Goal: Task Accomplishment & Management: Use online tool/utility

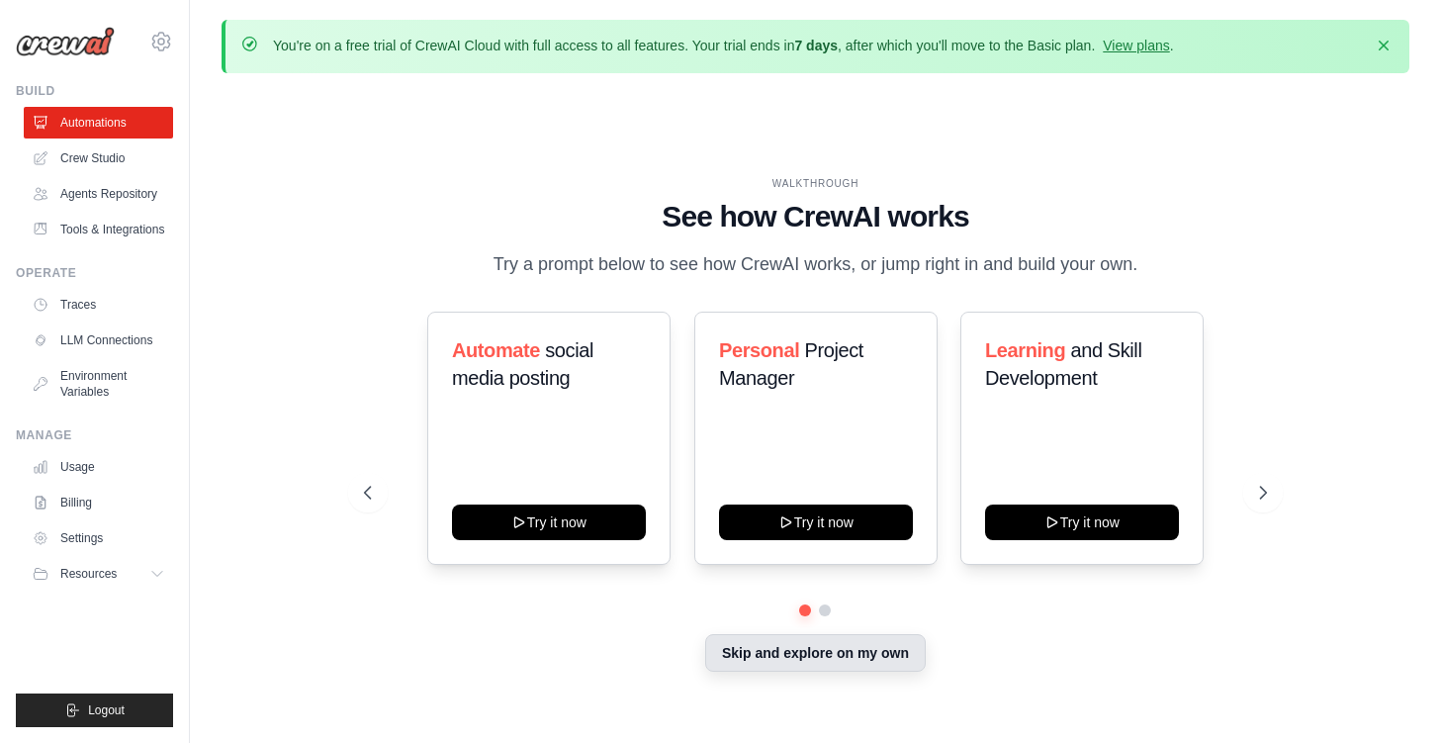
click at [798, 655] on button "Skip and explore on my own" at bounding box center [815, 653] width 221 height 38
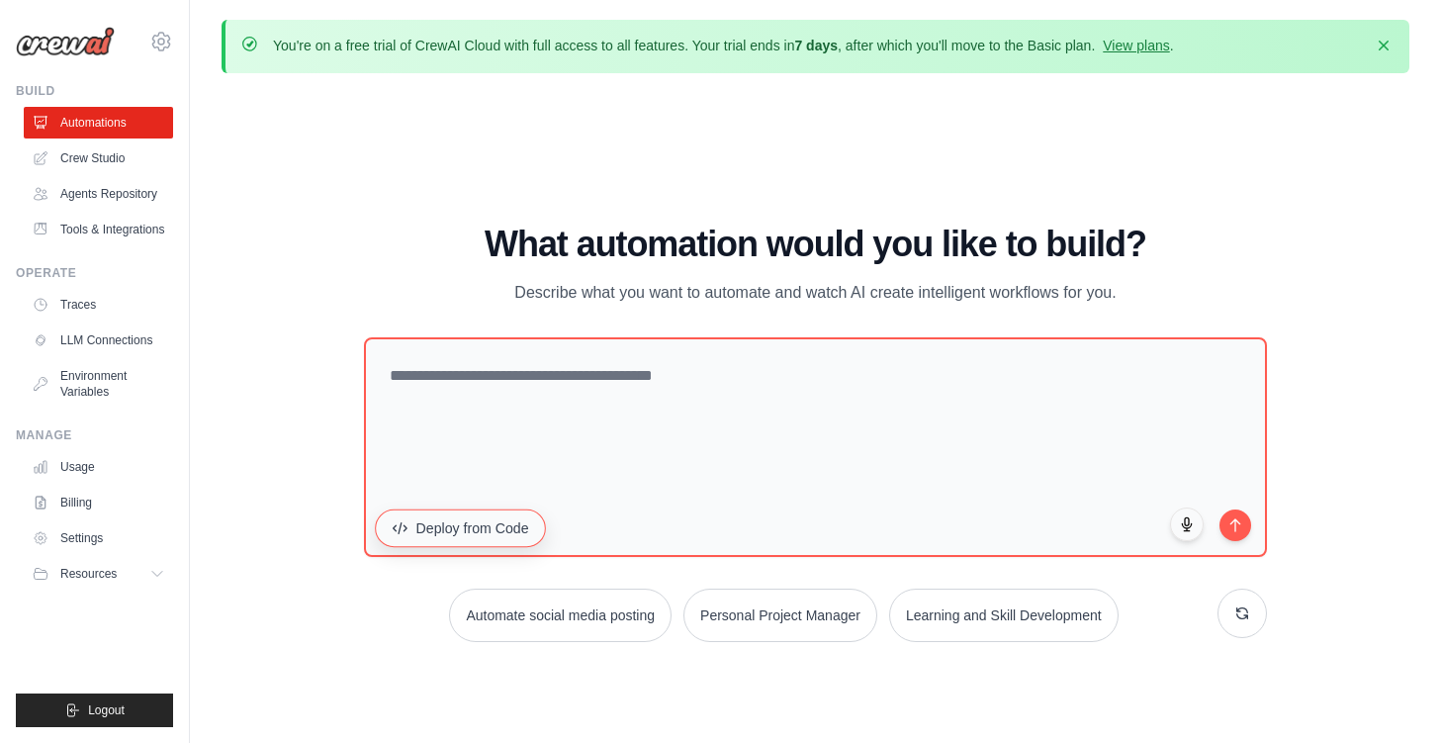
click at [477, 536] on button "Deploy from Code" at bounding box center [460, 527] width 171 height 38
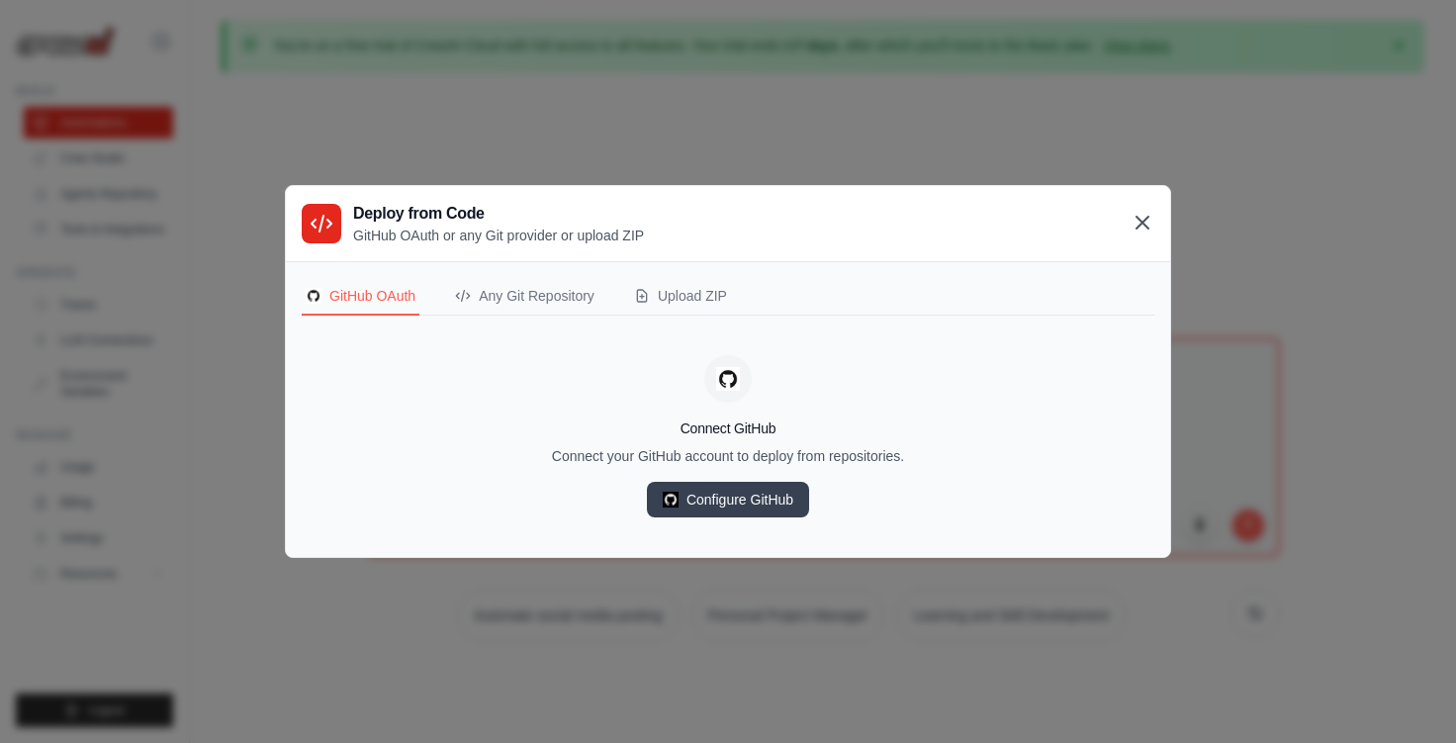
click at [1153, 223] on icon at bounding box center [1143, 223] width 24 height 24
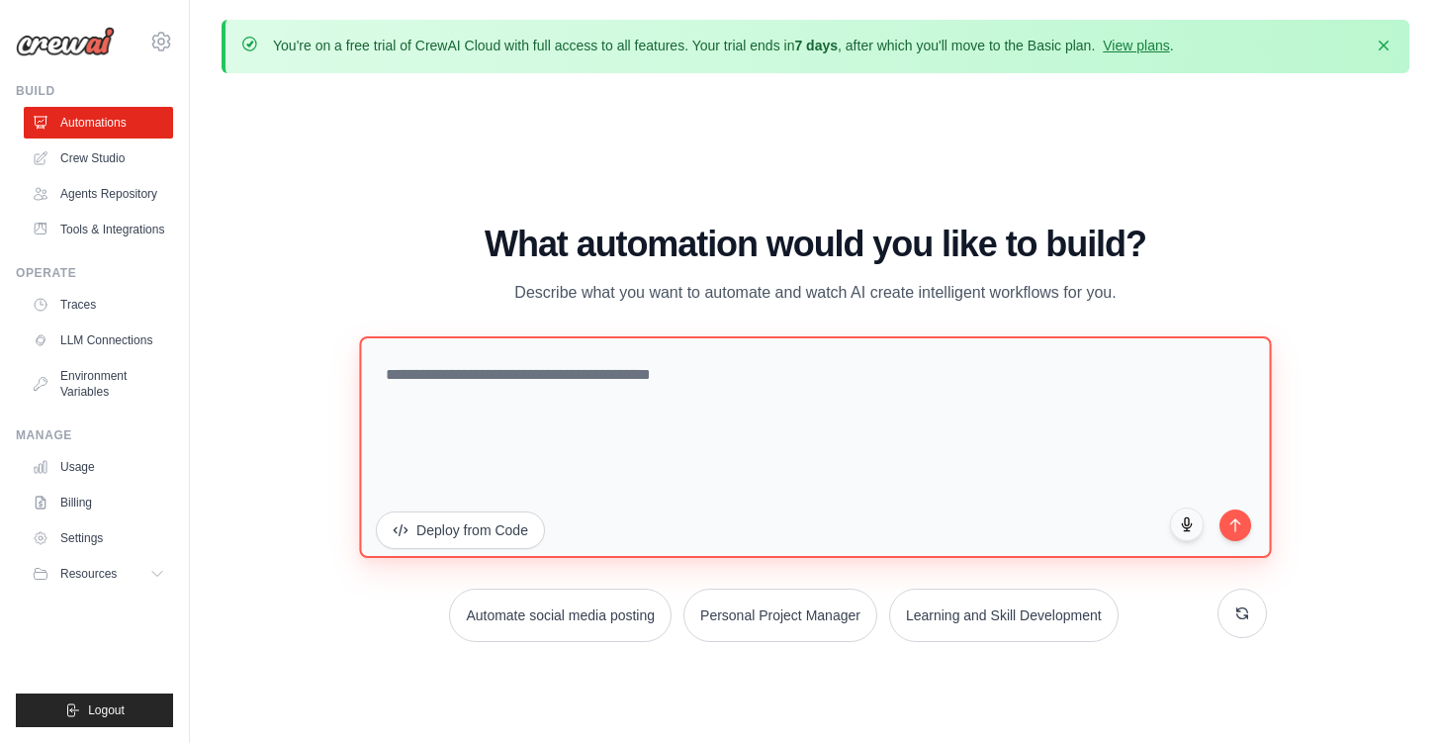
click at [686, 372] on textarea at bounding box center [816, 446] width 912 height 222
paste textarea "**********"
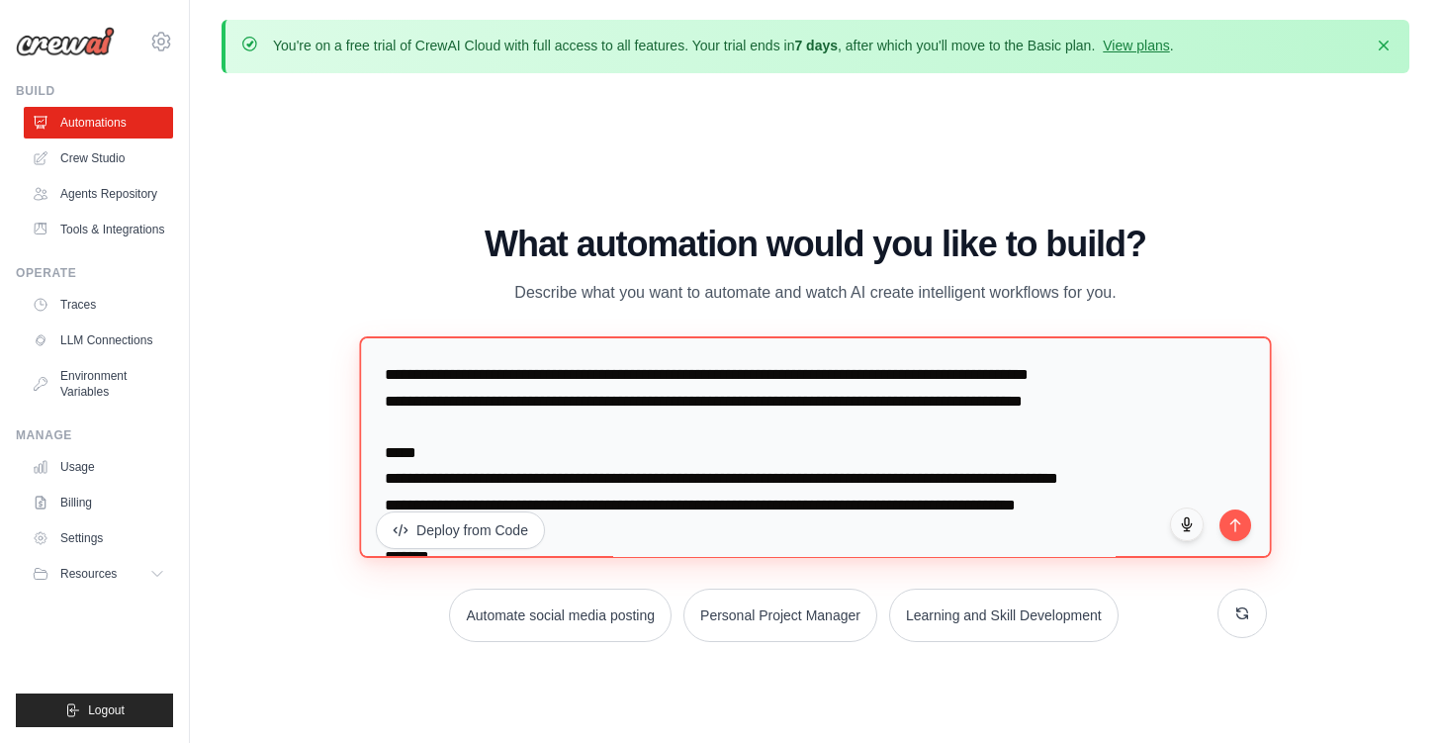
scroll to position [1424, 0]
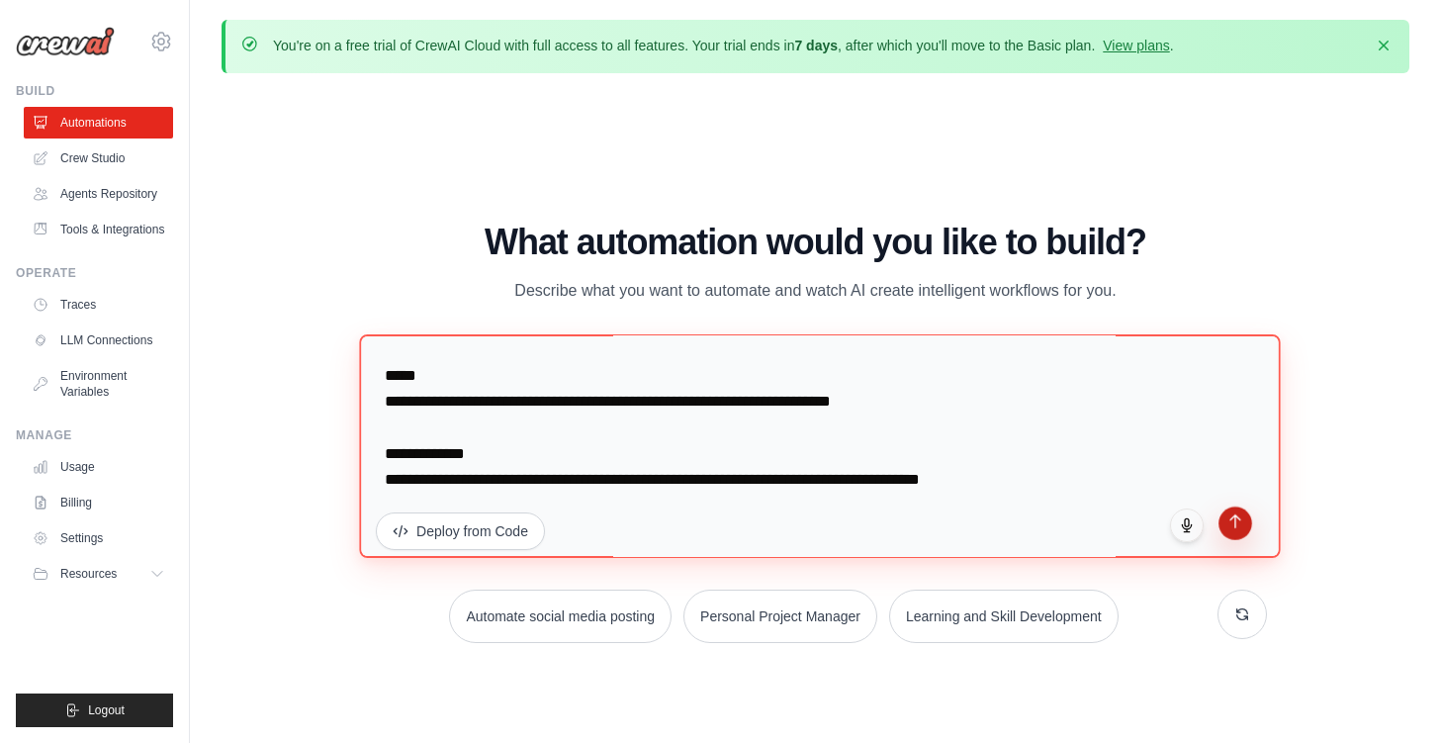
type textarea "**********"
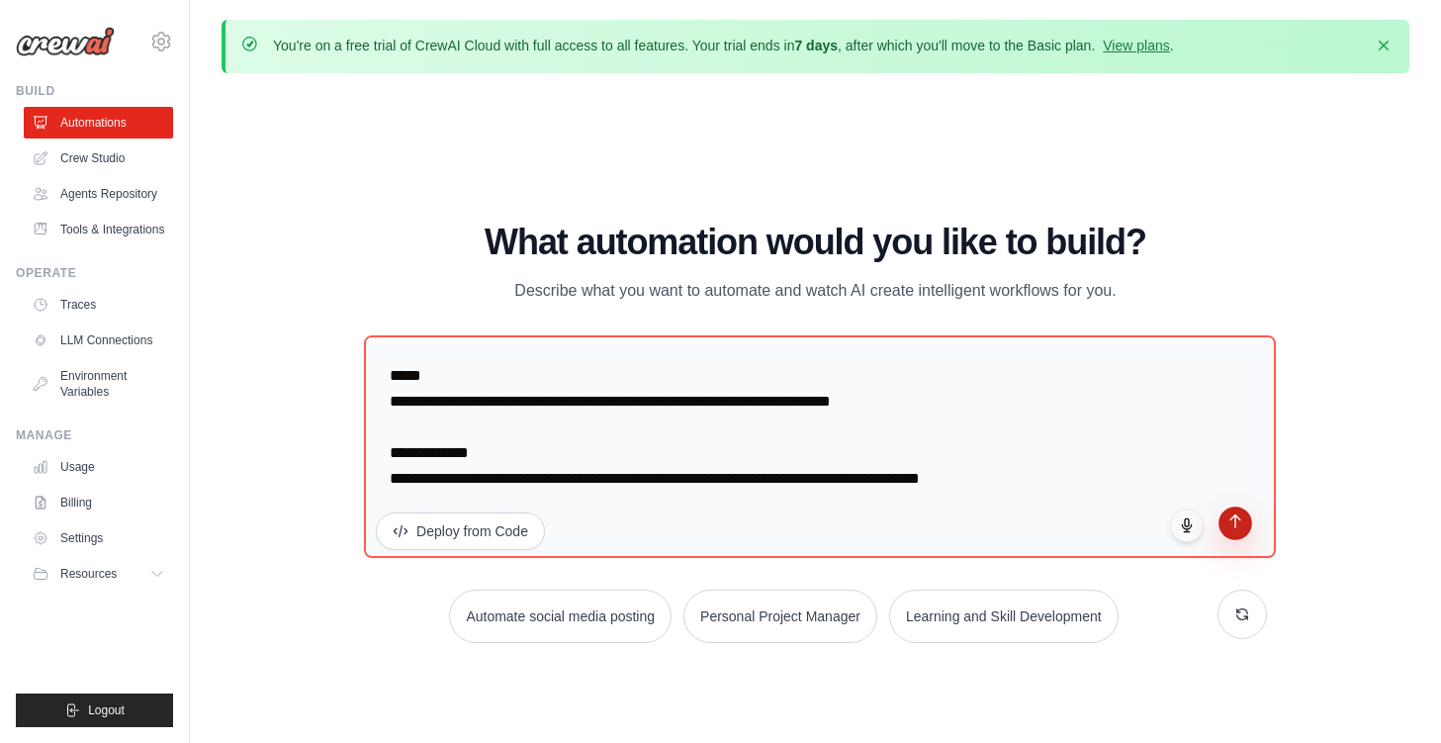
click at [1227, 533] on button "submit" at bounding box center [1236, 523] width 34 height 34
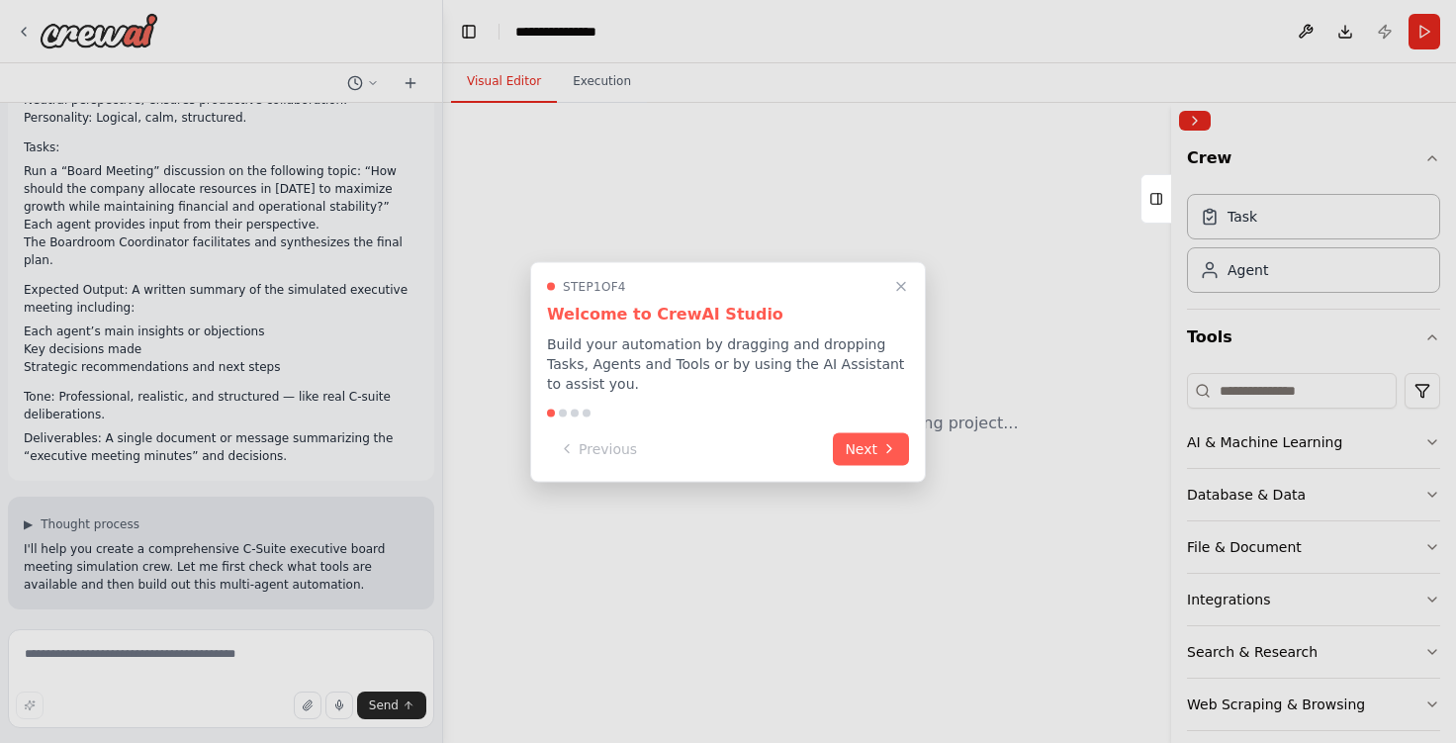
scroll to position [821, 0]
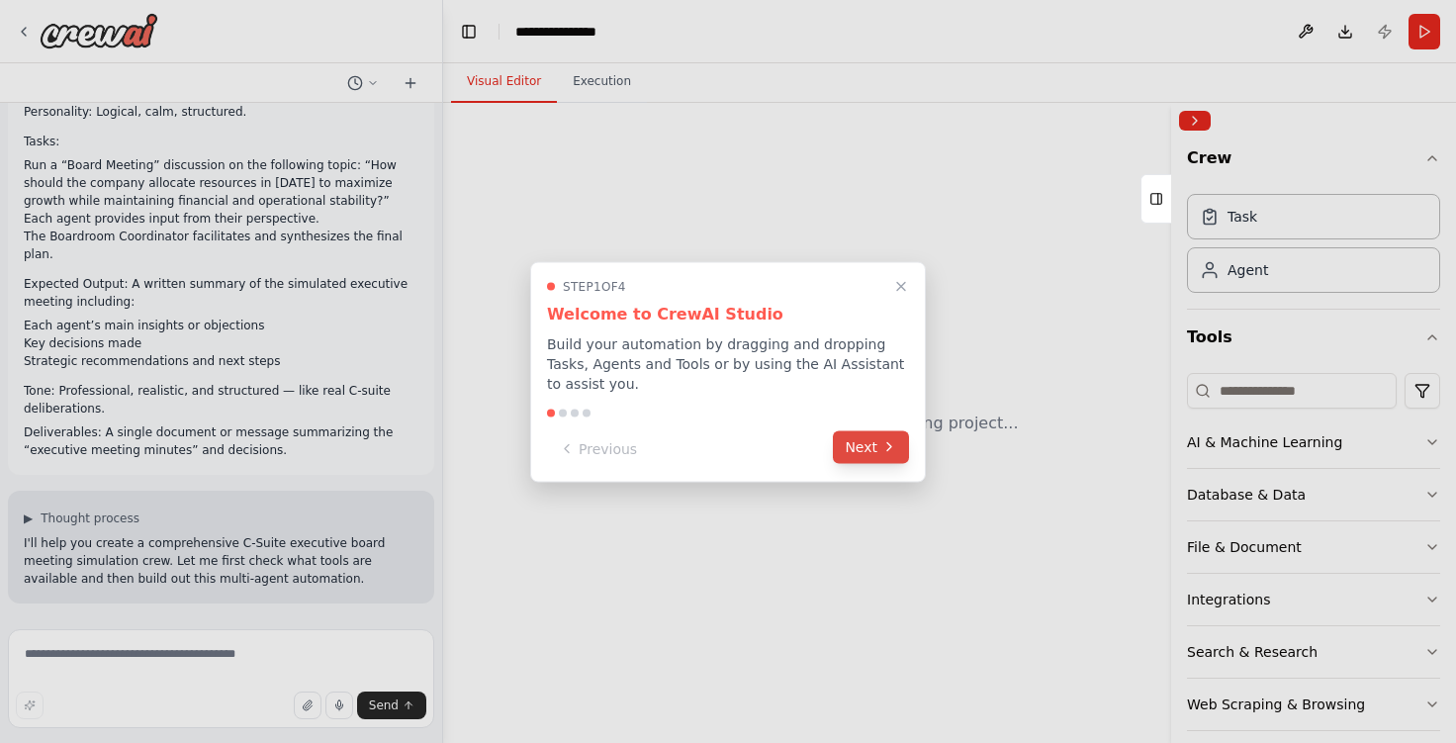
click at [851, 430] on button "Next" at bounding box center [871, 446] width 76 height 33
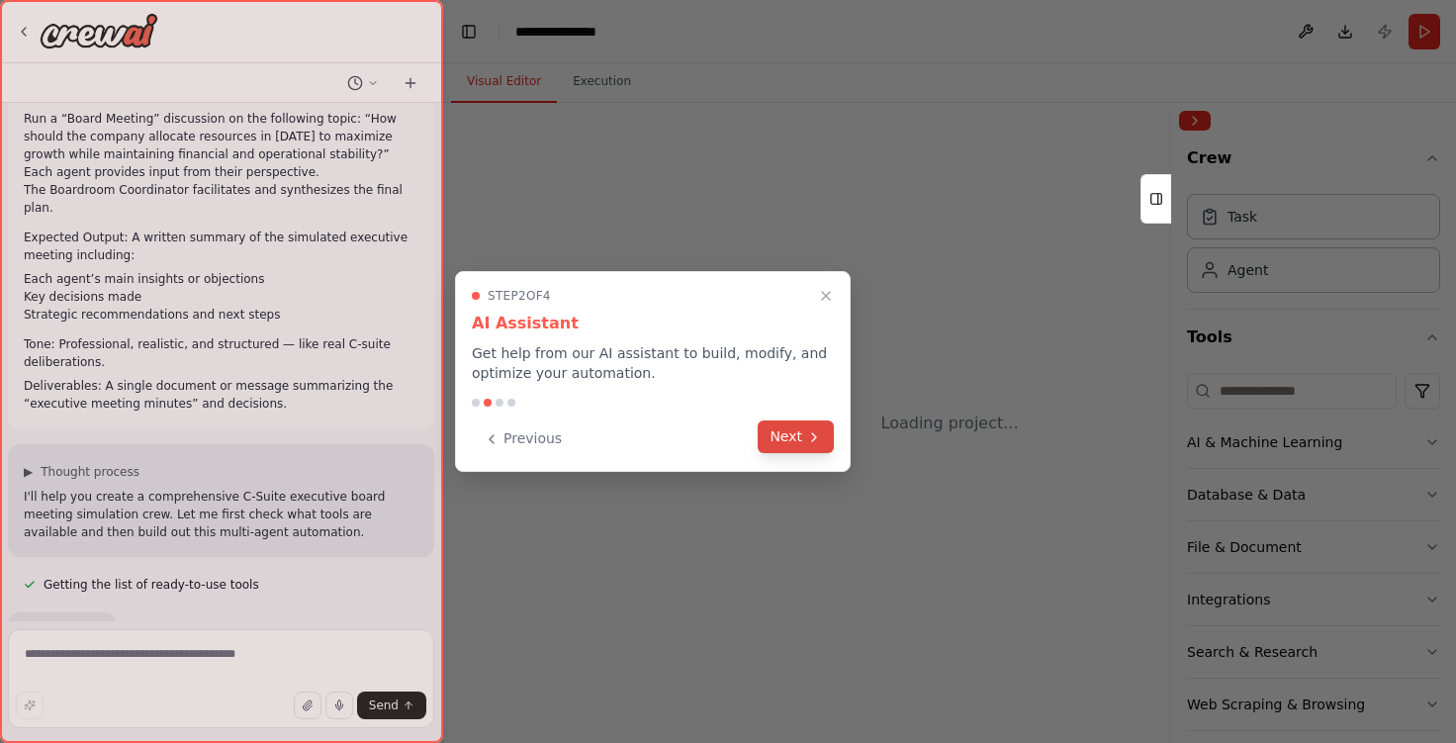
scroll to position [868, 0]
click at [794, 440] on button "Next" at bounding box center [796, 436] width 76 height 33
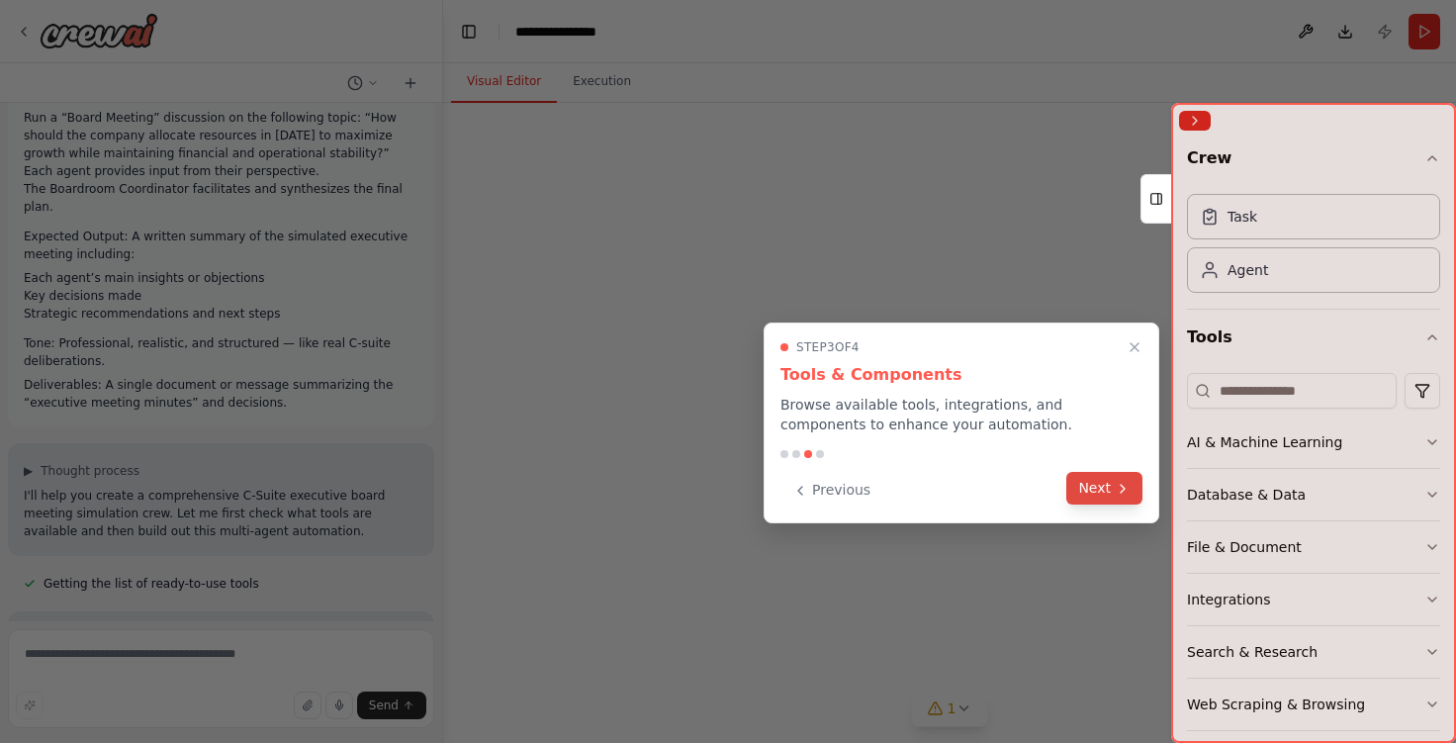
click at [1093, 499] on button "Next" at bounding box center [1104, 488] width 76 height 33
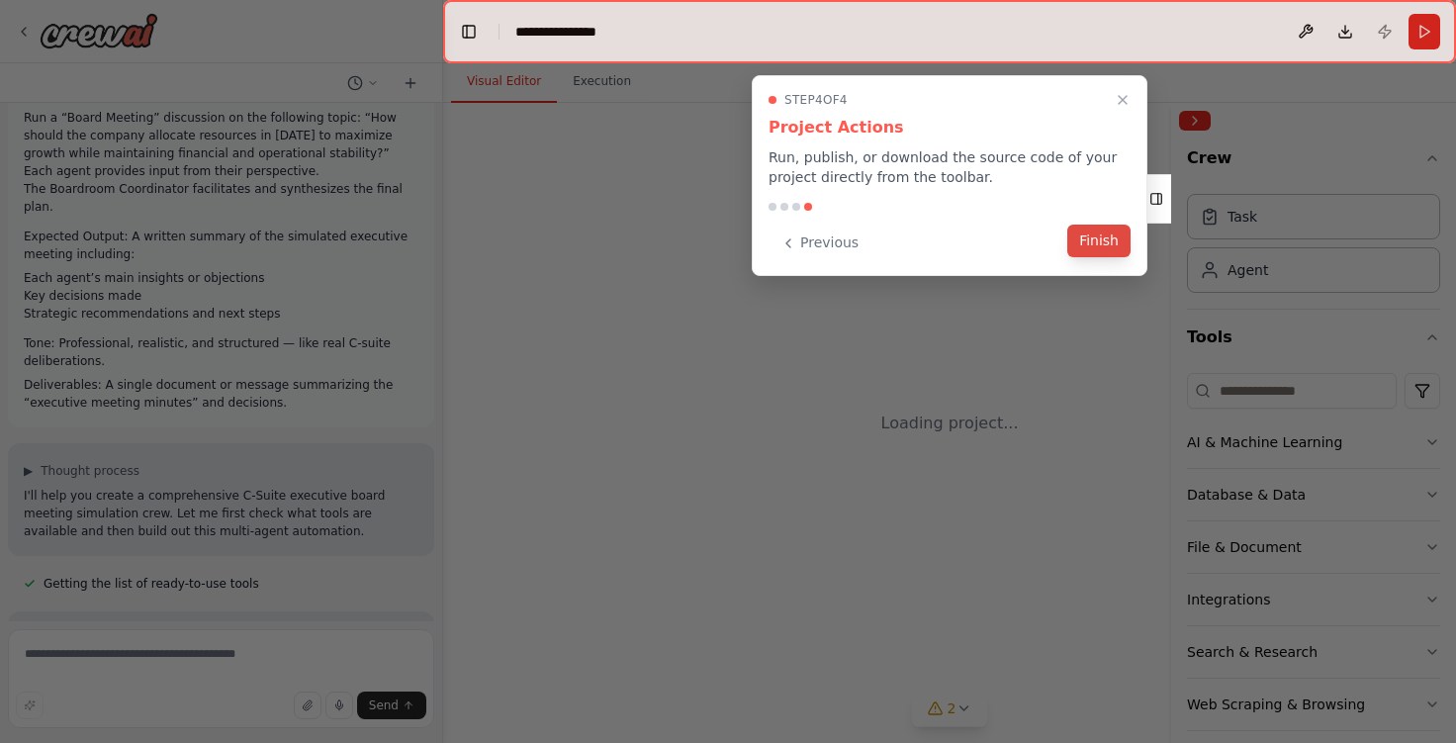
click at [1112, 249] on button "Finish" at bounding box center [1098, 241] width 63 height 33
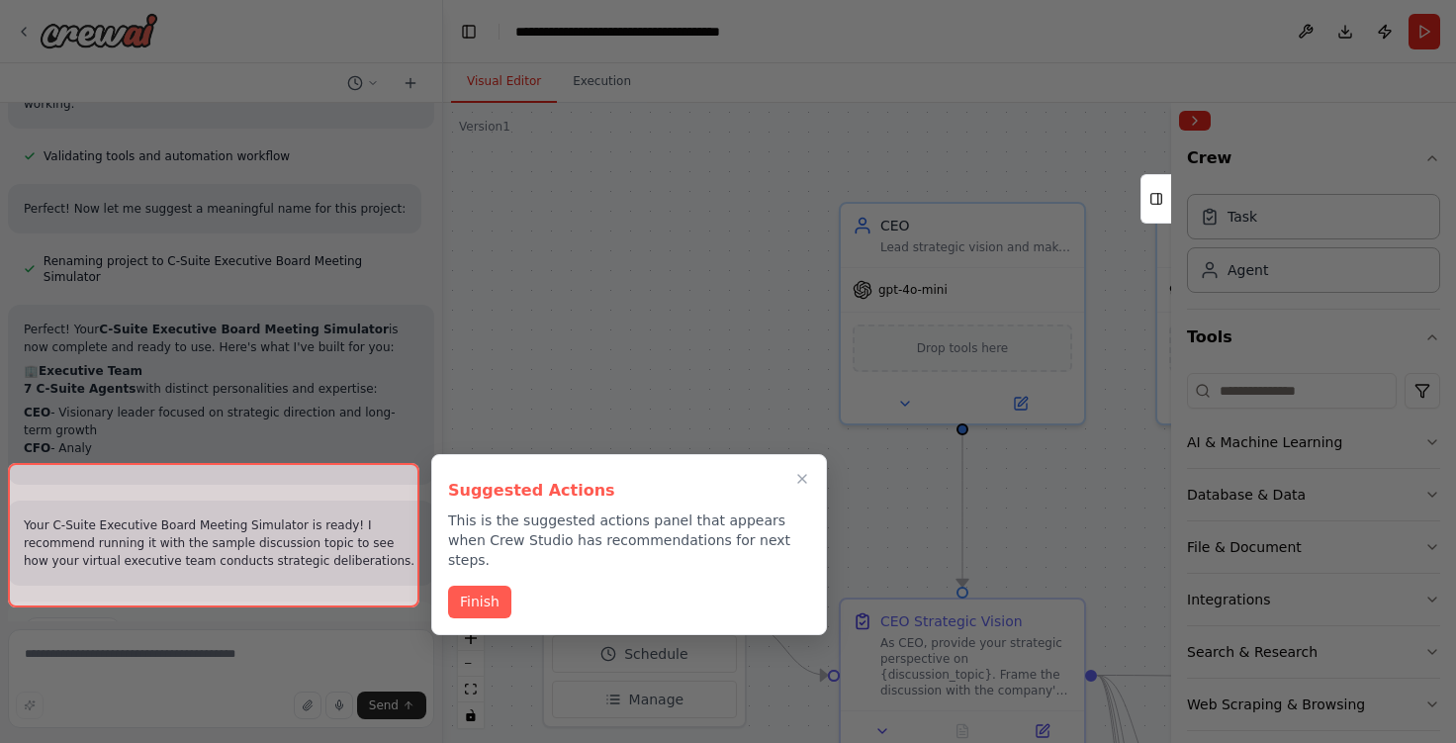
scroll to position [2766, 0]
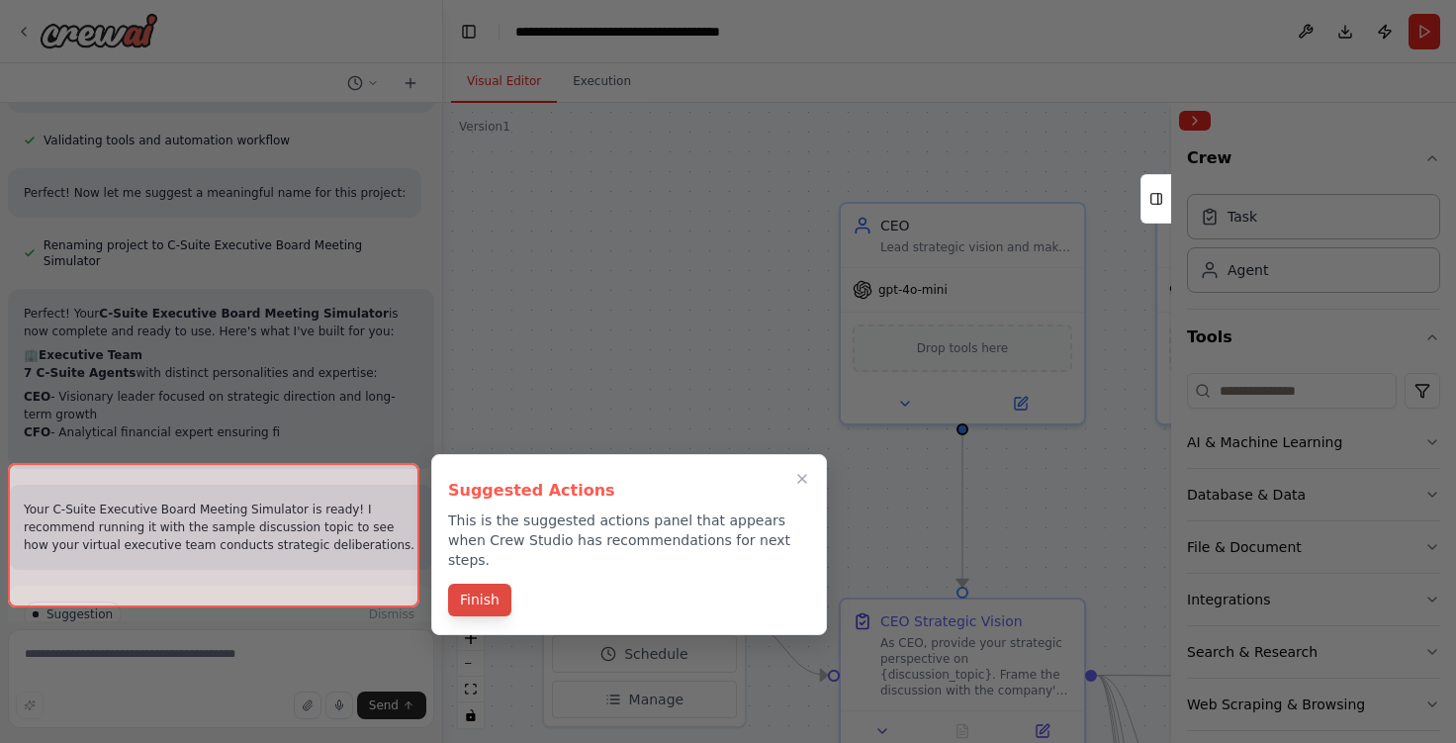
click at [480, 584] on button "Finish" at bounding box center [479, 600] width 63 height 33
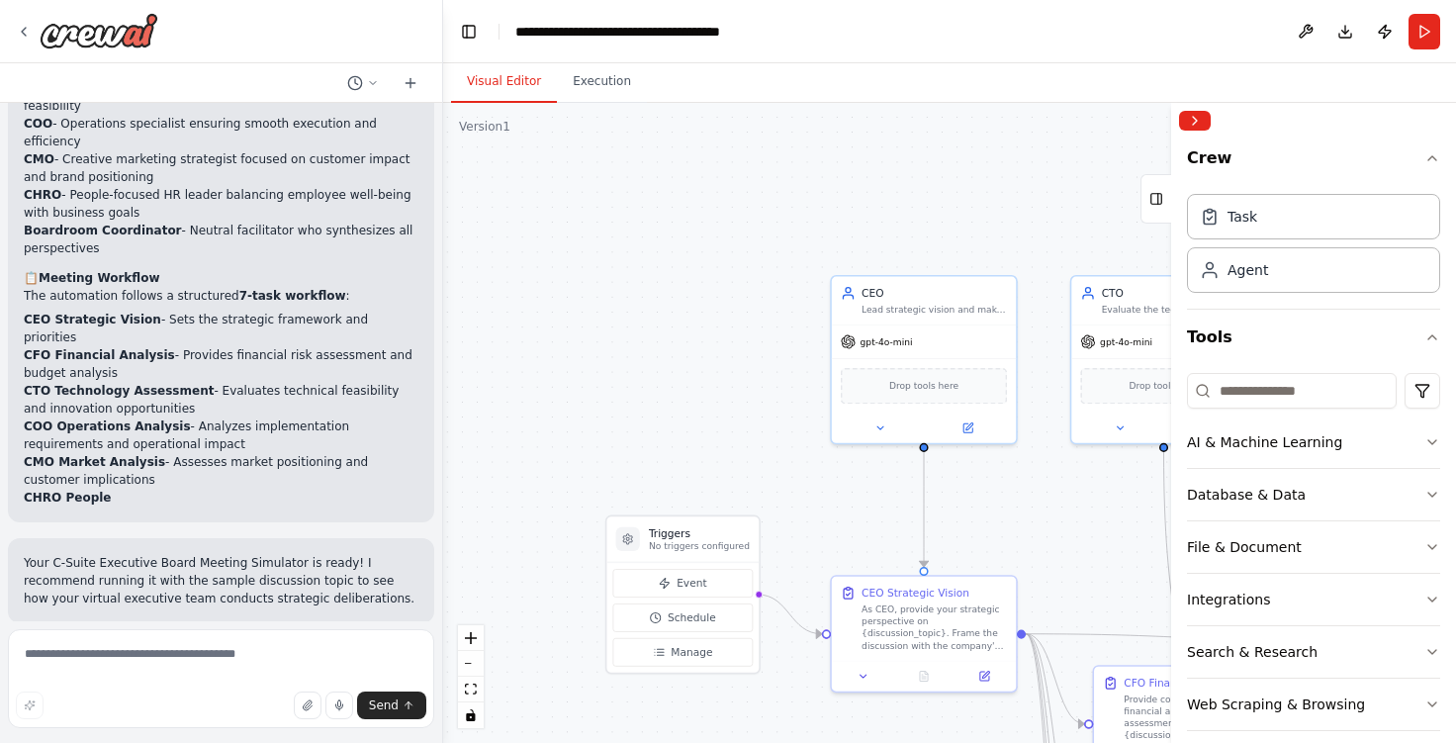
scroll to position [3163, 0]
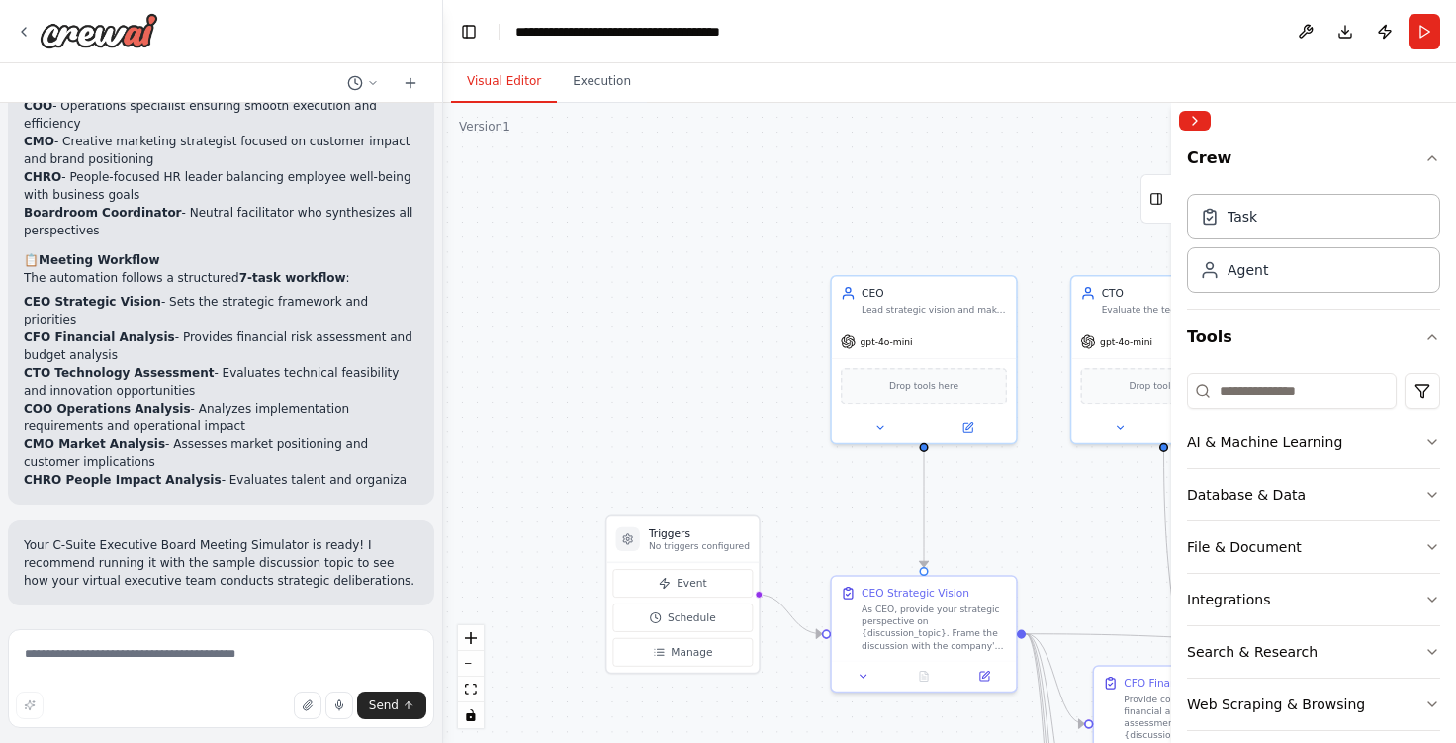
click at [188, 726] on span "Run Automation" at bounding box center [230, 734] width 96 height 16
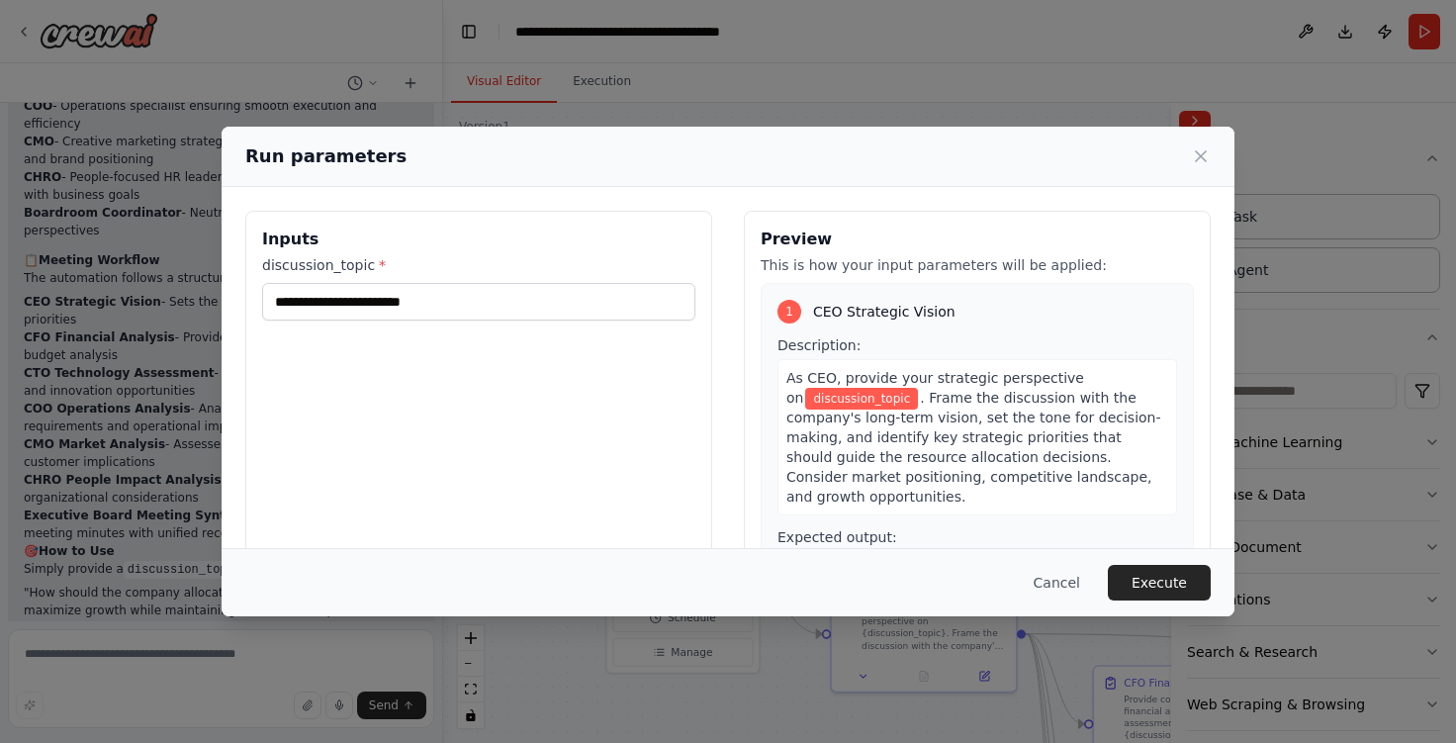
scroll to position [3181, 0]
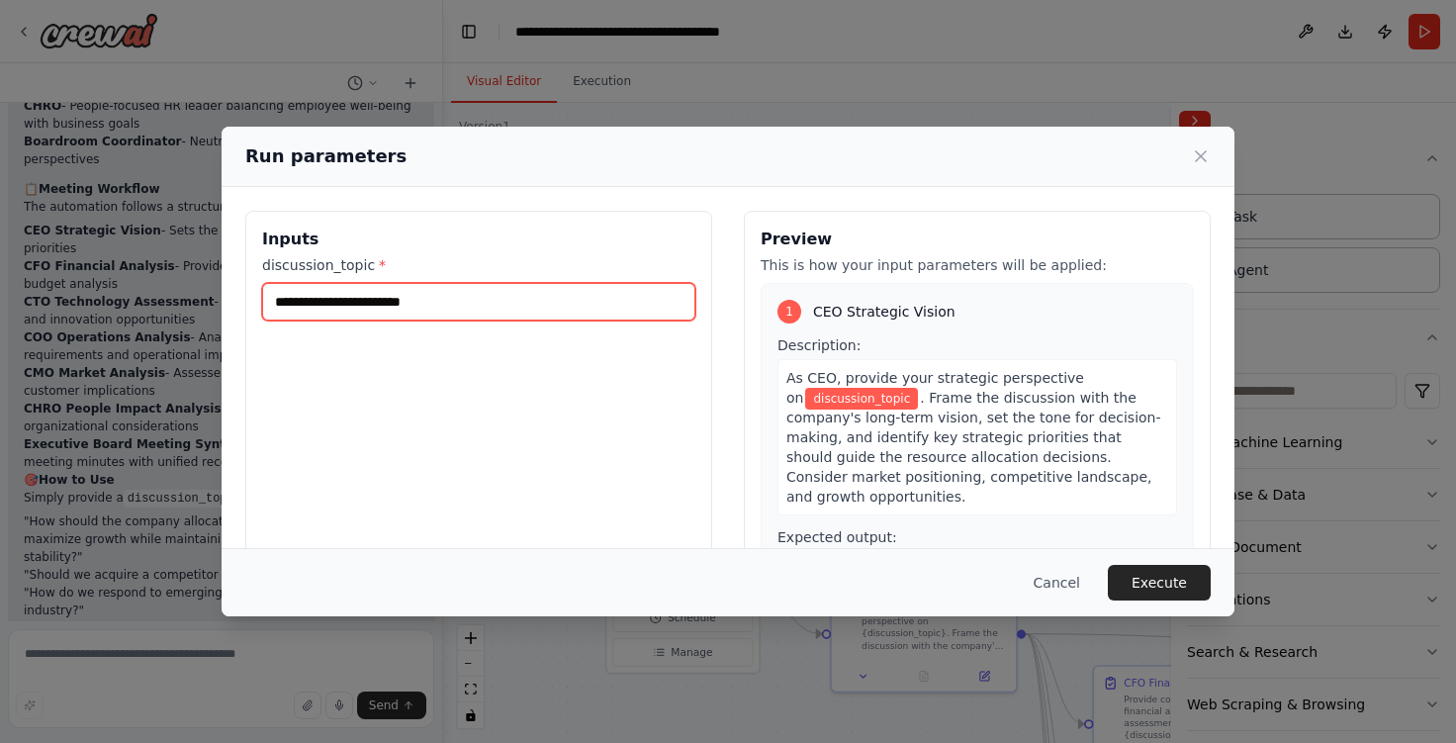
click at [358, 304] on input "discussion_topic *" at bounding box center [478, 302] width 433 height 38
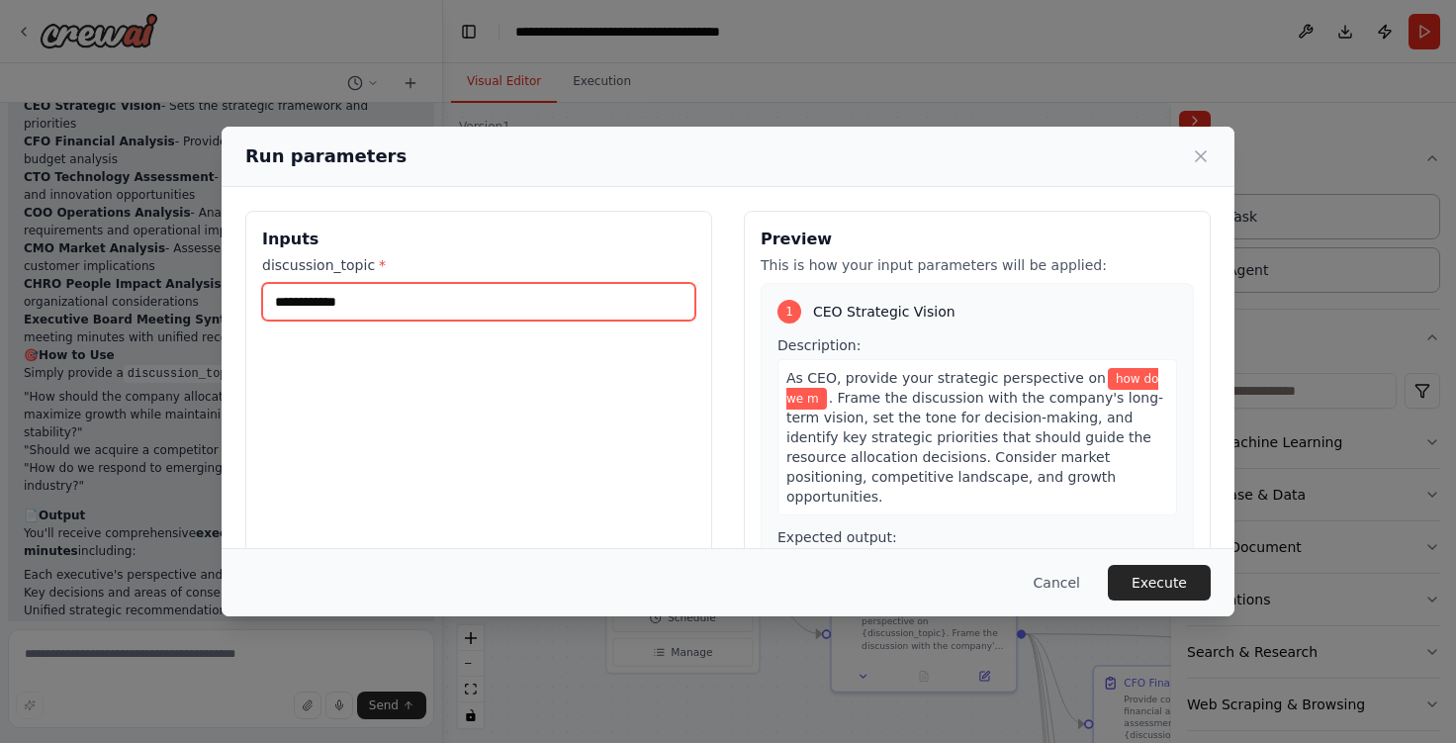
scroll to position [3377, 0]
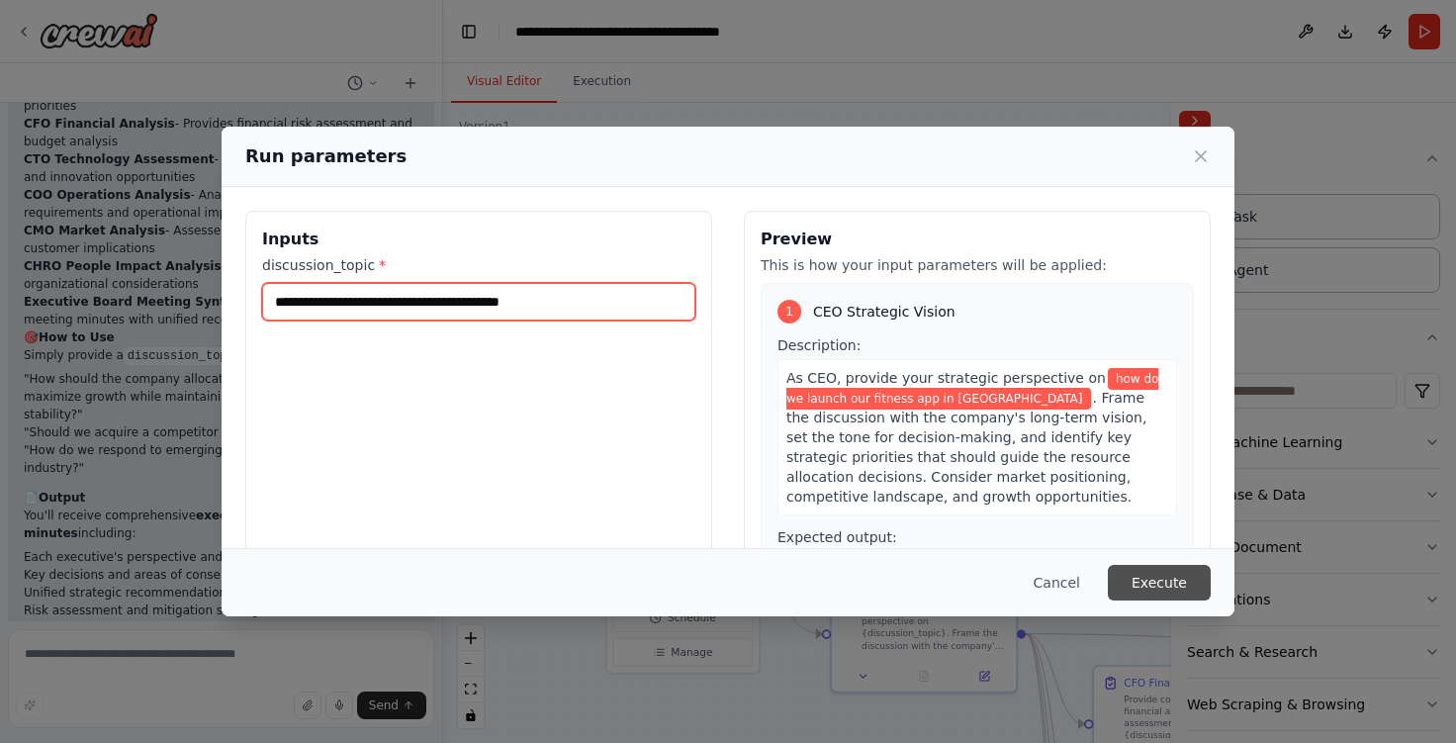
type input "**********"
click at [1151, 591] on button "Execute" at bounding box center [1159, 583] width 103 height 36
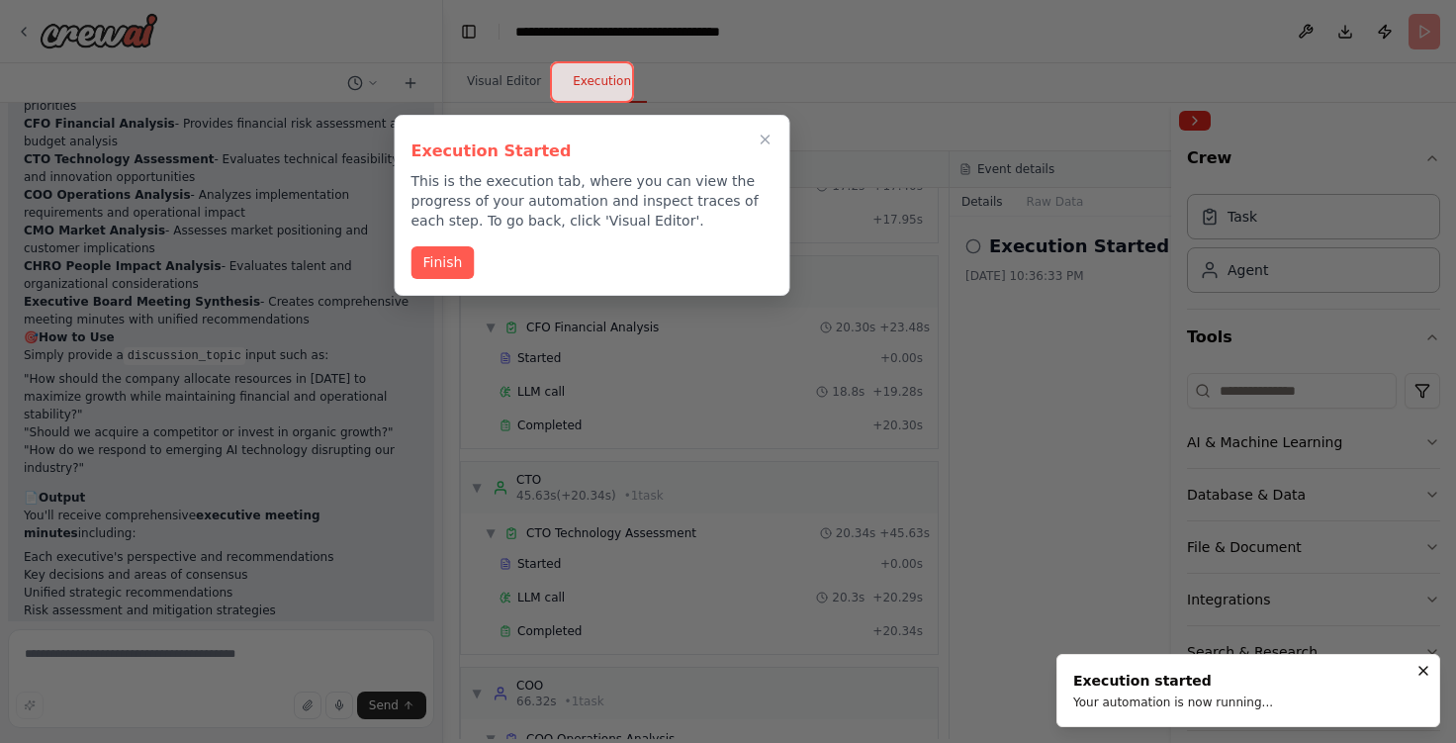
scroll to position [151, 0]
click at [431, 270] on button "Finish" at bounding box center [442, 260] width 63 height 33
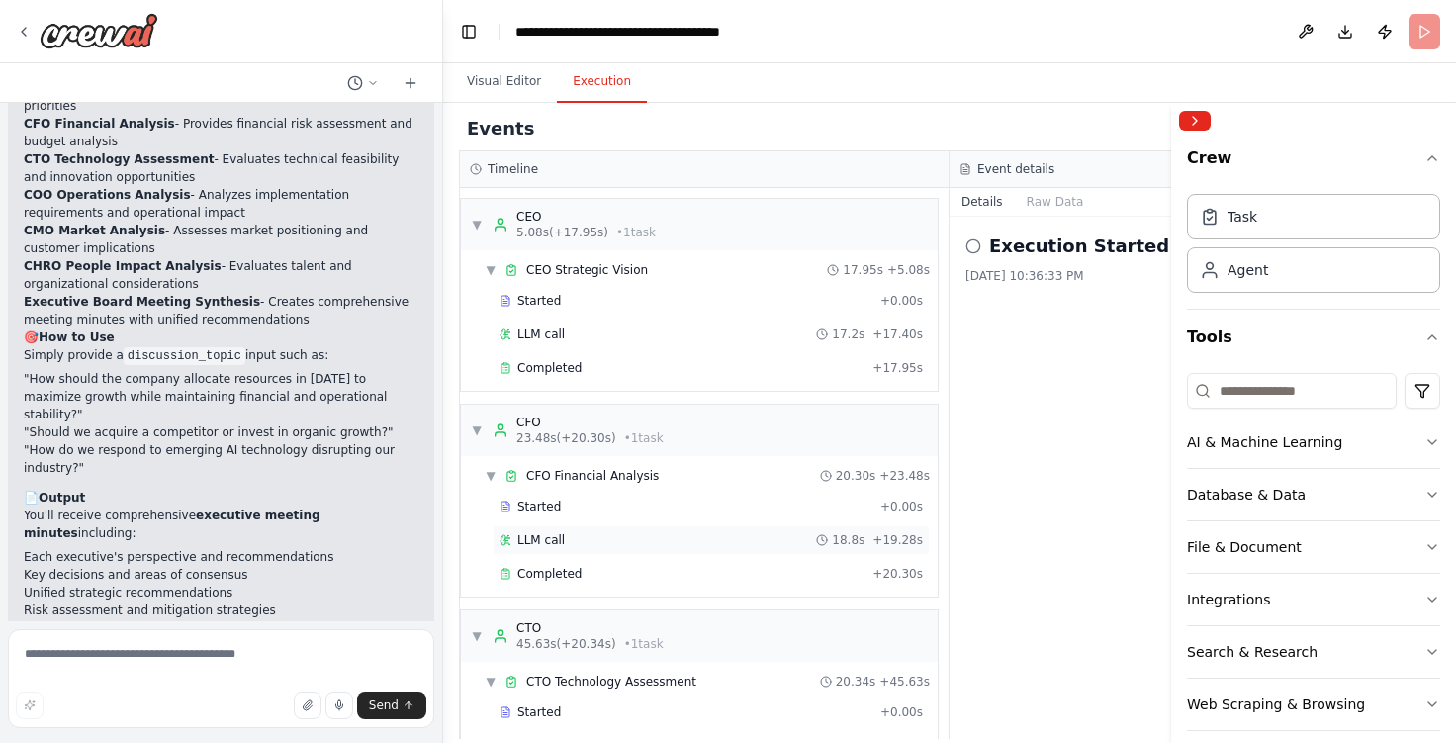
scroll to position [258, 0]
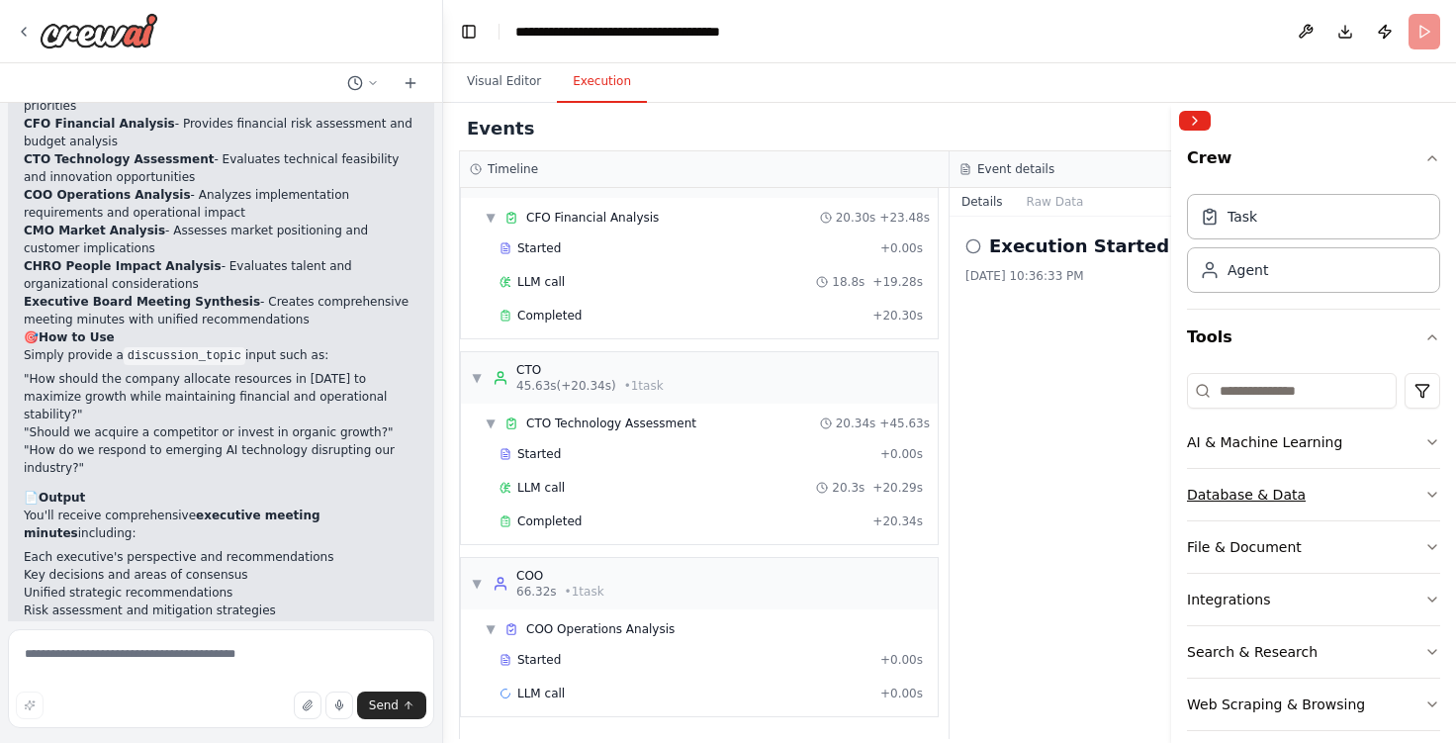
click at [1331, 504] on button "Database & Data" at bounding box center [1313, 494] width 253 height 51
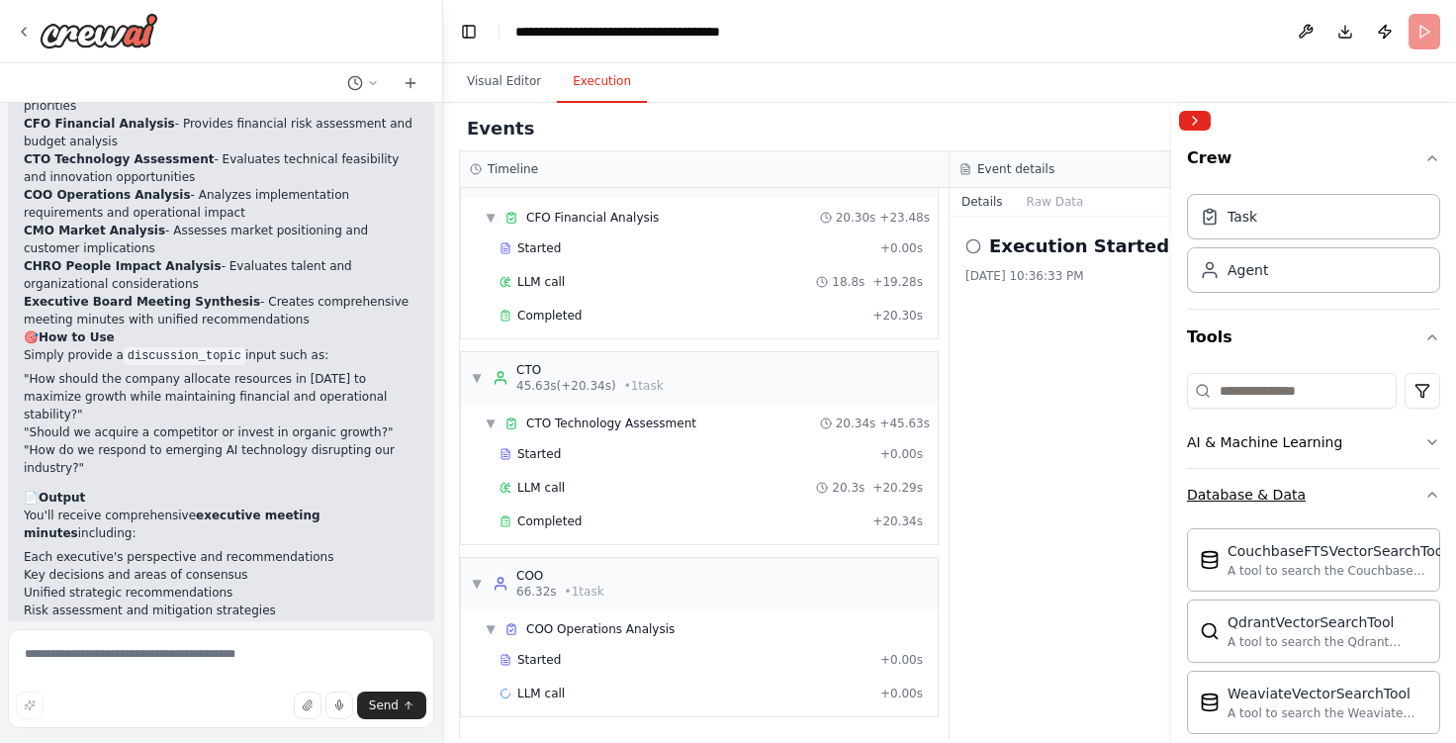
click at [1331, 504] on button "Database & Data" at bounding box center [1313, 494] width 253 height 51
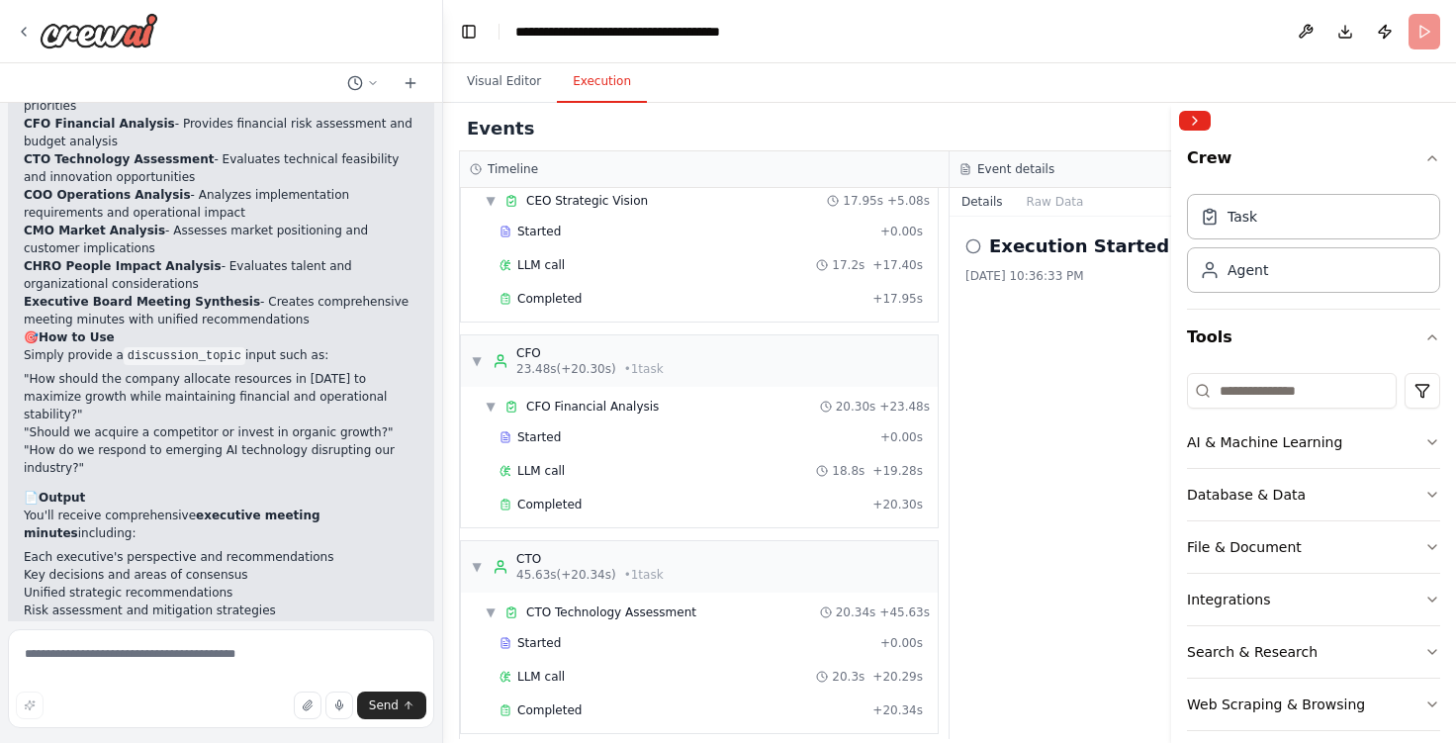
scroll to position [0, 0]
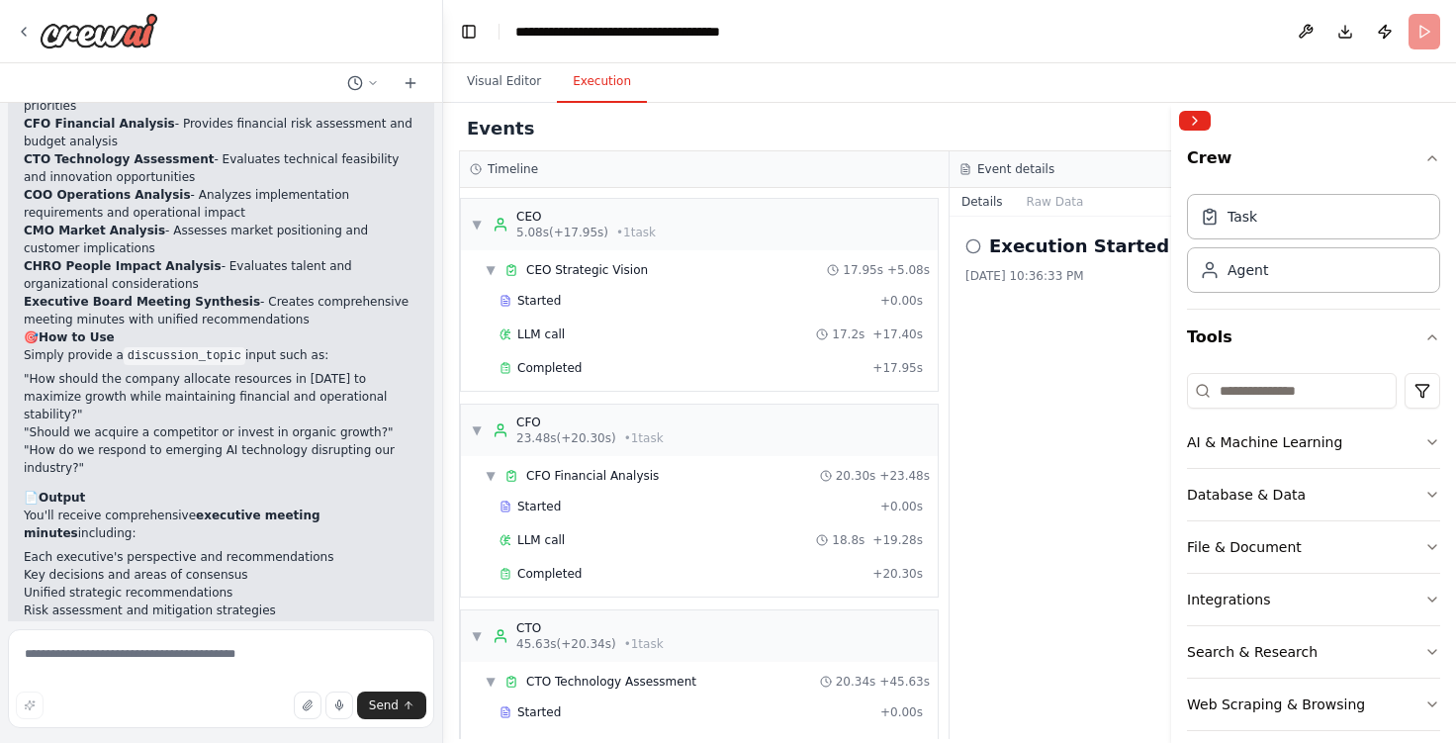
click at [973, 243] on icon at bounding box center [973, 246] width 16 height 16
click at [1294, 435] on div "AI & Machine Learning" at bounding box center [1264, 442] width 155 height 20
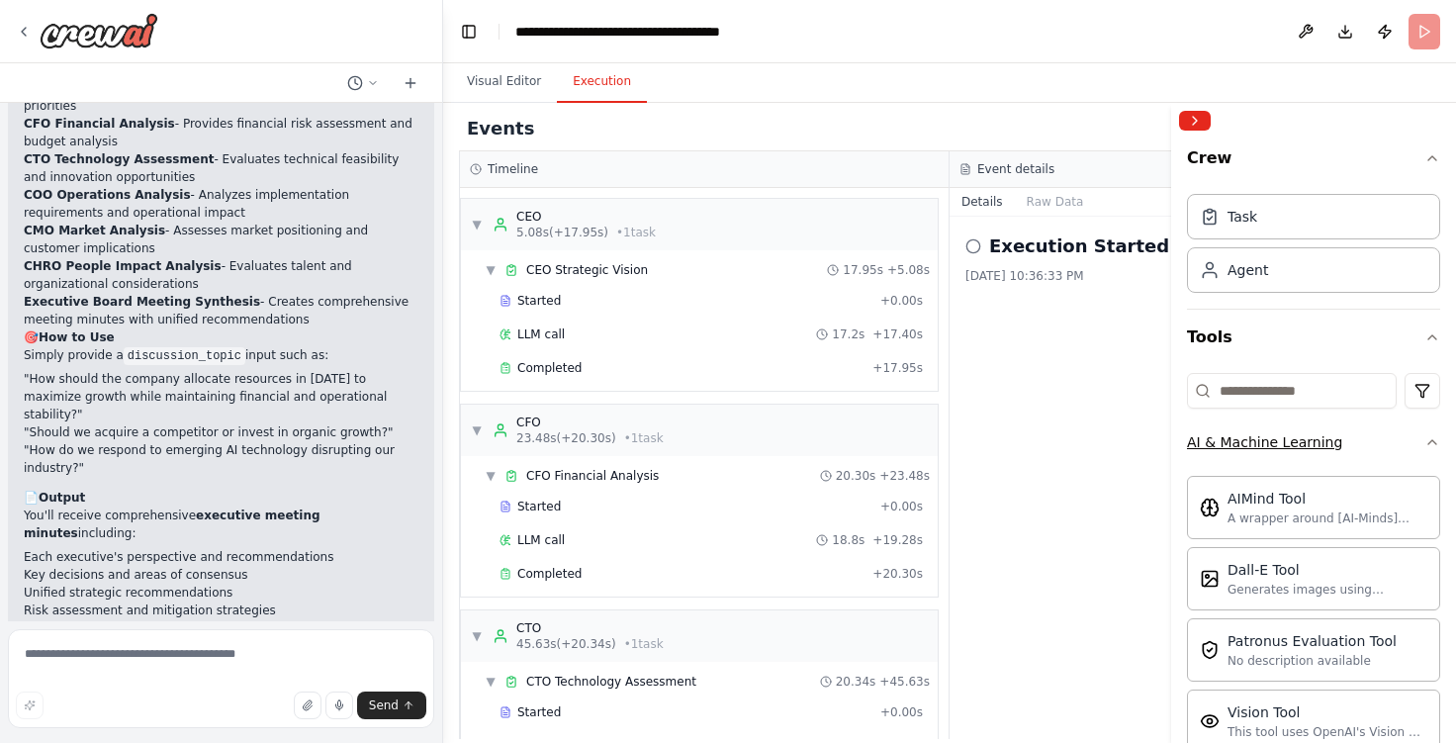
click at [1294, 435] on div "AI & Machine Learning" at bounding box center [1264, 442] width 155 height 20
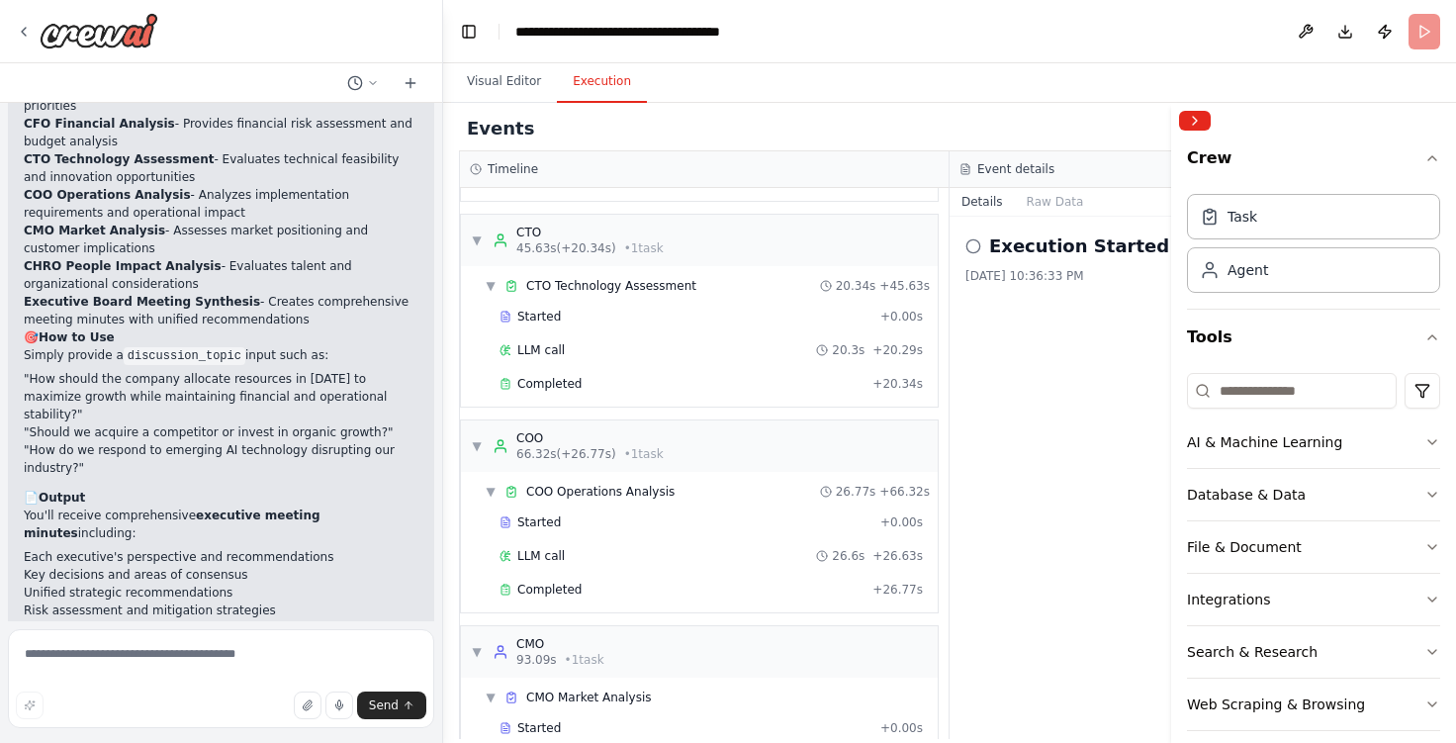
scroll to position [464, 0]
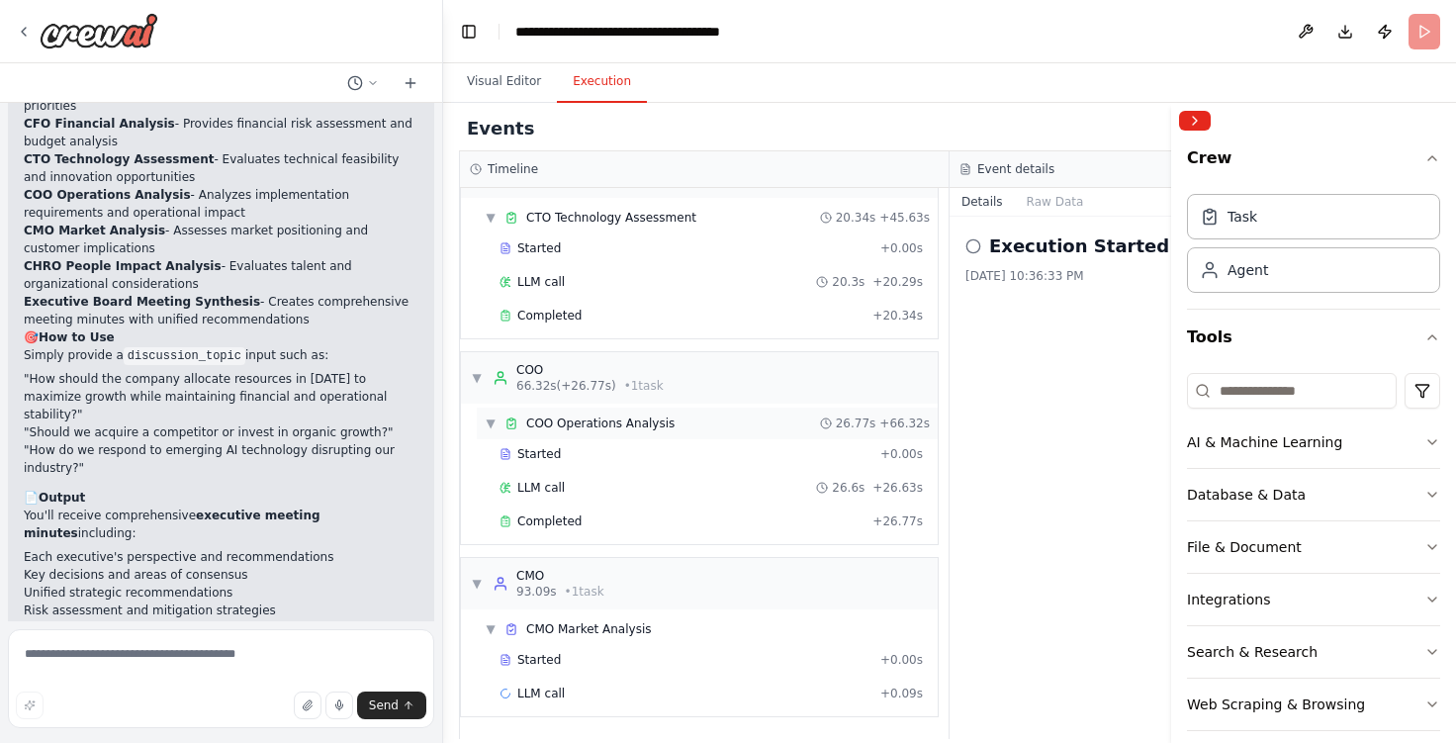
click at [555, 416] on span "COO Operations Analysis" at bounding box center [600, 423] width 148 height 16
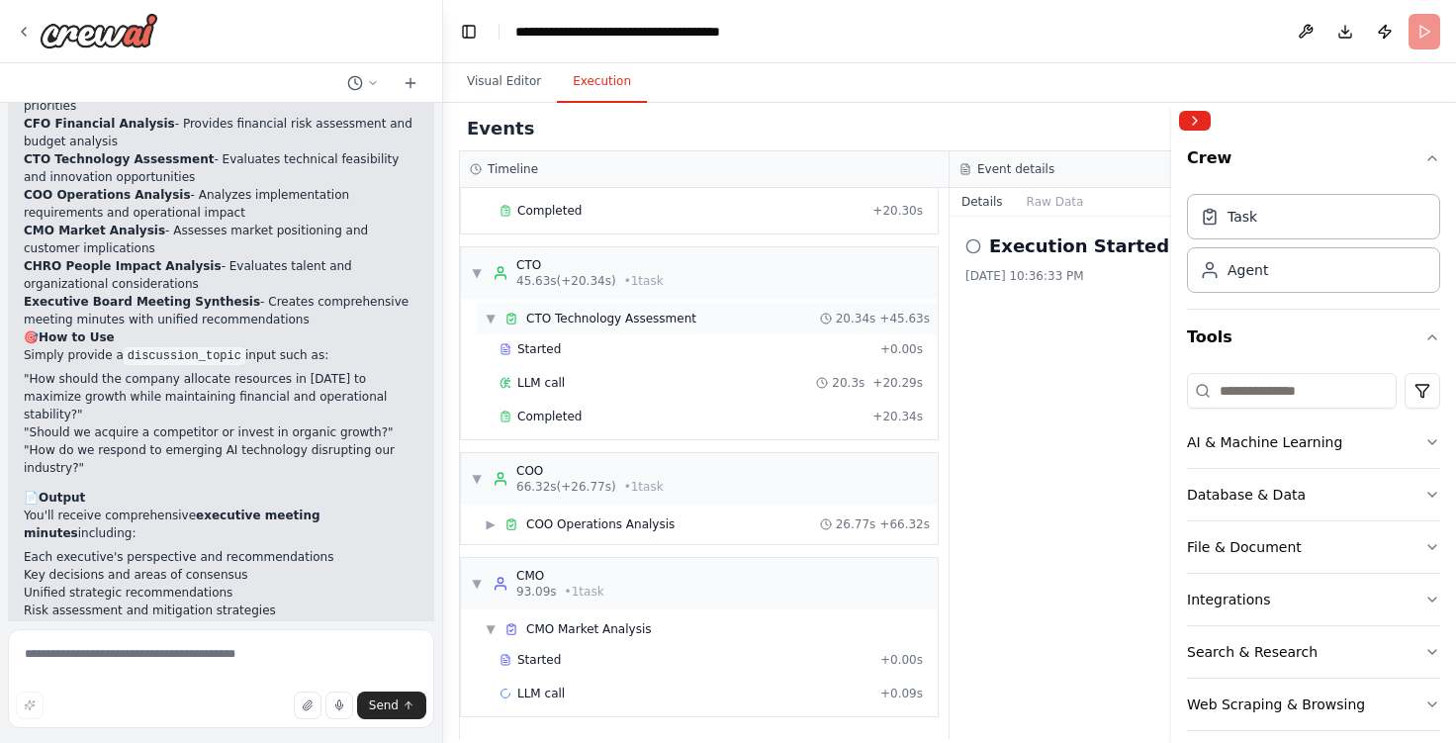
click at [604, 321] on span "CTO Technology Assessment" at bounding box center [611, 319] width 170 height 16
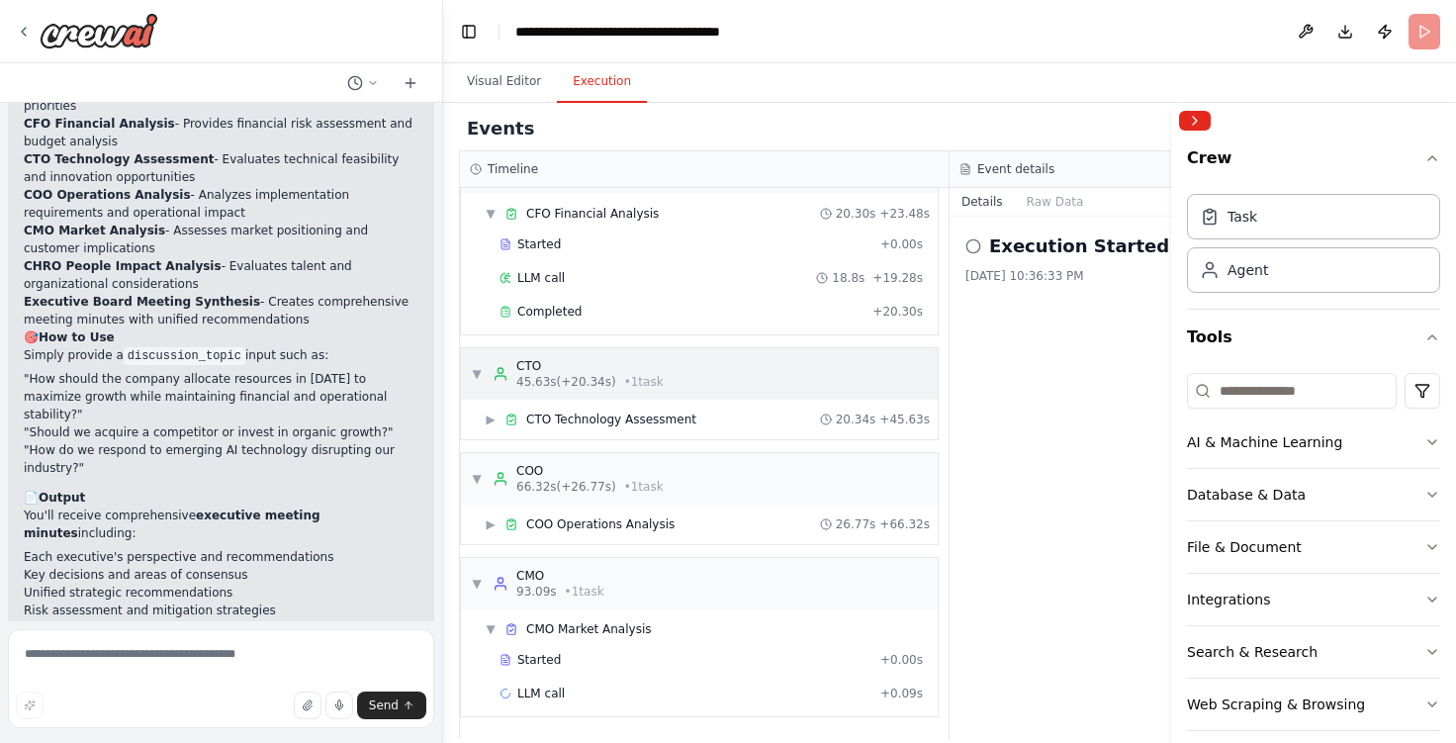
scroll to position [0, 0]
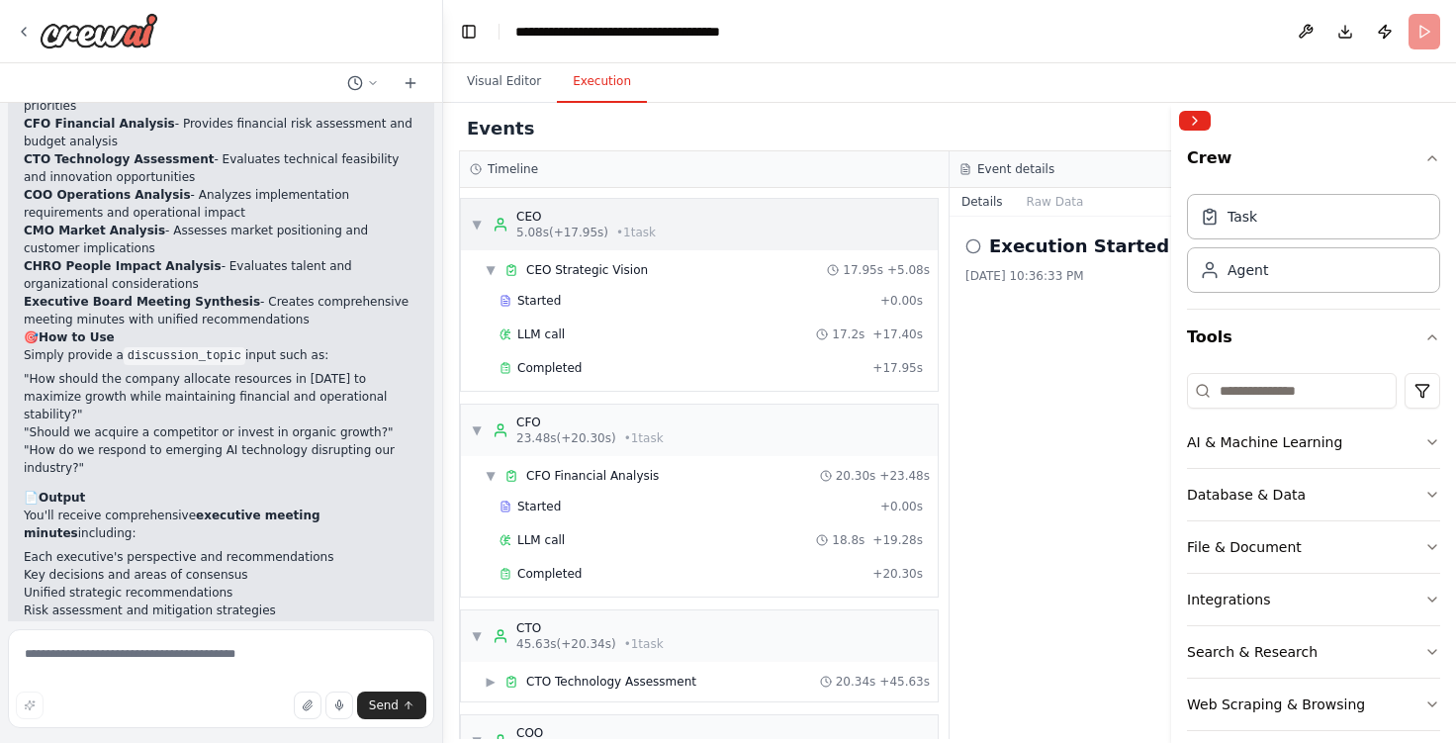
click at [576, 231] on span "5.08s (+17.95s)" at bounding box center [562, 233] width 92 height 16
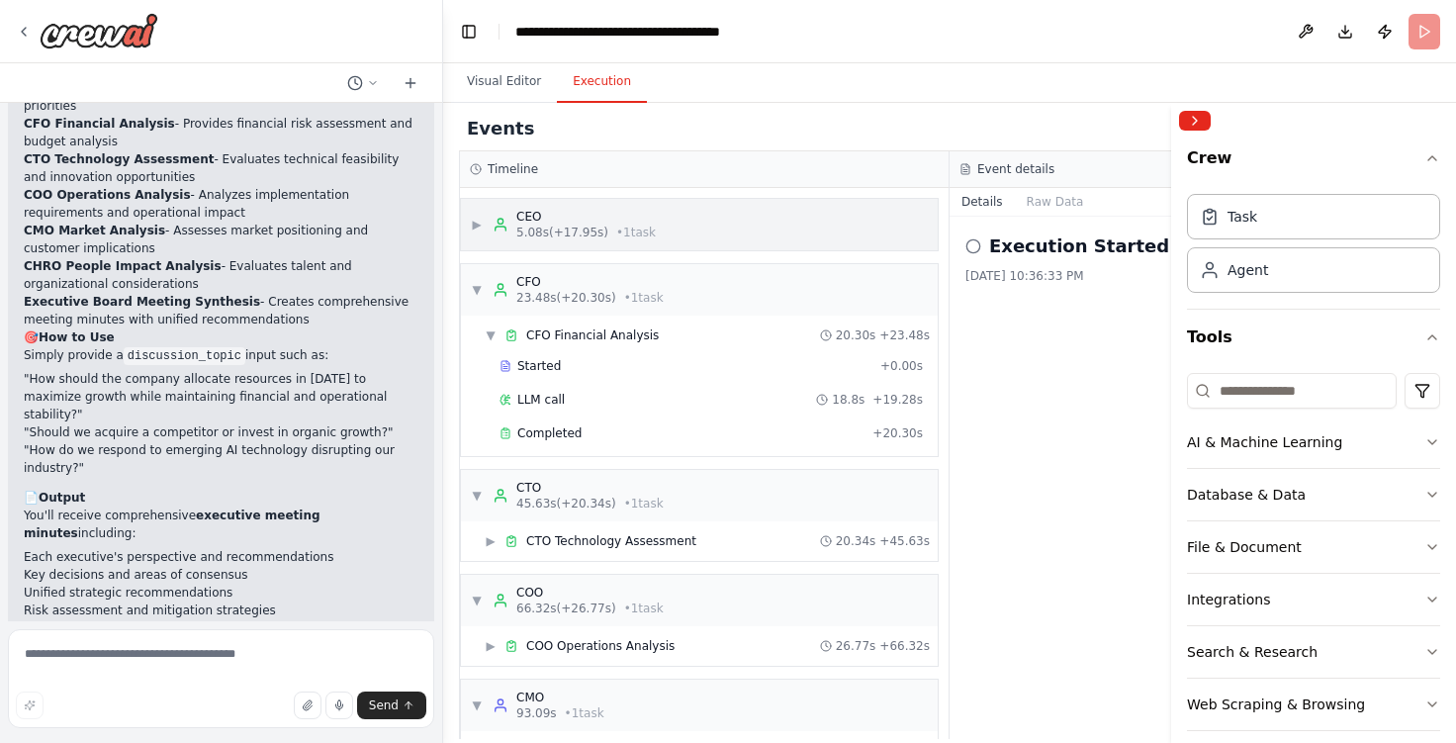
click at [477, 227] on span "▶" at bounding box center [477, 225] width 12 height 16
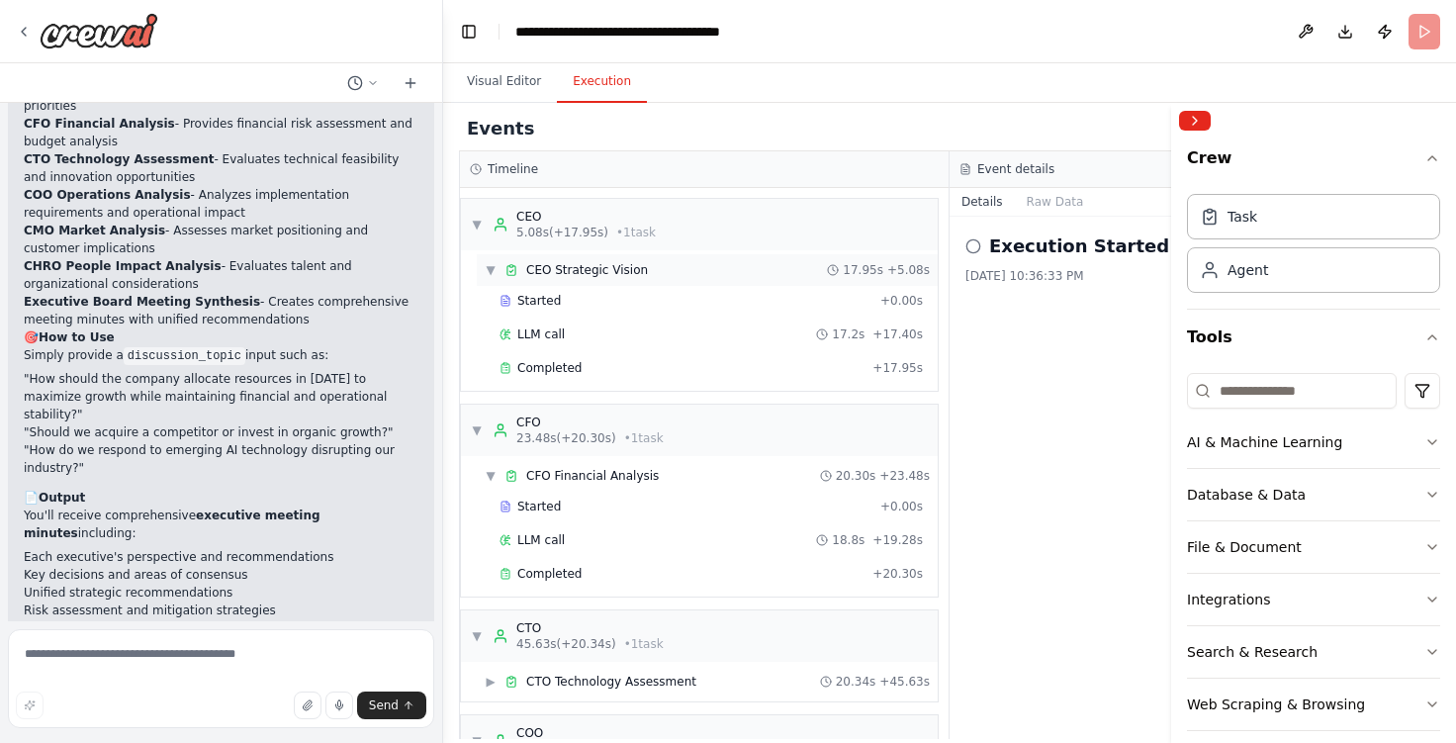
click at [488, 268] on span "▼" at bounding box center [491, 270] width 12 height 16
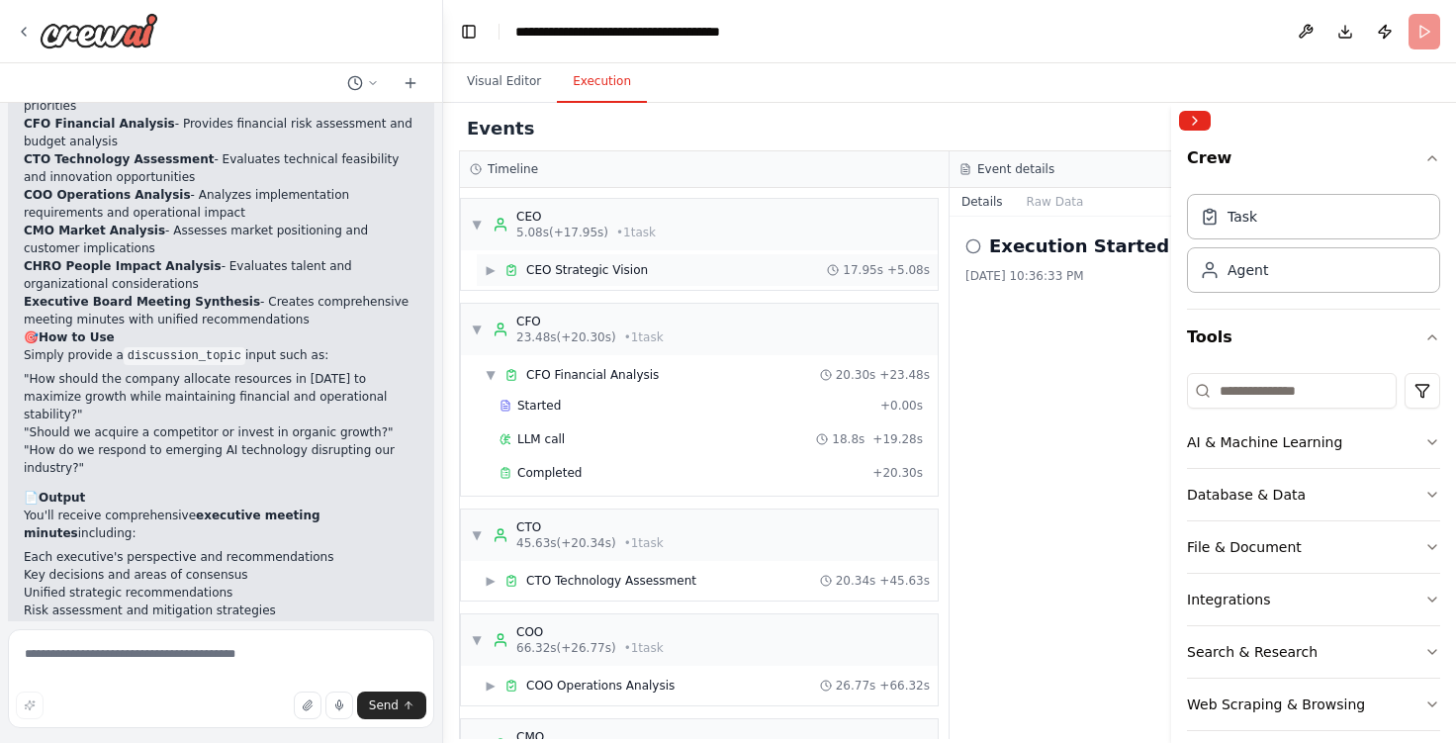
click at [567, 268] on span "CEO Strategic Vision" at bounding box center [587, 270] width 122 height 16
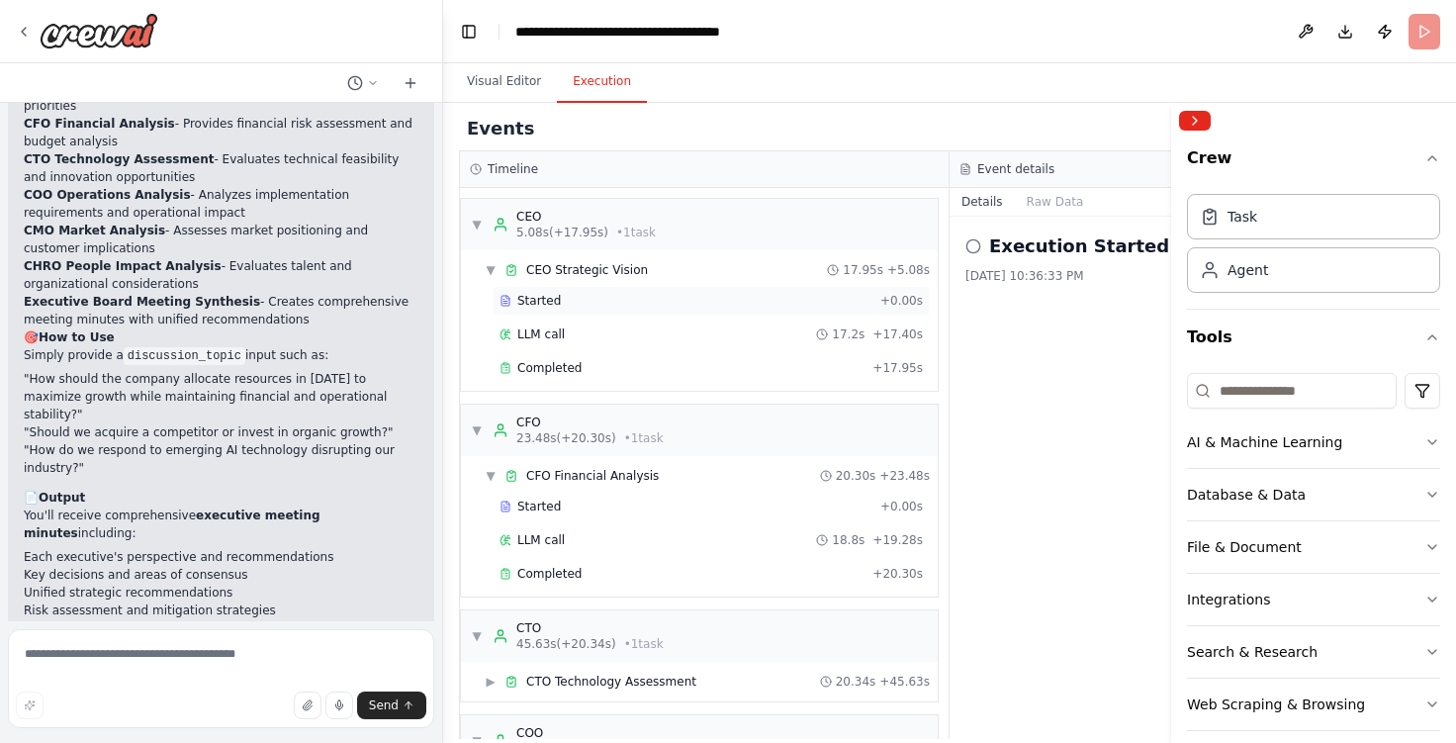
click at [544, 295] on span "Started" at bounding box center [539, 301] width 44 height 16
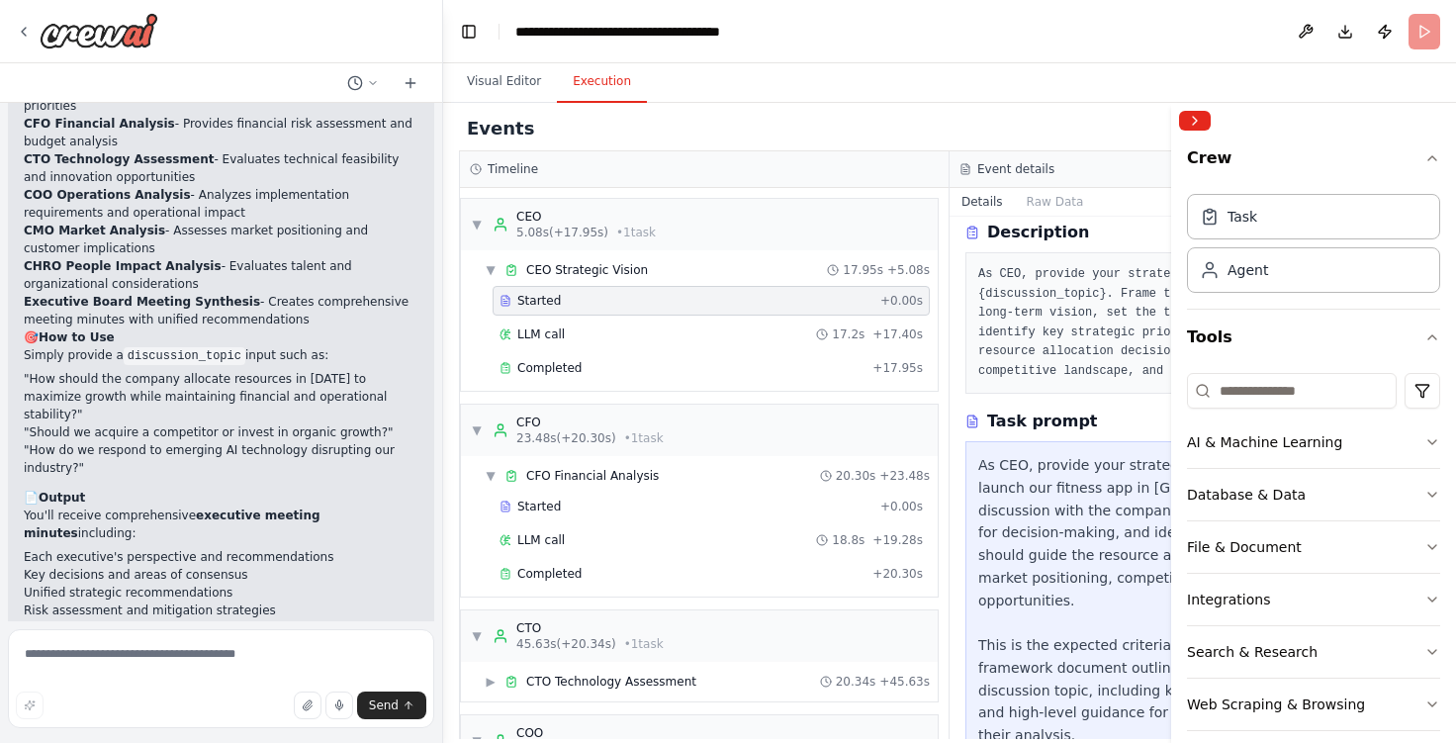
scroll to position [128, 0]
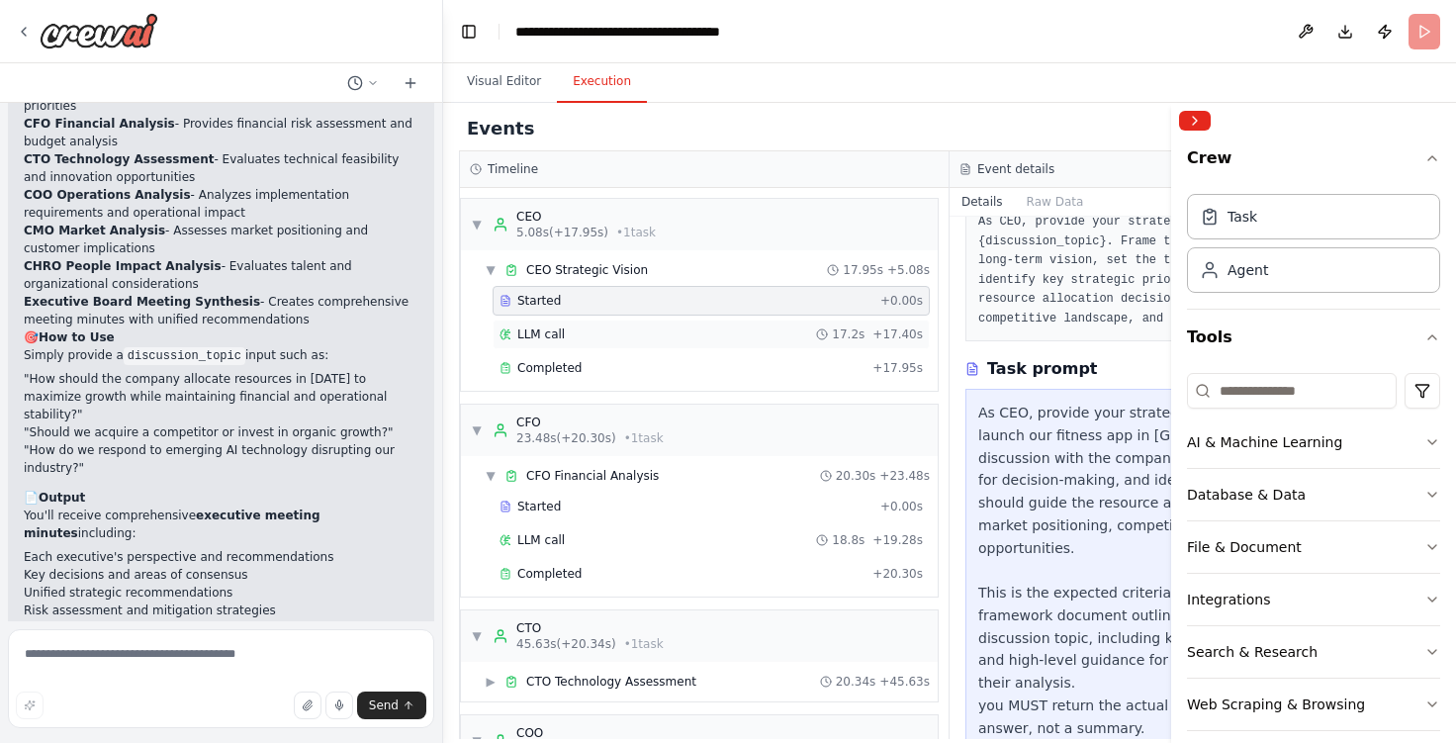
click at [535, 340] on span "LLM call" at bounding box center [540, 334] width 47 height 16
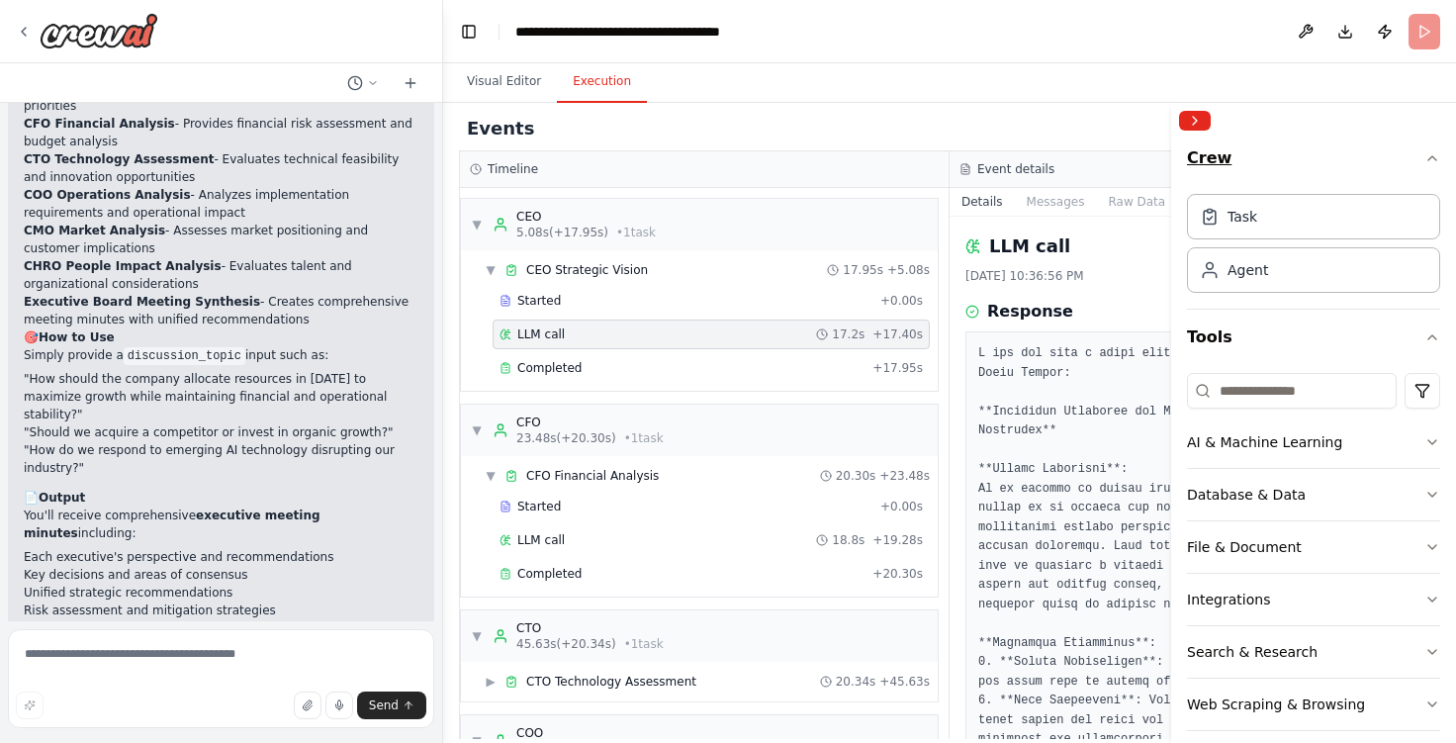
click at [1424, 155] on icon "button" at bounding box center [1432, 158] width 16 height 16
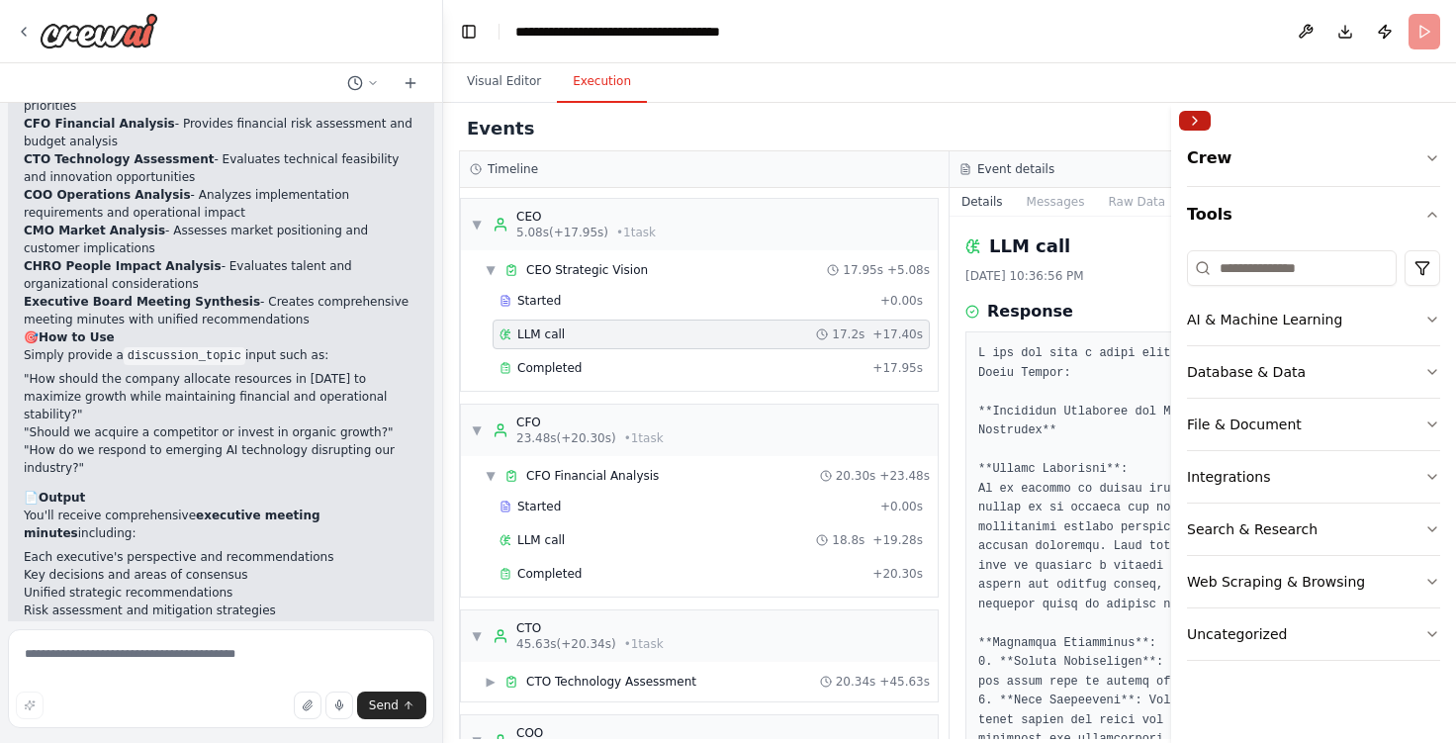
click at [1203, 118] on button "Collapse right sidebar" at bounding box center [1195, 121] width 32 height 20
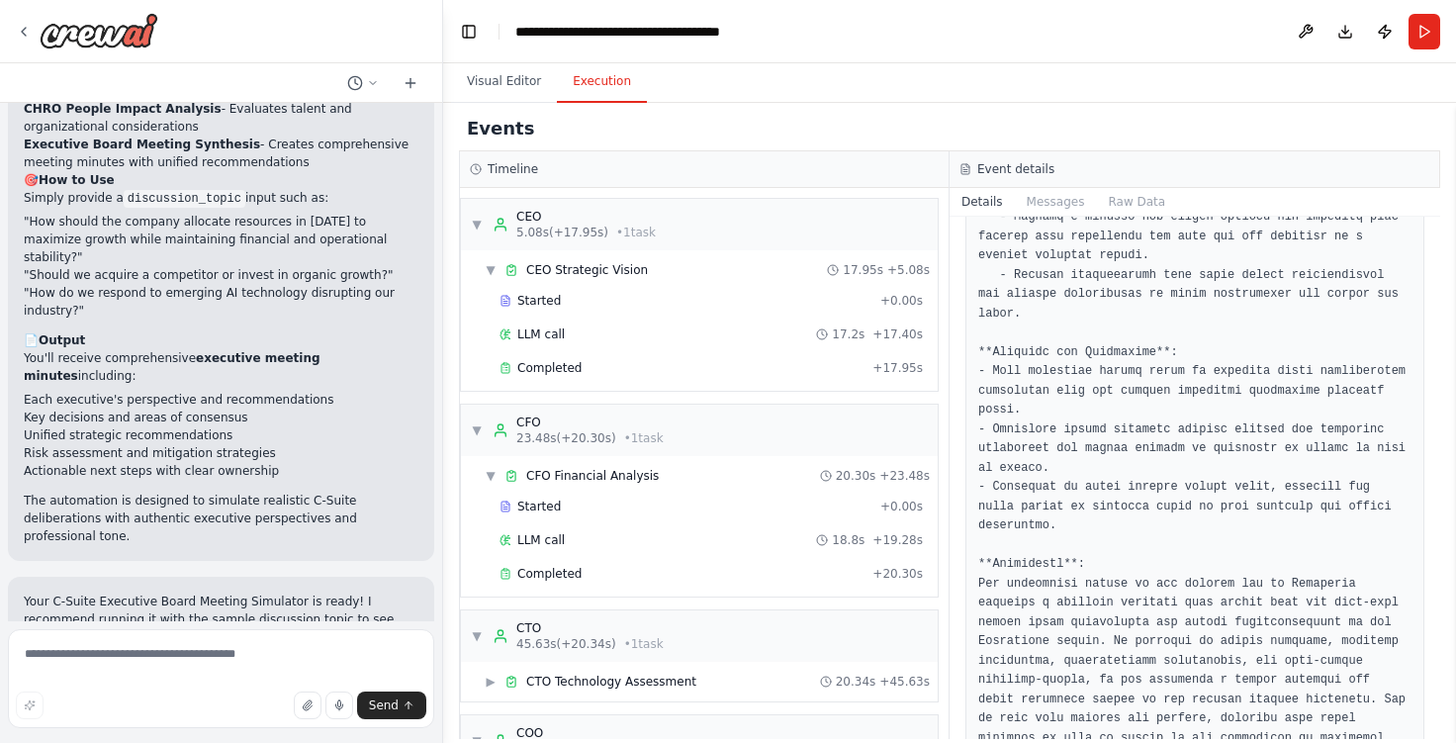
scroll to position [3537, 0]
click at [638, 436] on span "• 1 task" at bounding box center [644, 438] width 40 height 16
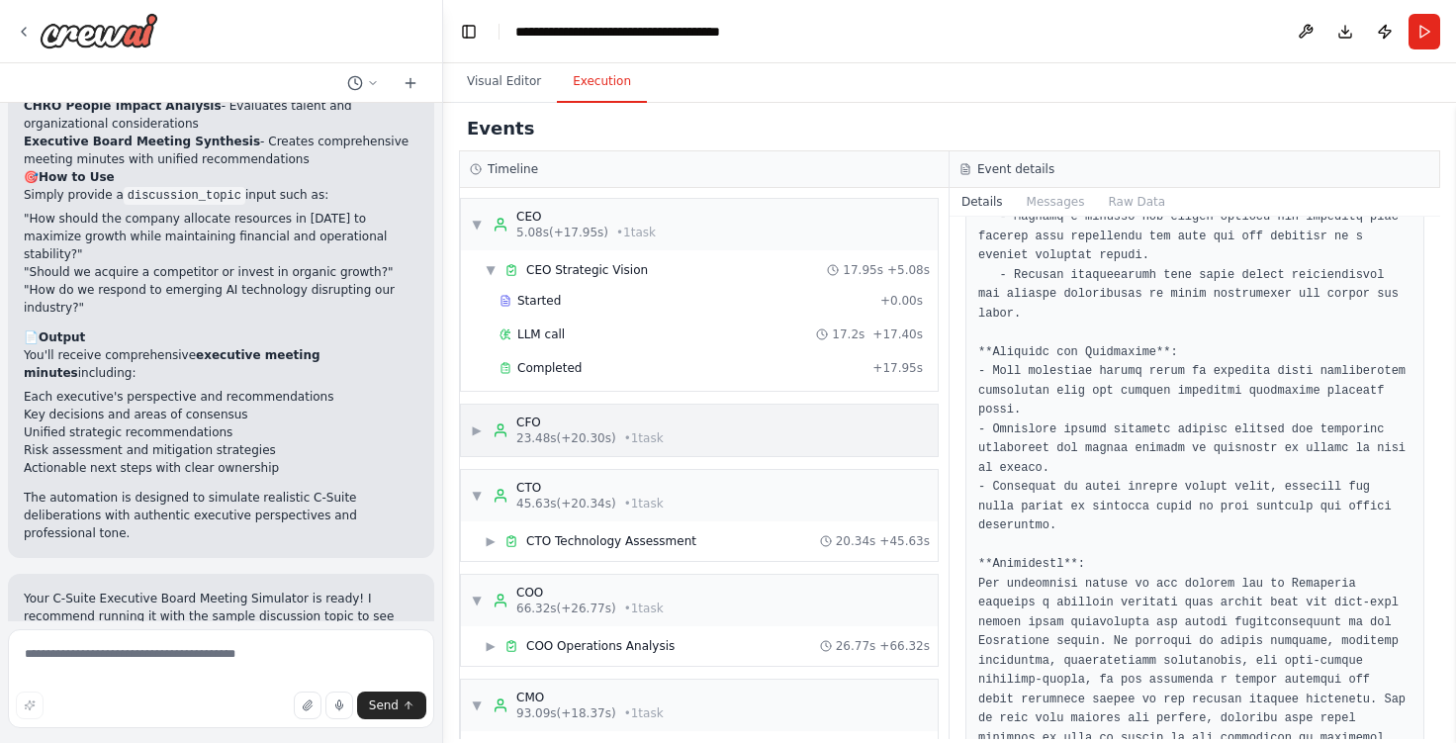
click at [638, 436] on span "• 1 task" at bounding box center [644, 438] width 40 height 16
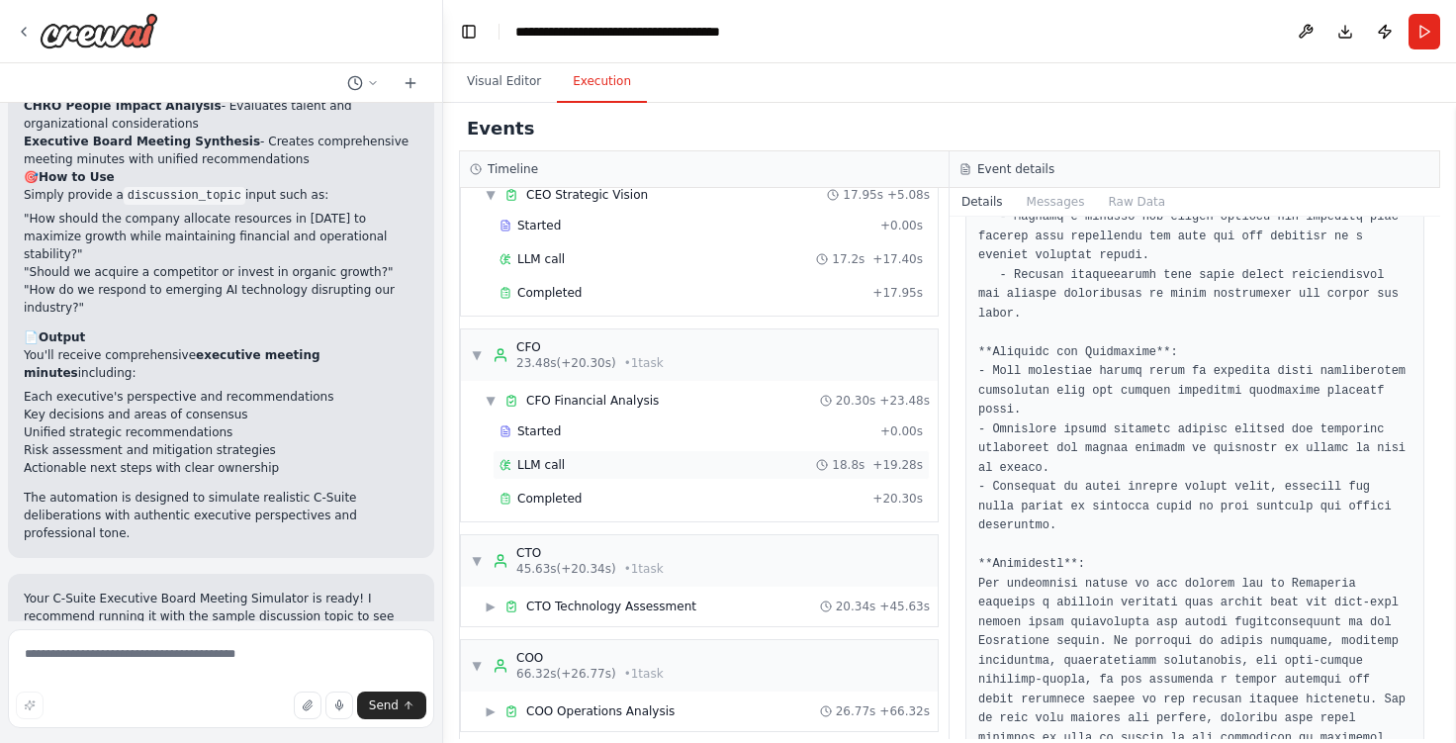
scroll to position [99, 0]
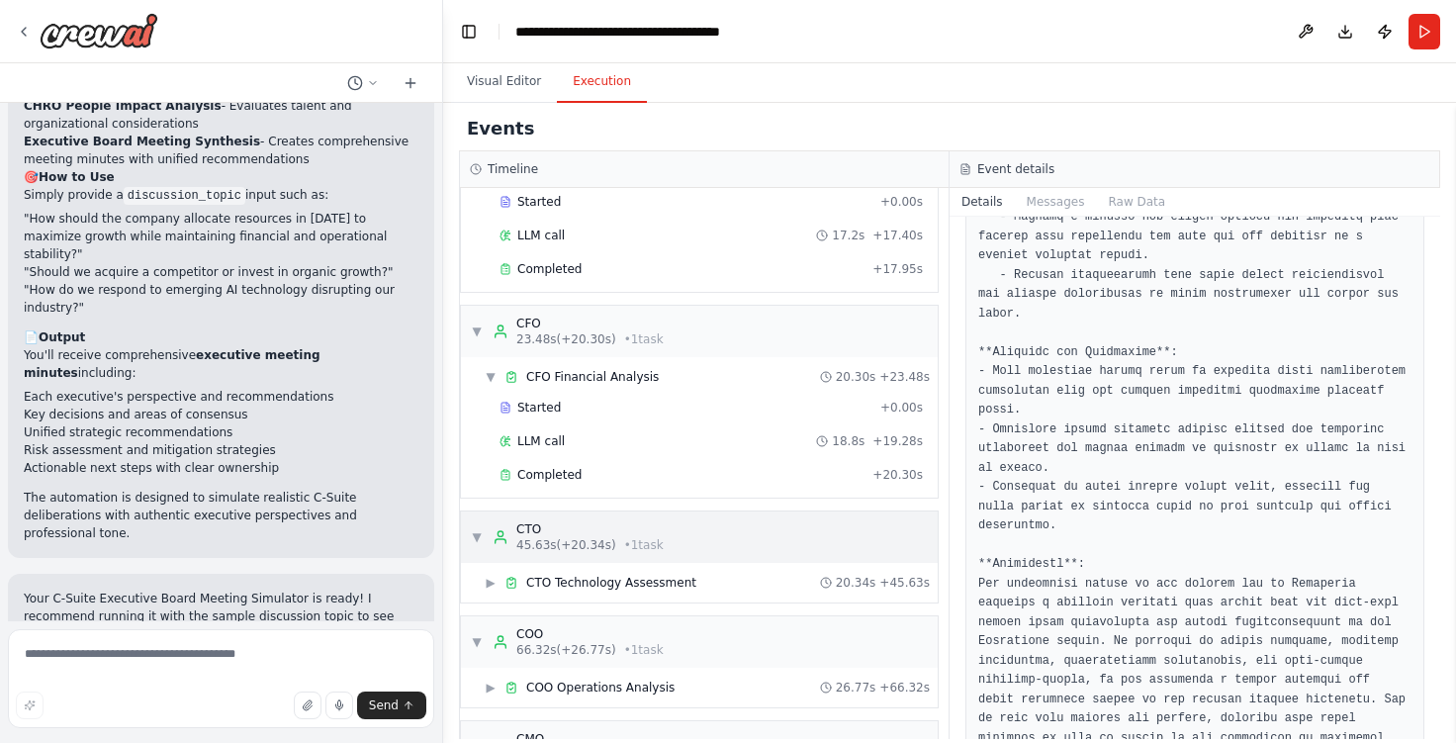
click at [618, 535] on div "CTO" at bounding box center [589, 529] width 147 height 16
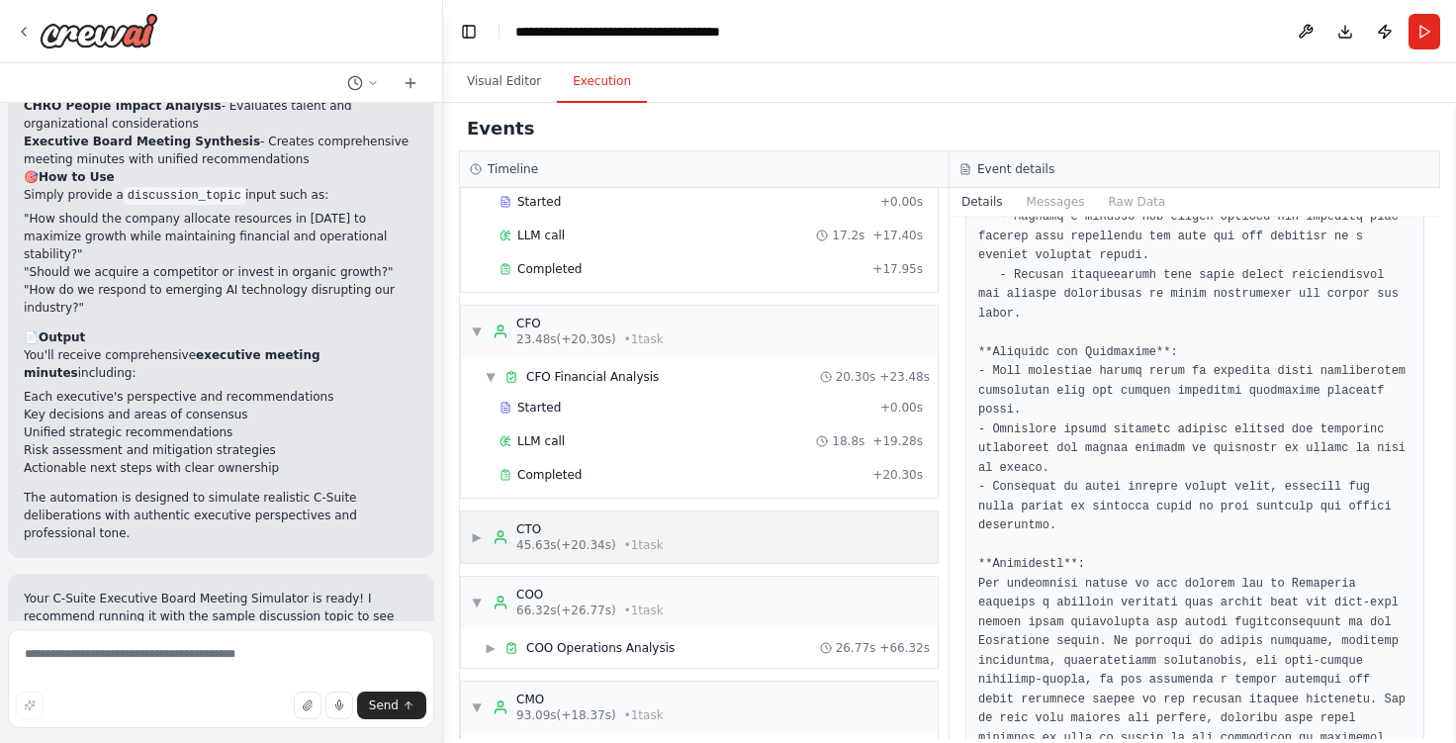
click at [475, 533] on span "▶" at bounding box center [477, 537] width 12 height 16
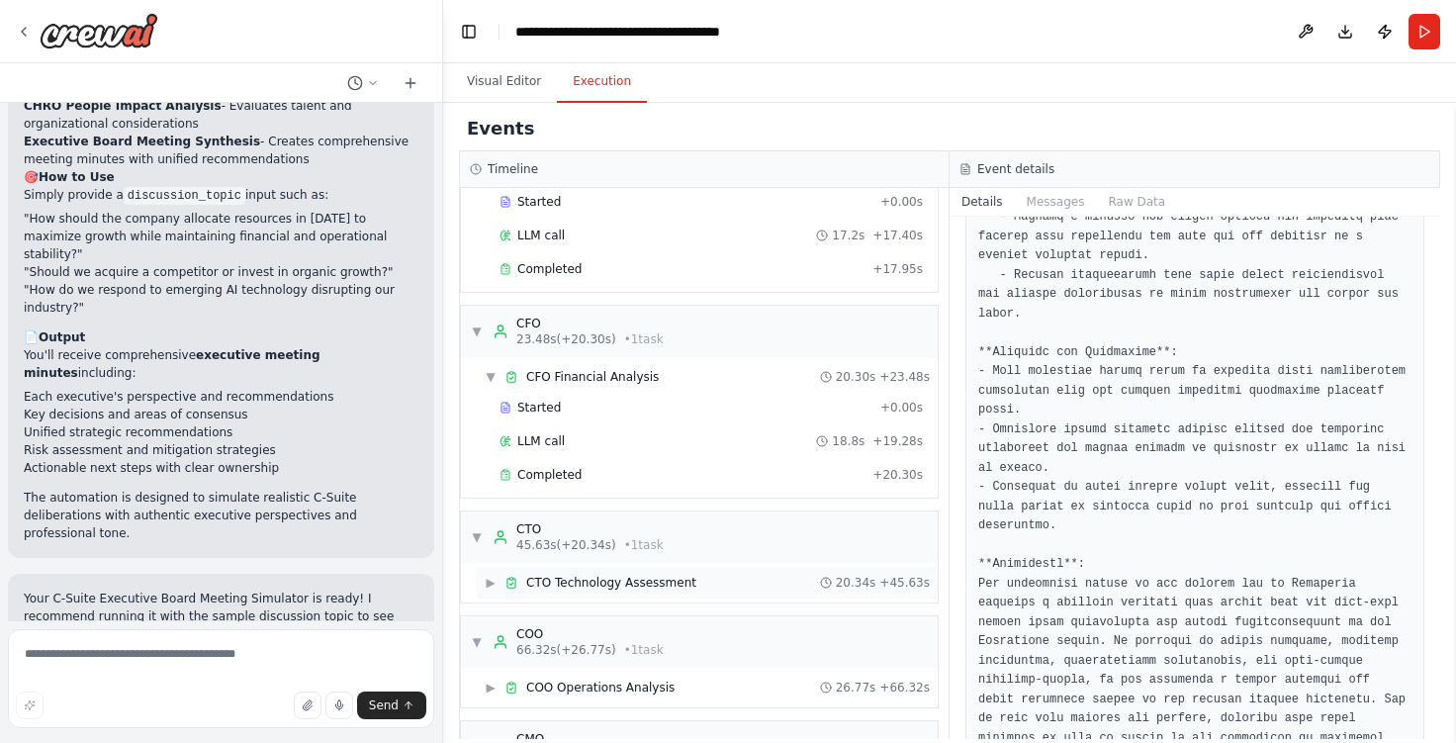
click at [489, 574] on div "▶ CTO Technology Assessment 20.34s + 45.63s" at bounding box center [707, 583] width 461 height 32
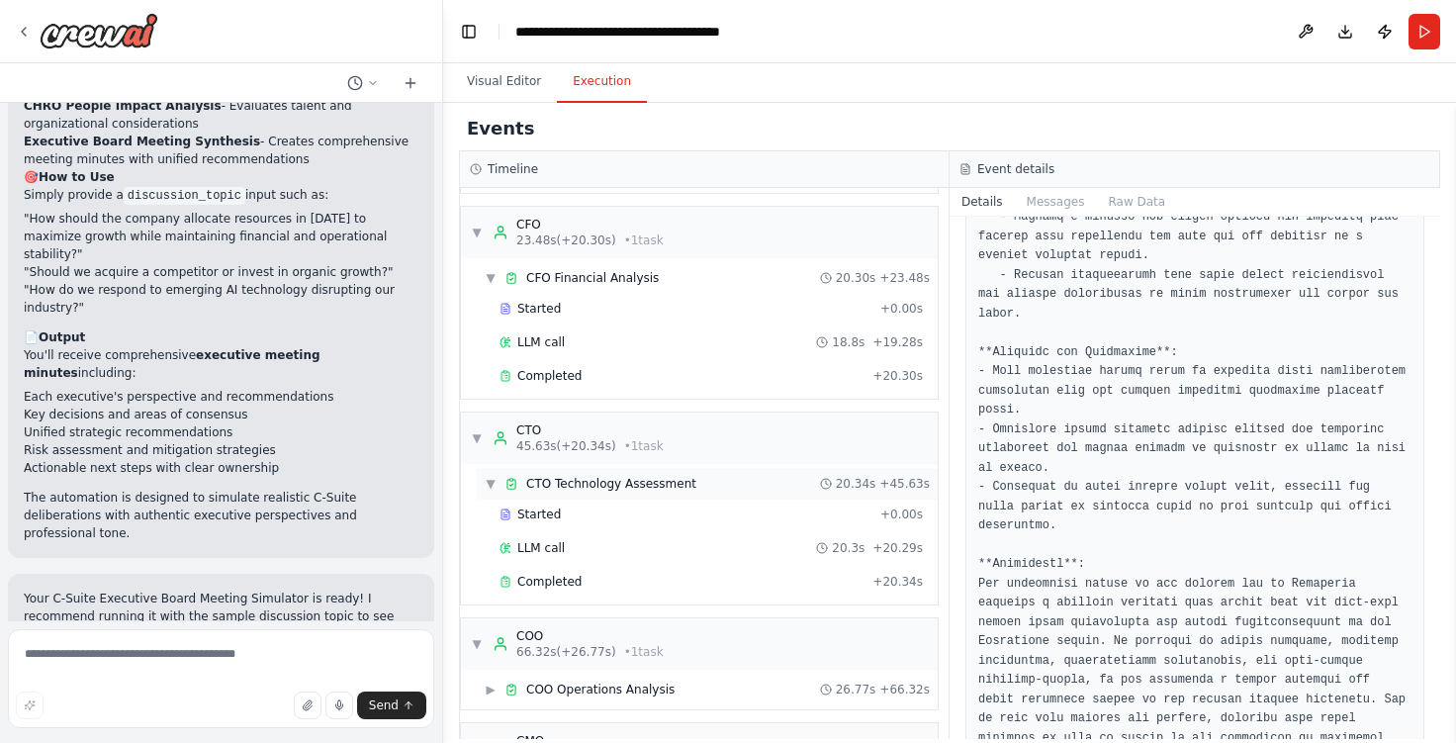
click at [868, 473] on div "▼ CTO Technology Assessment 20.34s + 45.63s" at bounding box center [707, 484] width 461 height 32
click at [868, 473] on div "▶ CTO Technology Assessment 20.34s + 45.63s" at bounding box center [707, 484] width 461 height 32
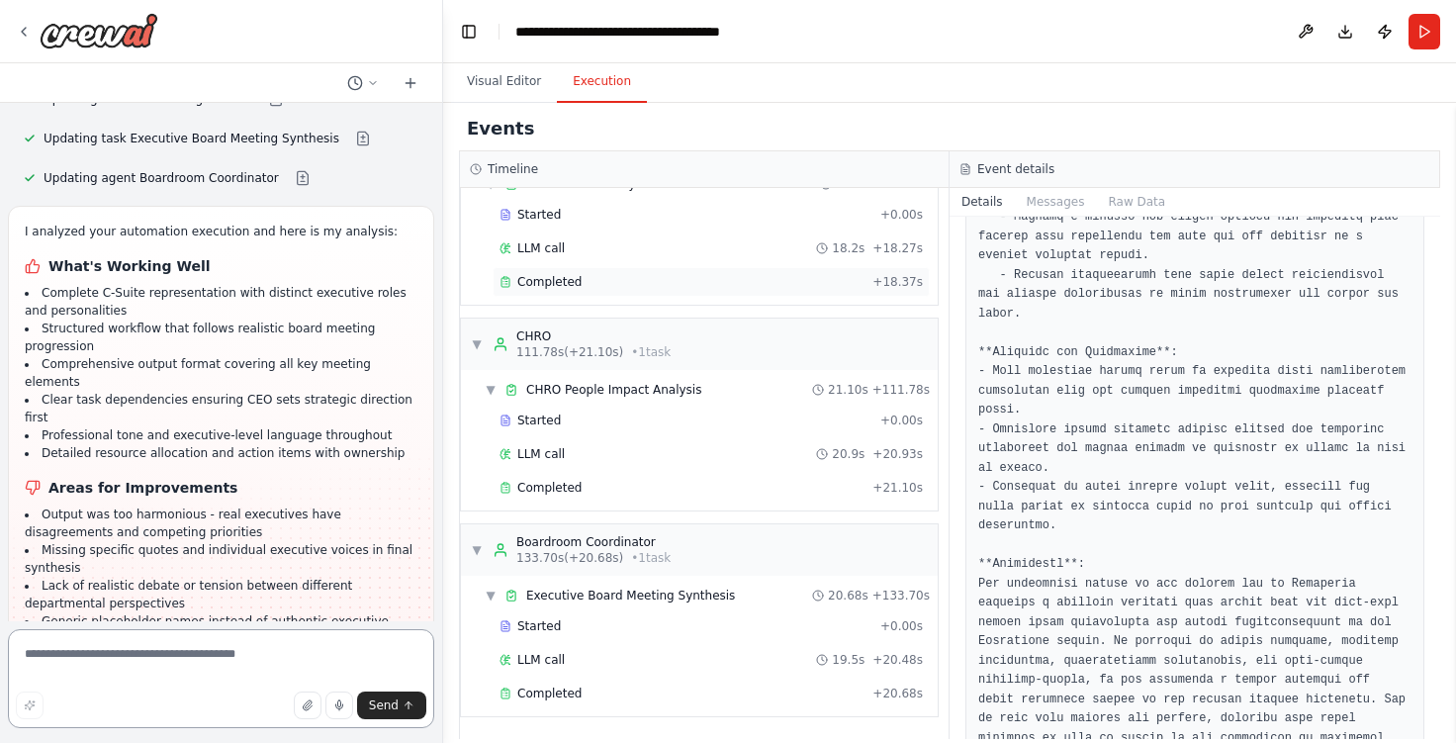
scroll to position [4271, 0]
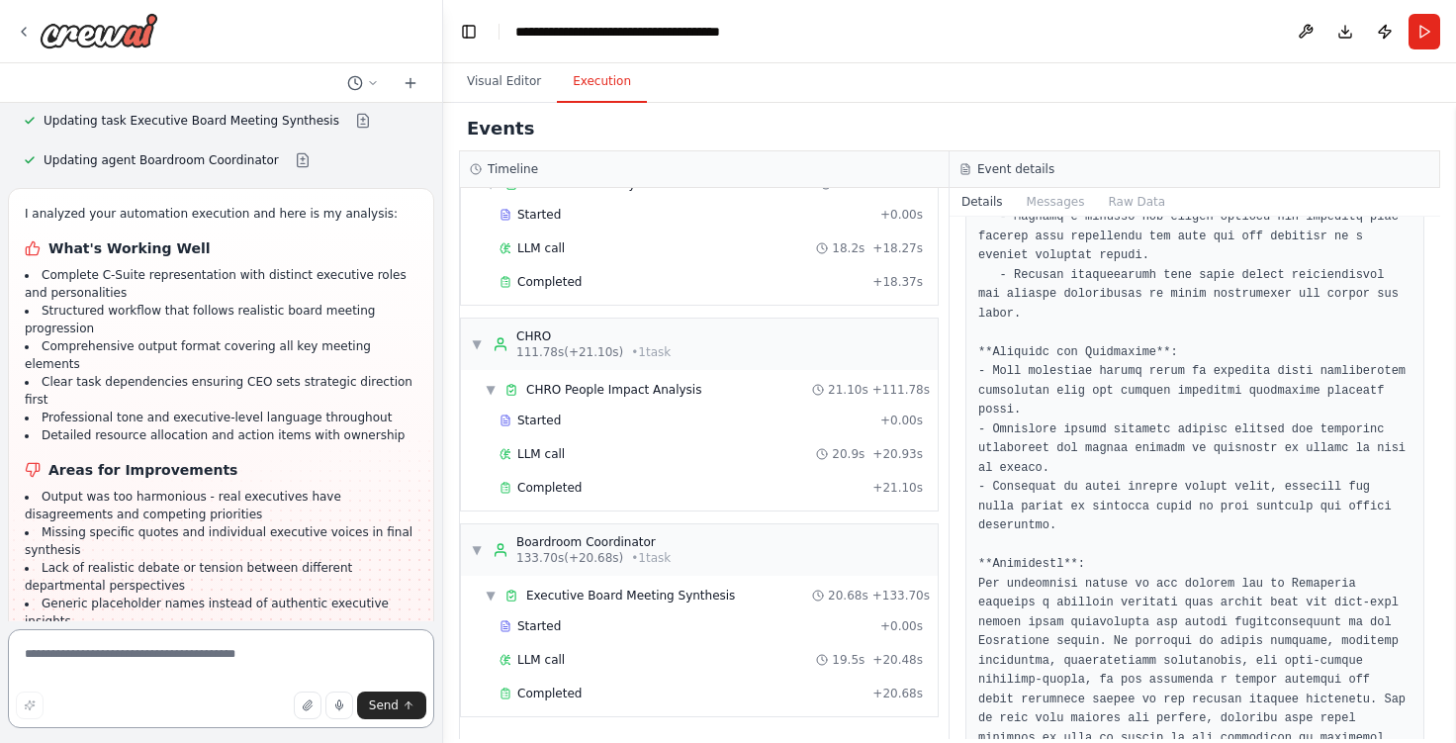
click at [173, 662] on textarea at bounding box center [221, 678] width 426 height 99
paste textarea "**********"
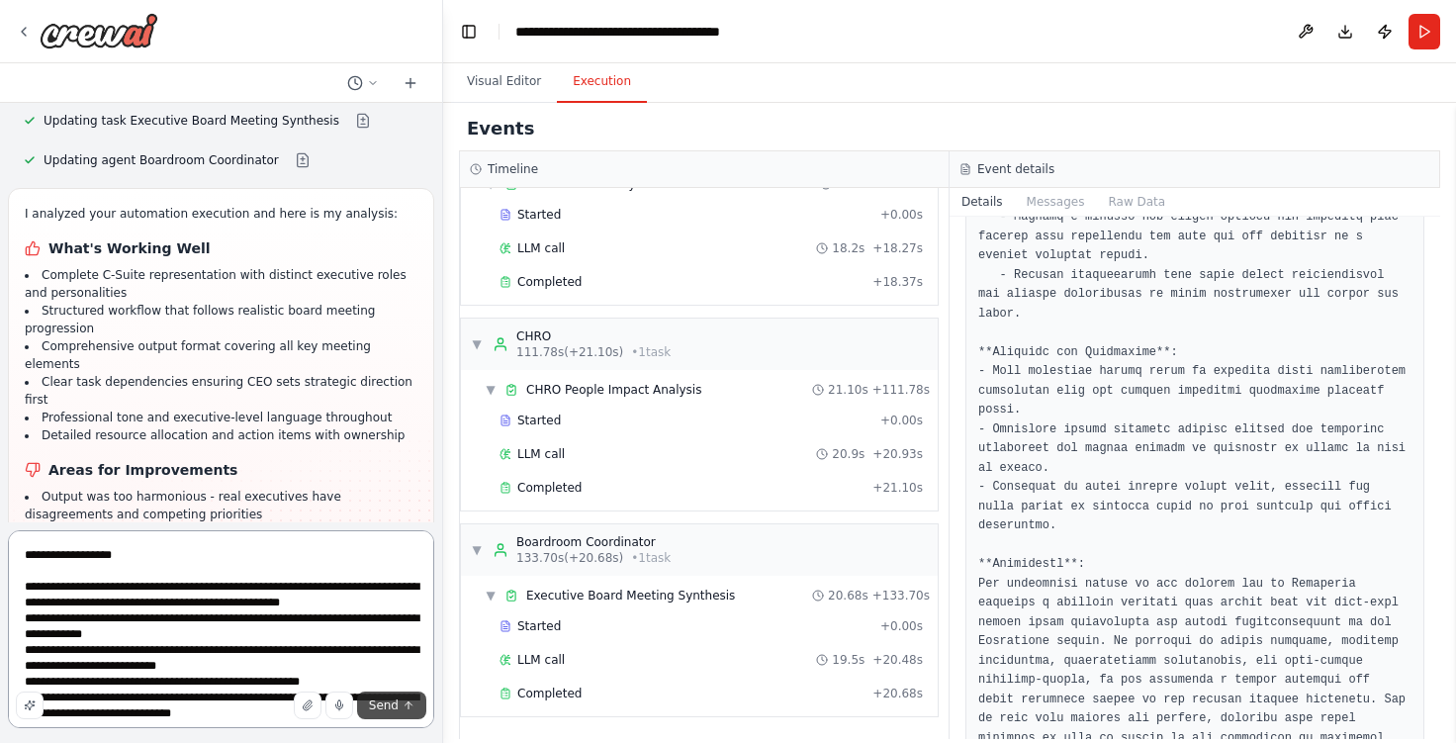
type textarea "**********"
click at [384, 712] on span "Send" at bounding box center [384, 705] width 30 height 16
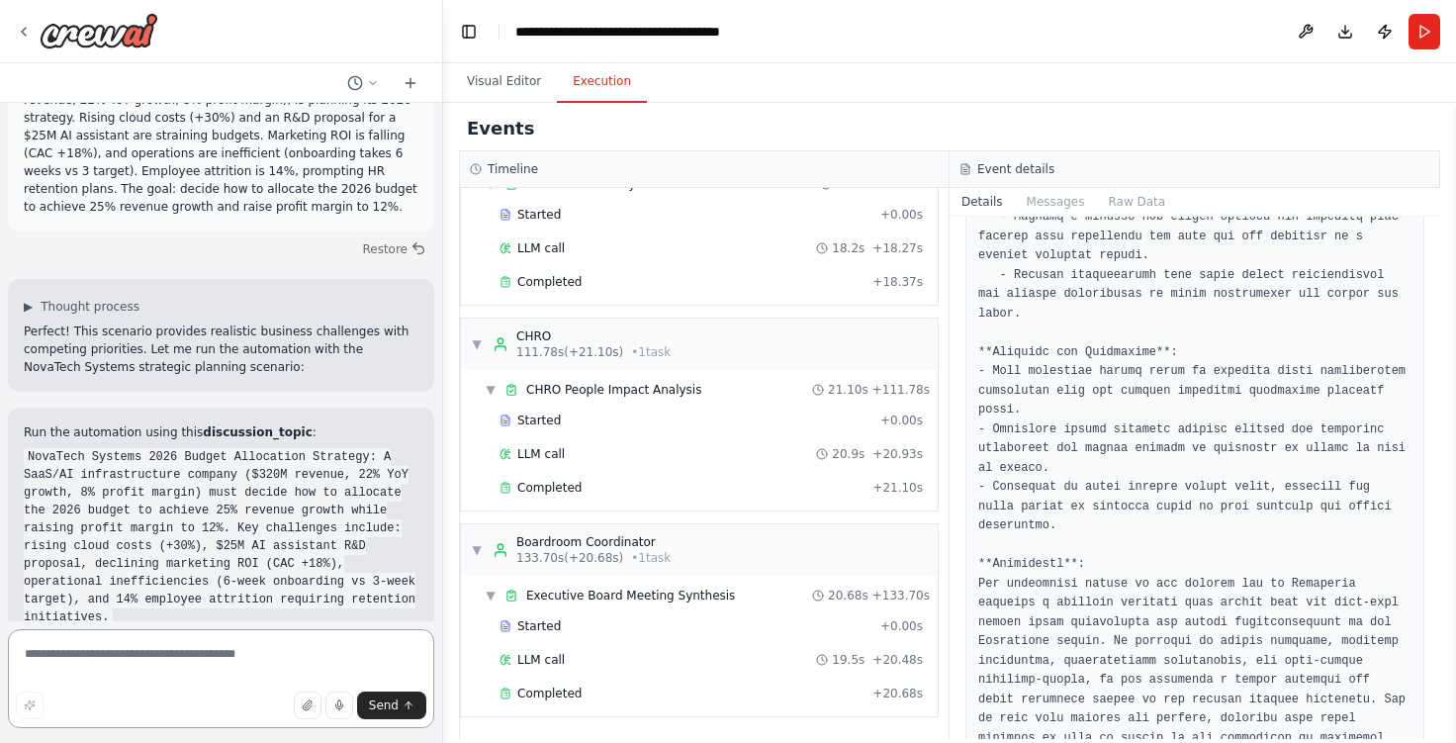
scroll to position [5001, 0]
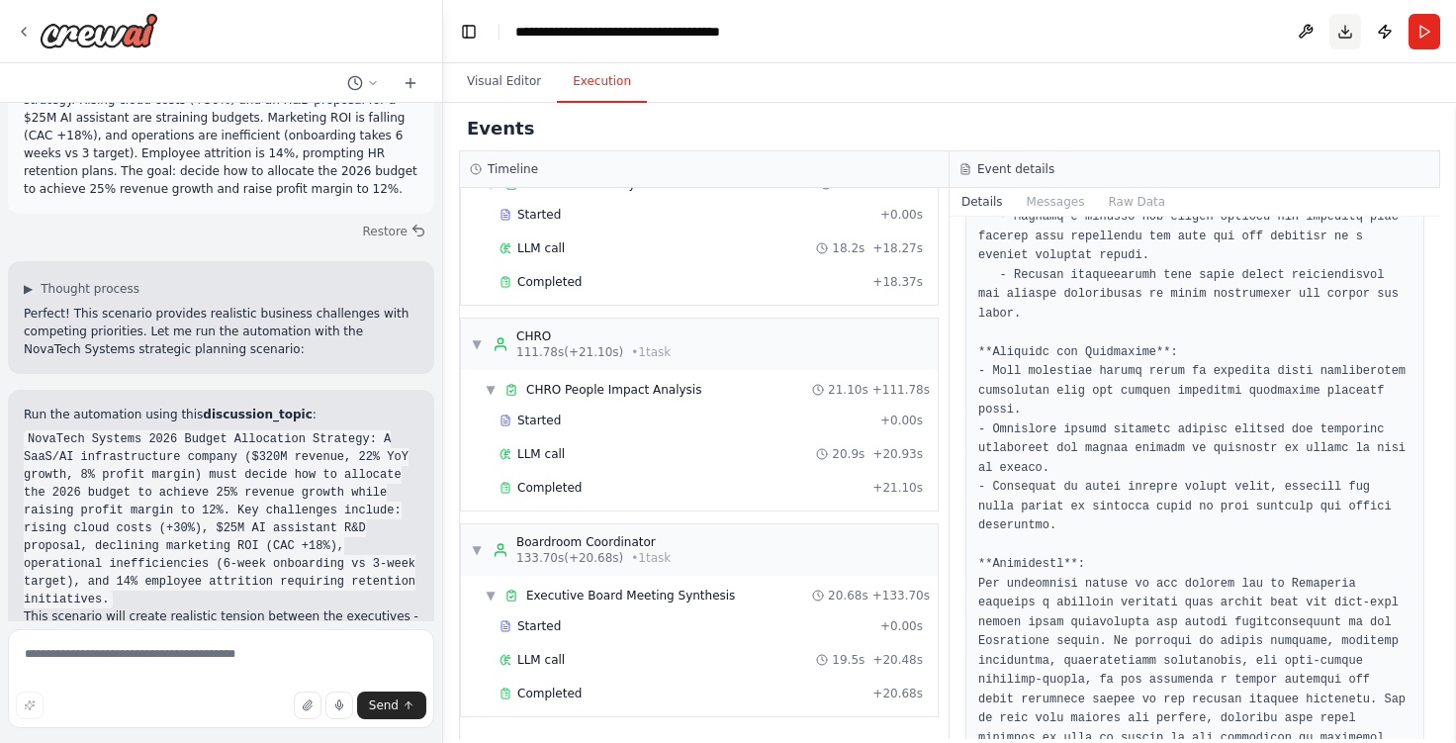
click at [1350, 39] on button "Download" at bounding box center [1345, 32] width 32 height 36
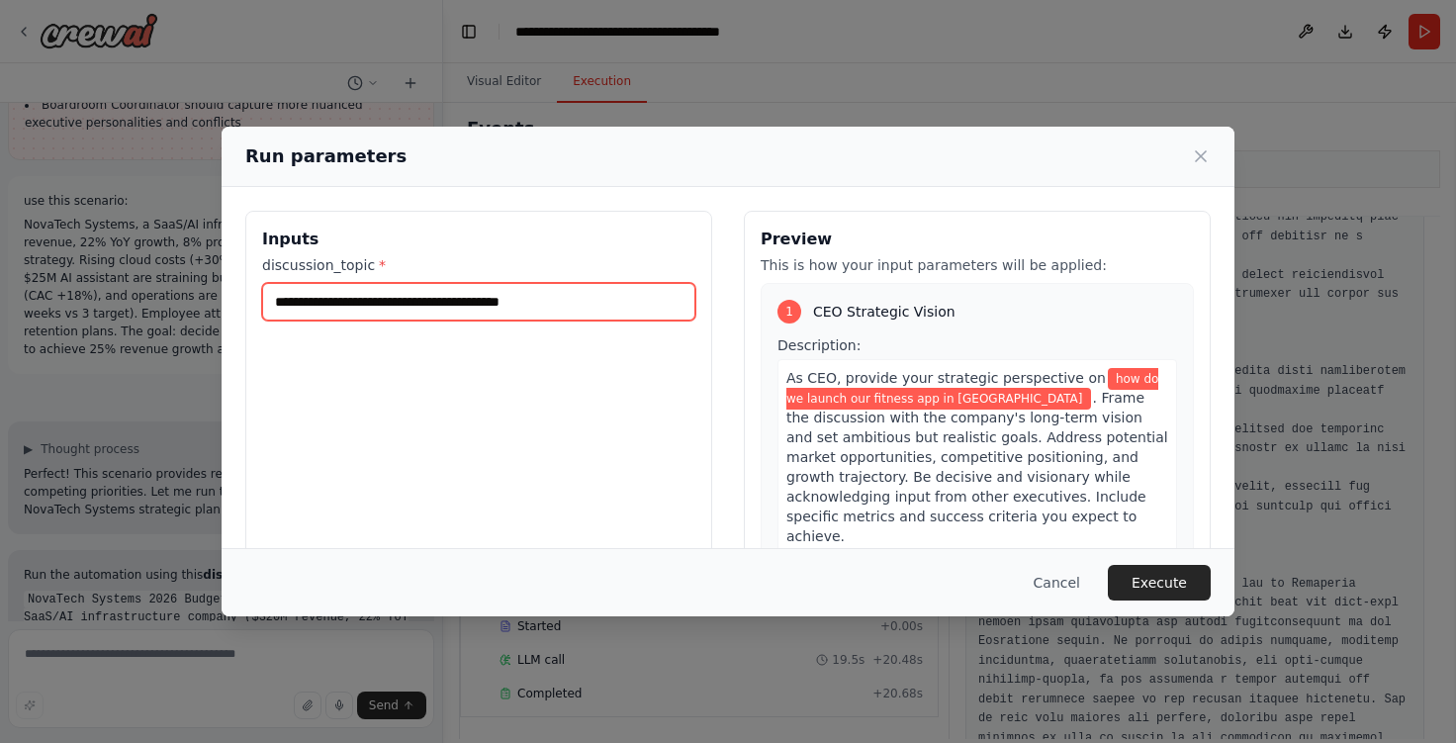
drag, startPoint x: 587, startPoint y: 308, endPoint x: 1, endPoint y: 296, distance: 585.7
click at [0, 296] on div "**********" at bounding box center [728, 371] width 1456 height 743
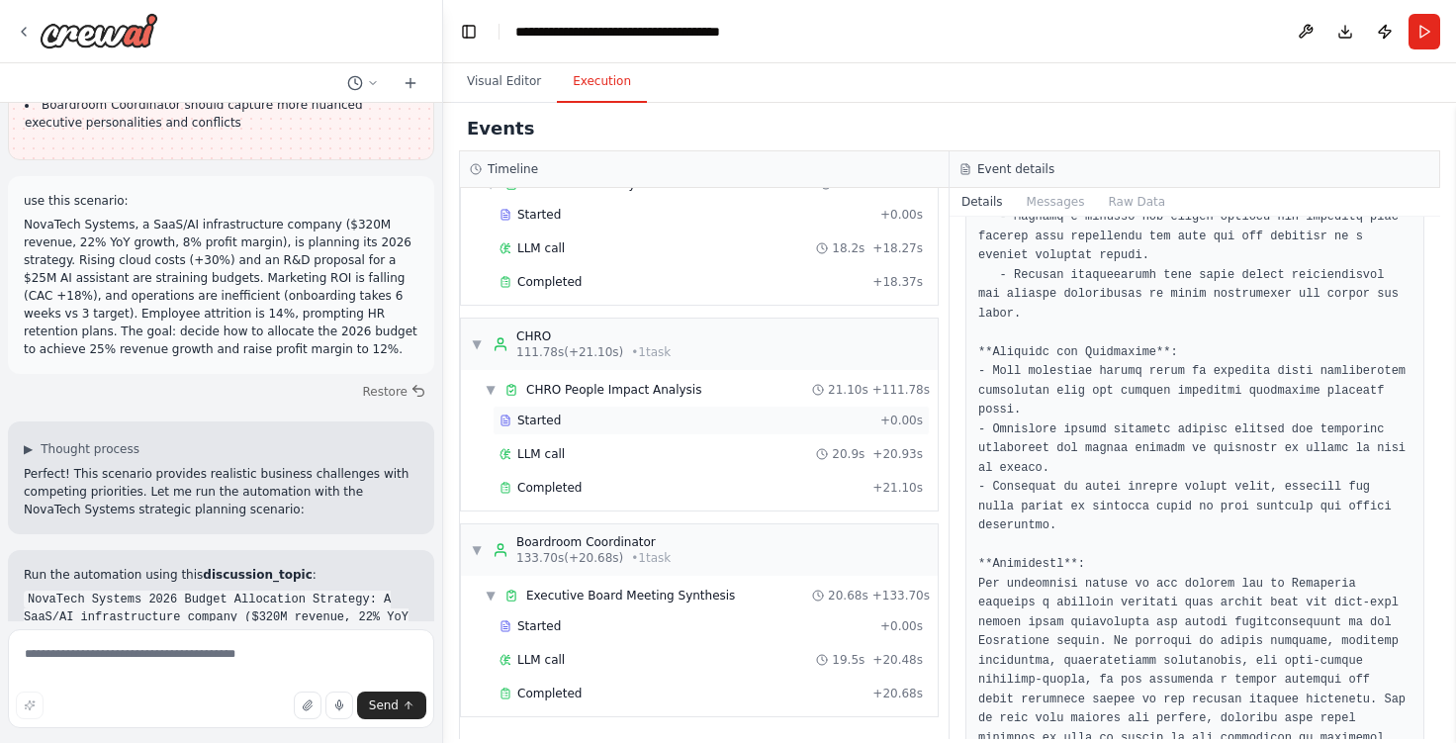
click at [641, 429] on div "Started + 0.00s" at bounding box center [711, 421] width 437 height 30
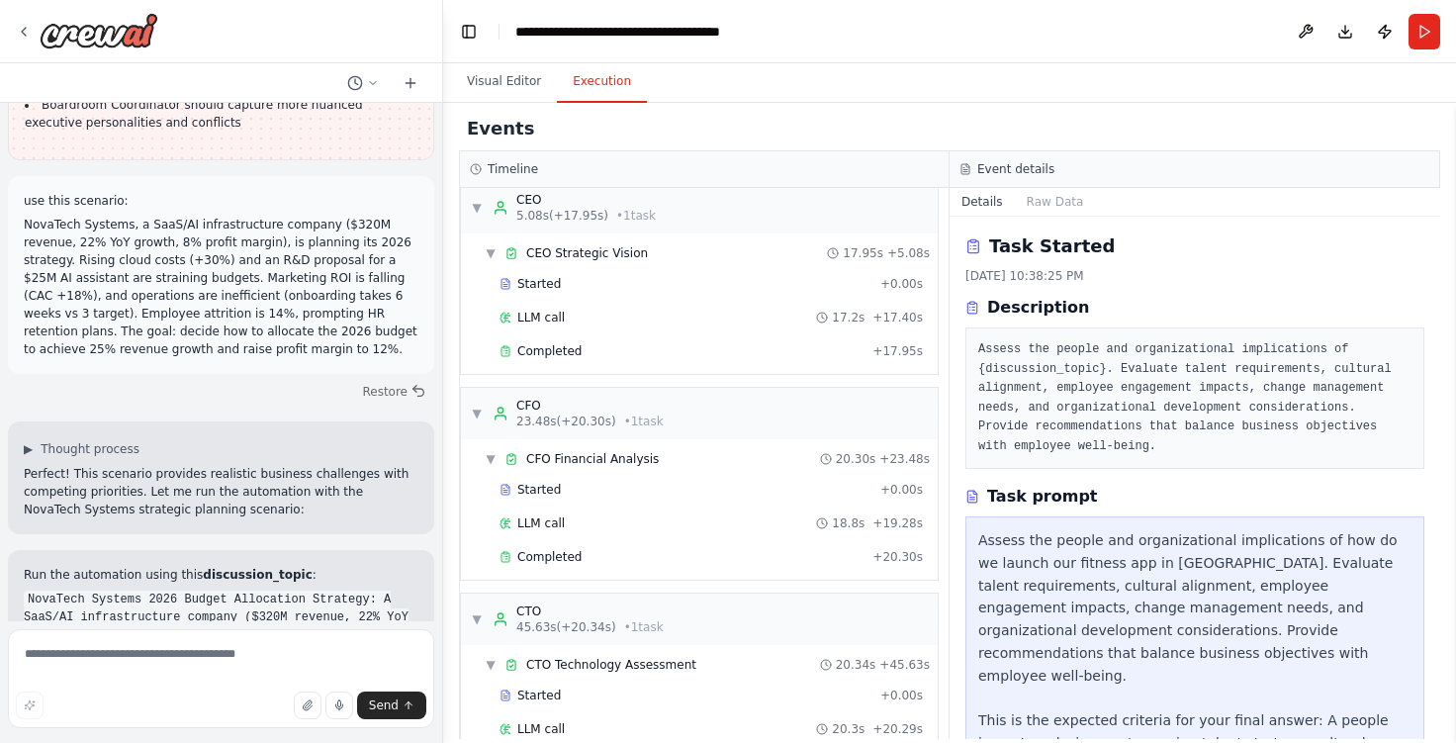
scroll to position [0, 0]
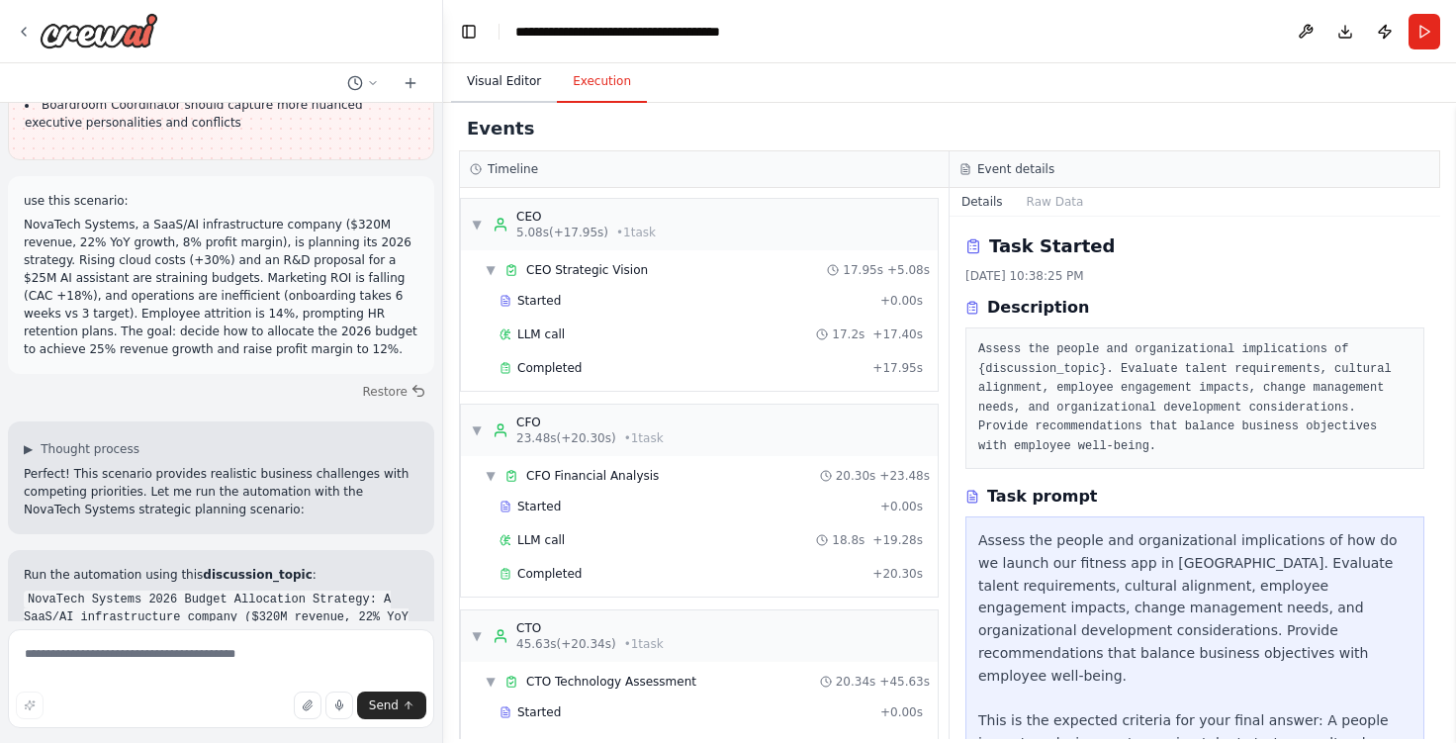
click at [490, 86] on button "Visual Editor" at bounding box center [504, 82] width 106 height 42
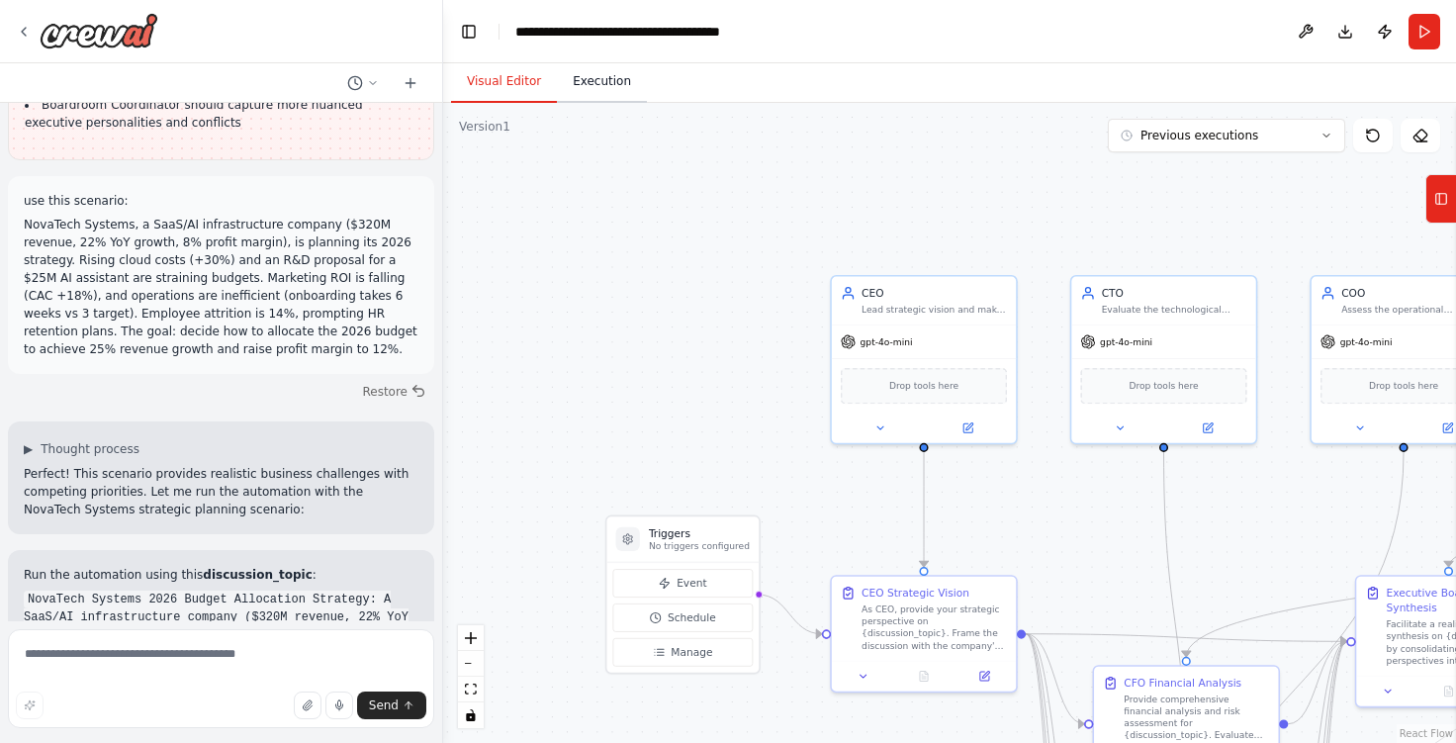
click at [605, 79] on button "Execution" at bounding box center [602, 82] width 90 height 42
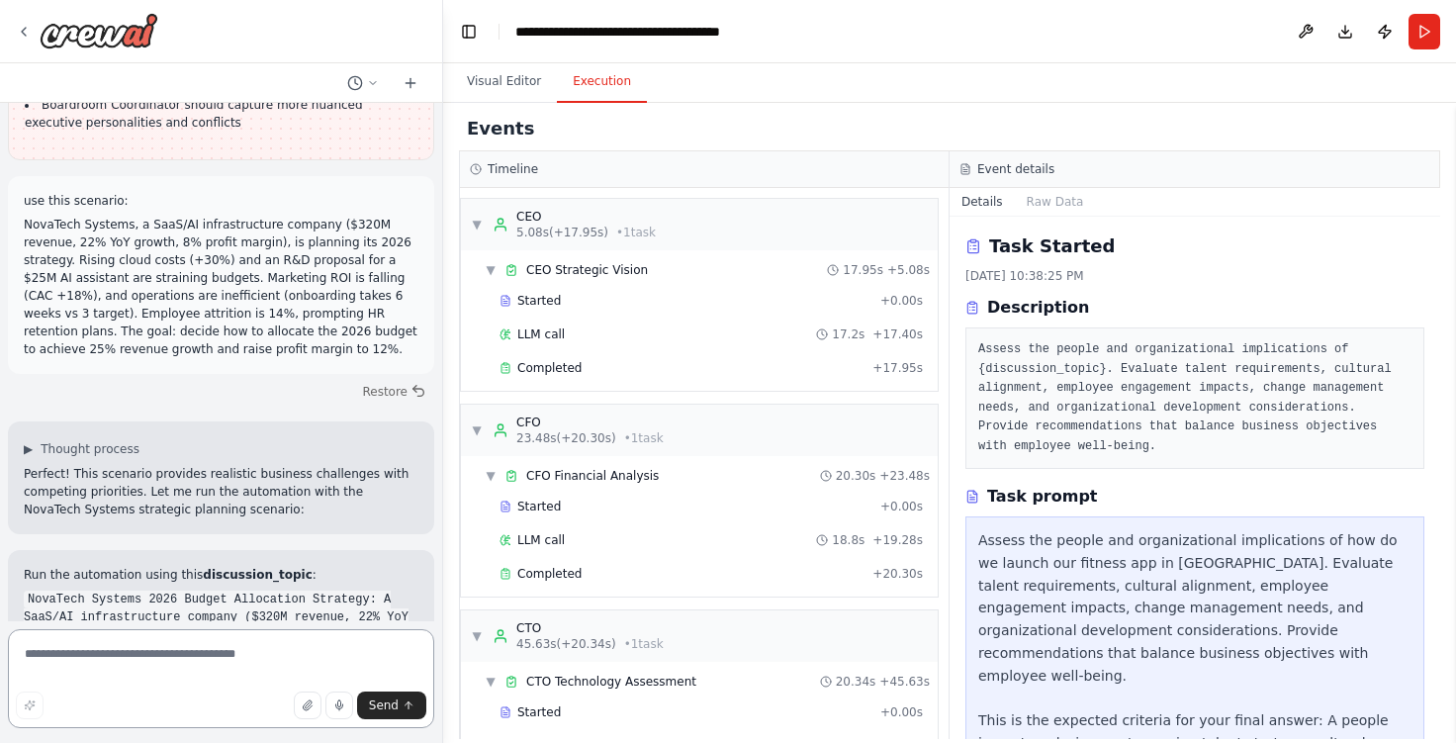
click at [190, 654] on textarea at bounding box center [221, 678] width 426 height 99
paste textarea "**********"
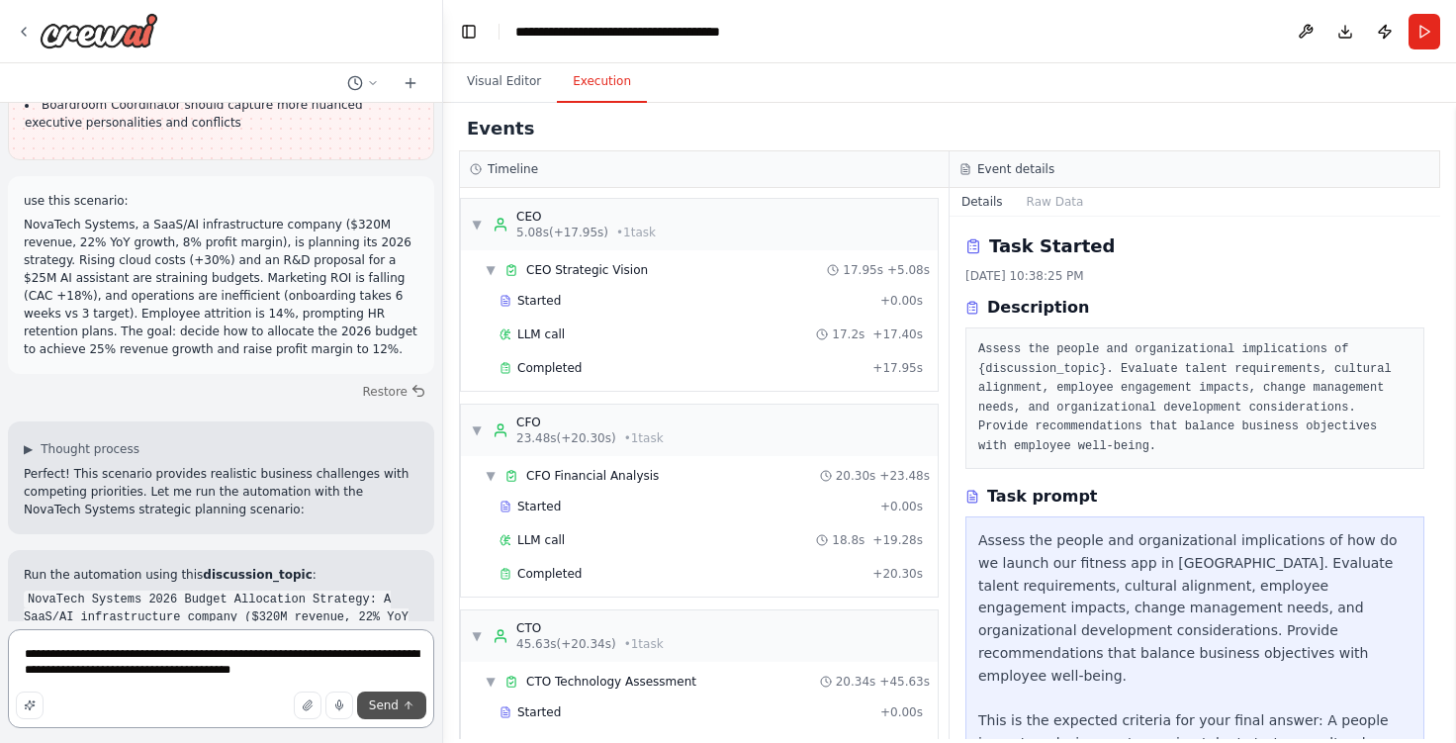
type textarea "**********"
click at [395, 704] on span "Send" at bounding box center [384, 705] width 30 height 16
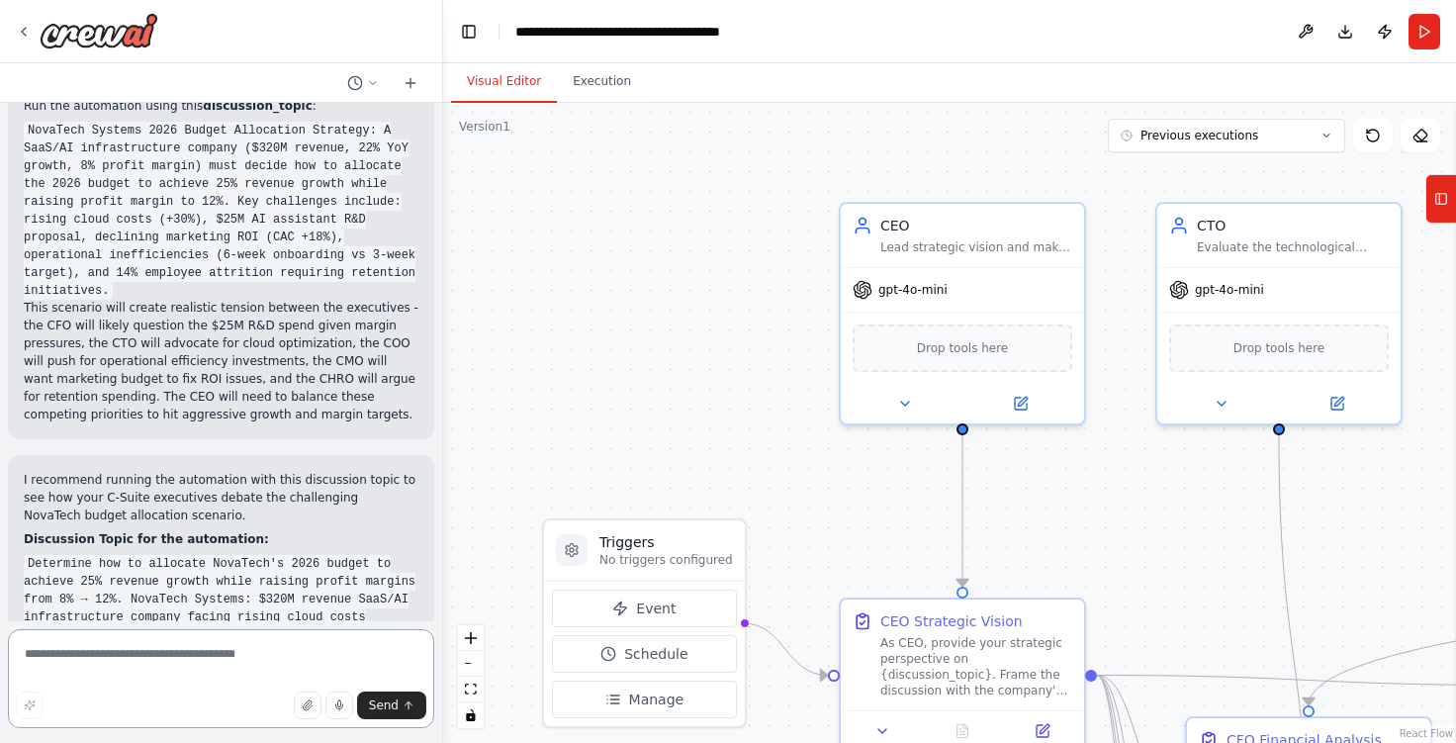
scroll to position [5327, 0]
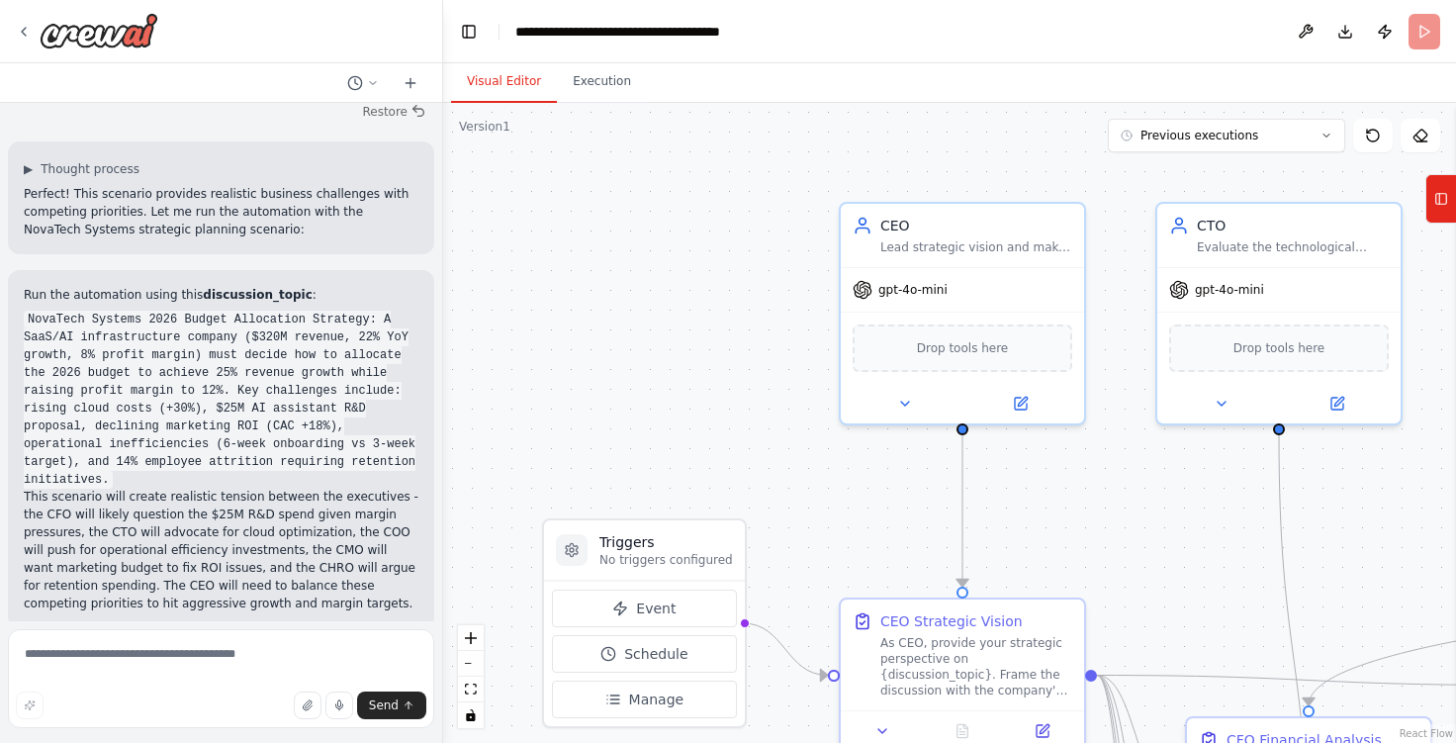
scroll to position [5167, 0]
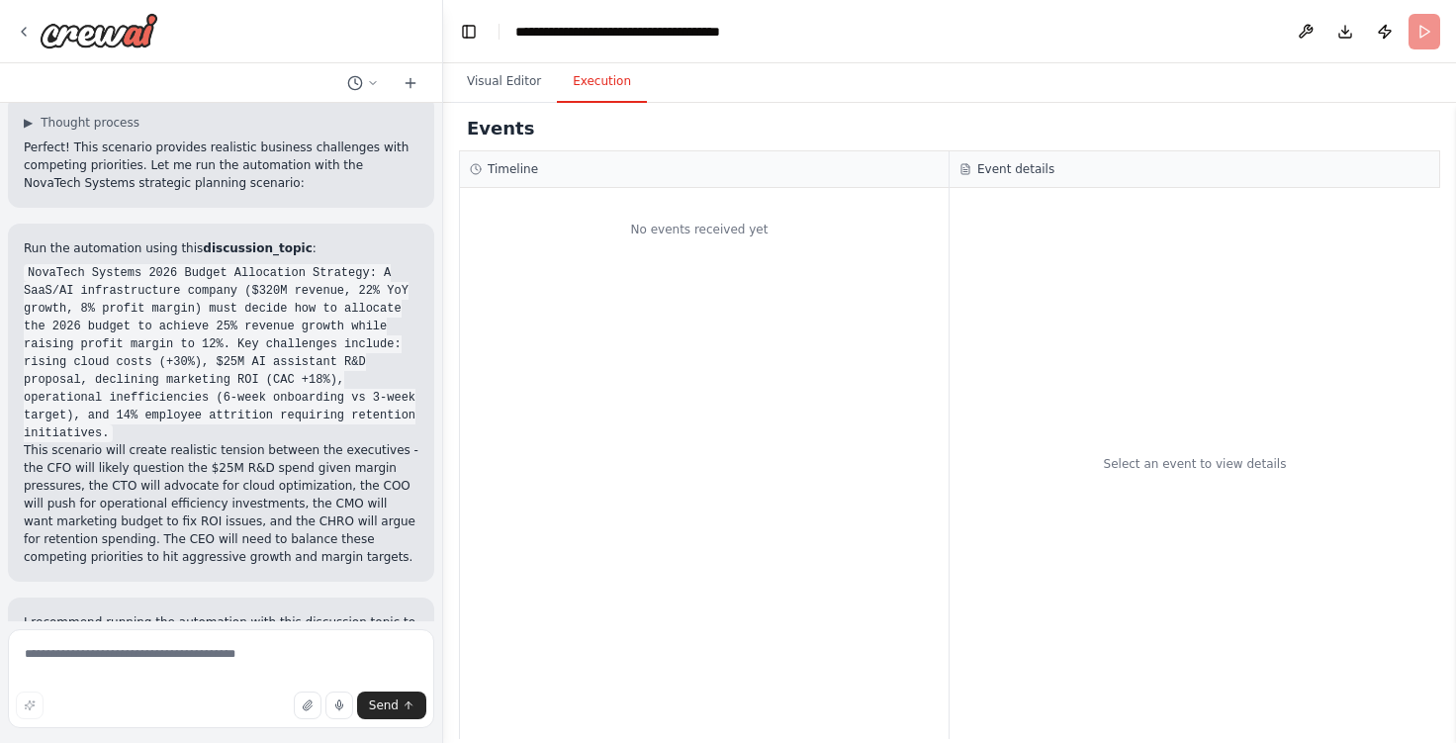
click at [573, 80] on button "Execution" at bounding box center [602, 82] width 90 height 42
click at [193, 669] on textarea at bounding box center [221, 678] width 426 height 99
click at [378, 703] on body "You are building a Crew of AI agents that simulate the executive leadership (C-…" at bounding box center [728, 371] width 1456 height 743
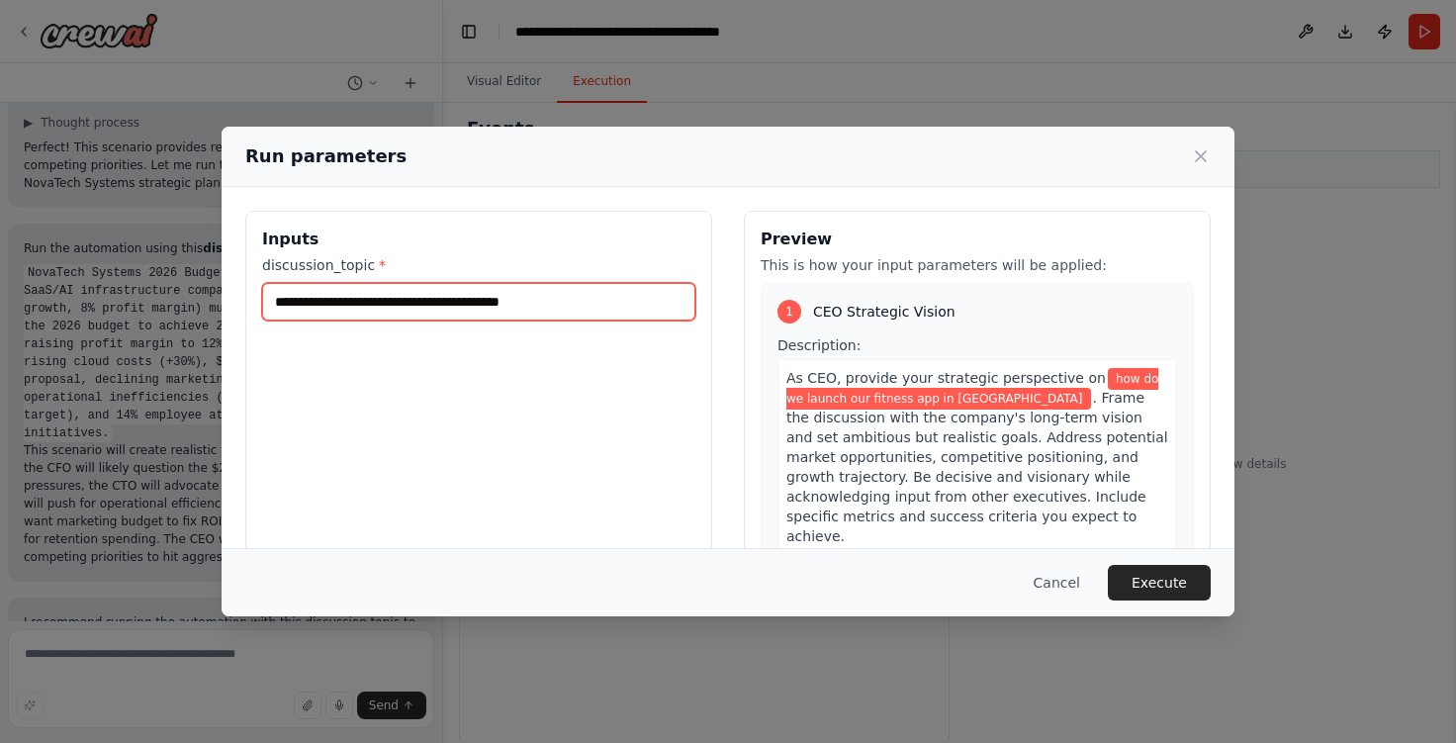
drag, startPoint x: 637, startPoint y: 303, endPoint x: 177, endPoint y: 270, distance: 461.1
click at [177, 270] on div "**********" at bounding box center [728, 371] width 1456 height 743
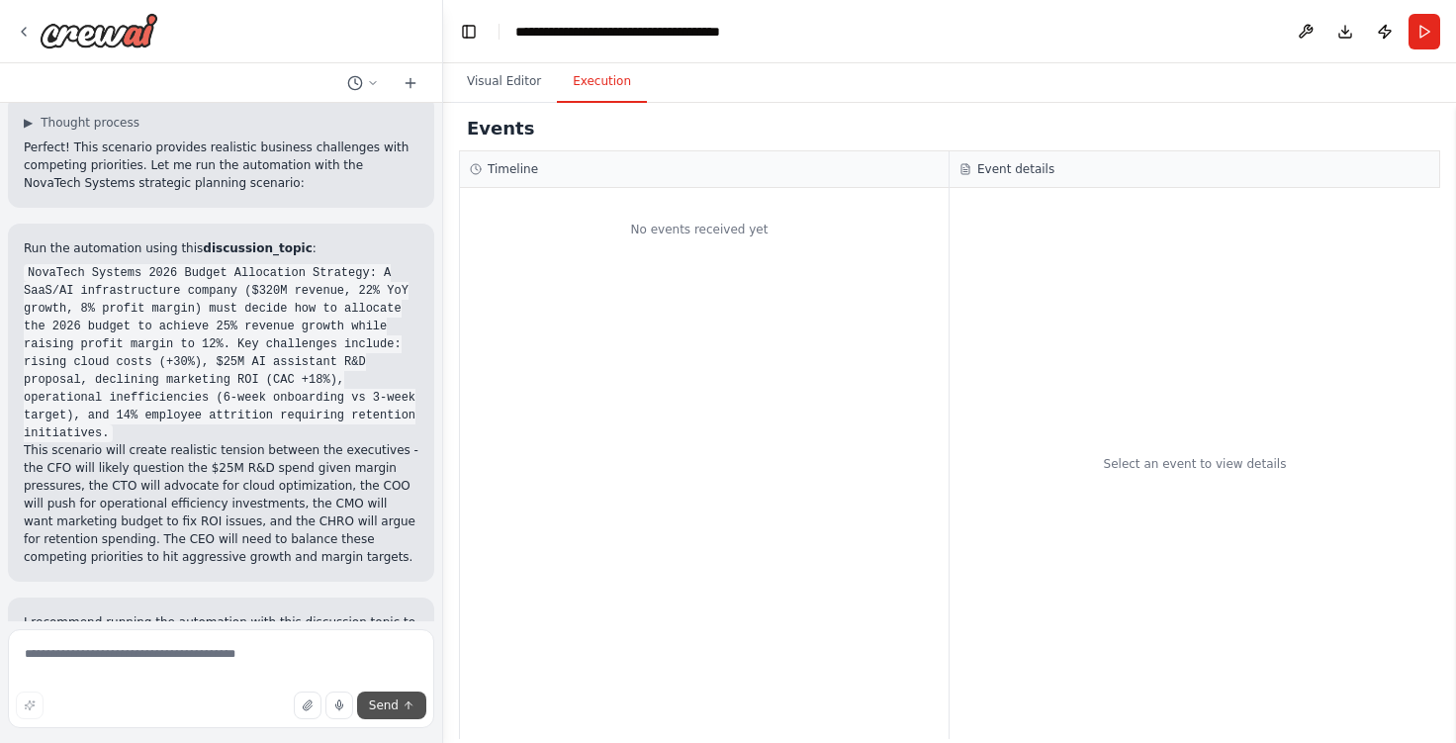
click at [388, 713] on button "Send" at bounding box center [391, 705] width 69 height 28
click at [414, 709] on button "Send" at bounding box center [391, 705] width 69 height 28
click at [203, 648] on textarea at bounding box center [221, 678] width 426 height 99
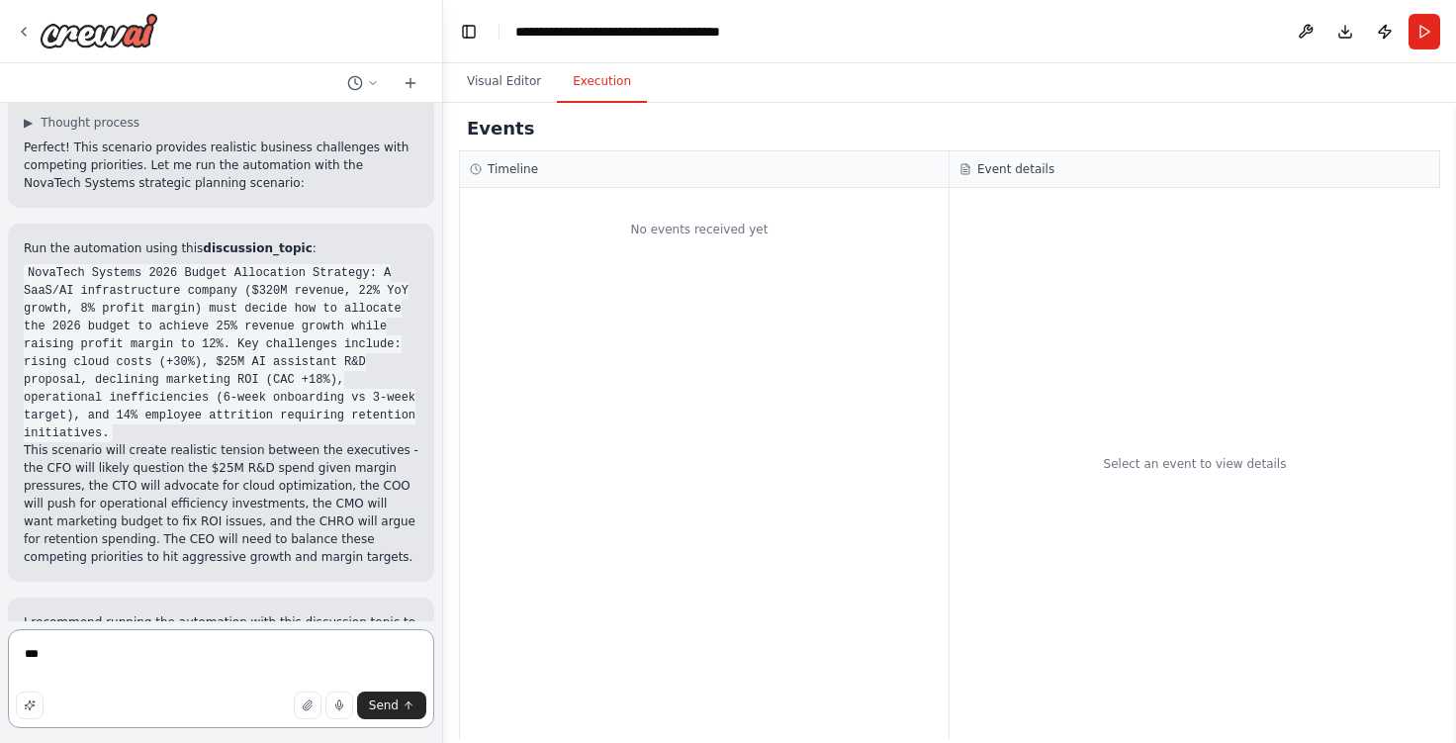
type textarea "****"
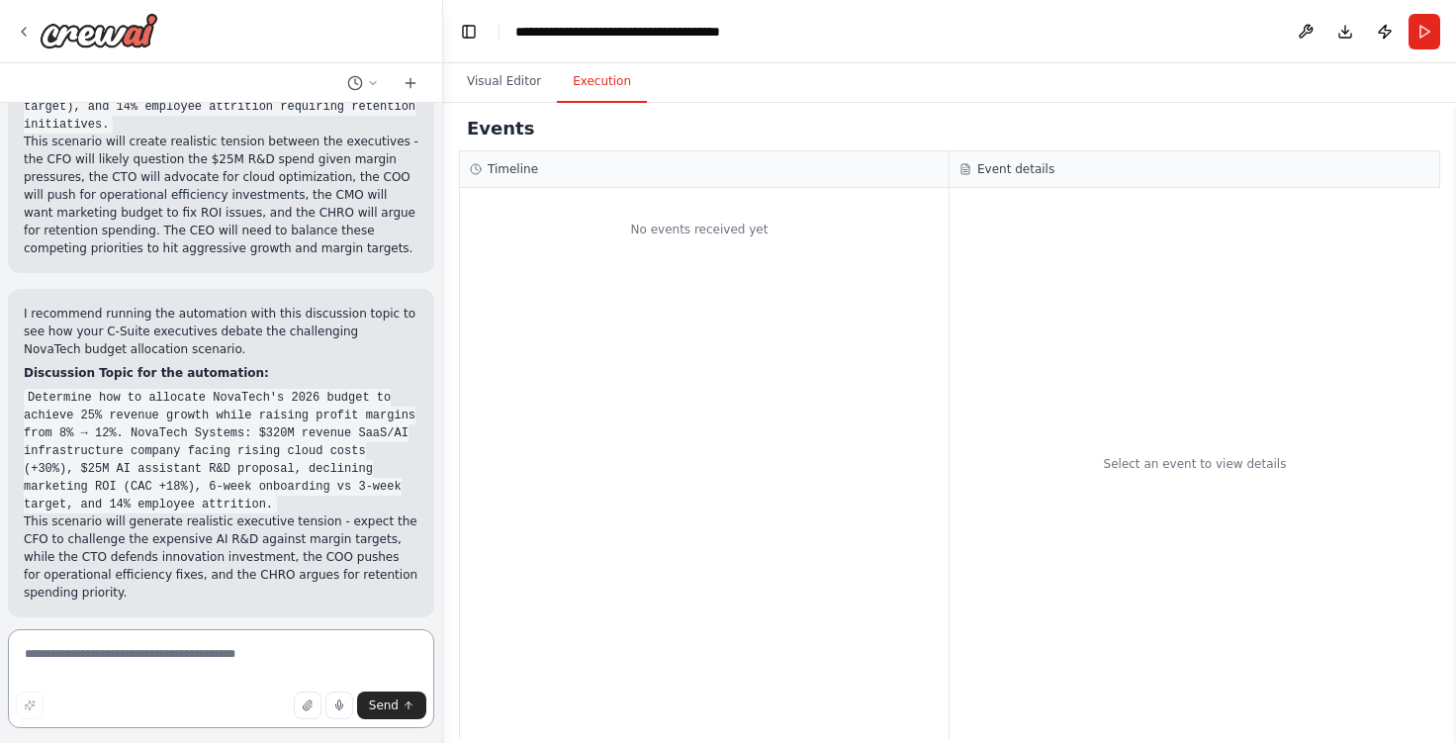
scroll to position [5493, 0]
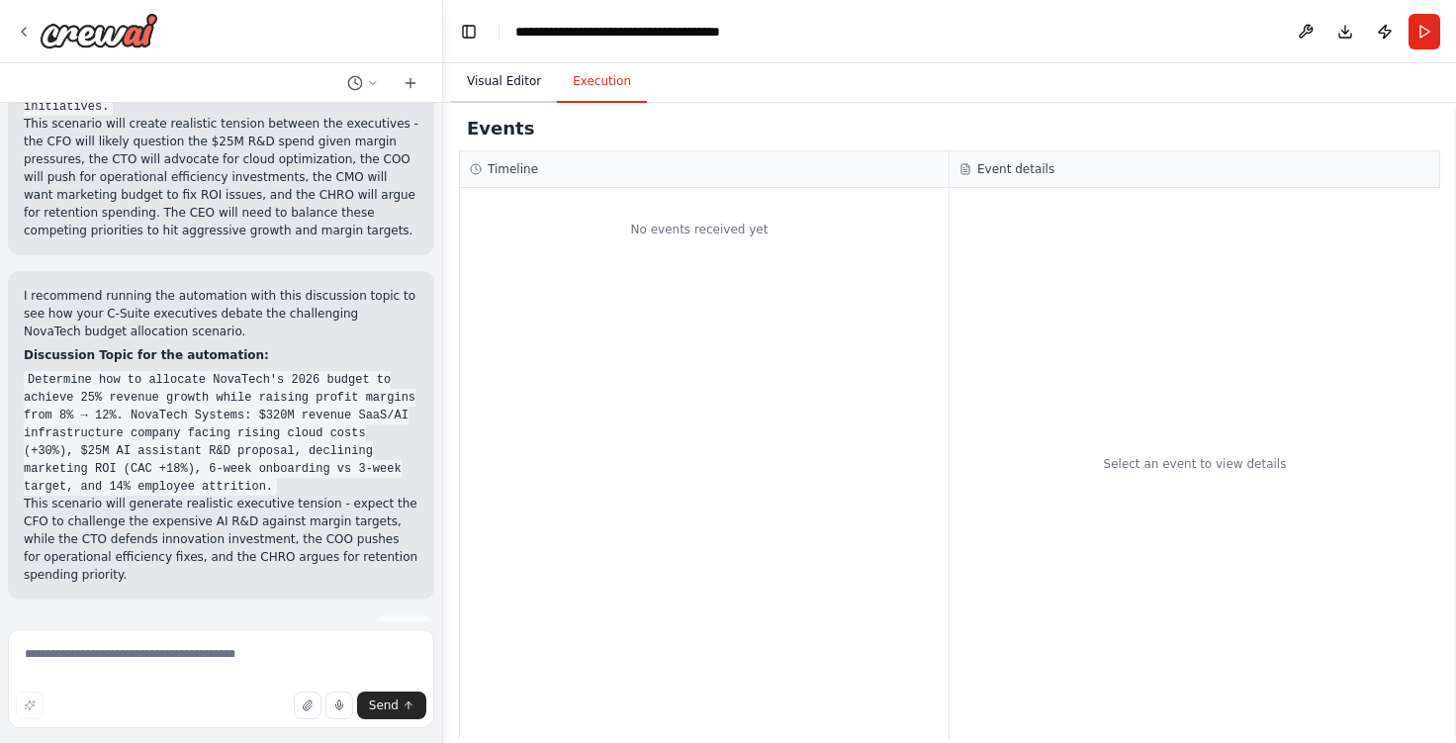
click at [507, 84] on button "Visual Editor" at bounding box center [504, 82] width 106 height 42
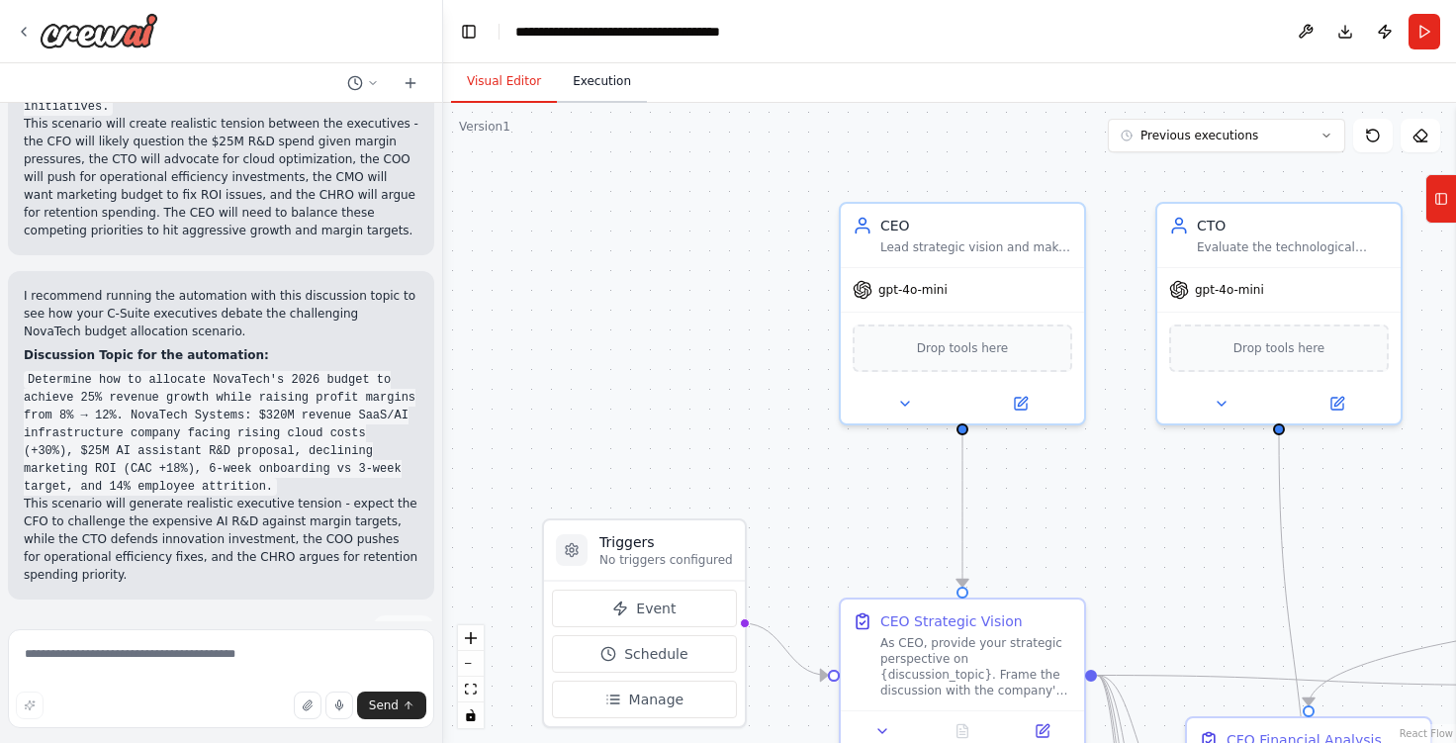
click at [582, 81] on button "Execution" at bounding box center [602, 82] width 90 height 42
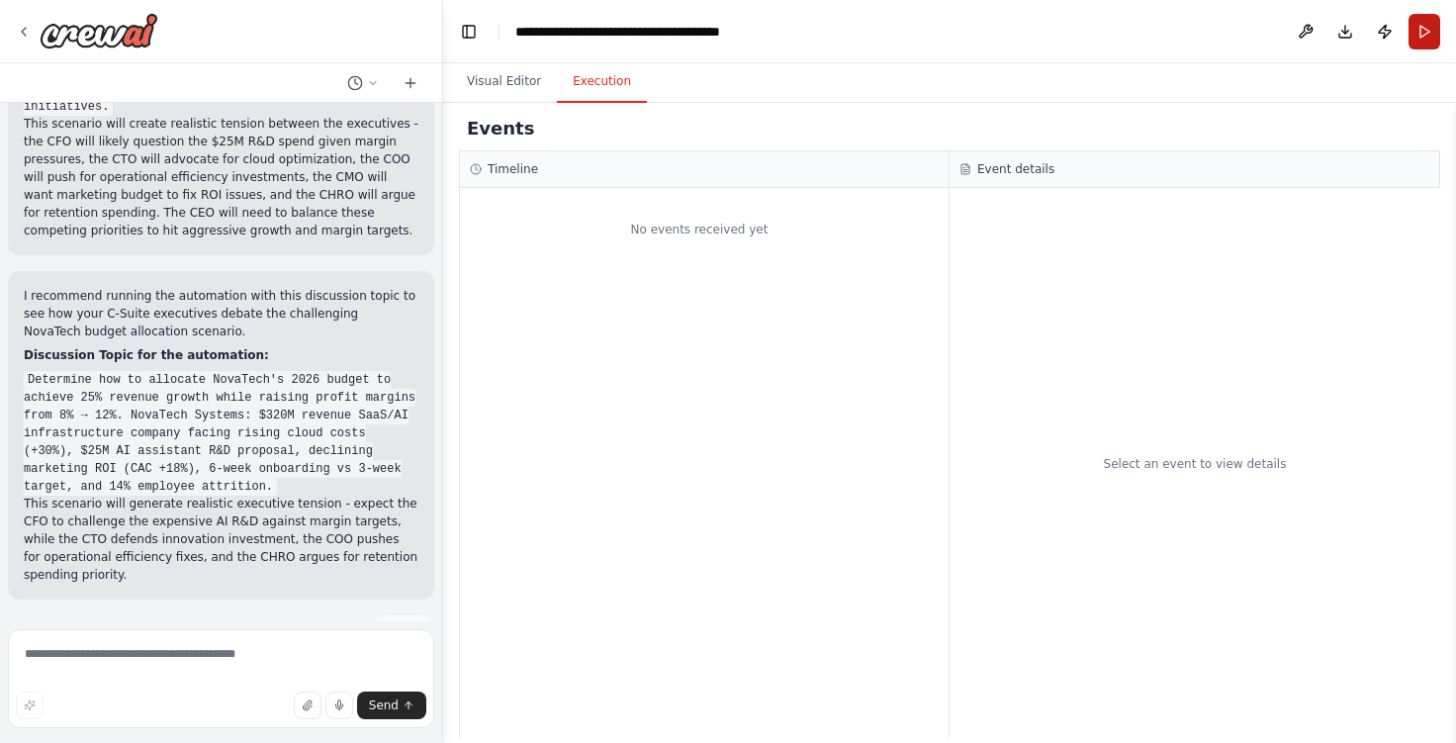
click at [1413, 29] on button "Run" at bounding box center [1424, 32] width 32 height 36
click at [375, 82] on icon at bounding box center [373, 83] width 12 height 12
click at [292, 448] on div at bounding box center [221, 371] width 443 height 743
click at [376, 708] on span "Send" at bounding box center [384, 705] width 30 height 16
click at [474, 69] on button "Visual Editor" at bounding box center [504, 82] width 106 height 42
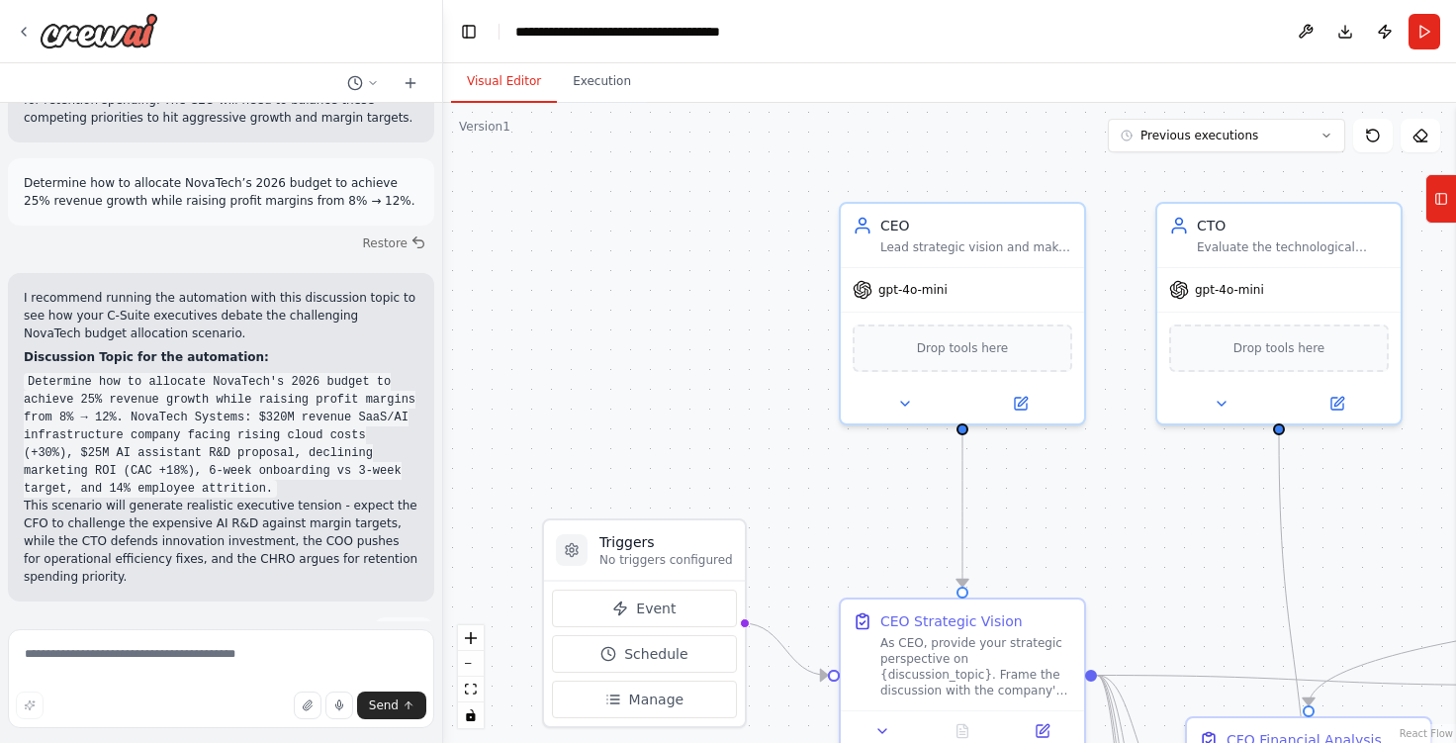
scroll to position [5608, 0]
drag, startPoint x: 641, startPoint y: 256, endPoint x: 645, endPoint y: 152, distance: 103.9
click at [641, 248] on div ".deletable-edge-delete-btn { width: 20px; height: 20px; border: 0px solid #ffff…" at bounding box center [949, 423] width 1013 height 640
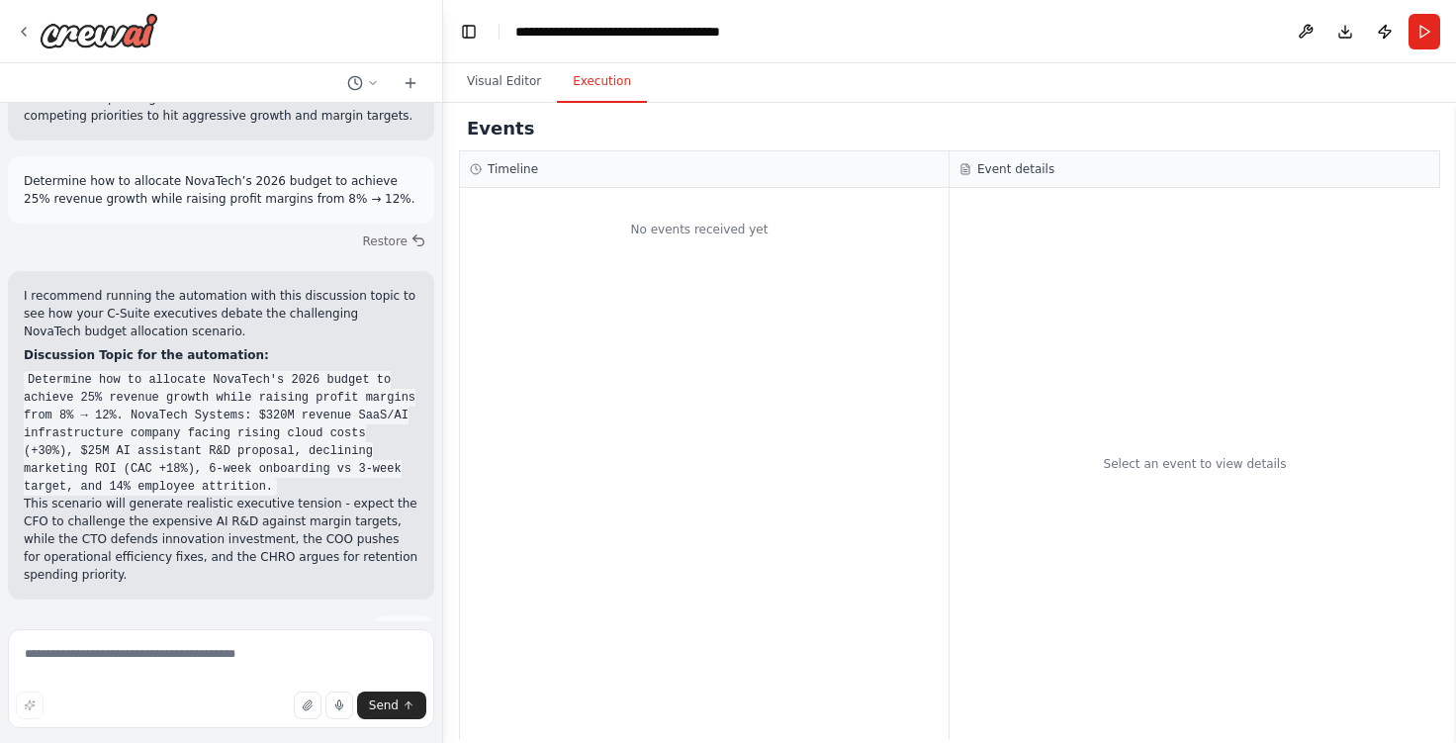
click at [598, 89] on button "Execution" at bounding box center [602, 82] width 90 height 42
click at [664, 231] on div "No events received yet" at bounding box center [699, 229] width 479 height 63
click at [575, 181] on div "Timeline" at bounding box center [704, 169] width 489 height 37
drag, startPoint x: 1238, startPoint y: 219, endPoint x: 1225, endPoint y: 355, distance: 137.1
click at [1238, 221] on div "Select an event to view details" at bounding box center [1195, 463] width 491 height 551
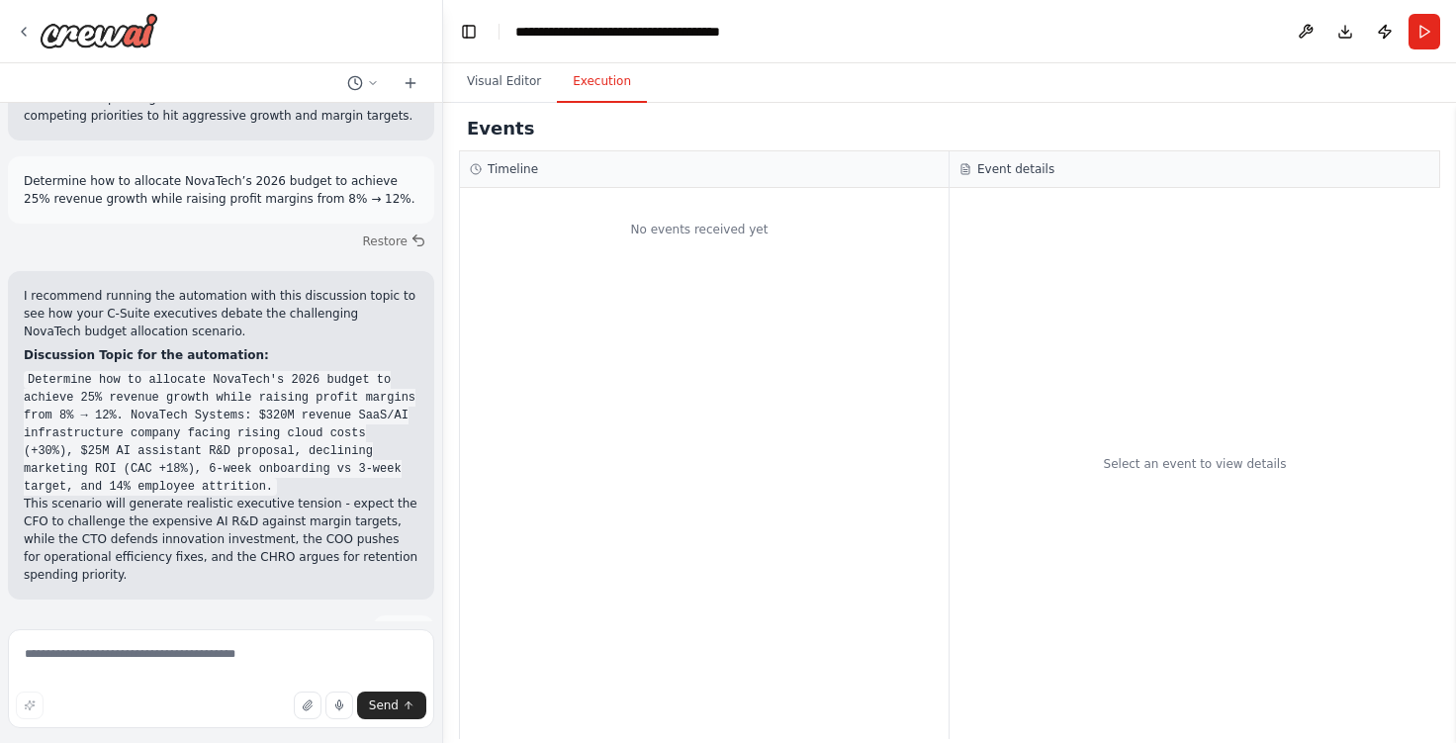
drag, startPoint x: 1225, startPoint y: 372, endPoint x: 1216, endPoint y: 477, distance: 105.3
click at [1225, 374] on div "Select an event to view details" at bounding box center [1195, 463] width 491 height 551
click at [1216, 478] on div "Select an event to view details" at bounding box center [1195, 463] width 491 height 551
click at [155, 656] on textarea at bounding box center [221, 678] width 426 height 99
type textarea "**********"
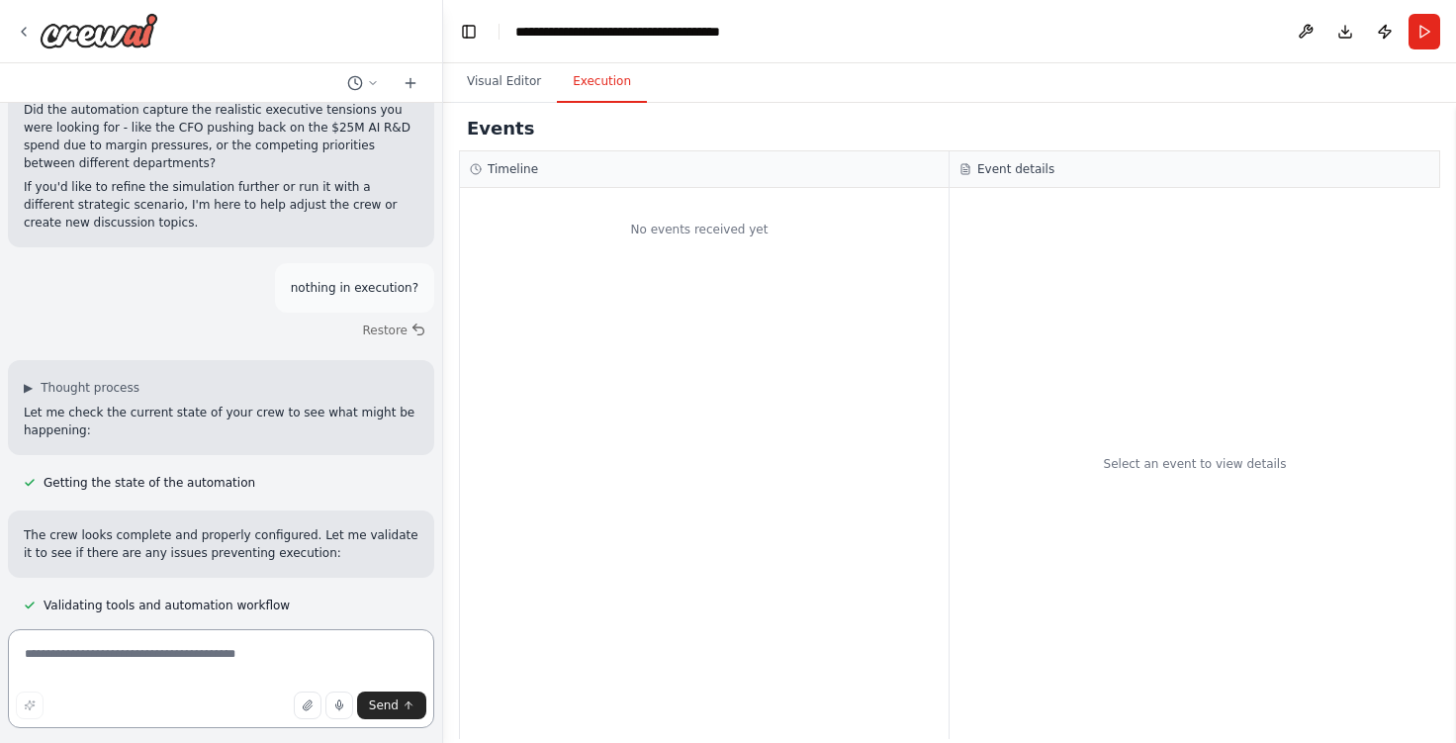
scroll to position [6322, 0]
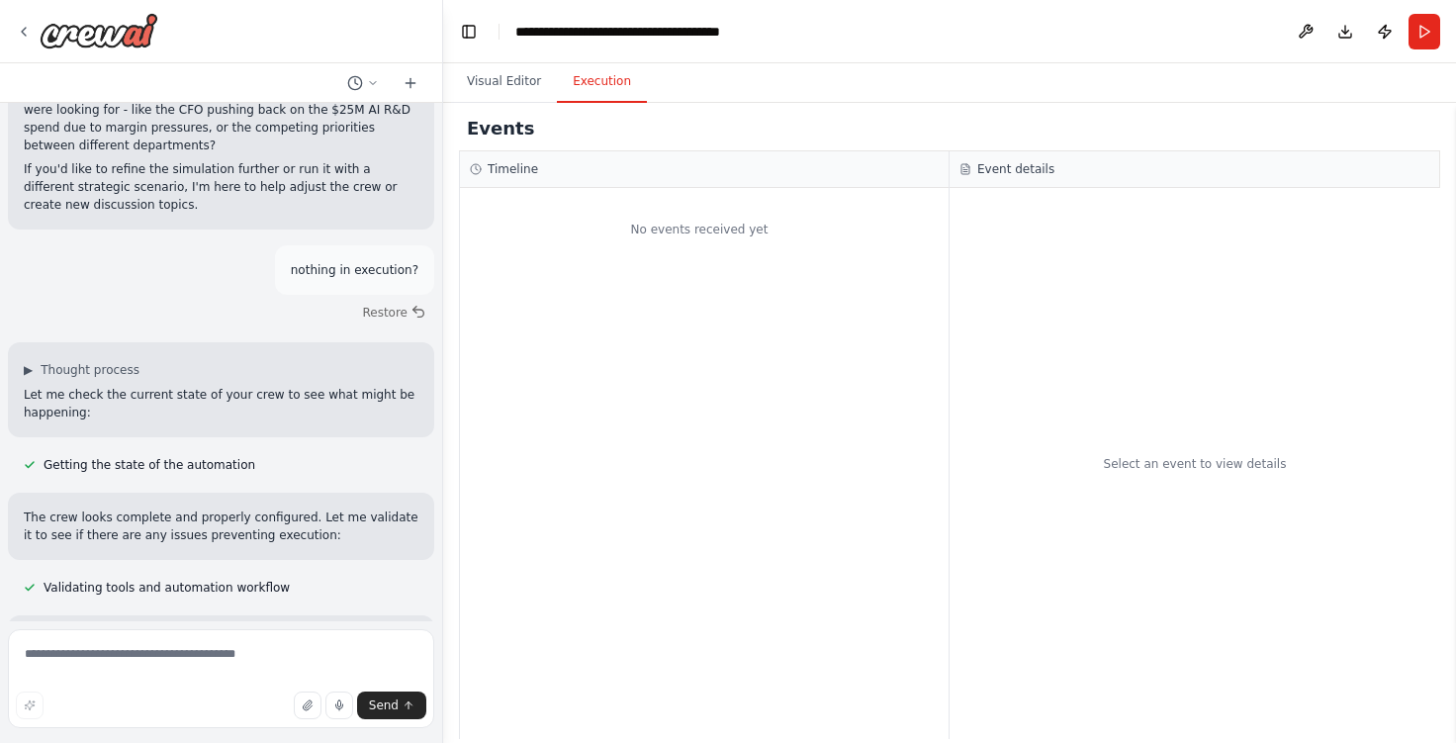
drag, startPoint x: 1410, startPoint y: 2, endPoint x: 1104, endPoint y: 64, distance: 312.9
click at [1104, 64] on div "Visual Editor Execution" at bounding box center [949, 83] width 1013 height 40
click at [1420, 30] on button "Run" at bounding box center [1424, 32] width 32 height 36
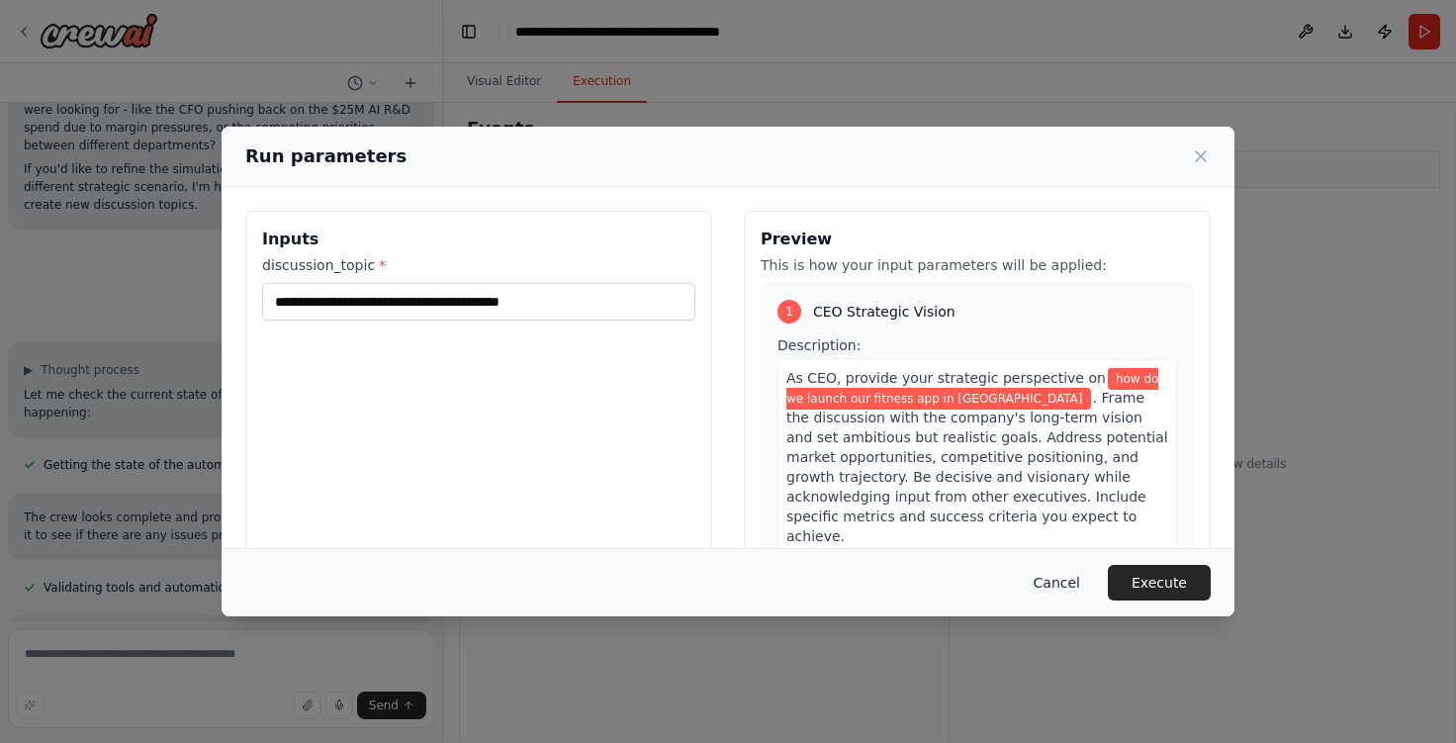
click at [1055, 582] on button "Cancel" at bounding box center [1057, 583] width 78 height 36
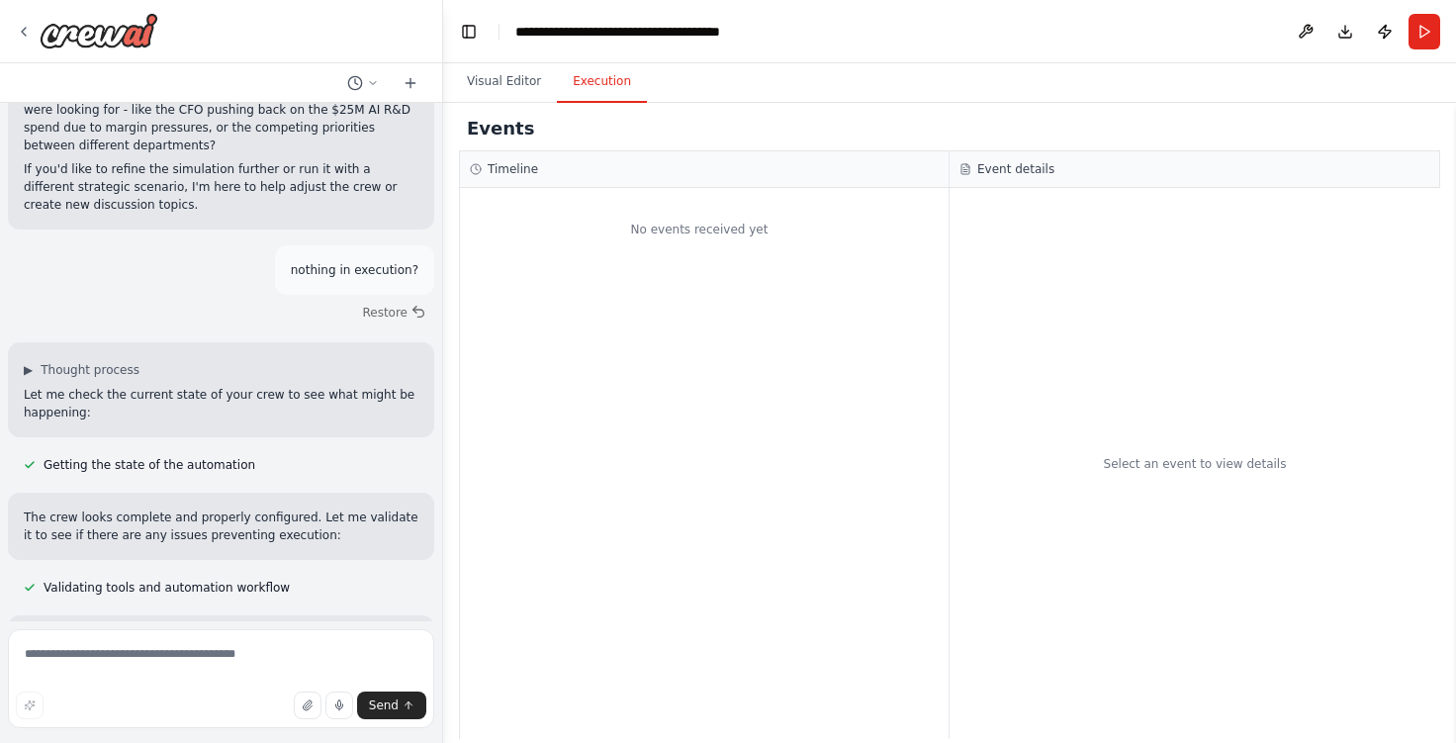
drag, startPoint x: 147, startPoint y: 428, endPoint x: 325, endPoint y: 511, distance: 196.5
copy li "Determine how to allocate NovaTech's 2026 budget to achieve 25% revenue growth …"
click at [1416, 23] on button "Run" at bounding box center [1424, 32] width 32 height 36
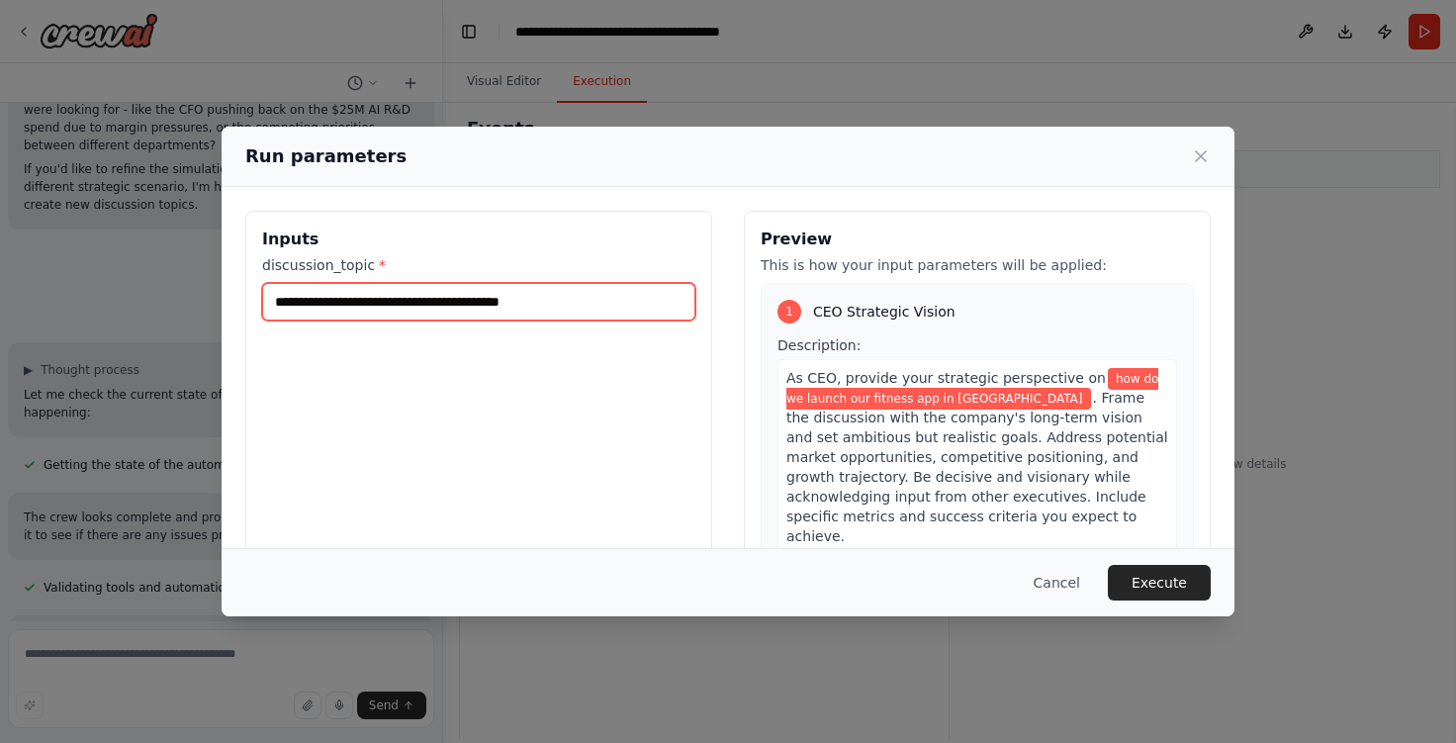
drag, startPoint x: 596, startPoint y: 302, endPoint x: 172, endPoint y: 269, distance: 425.6
click at [172, 269] on div "**********" at bounding box center [728, 371] width 1456 height 743
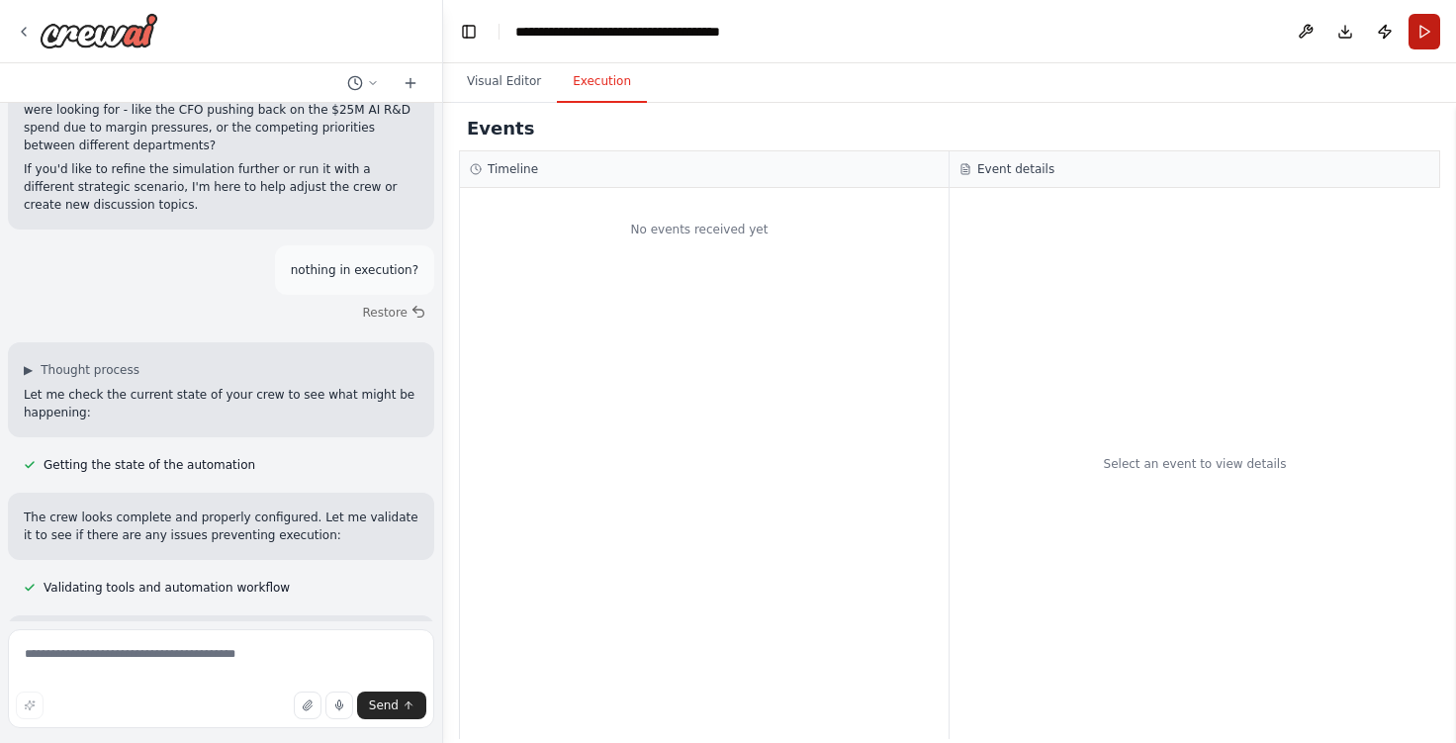
click at [1428, 34] on button "Run" at bounding box center [1424, 32] width 32 height 36
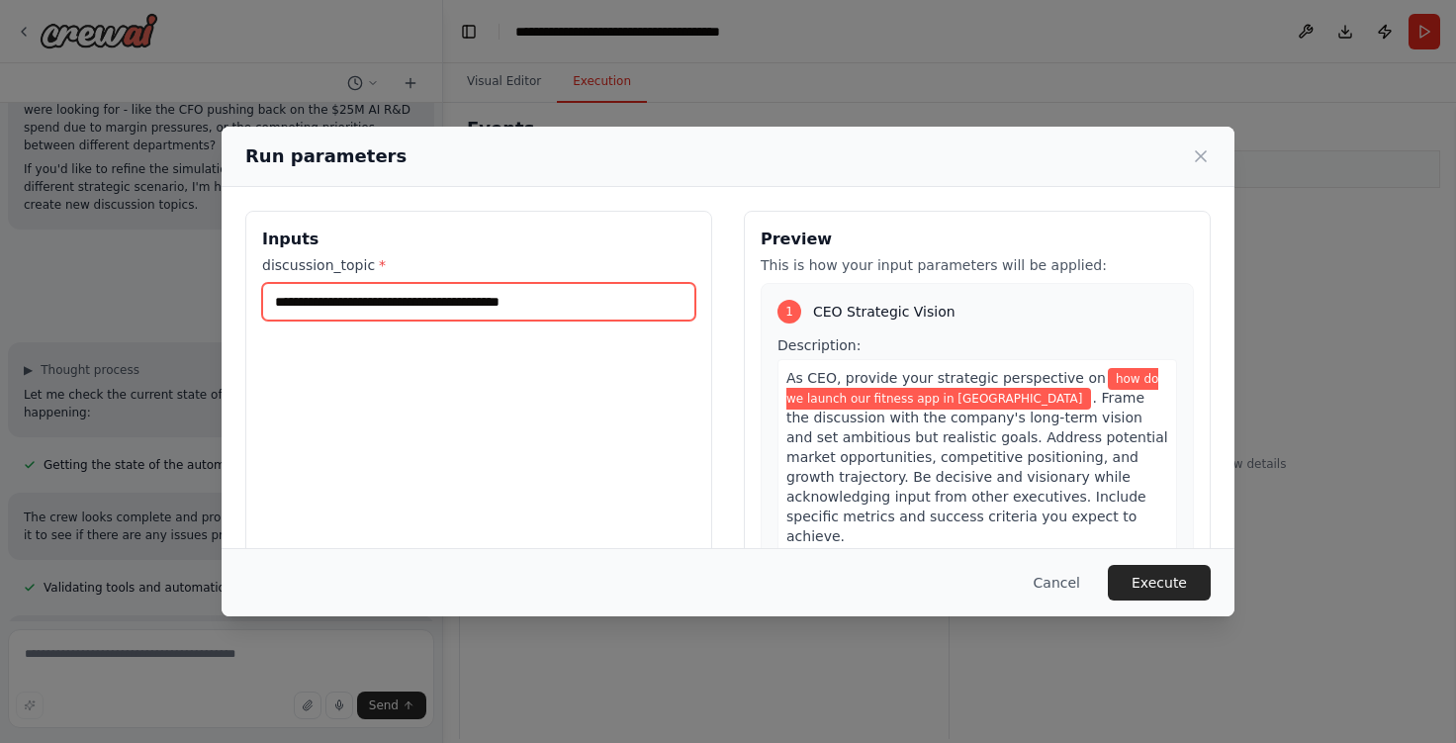
click at [609, 297] on input "**********" at bounding box center [478, 302] width 433 height 38
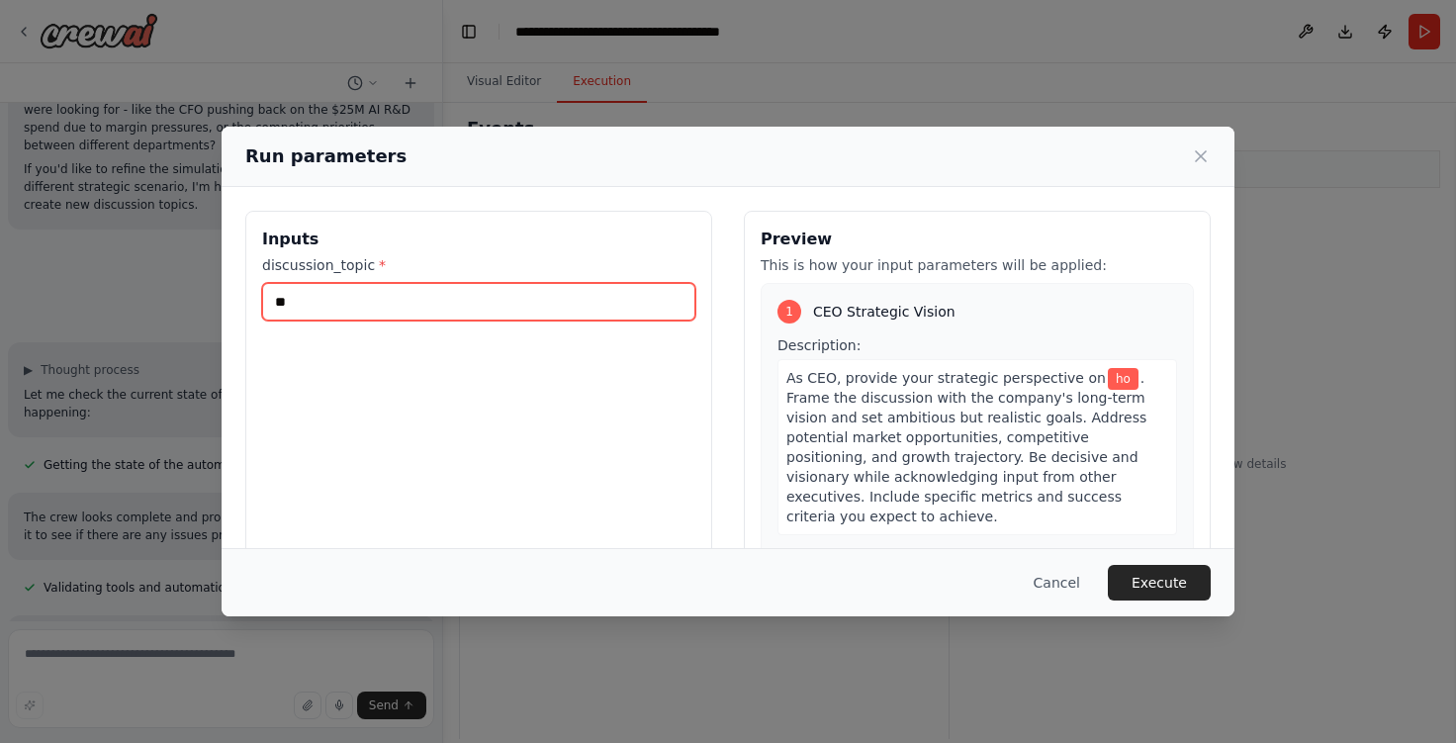
type input "*"
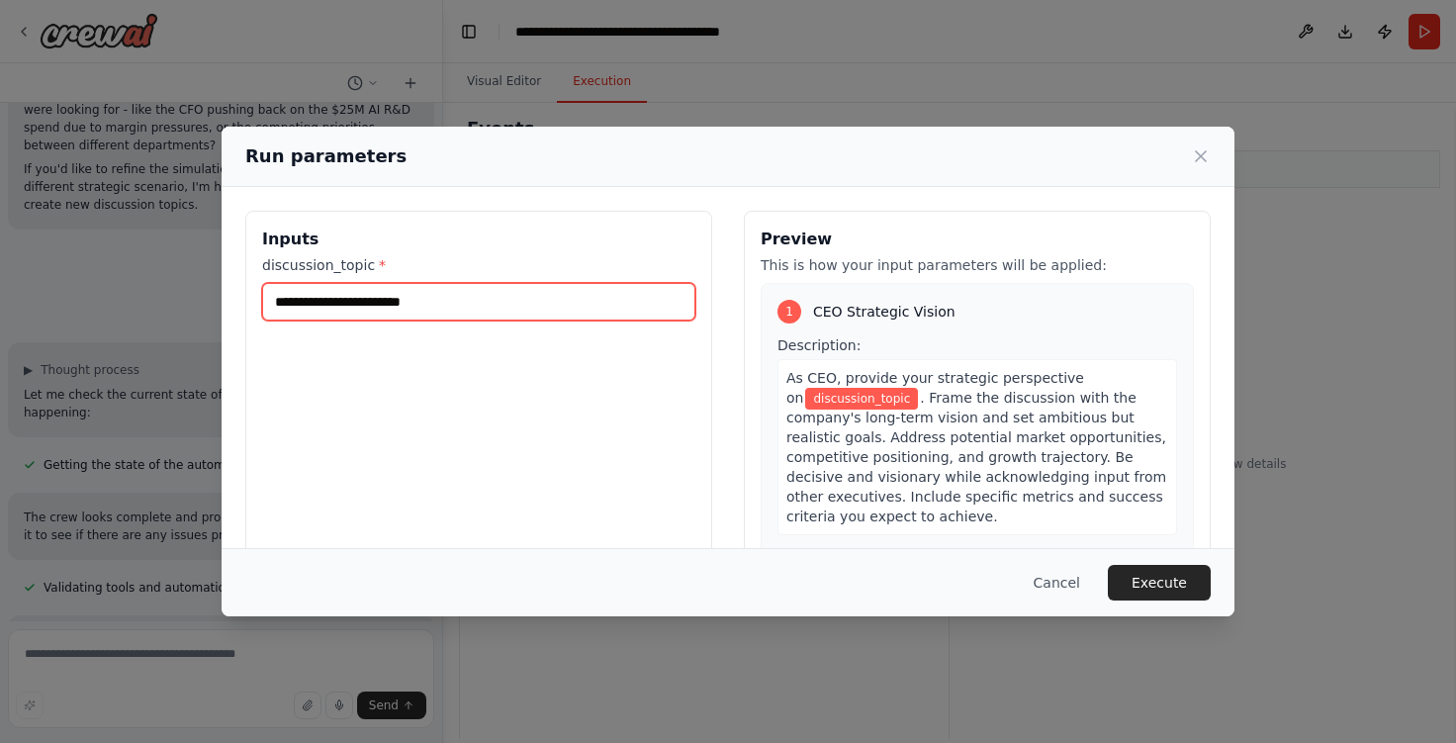
paste input "**********"
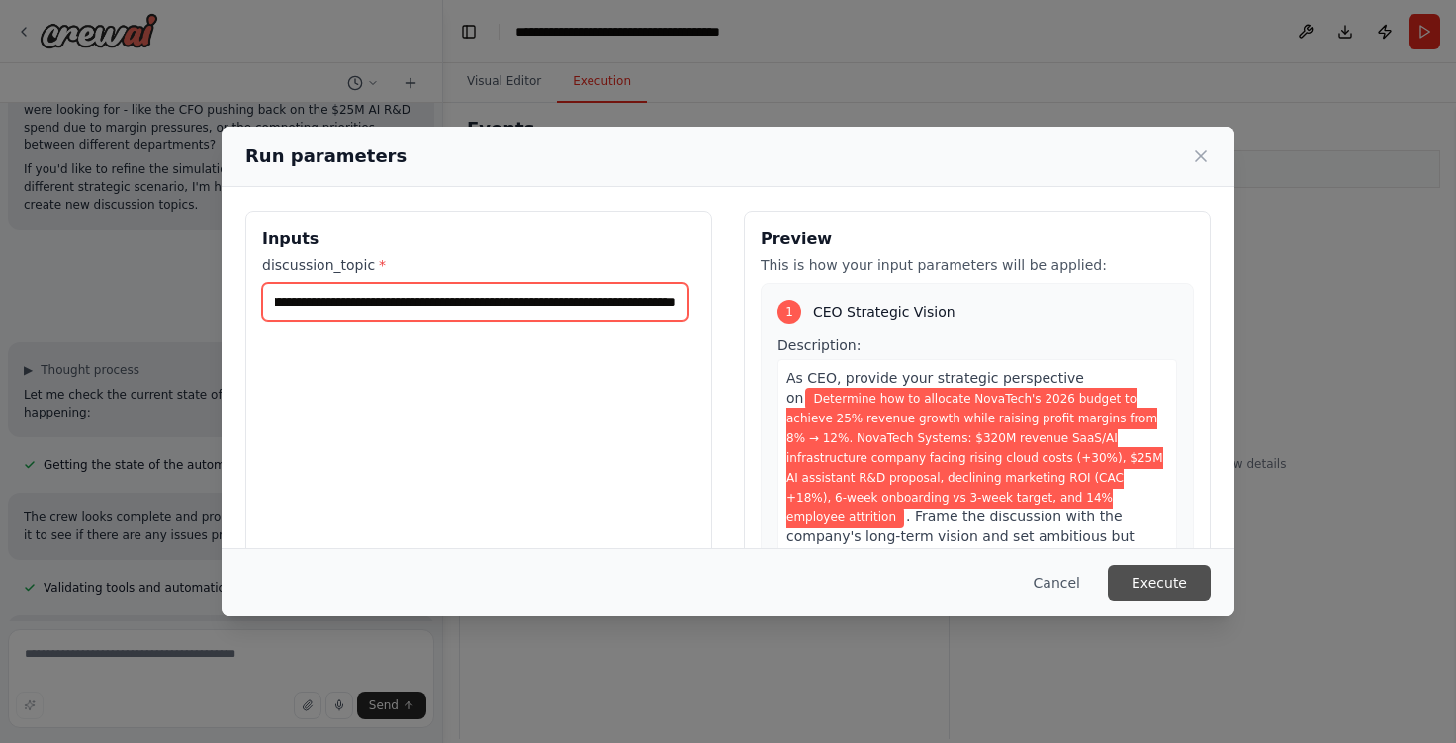
type input "**********"
click at [1178, 575] on button "Execute" at bounding box center [1159, 583] width 103 height 36
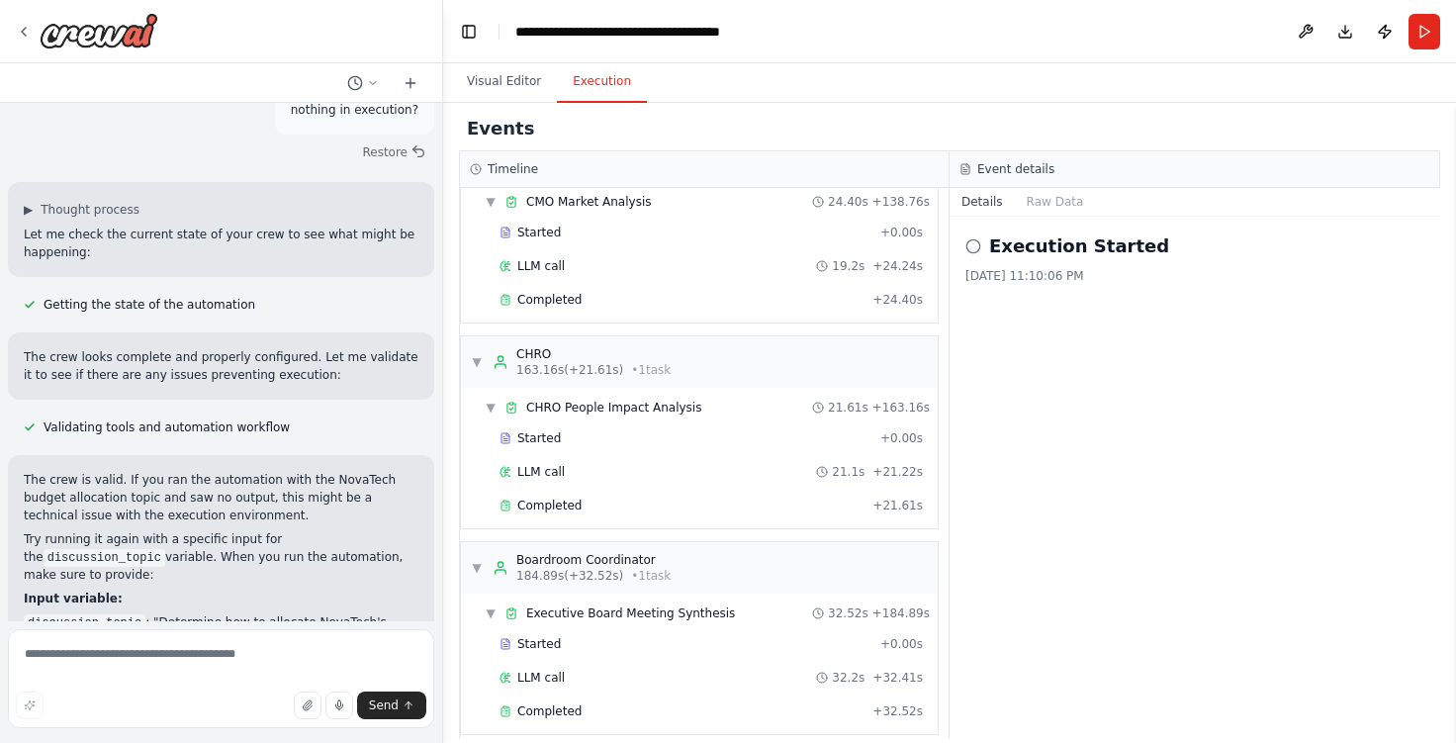
scroll to position [909, 0]
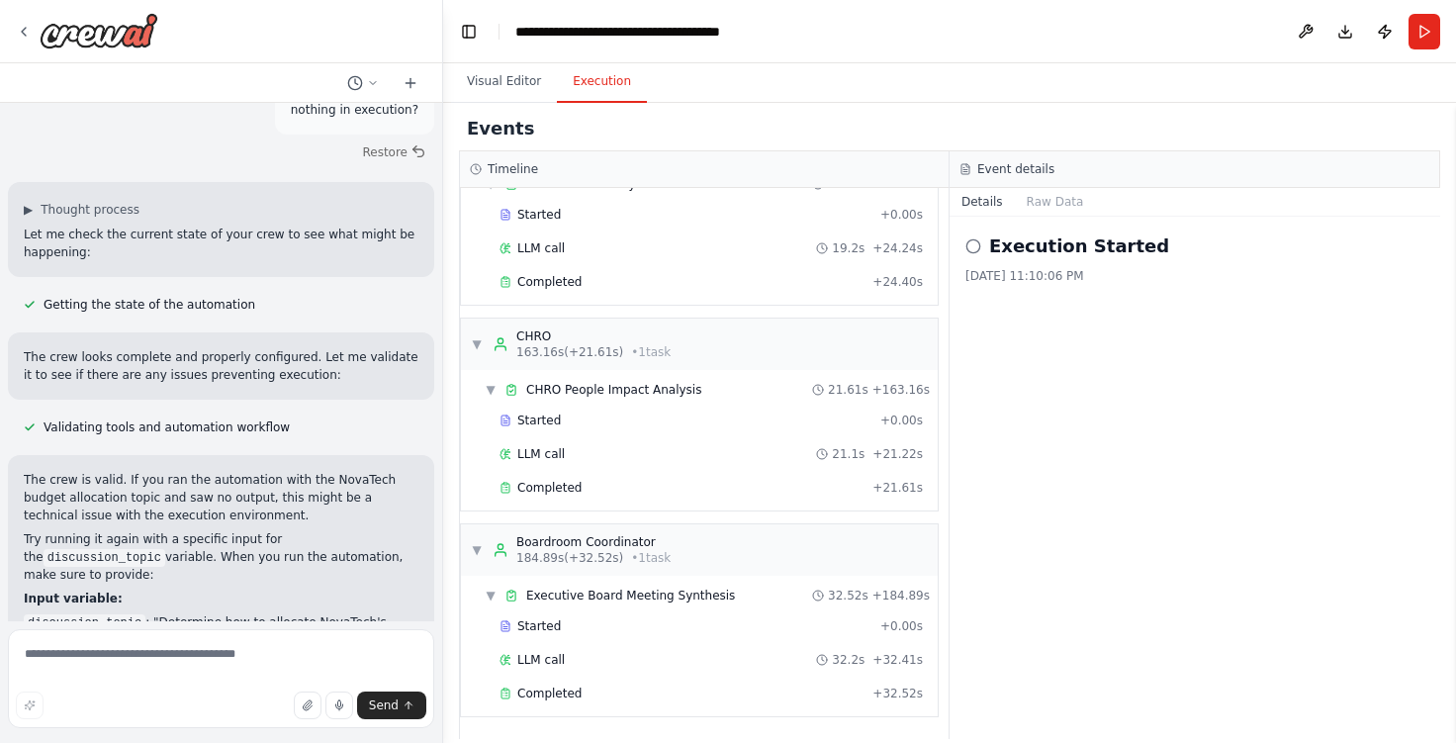
click at [675, 591] on span "Executive Board Meeting Synthesis" at bounding box center [630, 596] width 209 height 16
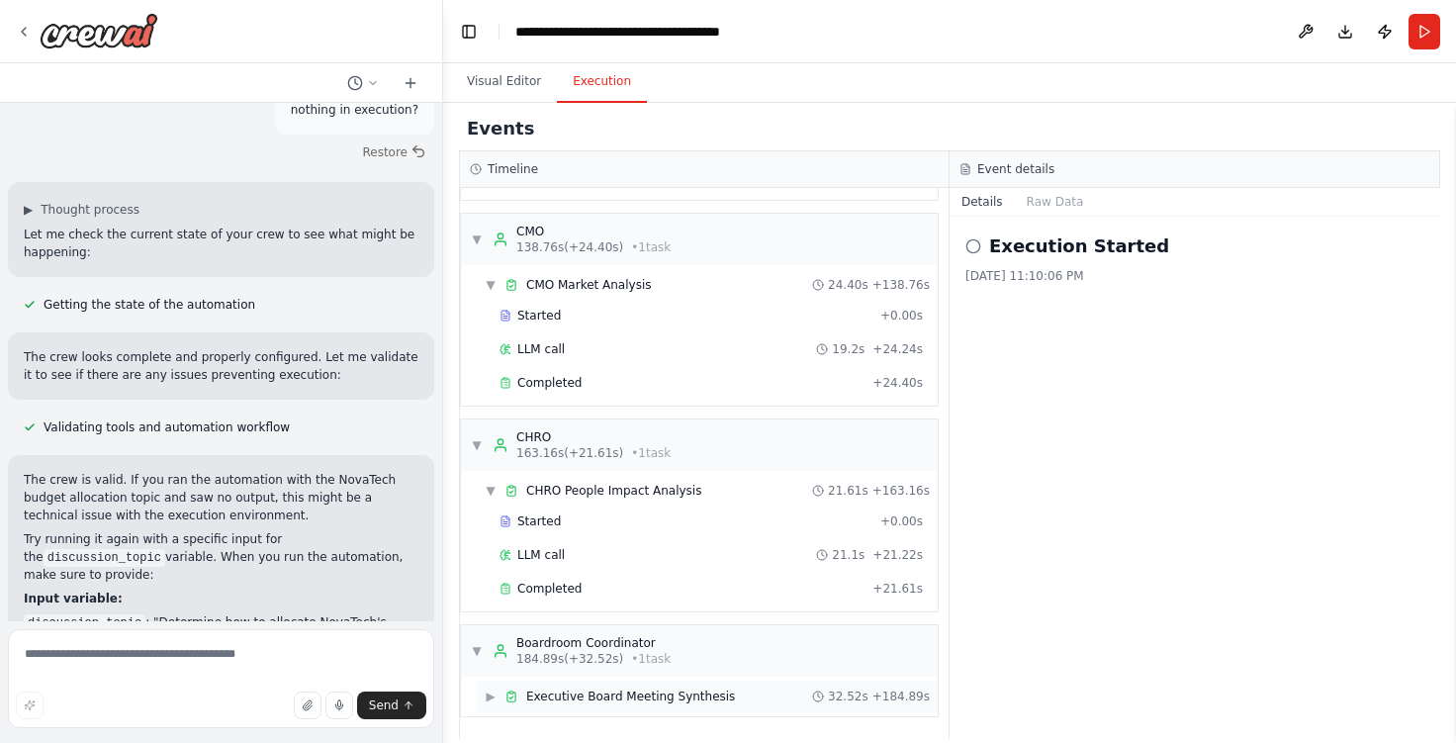
scroll to position [808, 0]
click at [491, 695] on span "▶" at bounding box center [491, 696] width 12 height 16
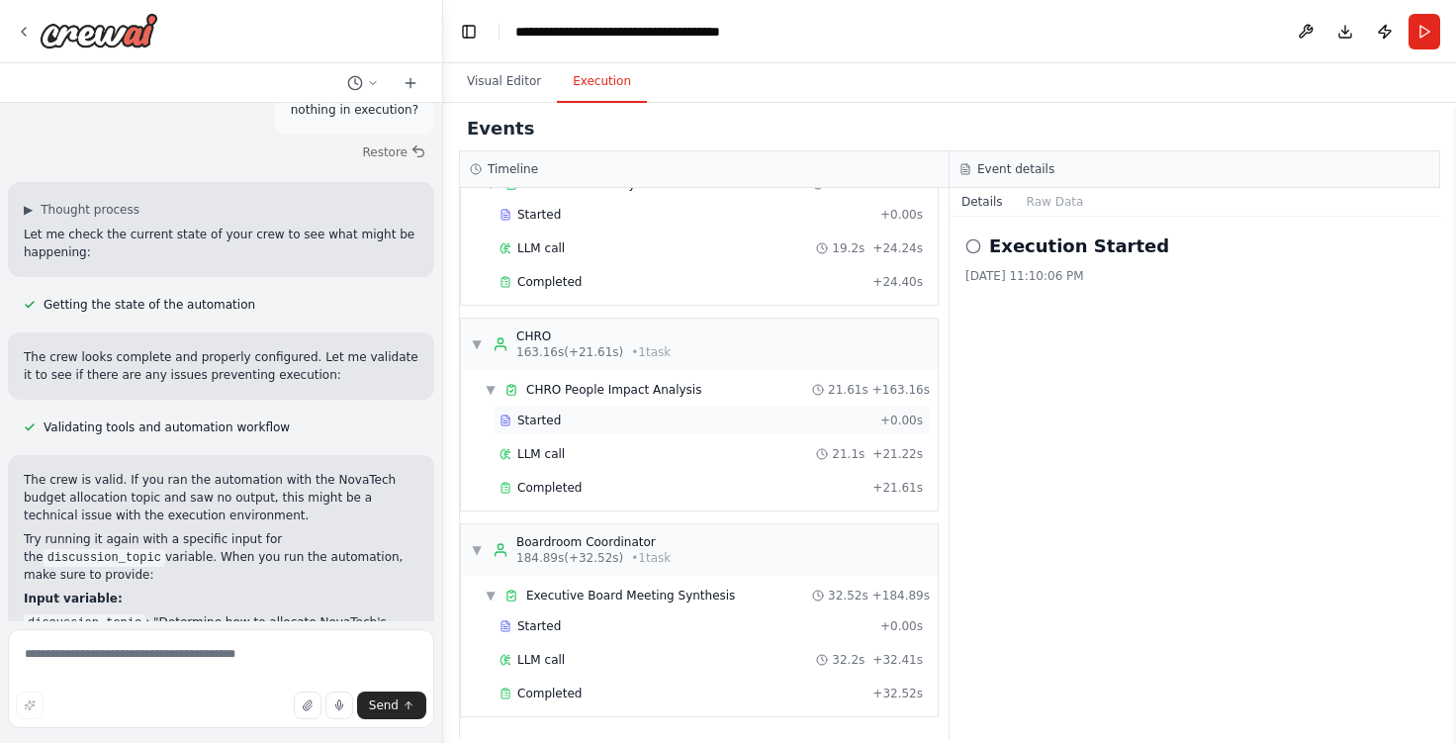
click at [548, 416] on span "Started" at bounding box center [539, 420] width 44 height 16
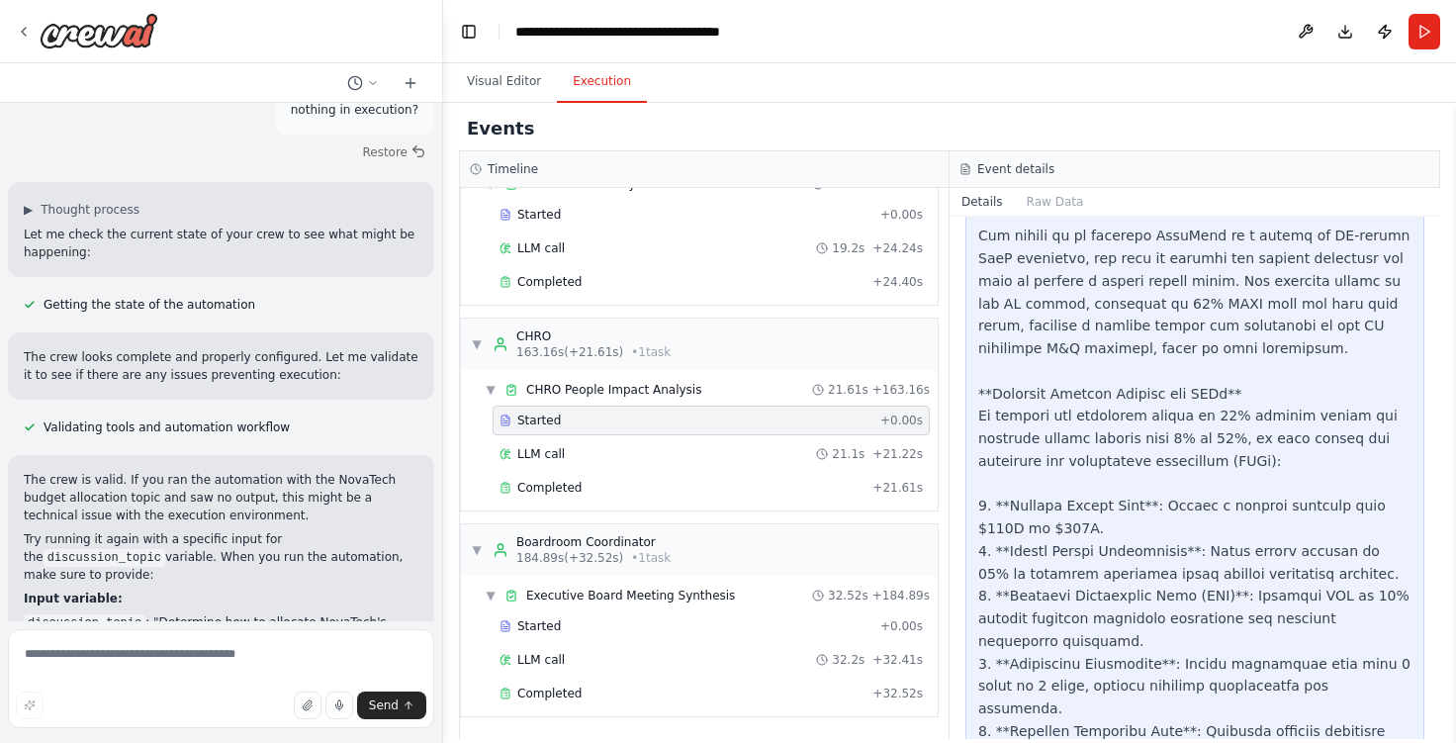
scroll to position [671, 0]
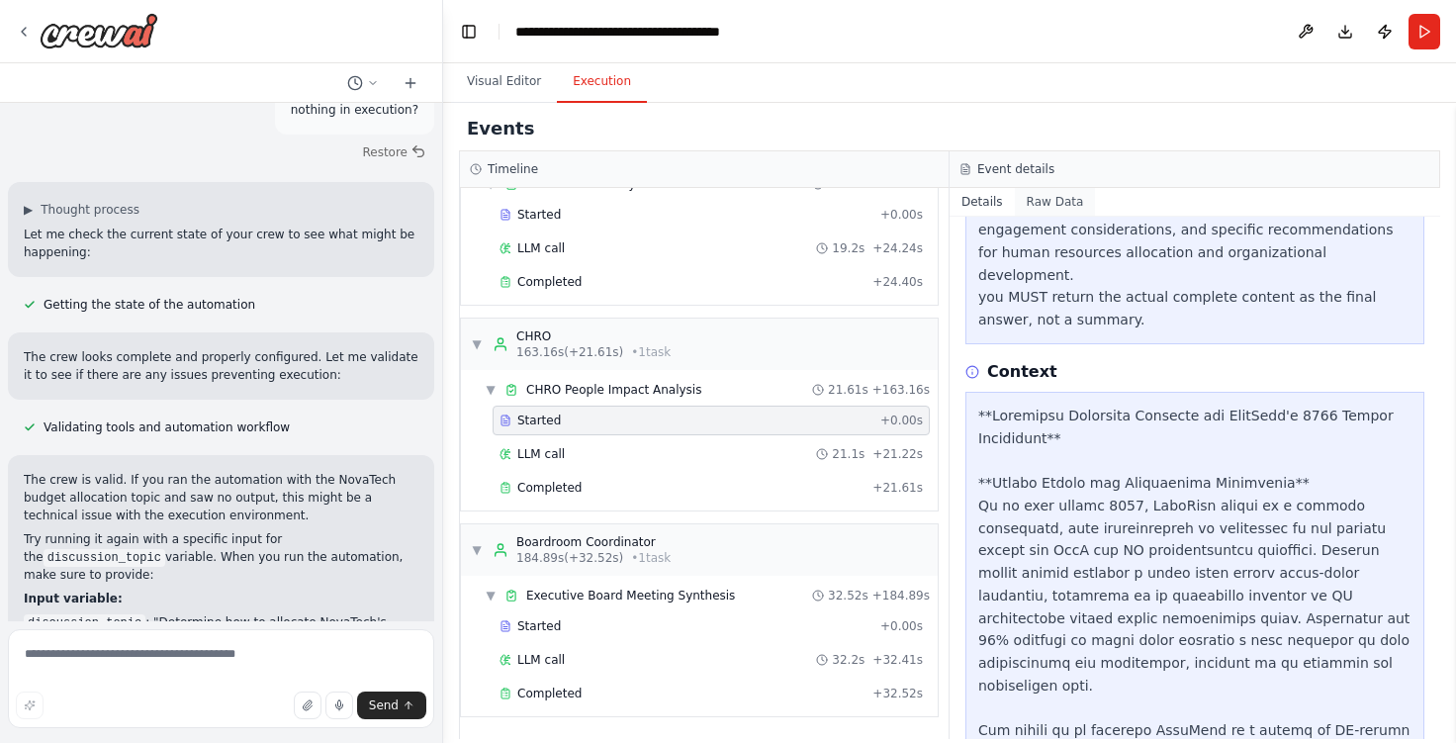
click at [1053, 202] on button "Raw Data" at bounding box center [1055, 202] width 81 height 28
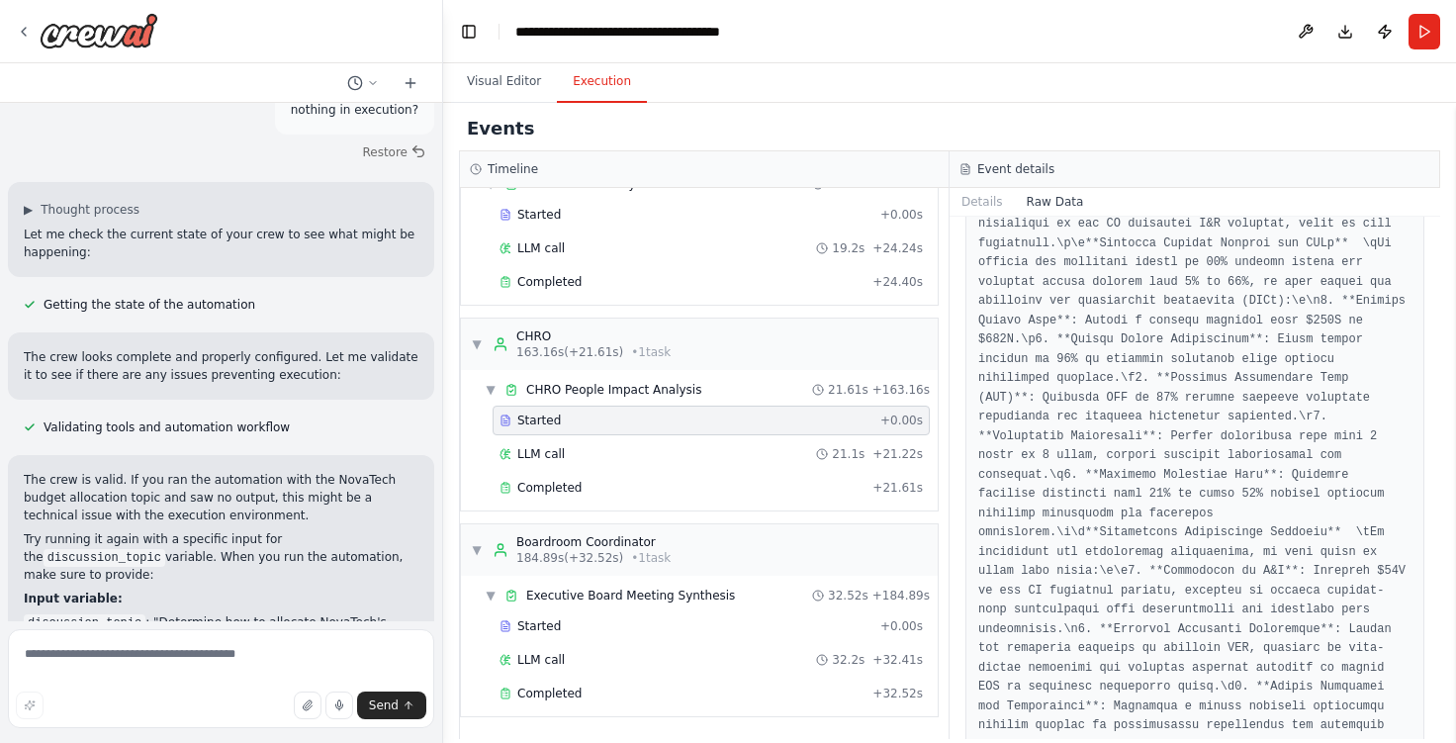
scroll to position [989, 0]
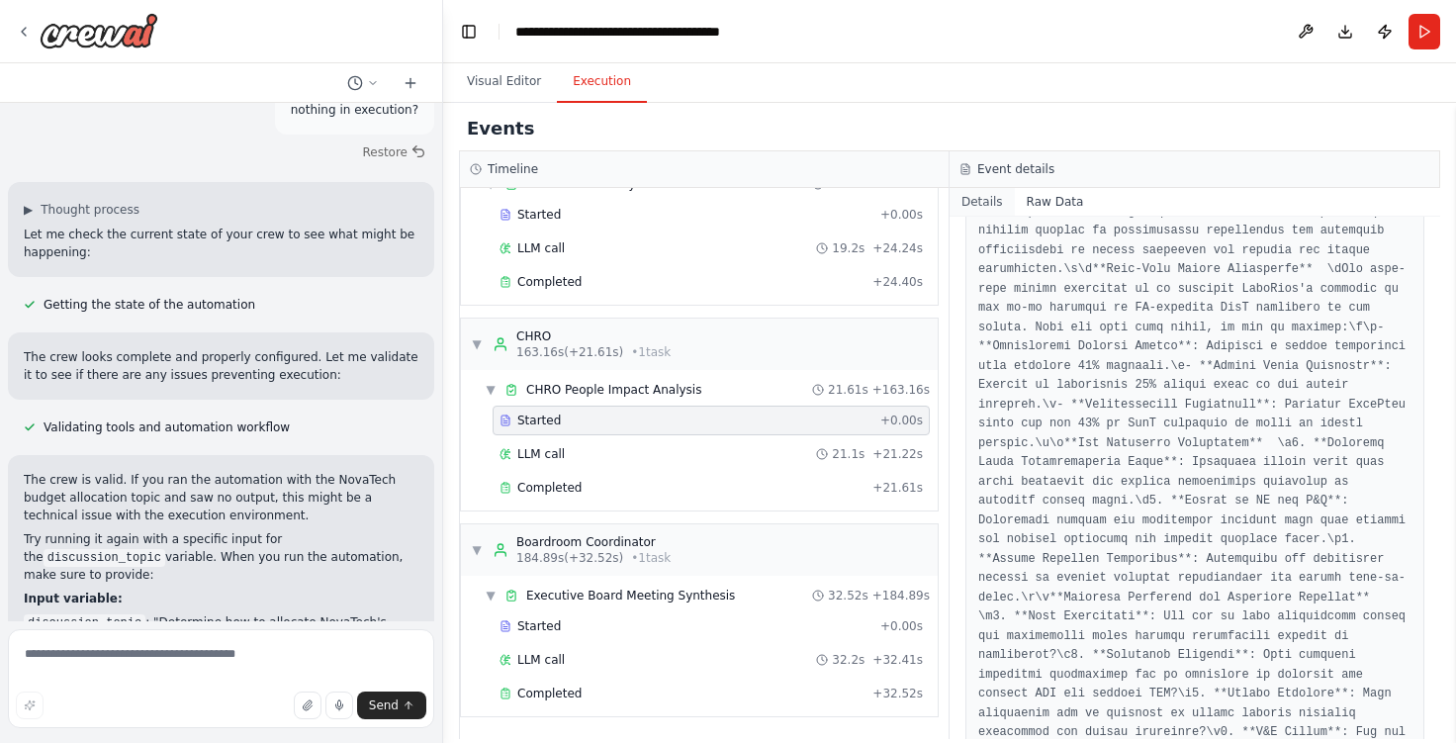
click at [982, 215] on button "Details" at bounding box center [982, 202] width 65 height 28
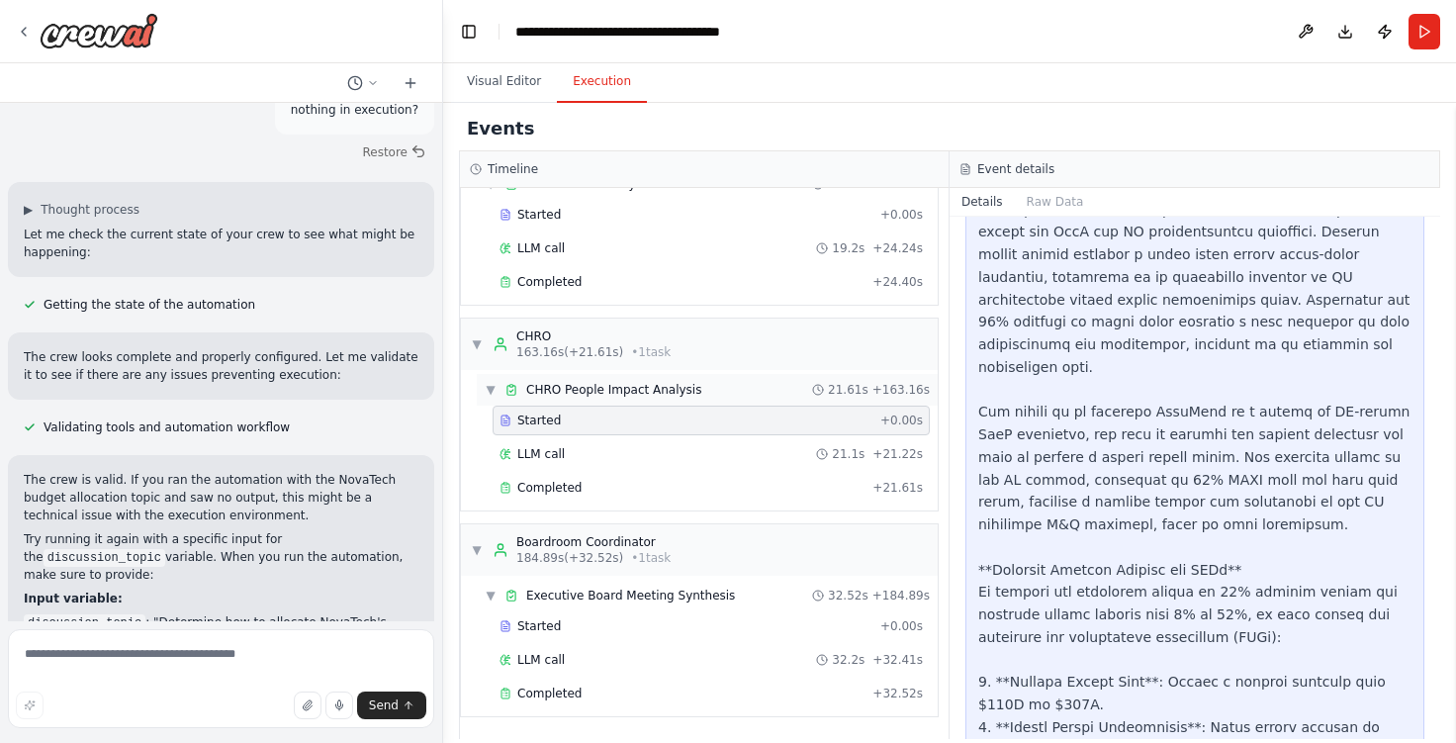
scroll to position [612, 0]
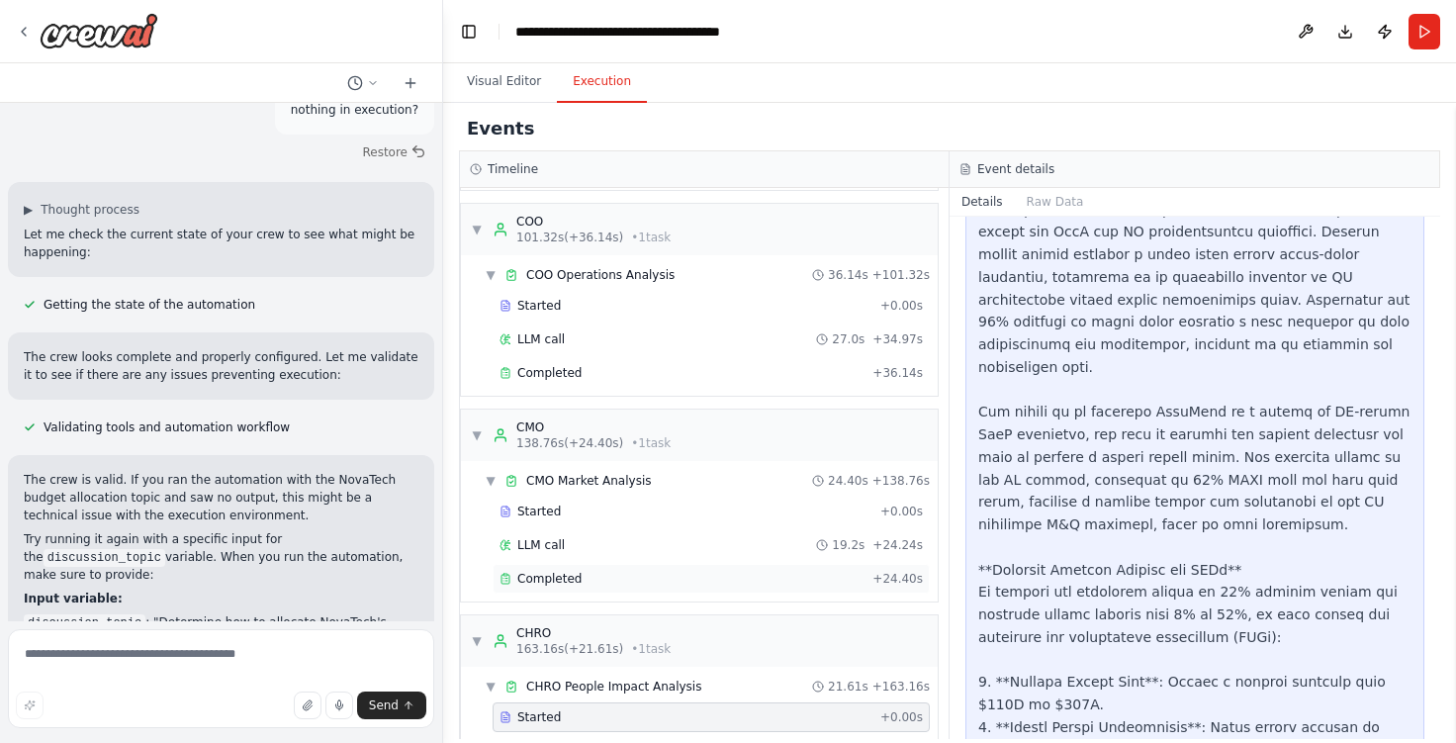
click at [558, 575] on span "Completed" at bounding box center [549, 579] width 64 height 16
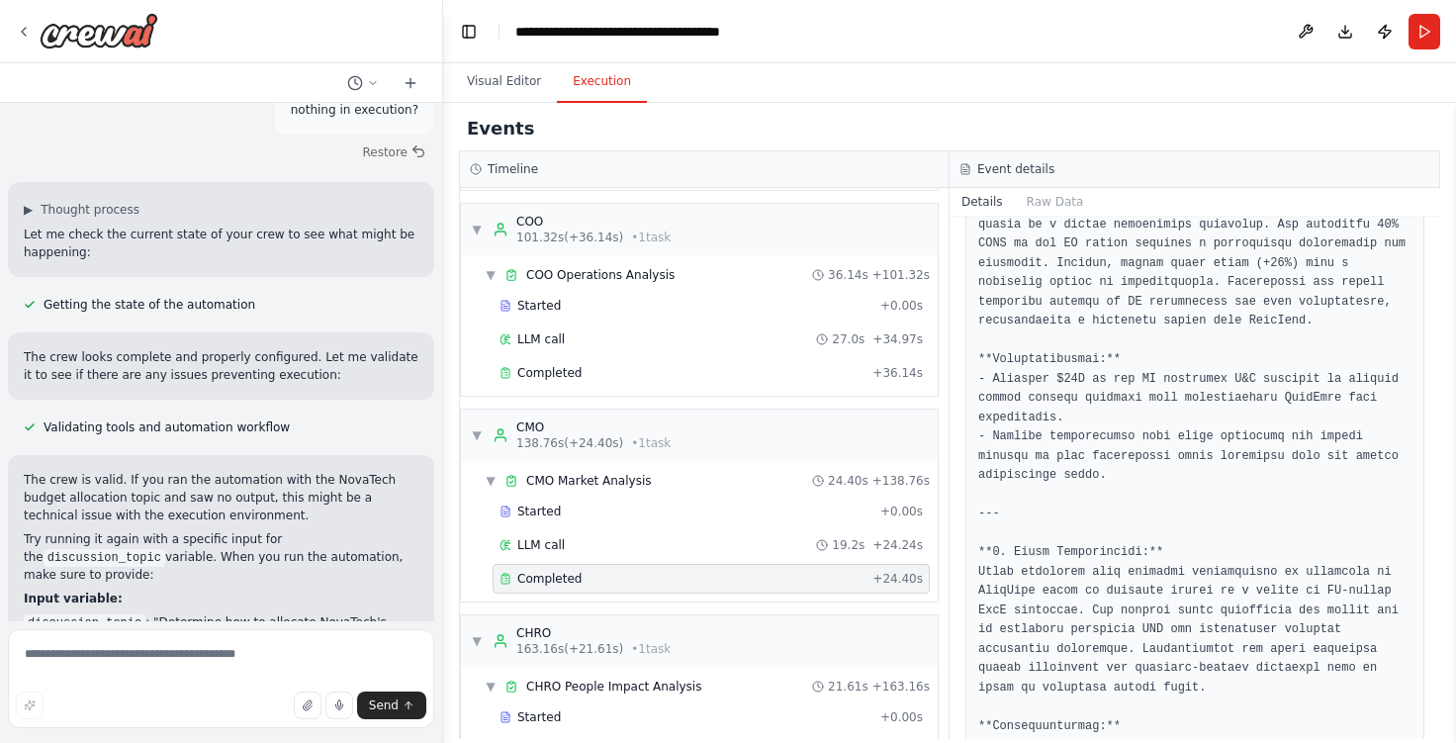
scroll to position [1286, 0]
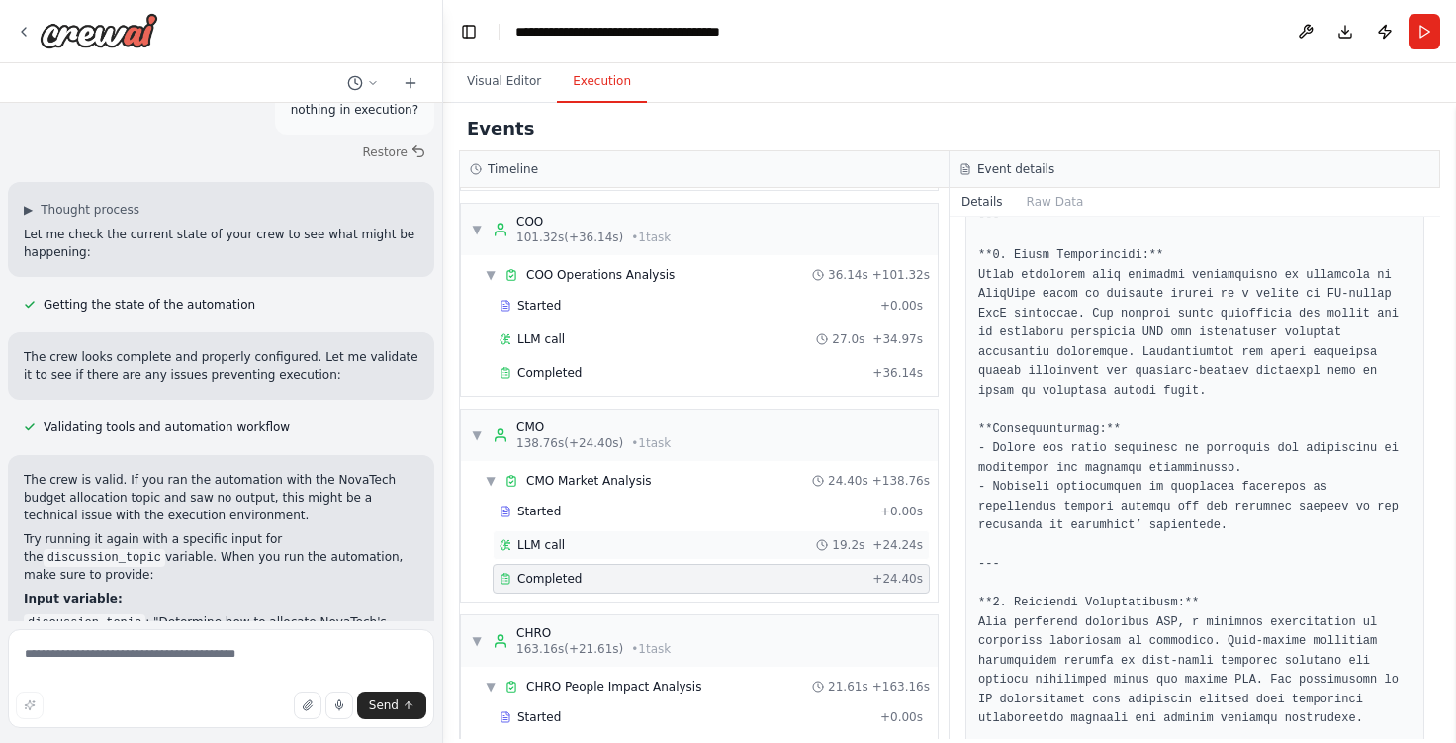
click at [587, 539] on div "LLM call 19.2s + 24.24s" at bounding box center [710, 545] width 423 height 16
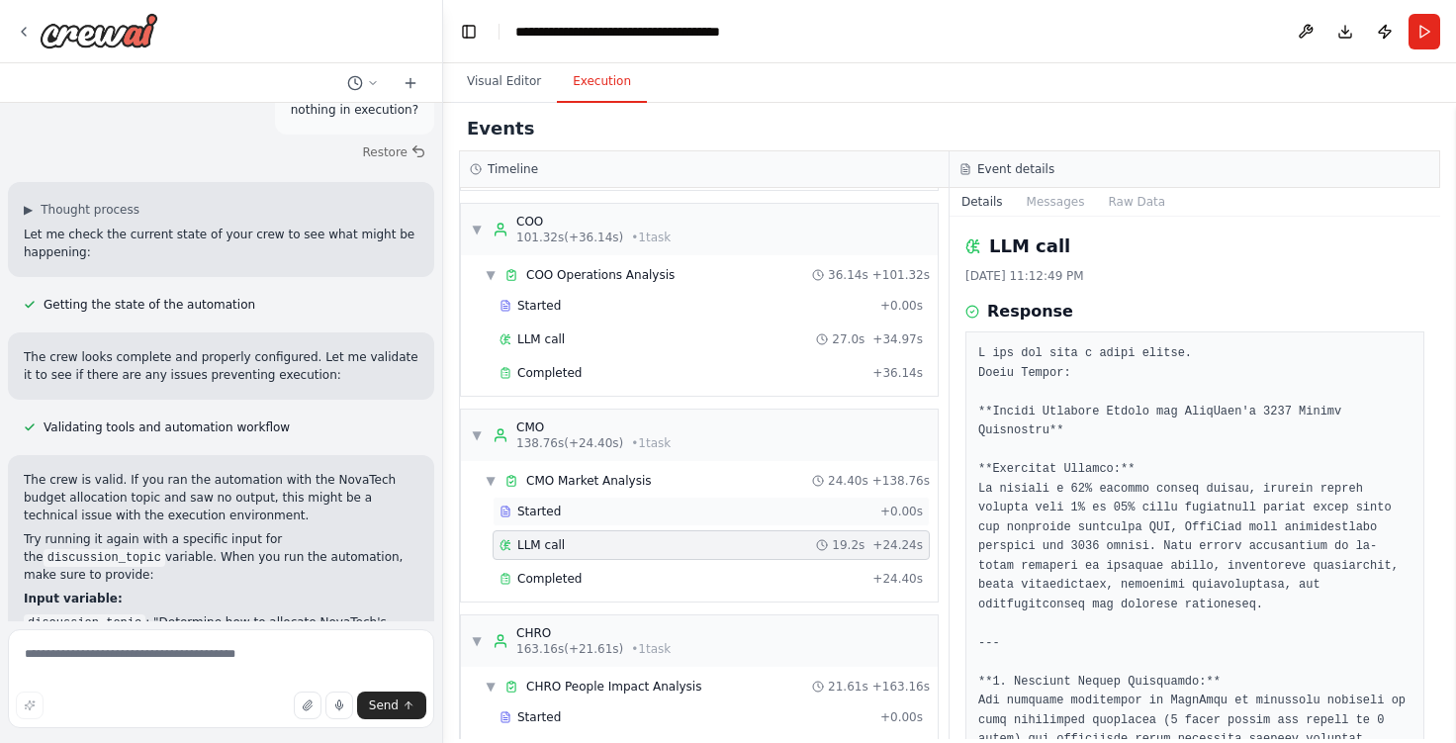
click at [589, 503] on div "Started" at bounding box center [685, 511] width 373 height 16
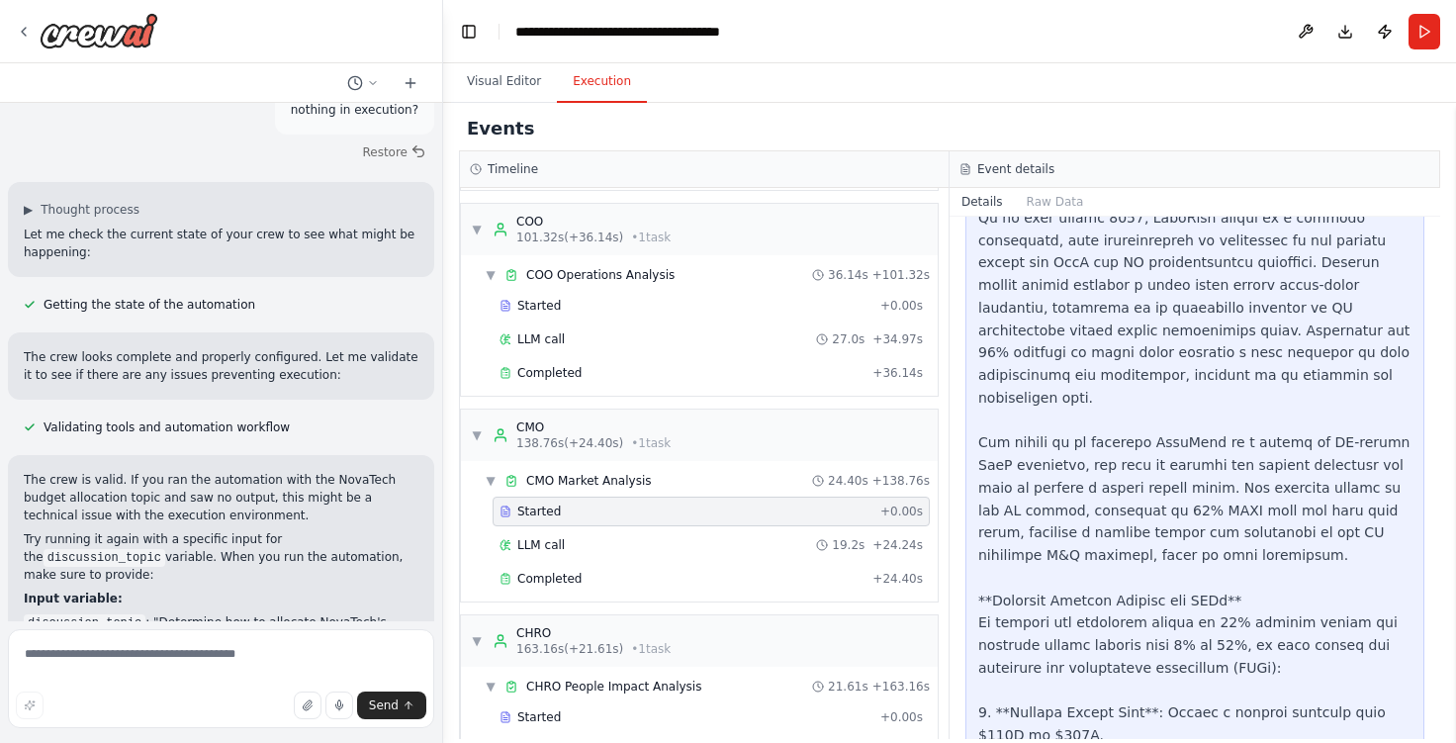
scroll to position [1088, 0]
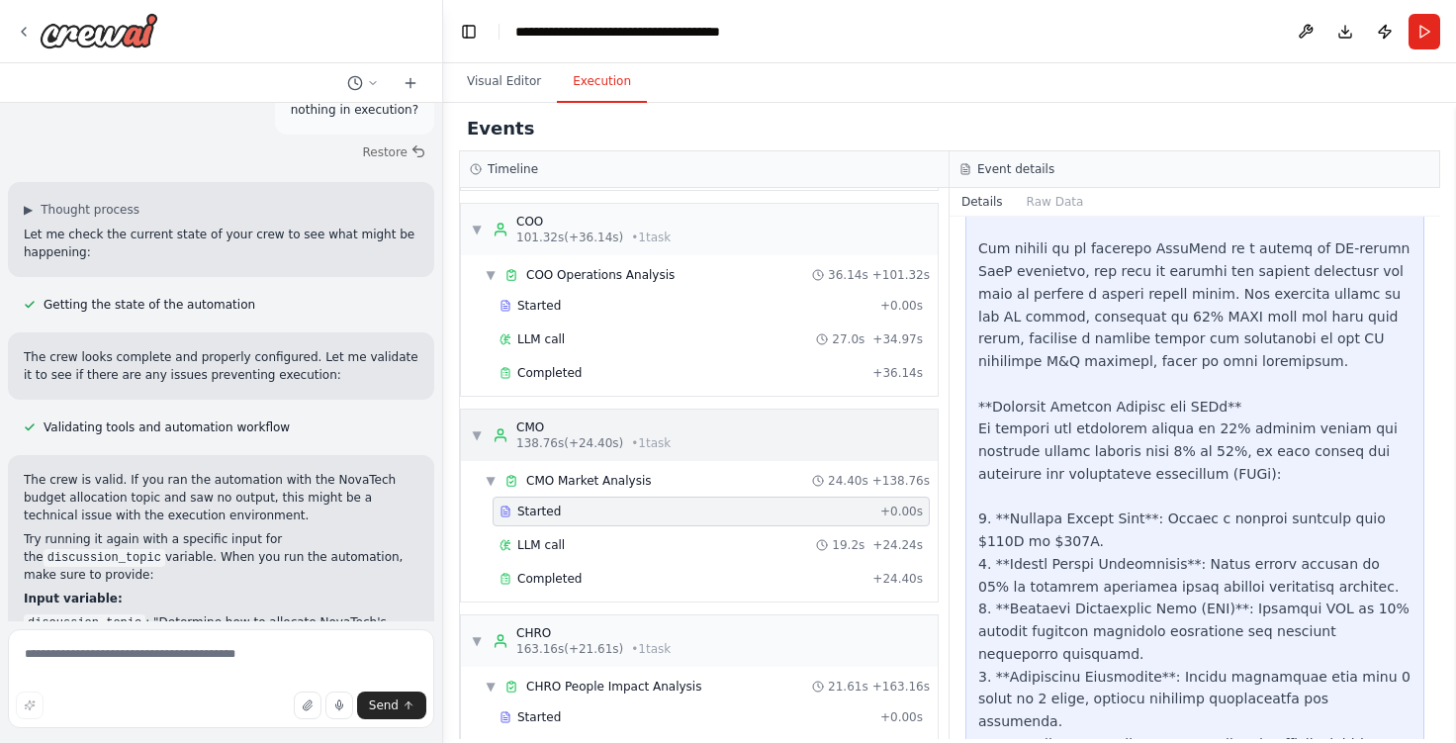
click at [499, 425] on div "CMO 138.76s (+24.40s) • 1 task" at bounding box center [582, 435] width 178 height 32
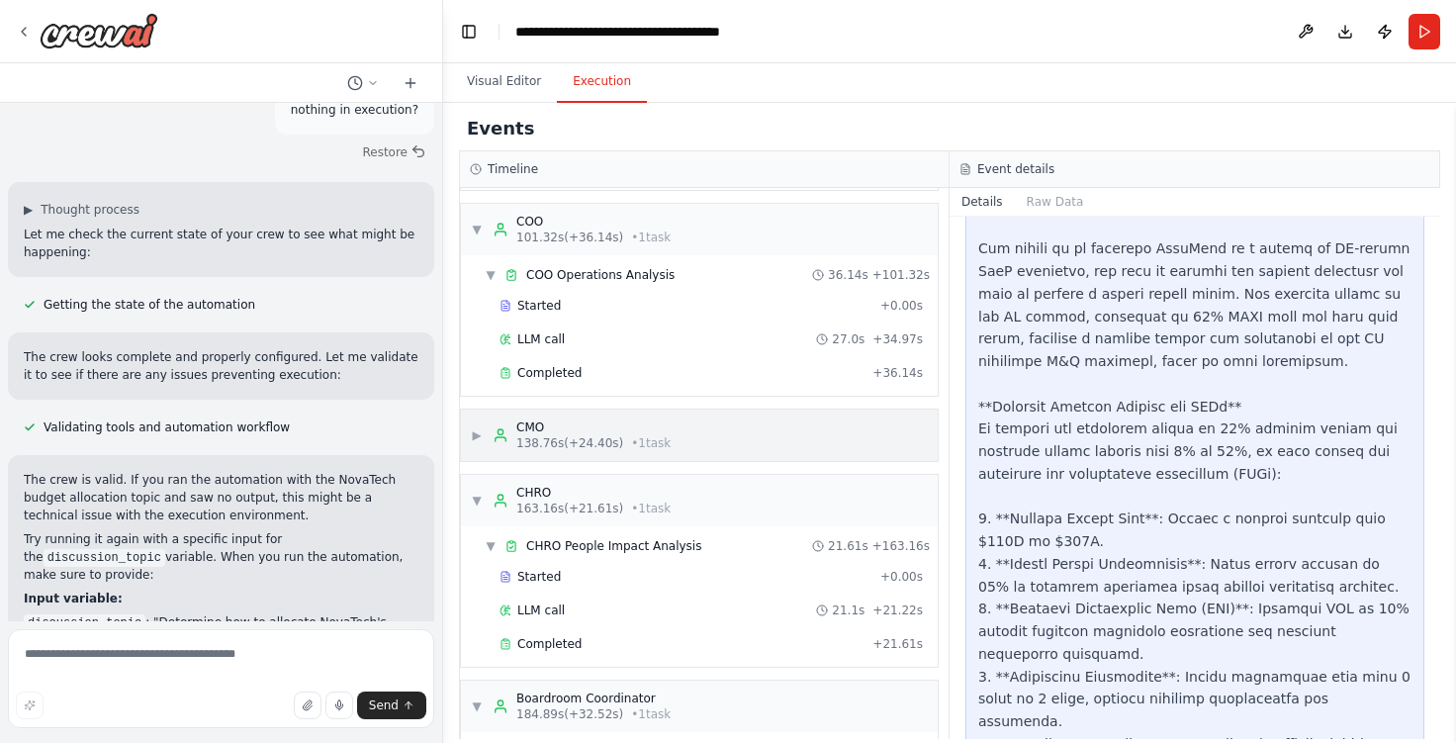
click at [482, 433] on span "▶" at bounding box center [477, 435] width 12 height 16
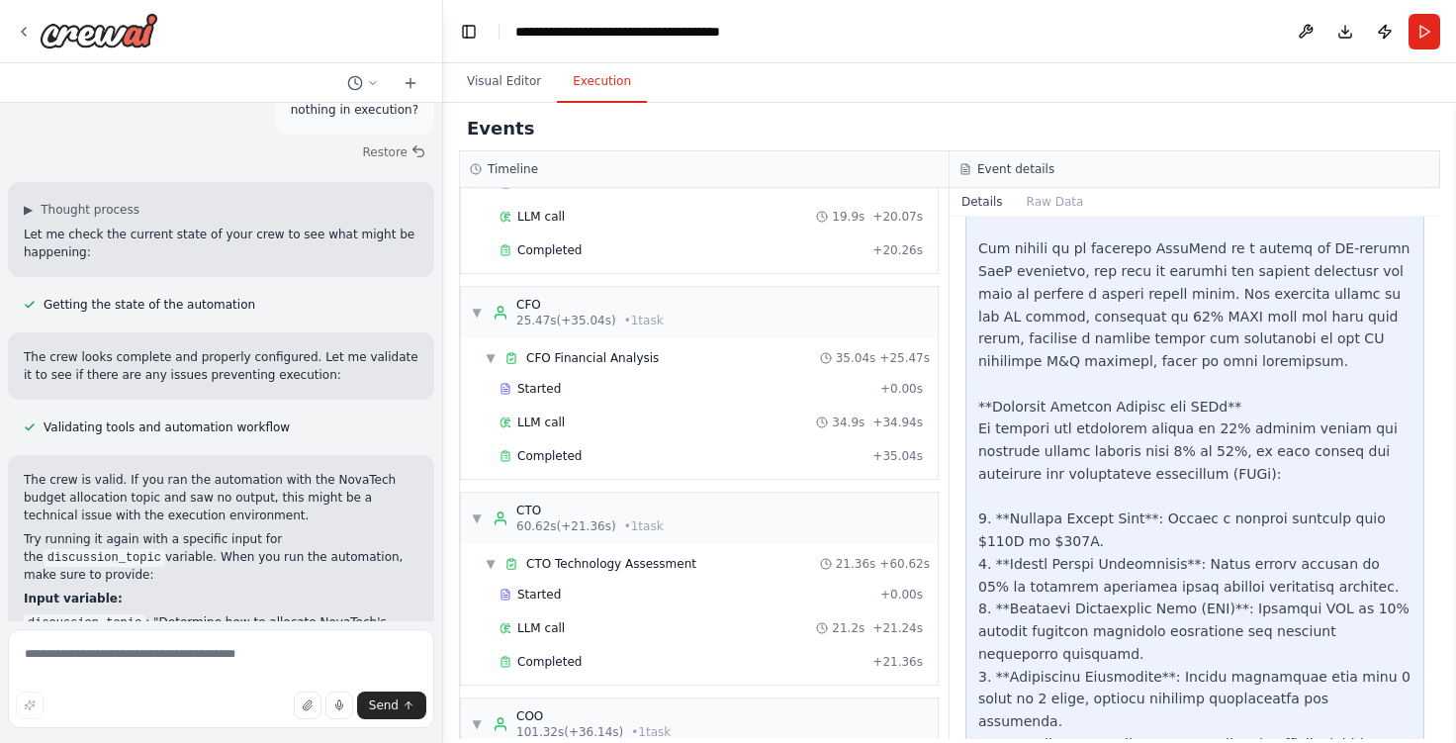
scroll to position [0, 0]
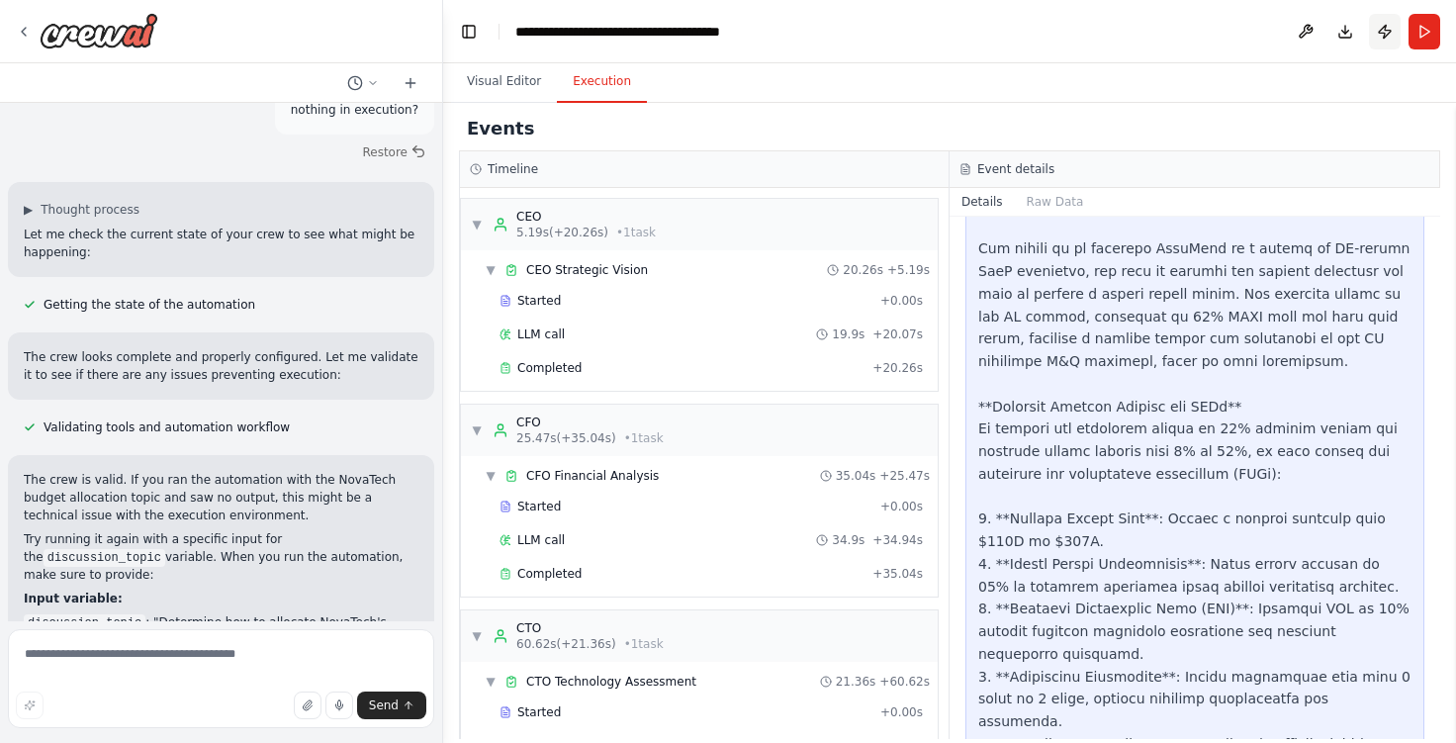
click at [1393, 34] on button "Publish" at bounding box center [1385, 32] width 32 height 36
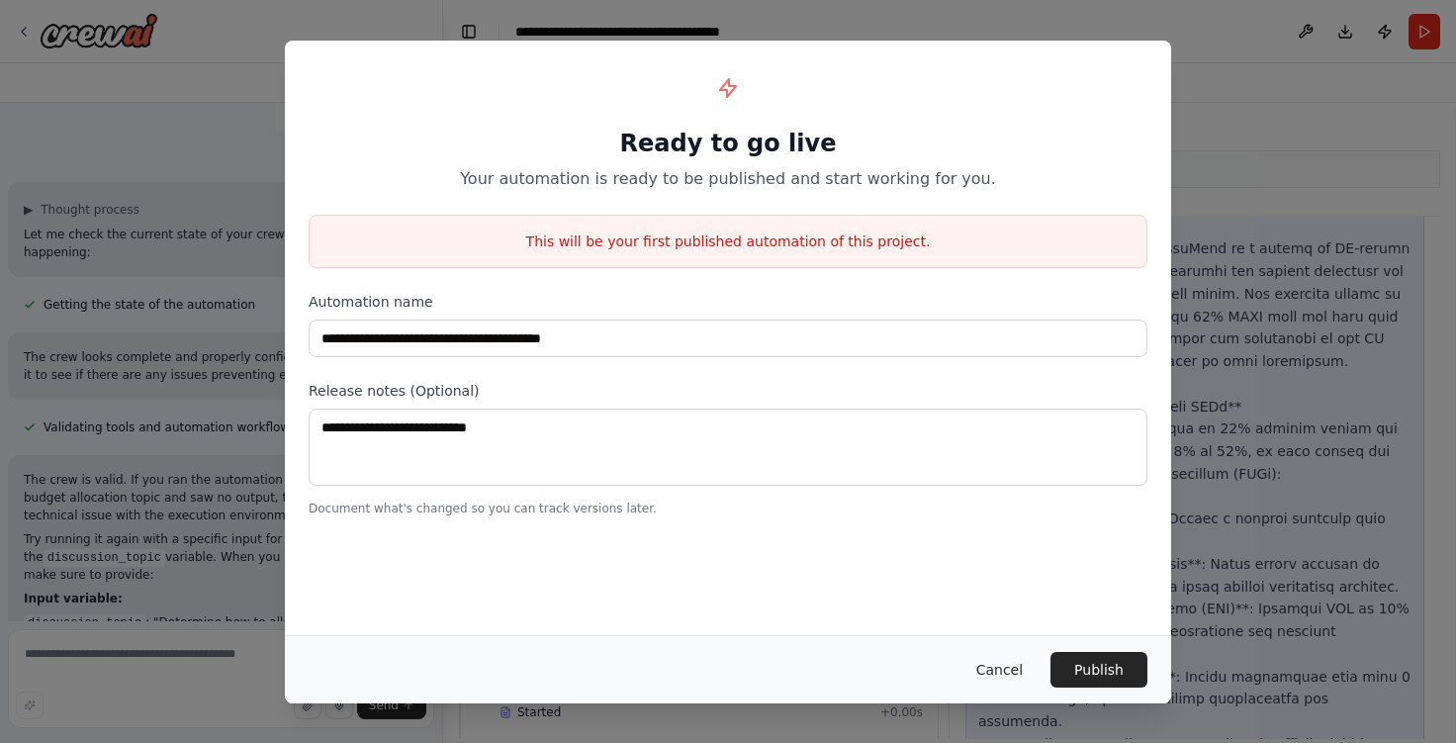
click at [1027, 665] on button "Cancel" at bounding box center [999, 670] width 78 height 36
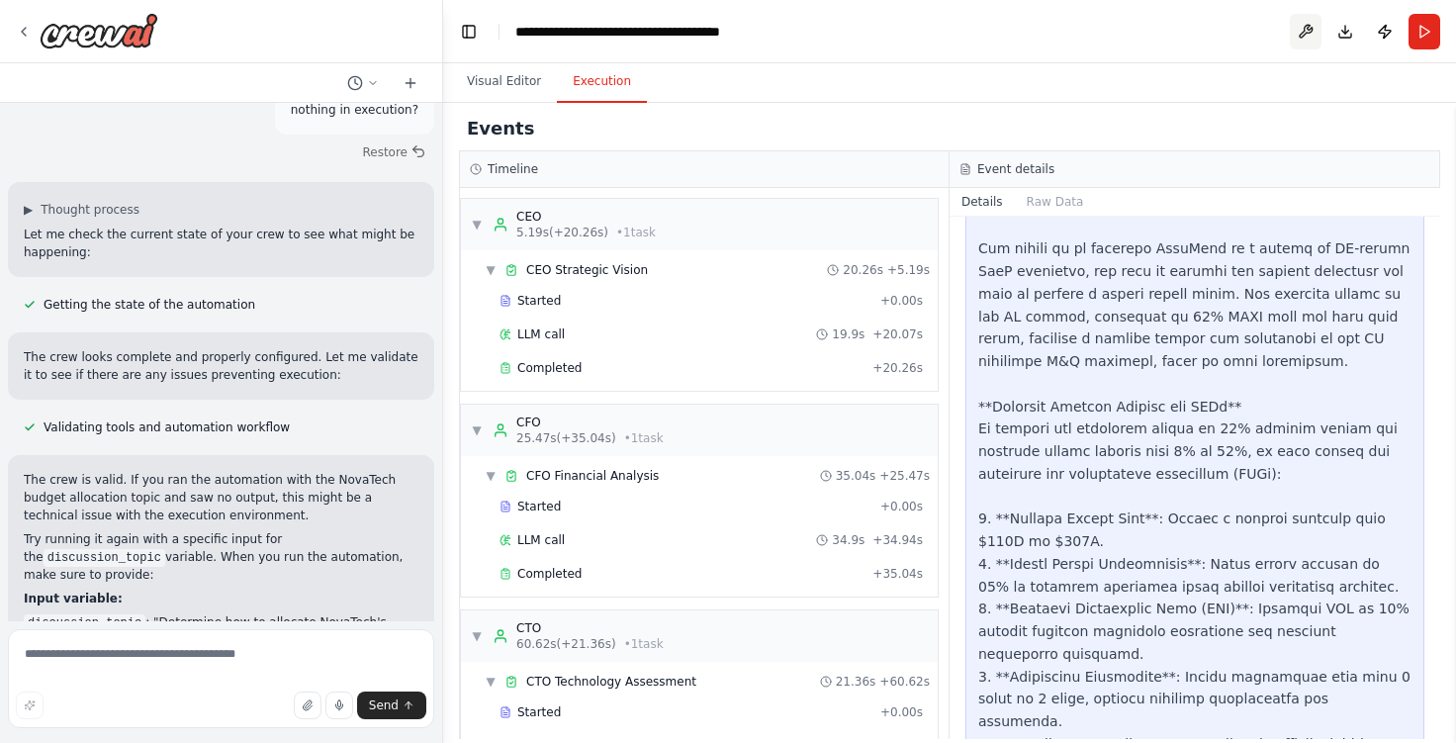
click at [1302, 30] on button at bounding box center [1306, 32] width 32 height 36
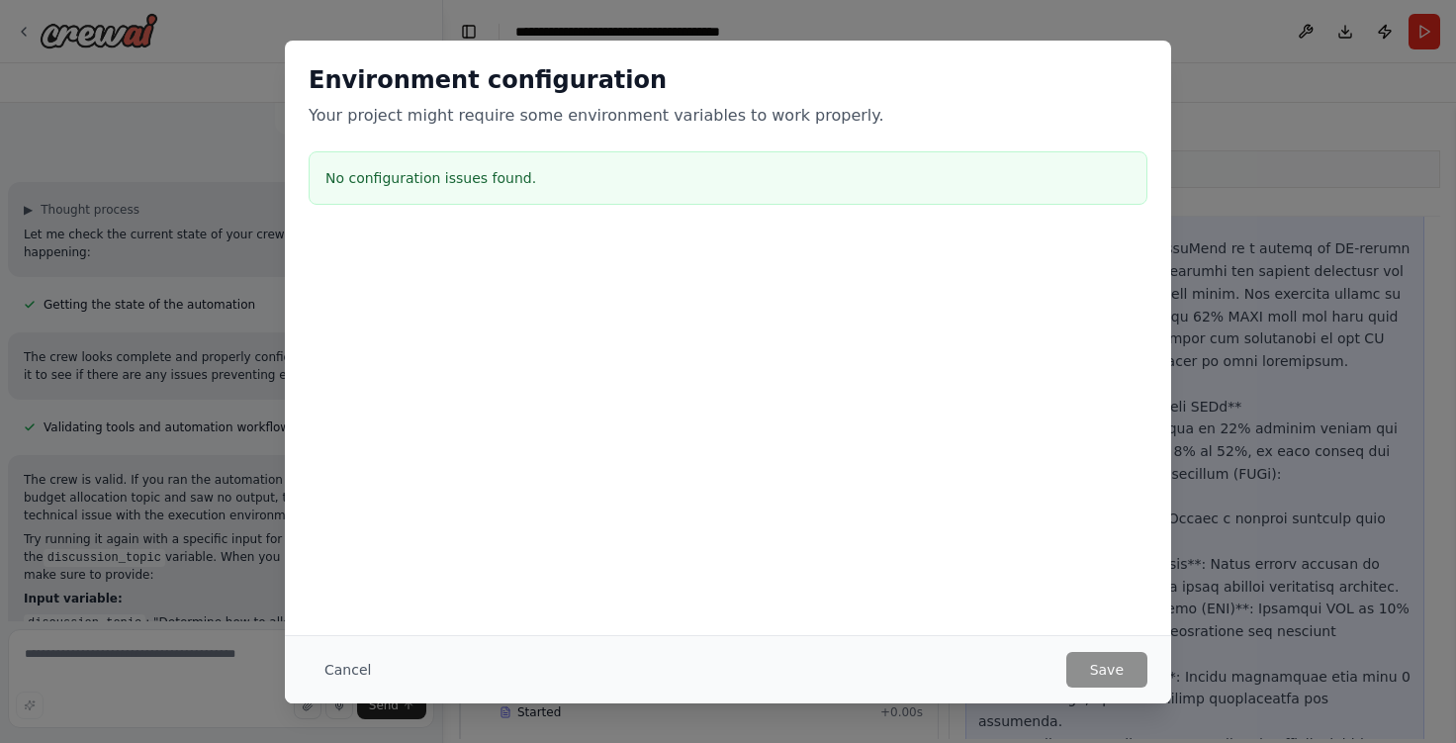
drag, startPoint x: 351, startPoint y: 667, endPoint x: 370, endPoint y: 634, distance: 37.7
click at [352, 666] on button "Cancel" at bounding box center [348, 670] width 78 height 36
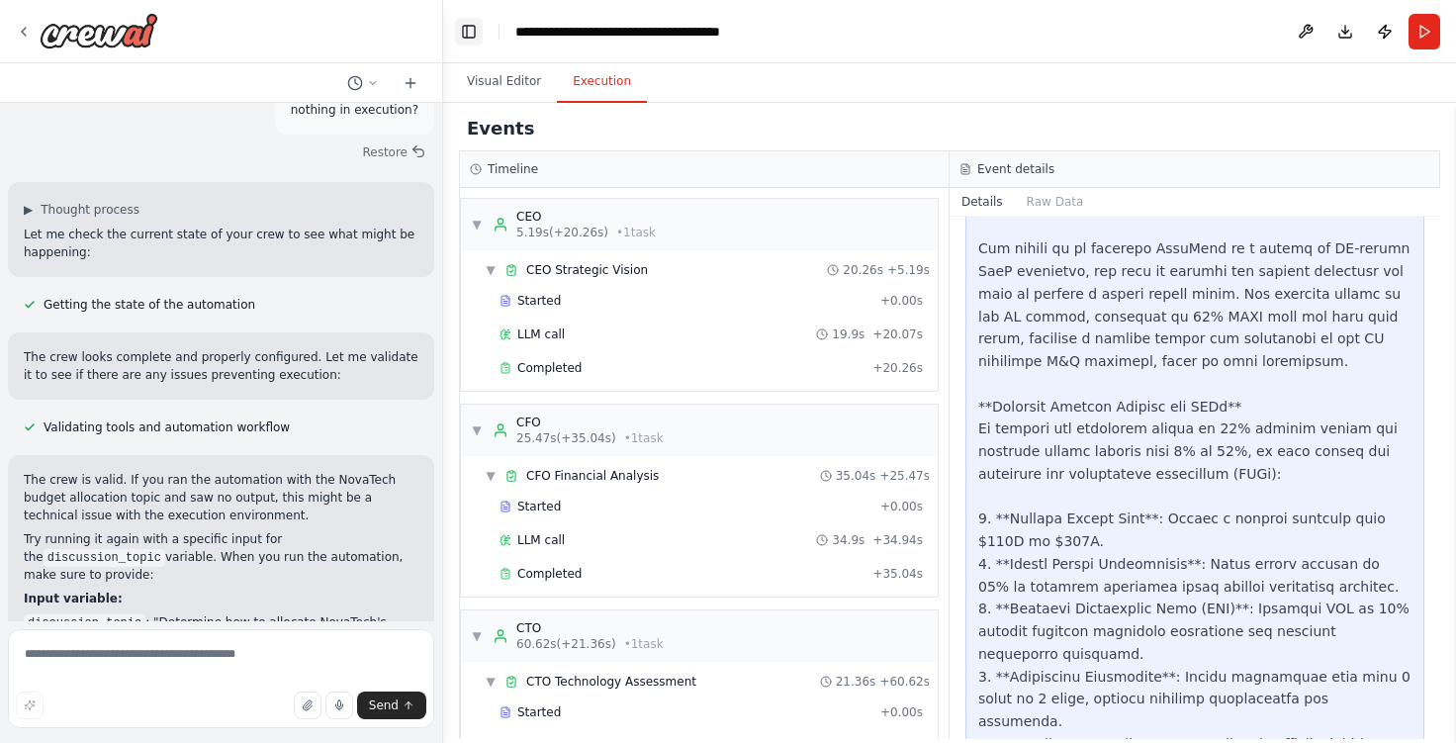
click at [466, 30] on button "Toggle Left Sidebar" at bounding box center [469, 32] width 28 height 28
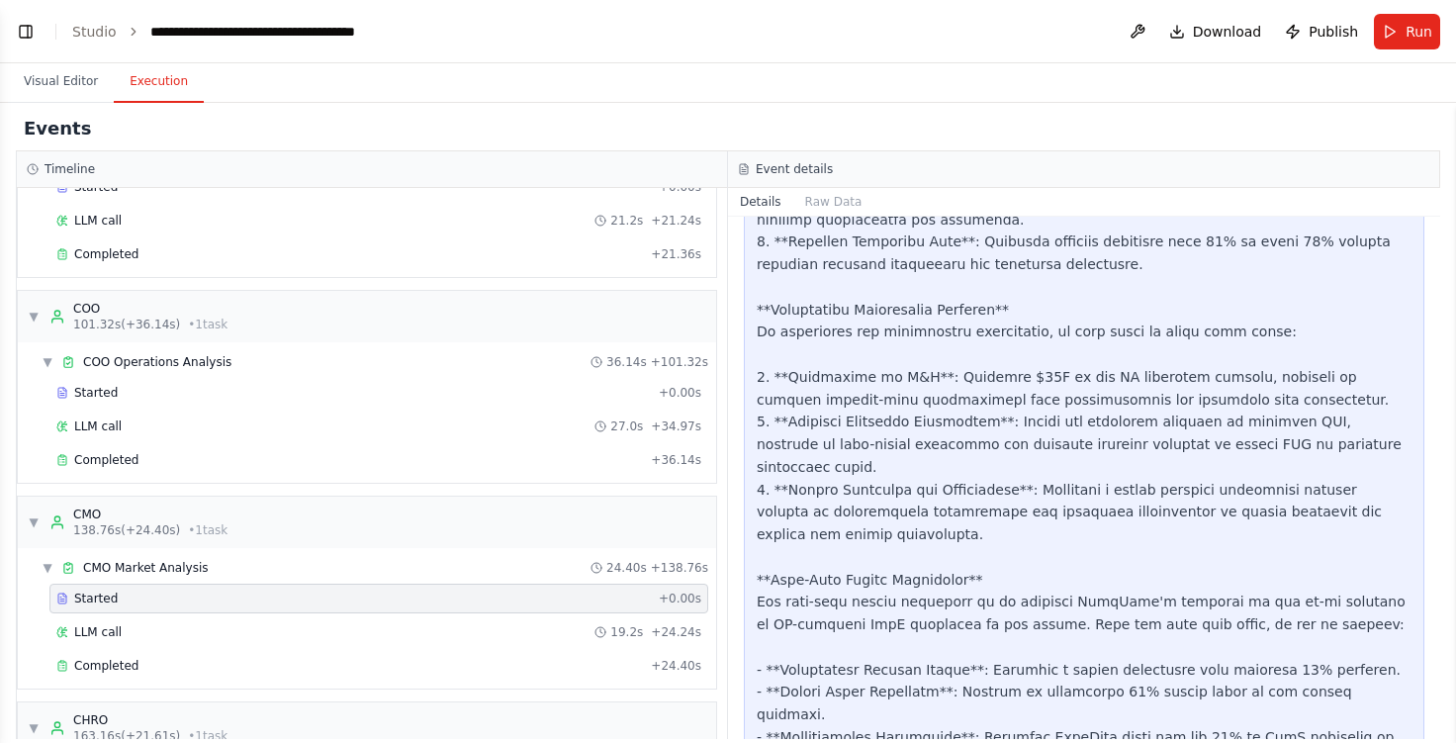
scroll to position [593, 0]
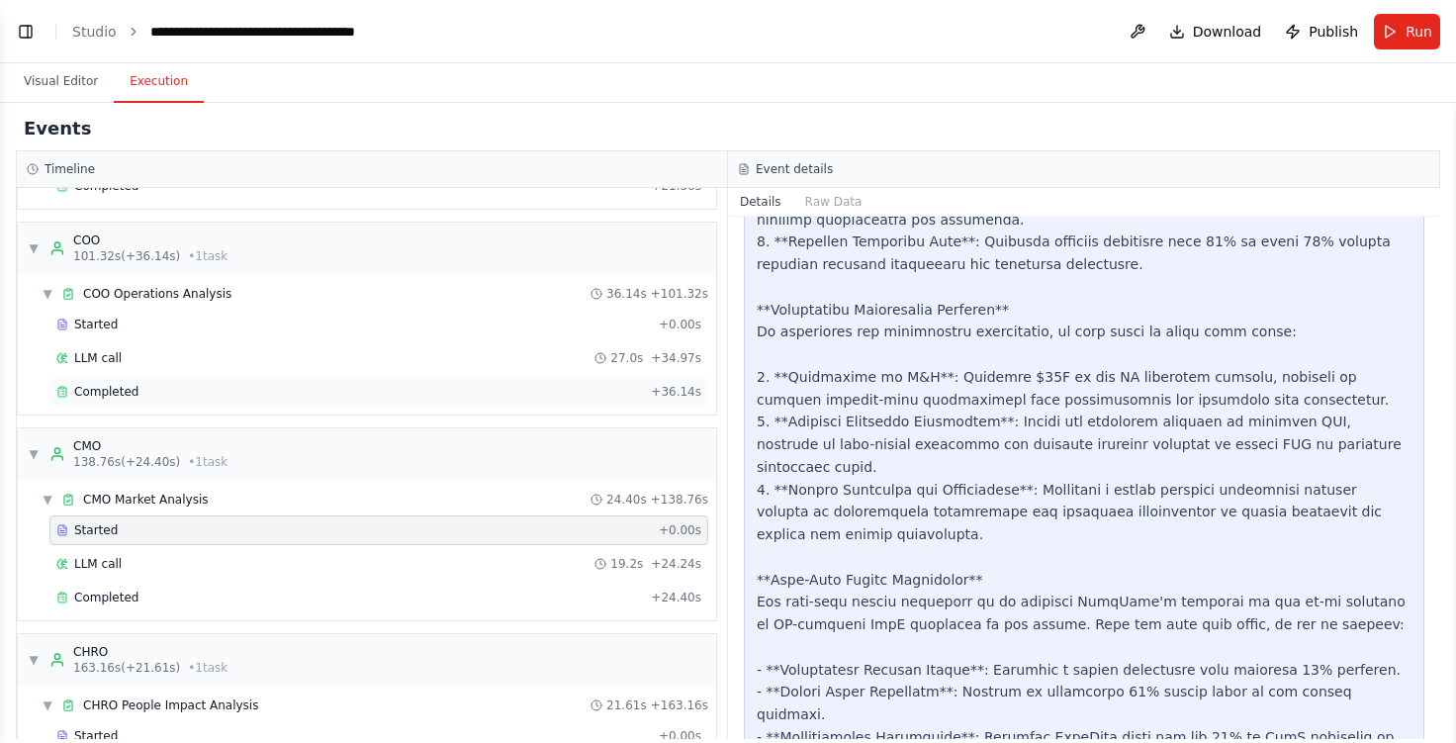
click at [106, 391] on span "Completed" at bounding box center [106, 392] width 64 height 16
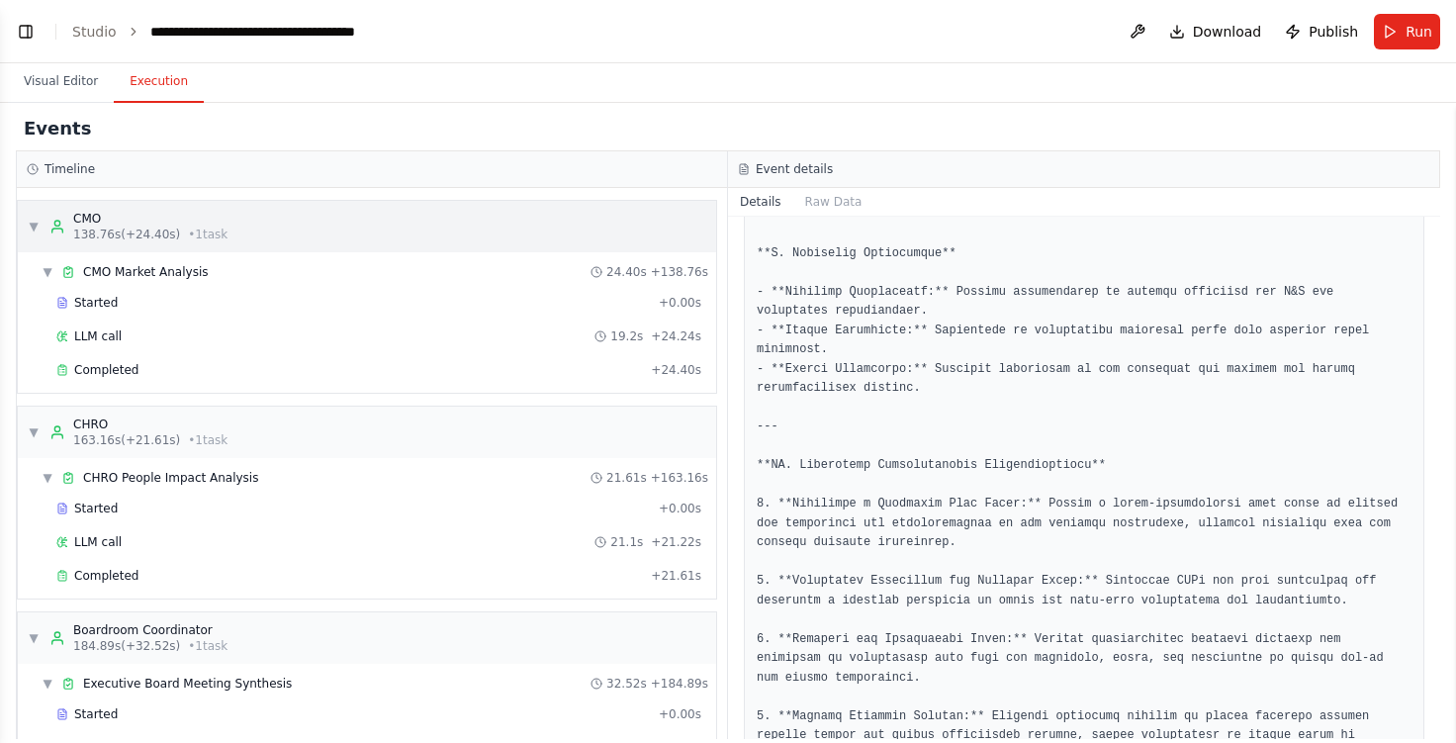
scroll to position [909, 0]
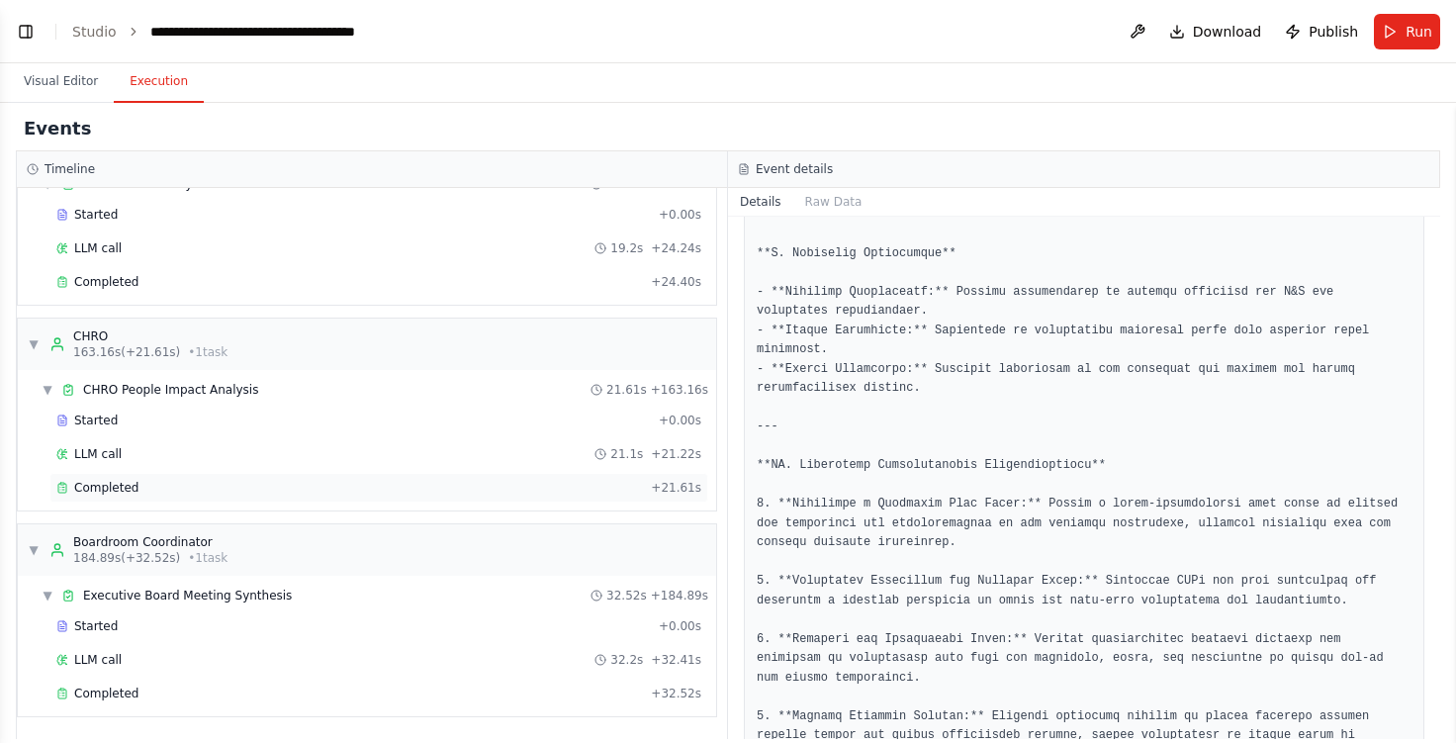
click at [168, 493] on div "Completed" at bounding box center [349, 488] width 587 height 16
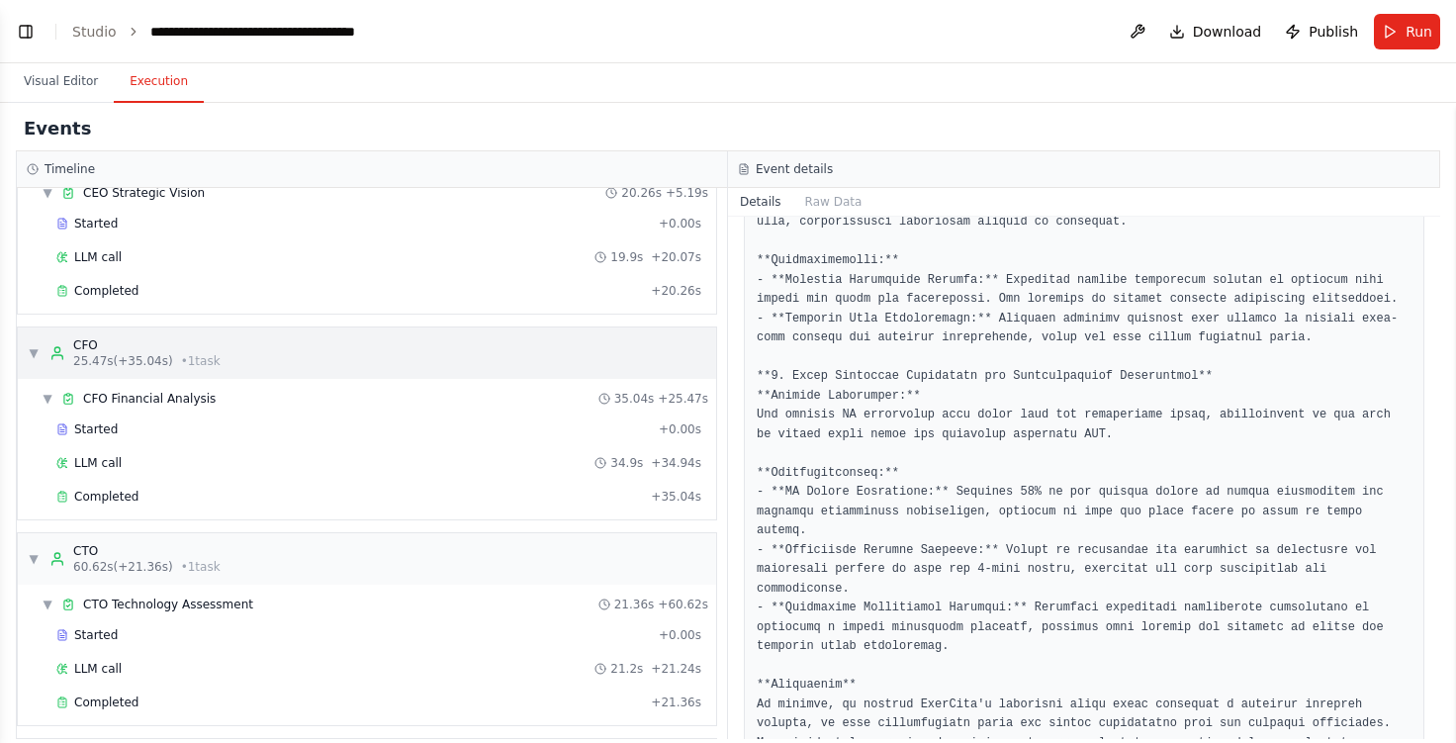
scroll to position [0, 0]
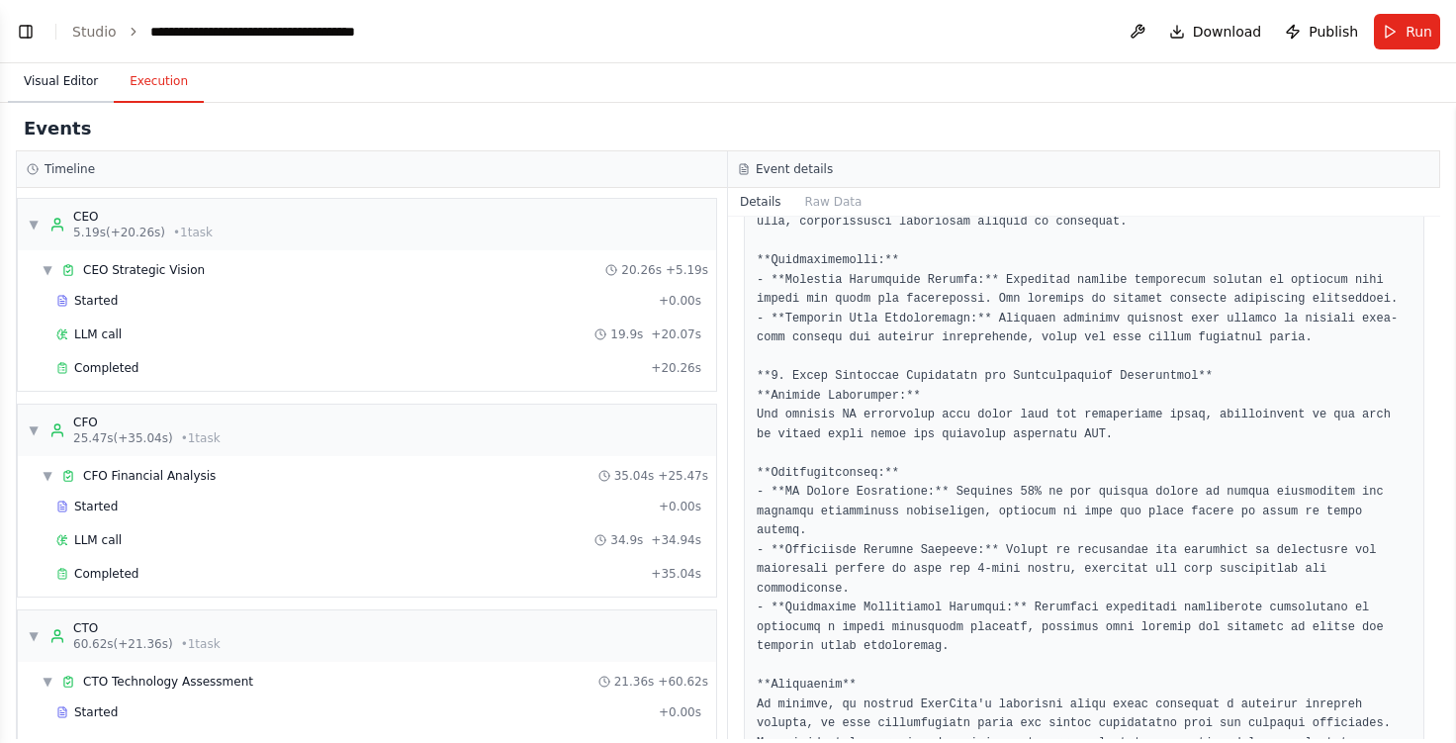
click at [80, 89] on button "Visual Editor" at bounding box center [61, 82] width 106 height 42
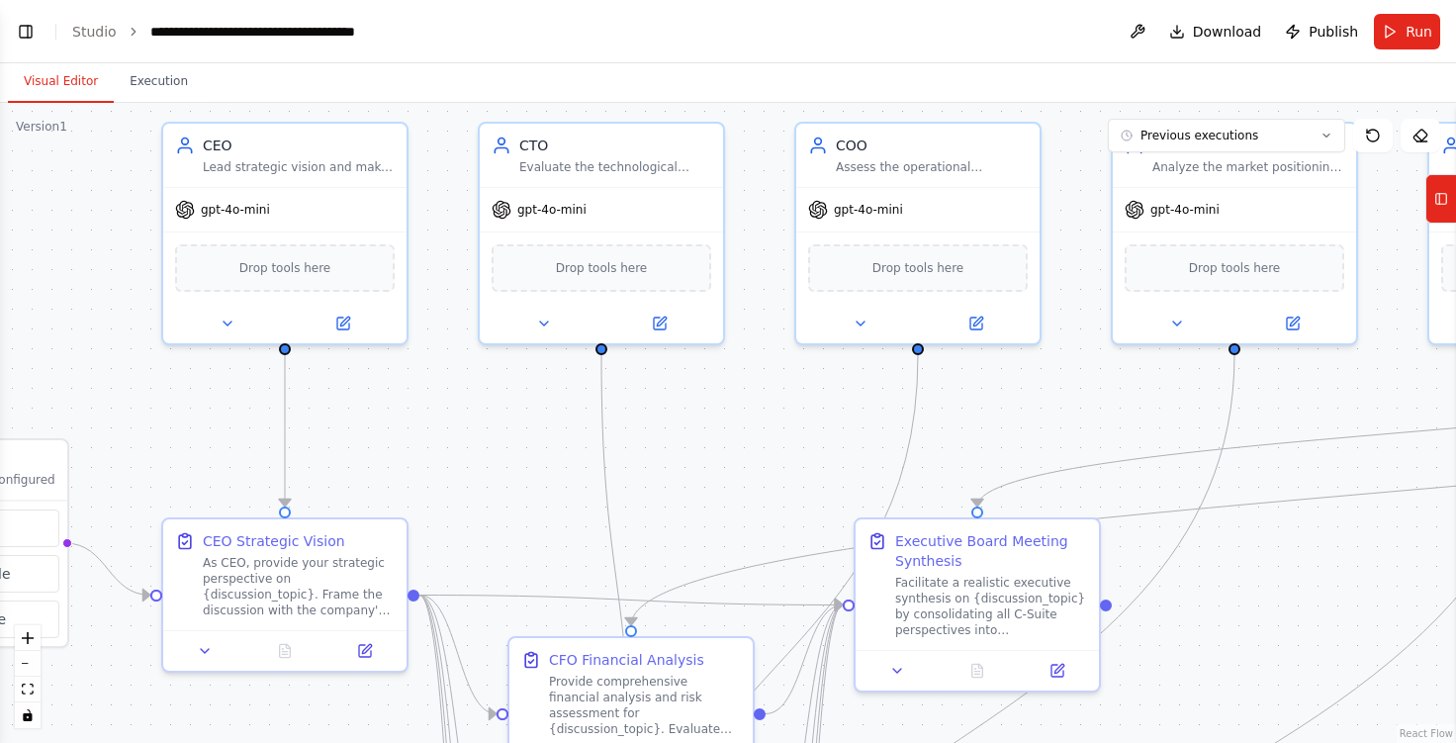
drag, startPoint x: 287, startPoint y: 357, endPoint x: 52, endPoint y: 285, distance: 245.3
click at [52, 285] on div ".deletable-edge-delete-btn { width: 20px; height: 20px; border: 0px solid #ffff…" at bounding box center [728, 423] width 1456 height 640
click at [119, 79] on button "Execution" at bounding box center [159, 82] width 90 height 42
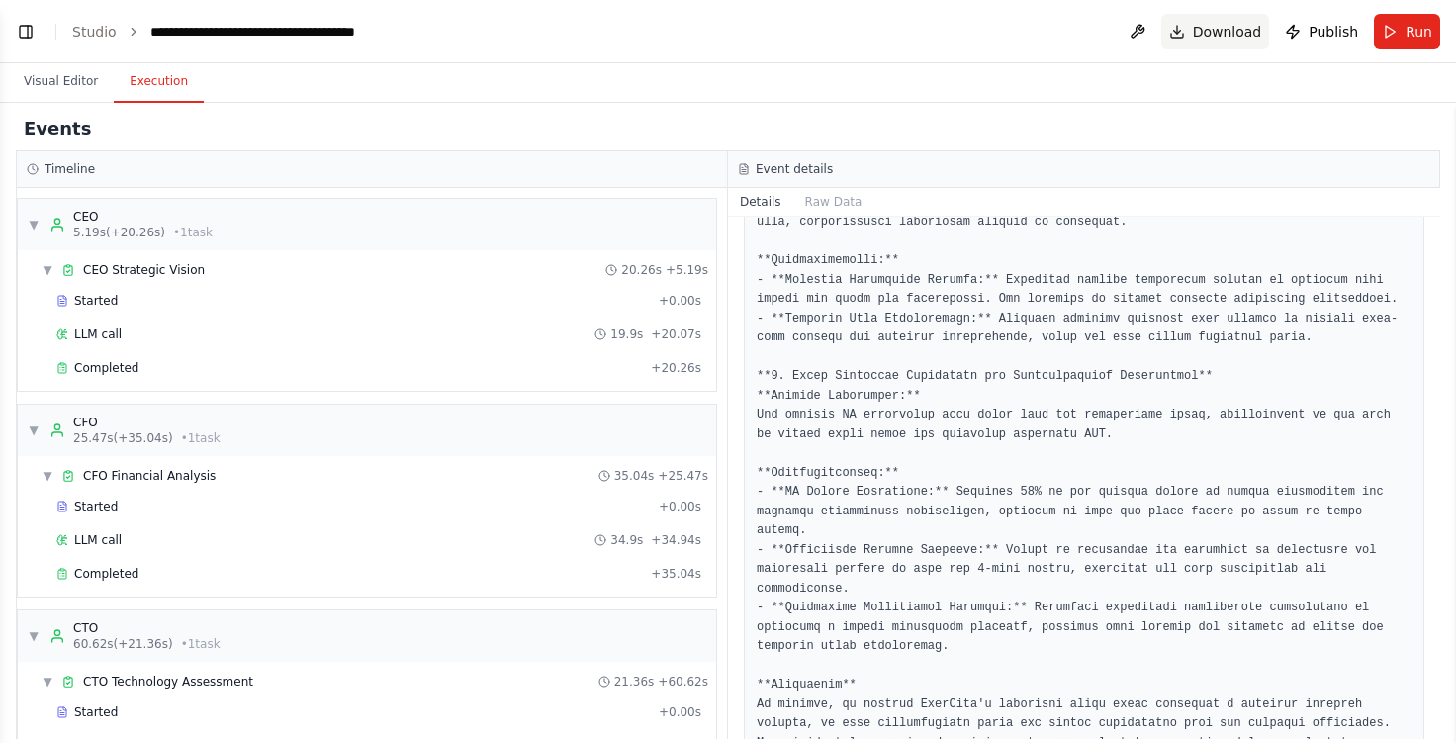
click at [1256, 26] on span "Download" at bounding box center [1227, 32] width 69 height 20
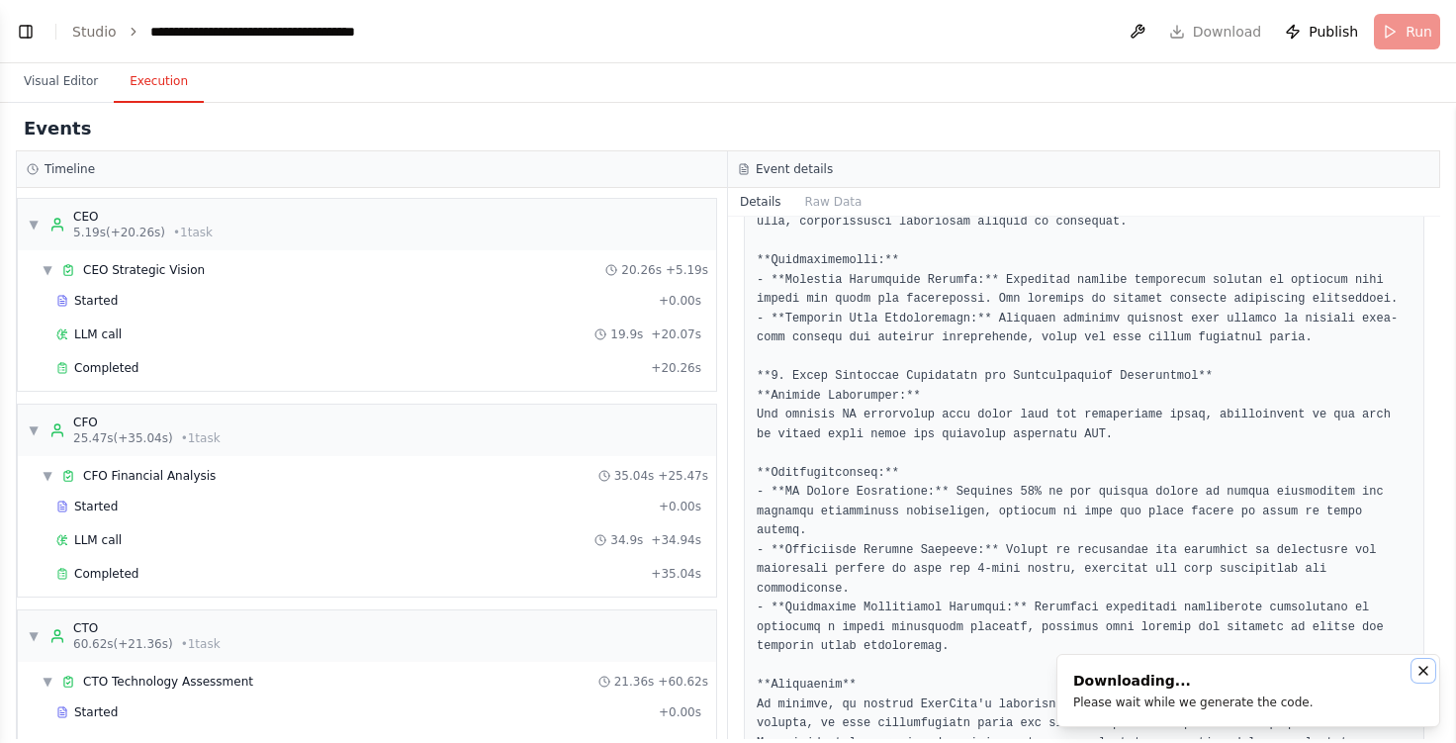
click at [1422, 673] on icon "Notifications (F8)" at bounding box center [1423, 671] width 16 height 16
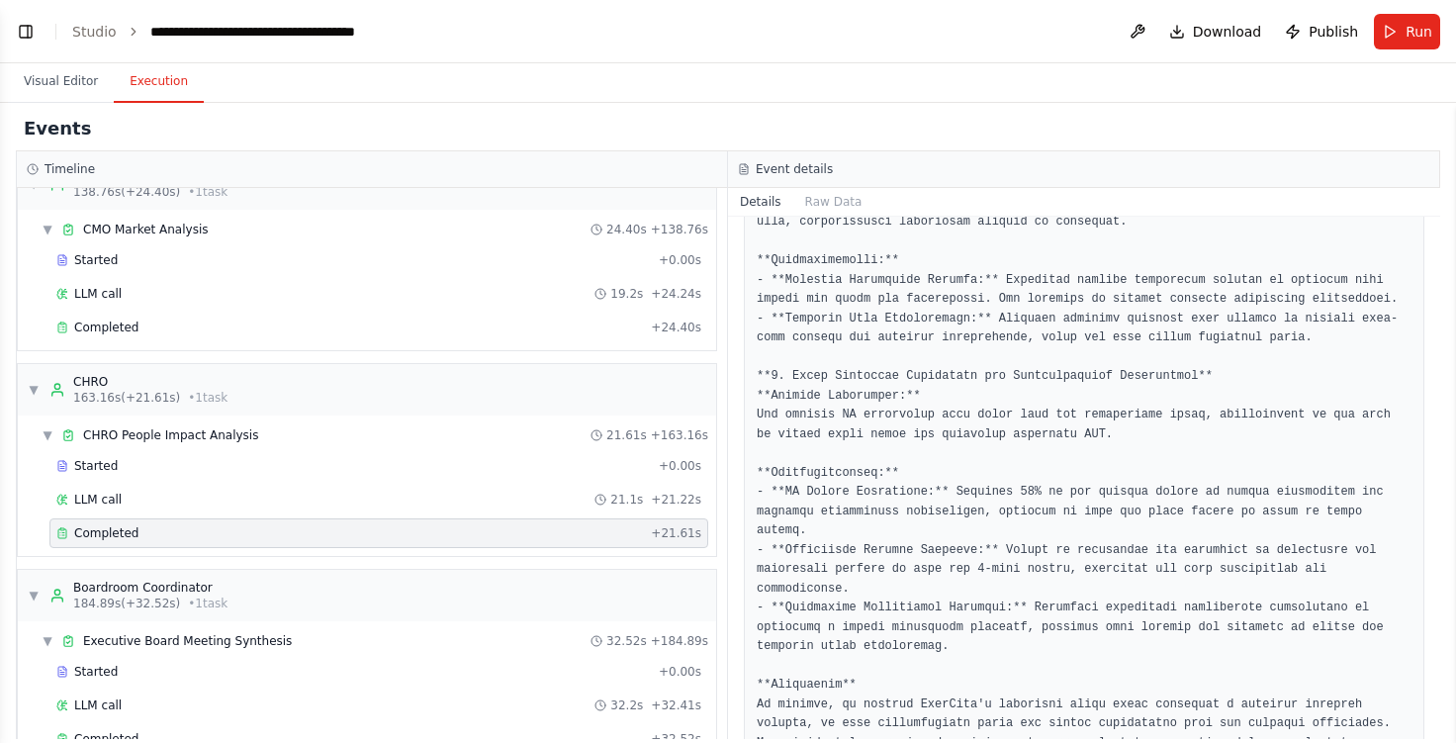
scroll to position [909, 0]
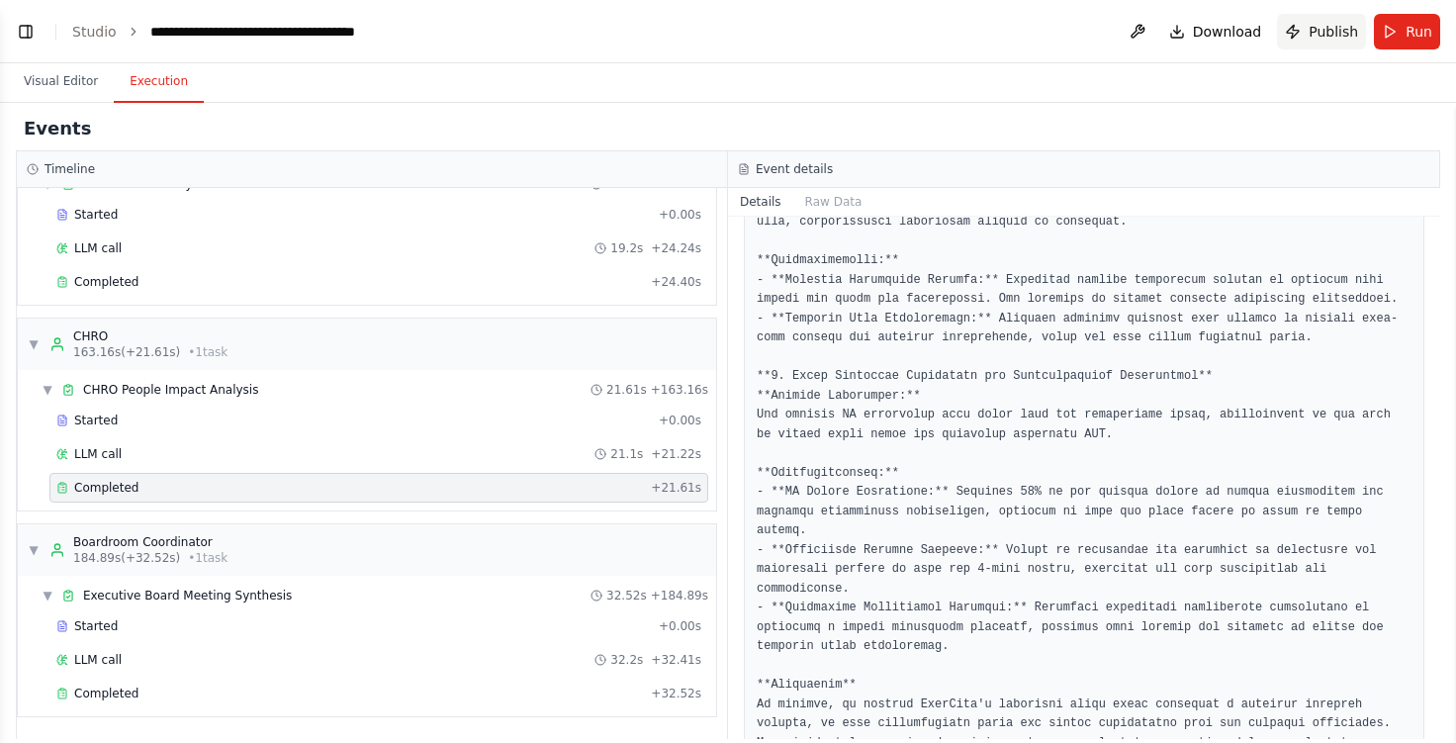
click at [1353, 33] on span "Publish" at bounding box center [1333, 32] width 49 height 20
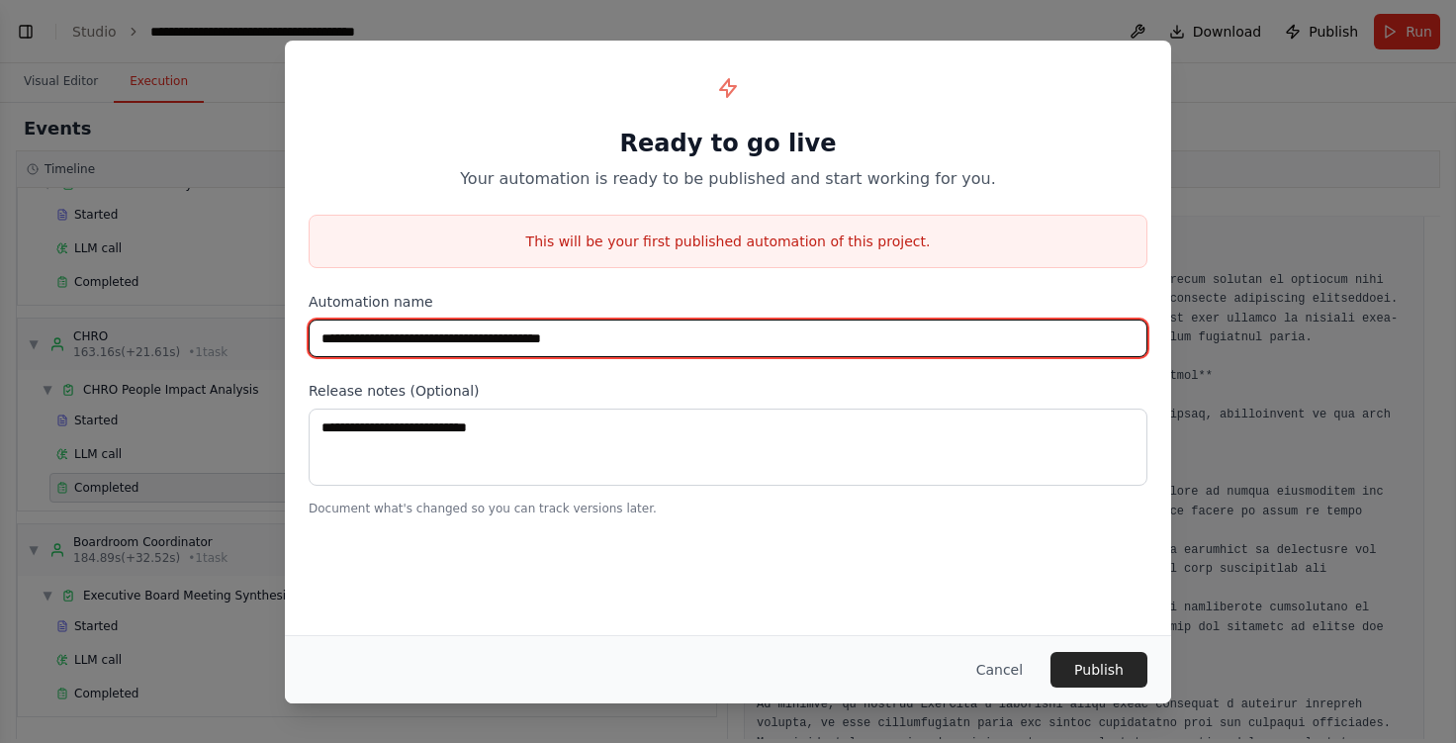
click at [625, 340] on input "**********" at bounding box center [728, 338] width 839 height 38
type input "**********"
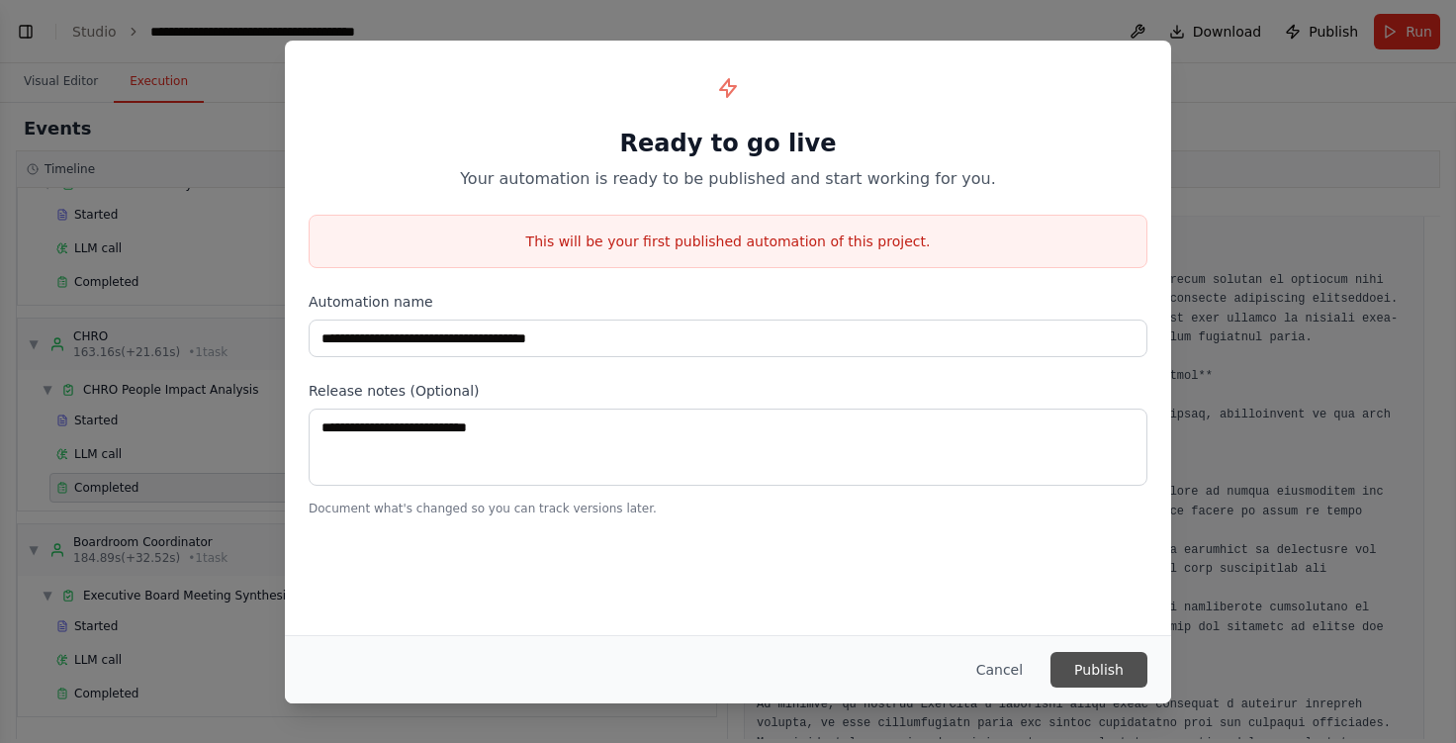
click at [1105, 675] on button "Publish" at bounding box center [1098, 670] width 97 height 36
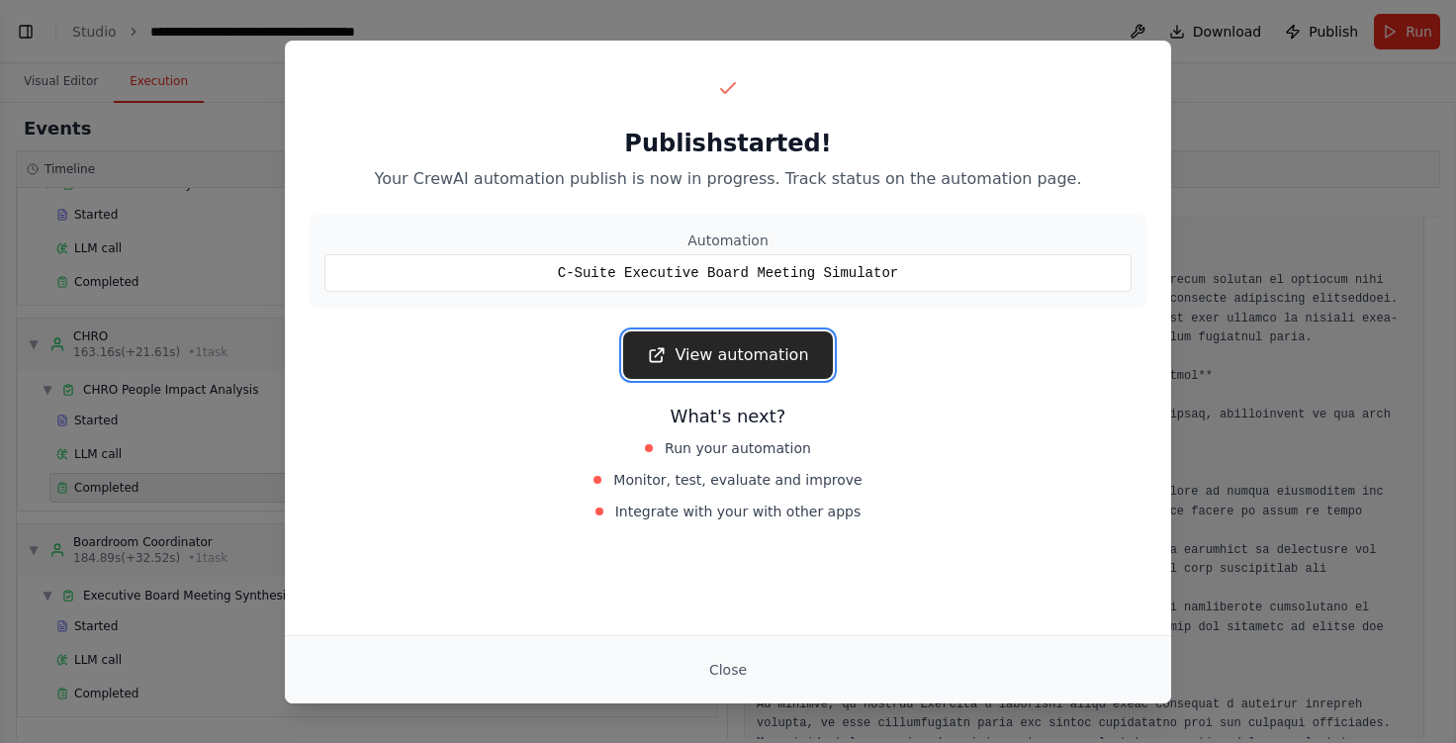
click at [717, 358] on link "View automation" at bounding box center [727, 354] width 209 height 47
click at [666, 363] on icon at bounding box center [657, 355] width 20 height 20
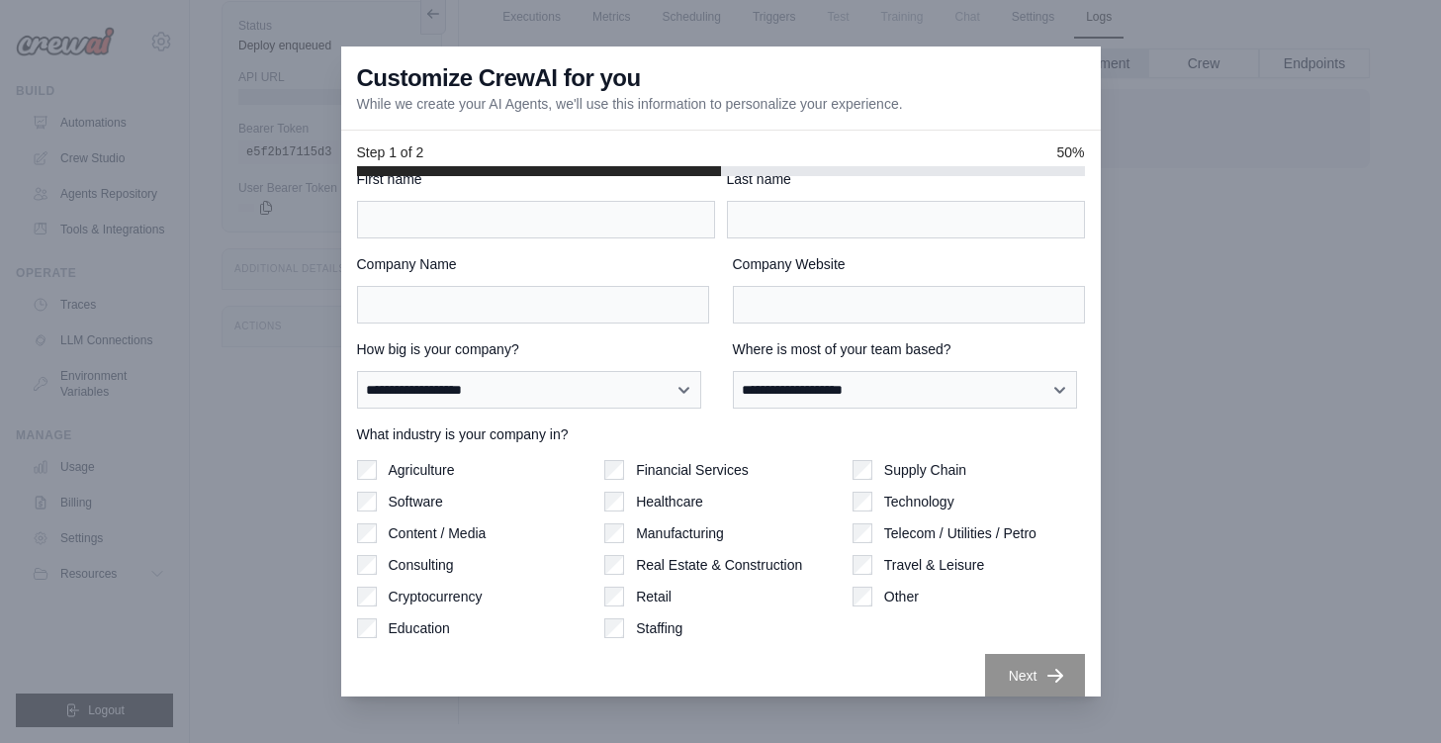
scroll to position [47, 0]
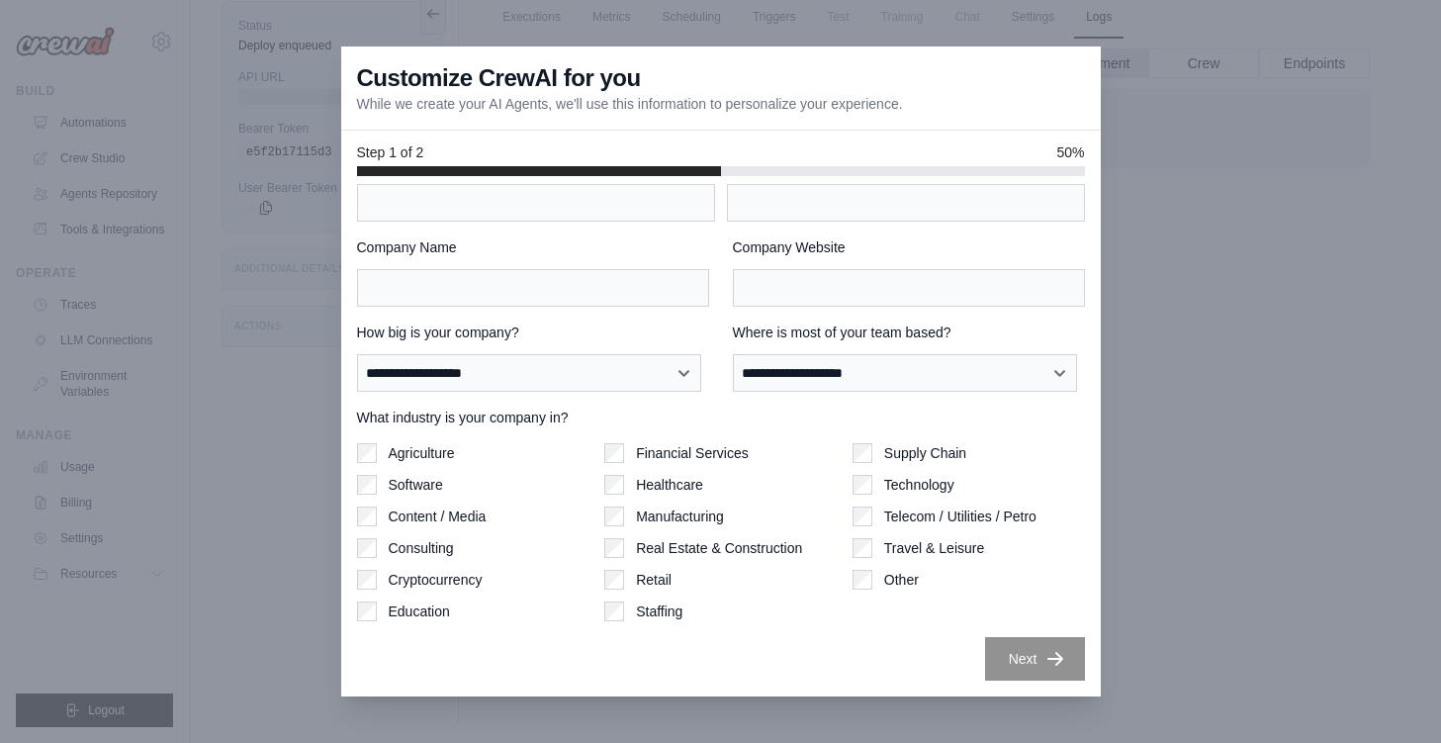
click at [1175, 564] on div at bounding box center [720, 371] width 1441 height 743
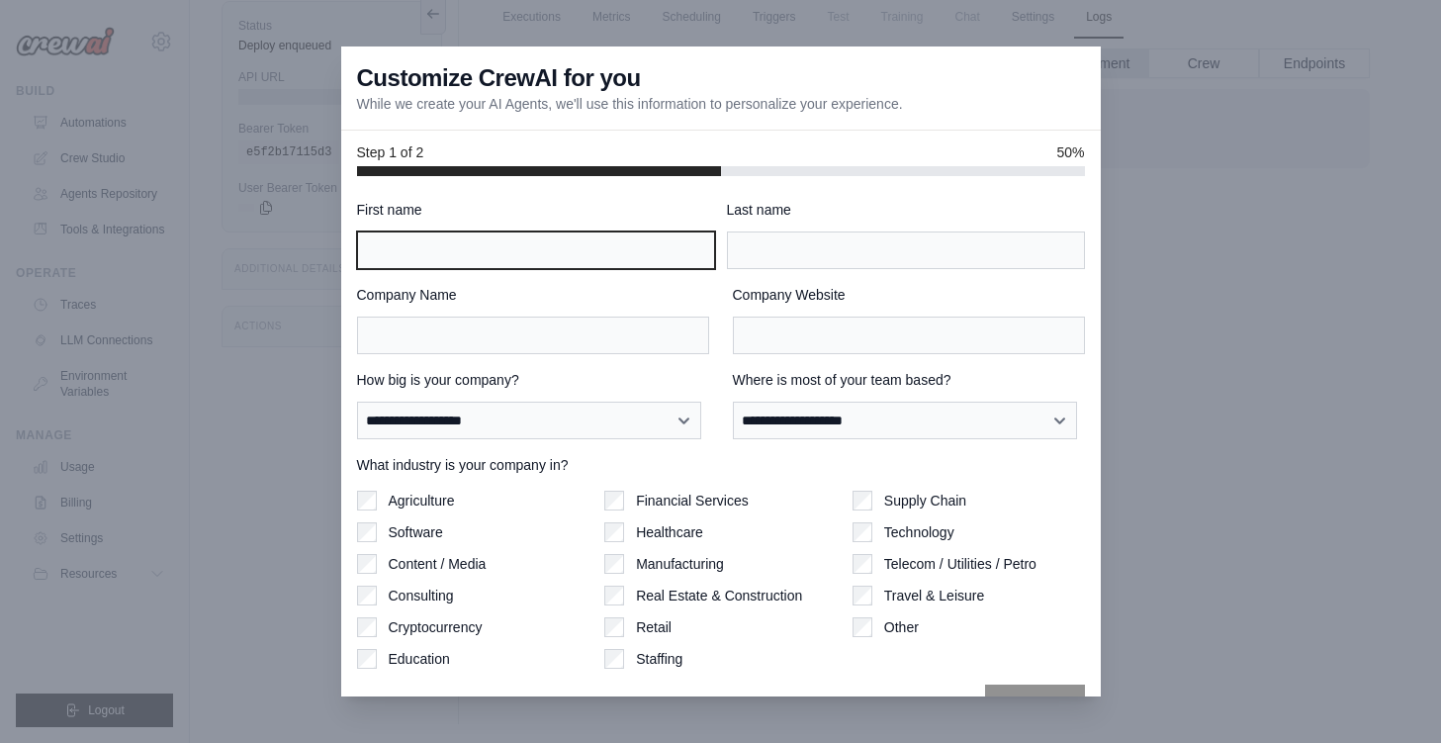
click at [498, 255] on input "First name" at bounding box center [536, 250] width 358 height 38
type input "**"
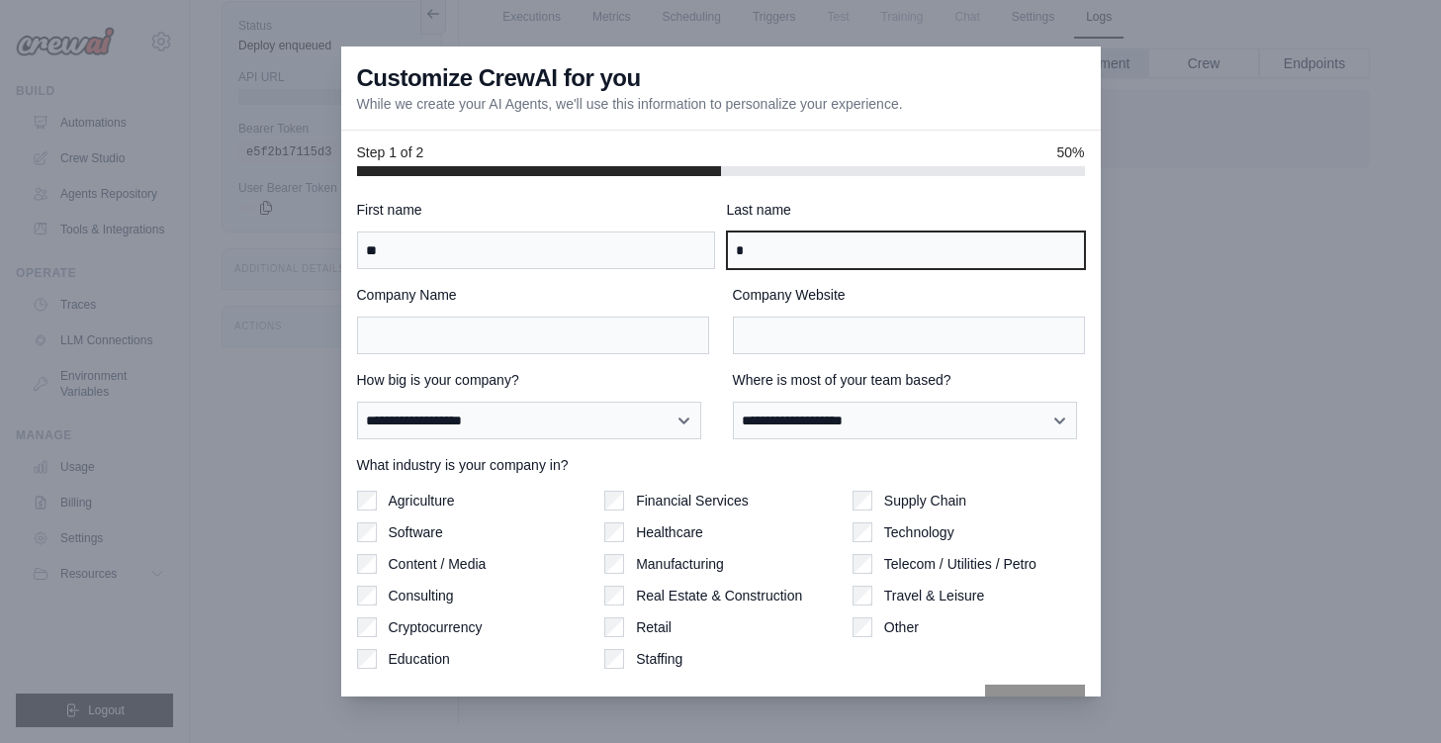
type input "*"
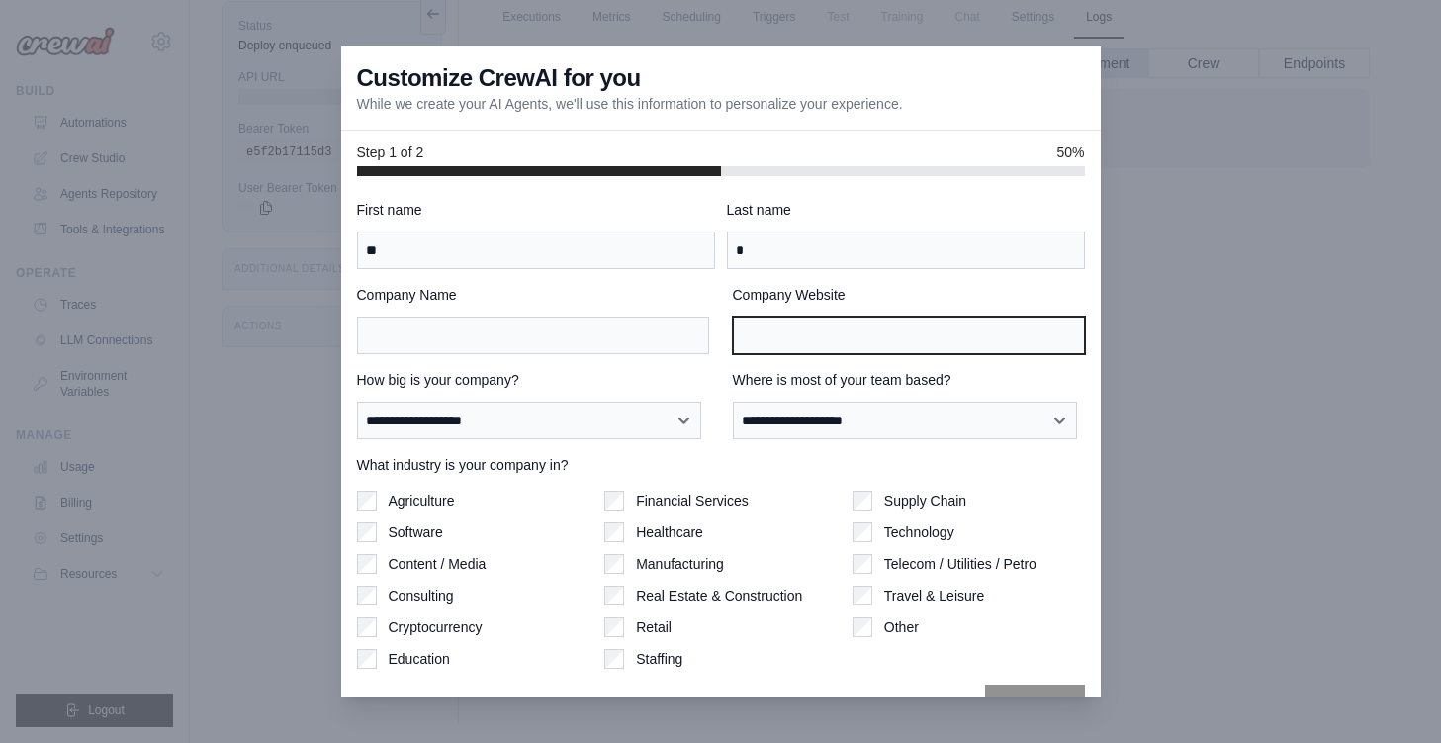
scroll to position [47, 0]
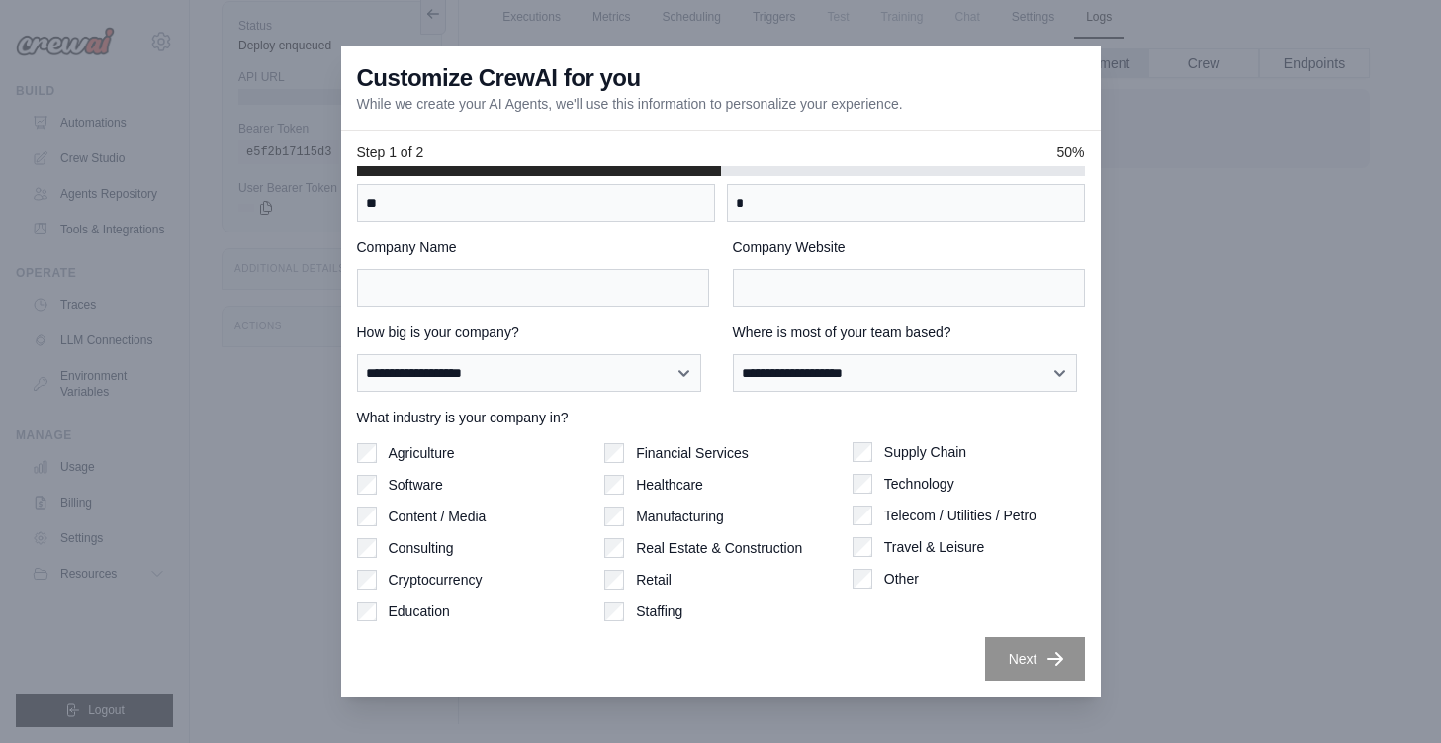
click at [853, 503] on div "Supply Chain Technology Telecom / Utilities / Petro Travel & Leisure Other" at bounding box center [969, 531] width 232 height 178
click at [560, 277] on input "Company Name" at bounding box center [533, 288] width 352 height 38
type input "**"
click at [748, 302] on input "Company Website" at bounding box center [909, 288] width 352 height 38
type input "**********"
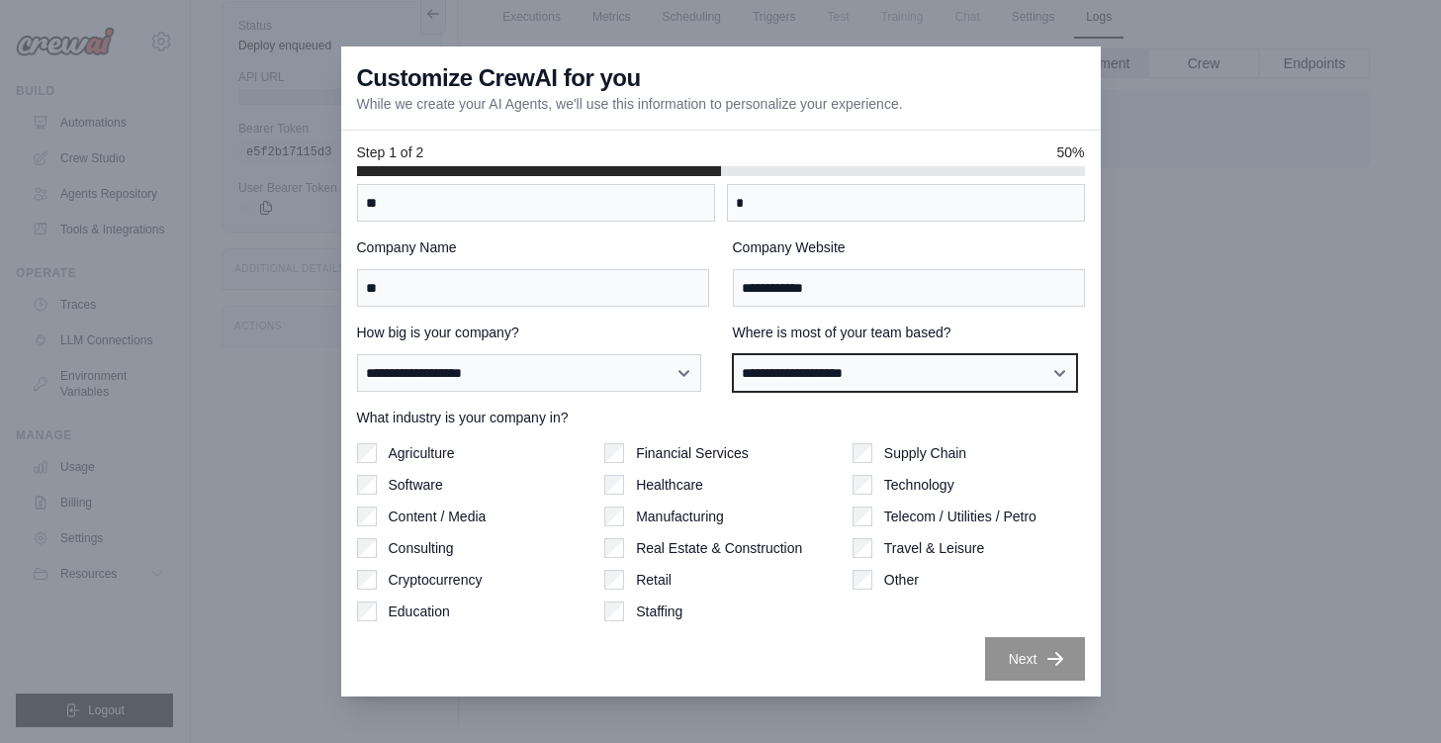
click at [842, 371] on select "**********" at bounding box center [905, 373] width 345 height 38
select select "**********"
click at [733, 354] on select "**********" at bounding box center [905, 373] width 345 height 38
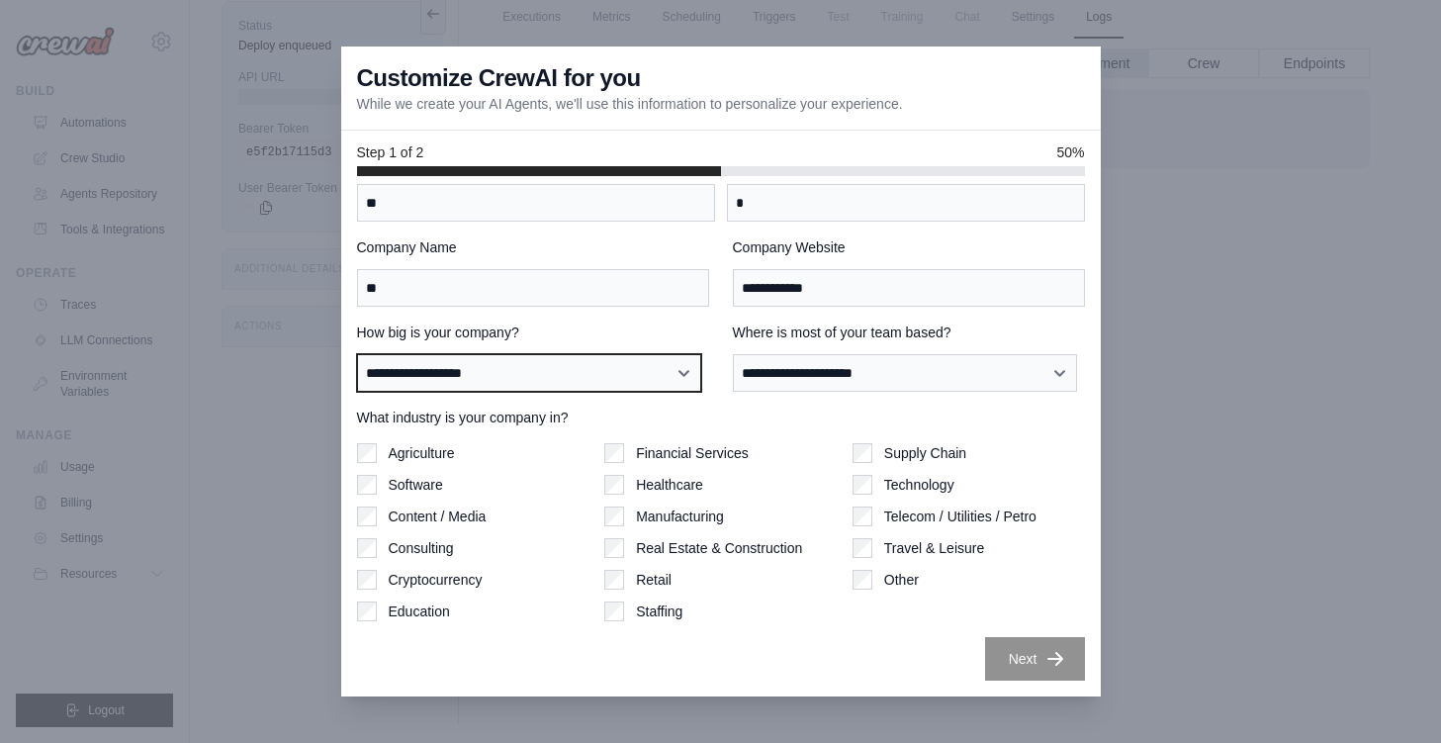
click at [499, 370] on select "**********" at bounding box center [529, 373] width 345 height 38
select select "**********"
click at [357, 354] on select "**********" at bounding box center [529, 373] width 345 height 38
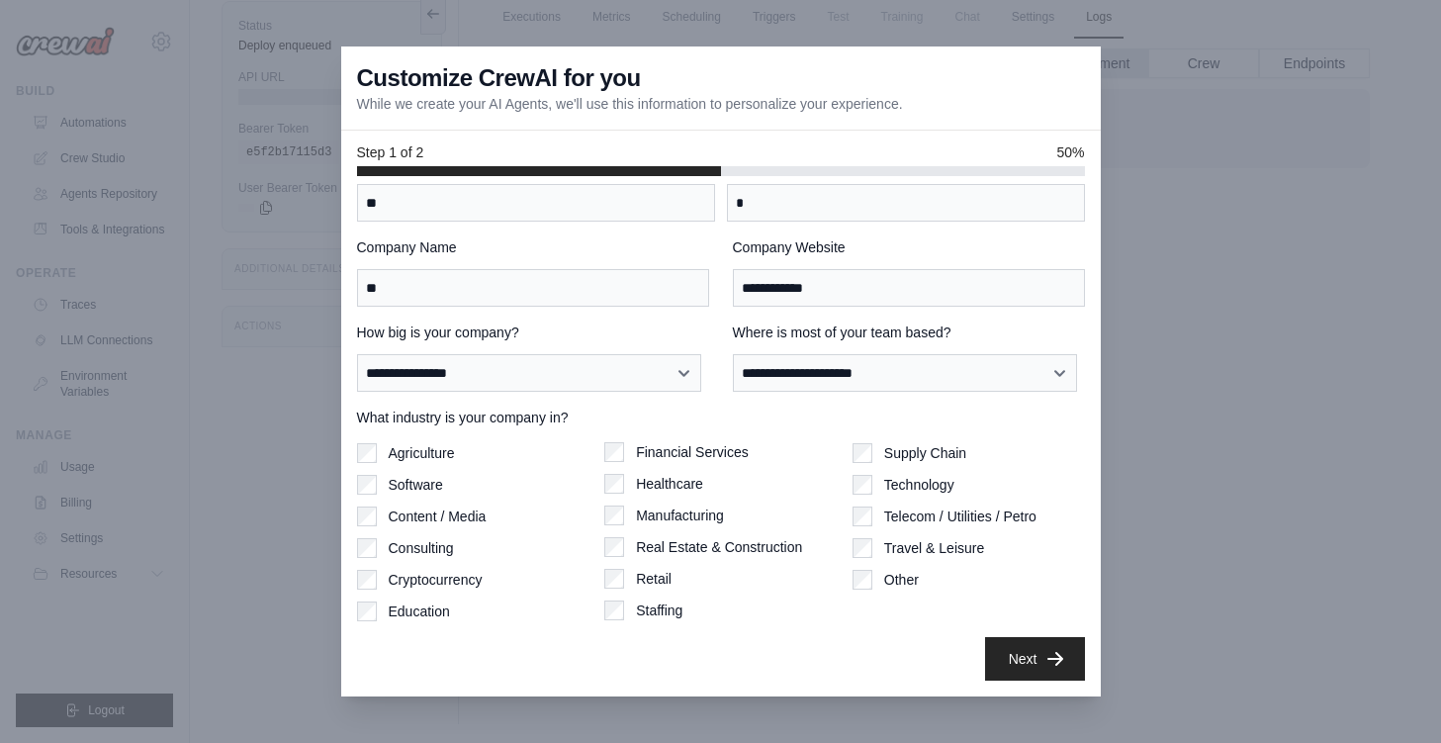
click at [665, 472] on div "Financial Services Healthcare Manufacturing Real Estate & Construction Retail S…" at bounding box center [720, 531] width 232 height 178
click at [658, 454] on label "Financial Services" at bounding box center [692, 452] width 113 height 20
click at [1019, 661] on button "Next" at bounding box center [1035, 658] width 100 height 44
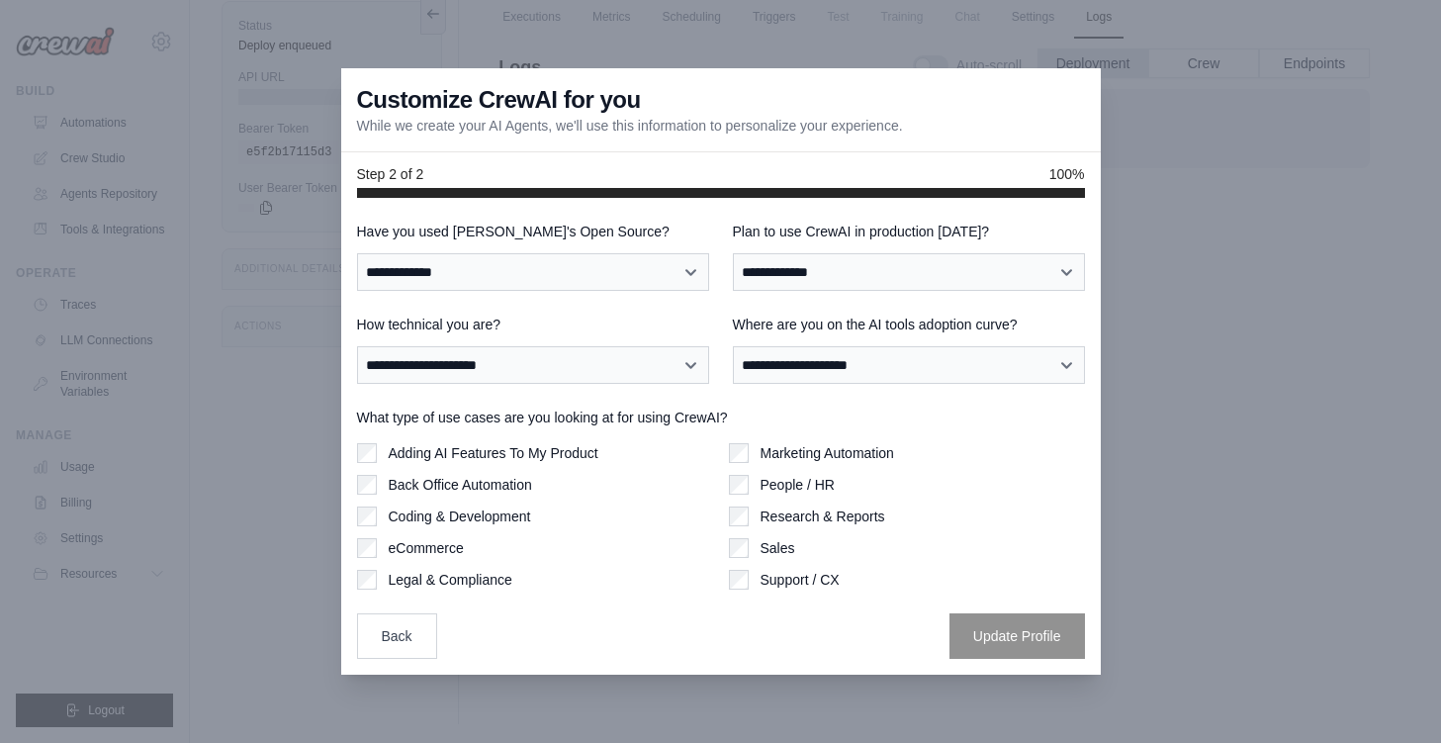
scroll to position [0, 0]
click at [572, 270] on select "**********" at bounding box center [533, 272] width 352 height 38
select select "**"
click at [357, 253] on select "**********" at bounding box center [533, 272] width 352 height 38
click at [787, 266] on select "**********" at bounding box center [909, 272] width 352 height 38
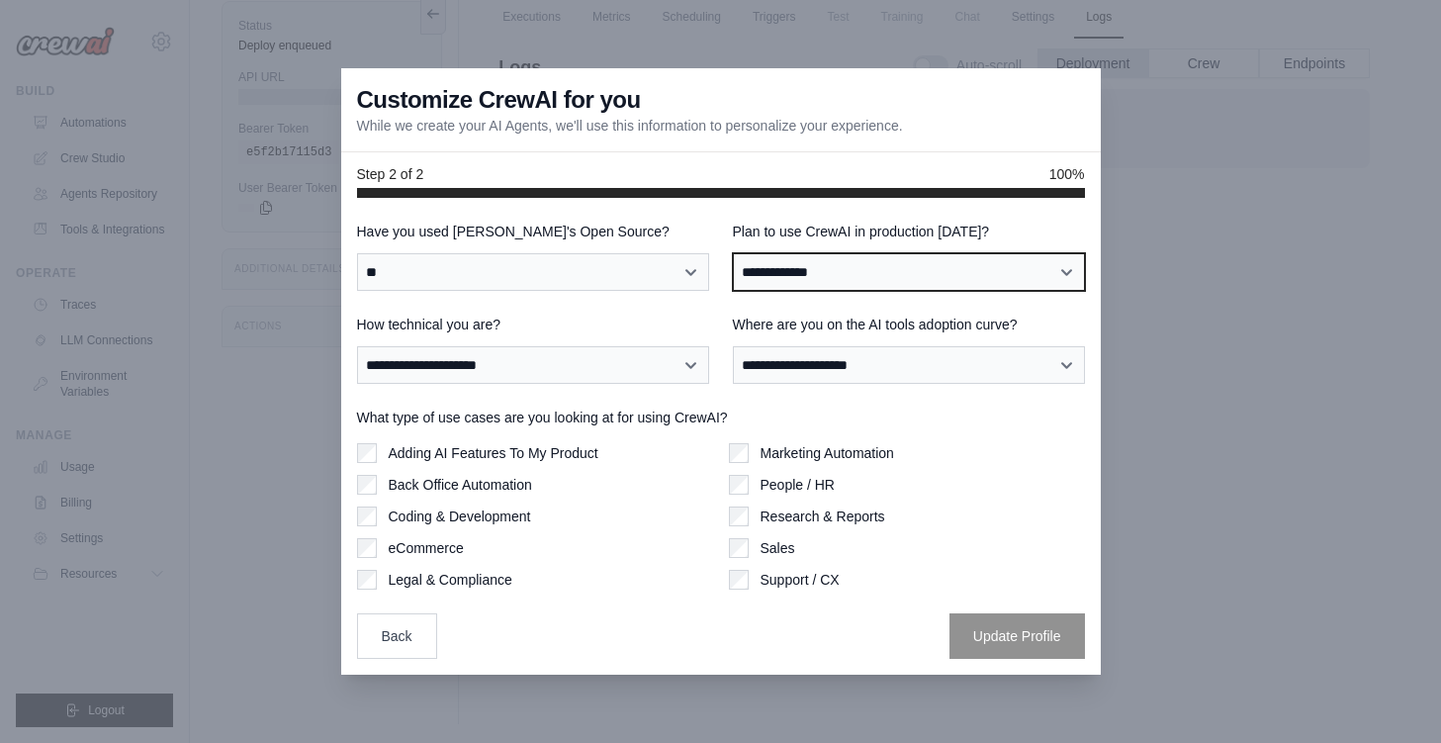
select select "****"
click at [733, 253] on select "**********" at bounding box center [909, 272] width 352 height 38
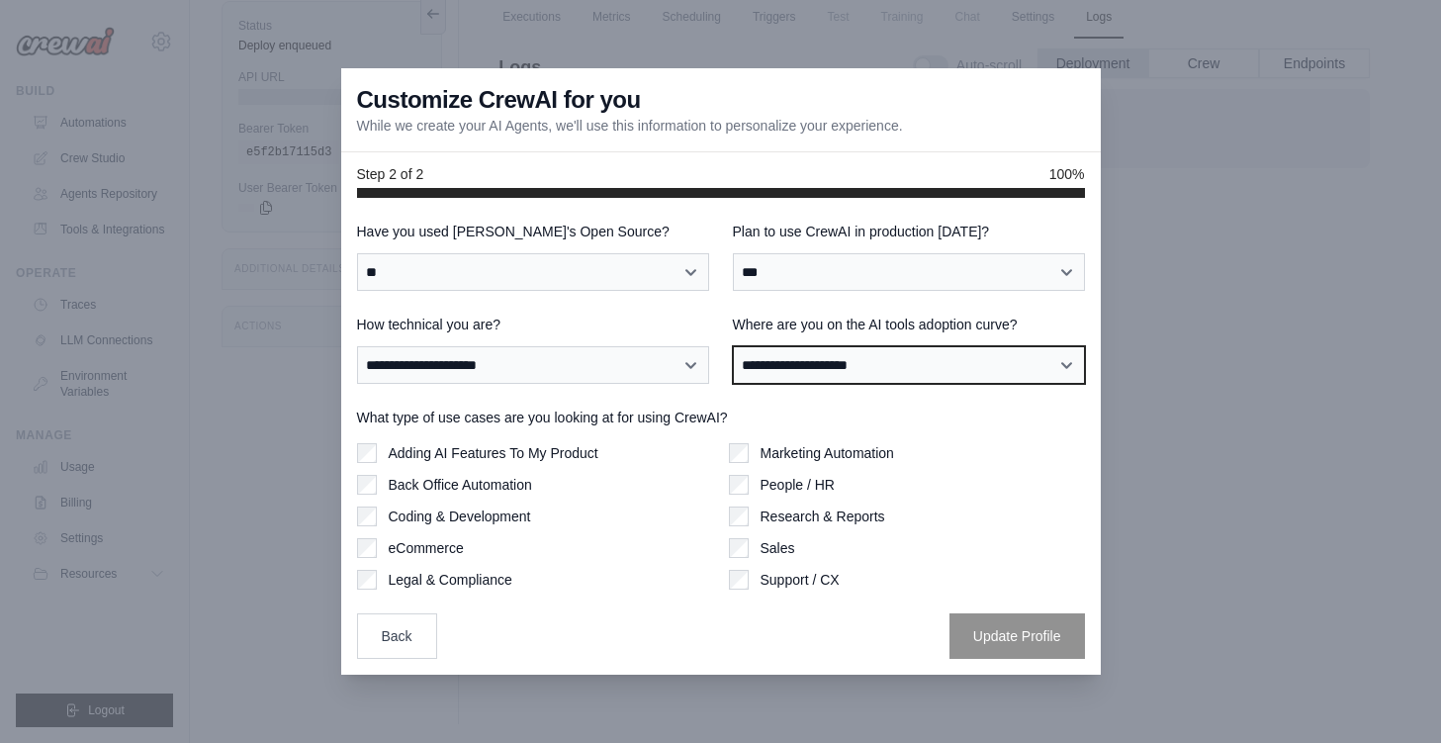
click at [796, 362] on select "**********" at bounding box center [909, 365] width 352 height 38
select select "**********"
click at [733, 346] on select "**********" at bounding box center [909, 365] width 352 height 38
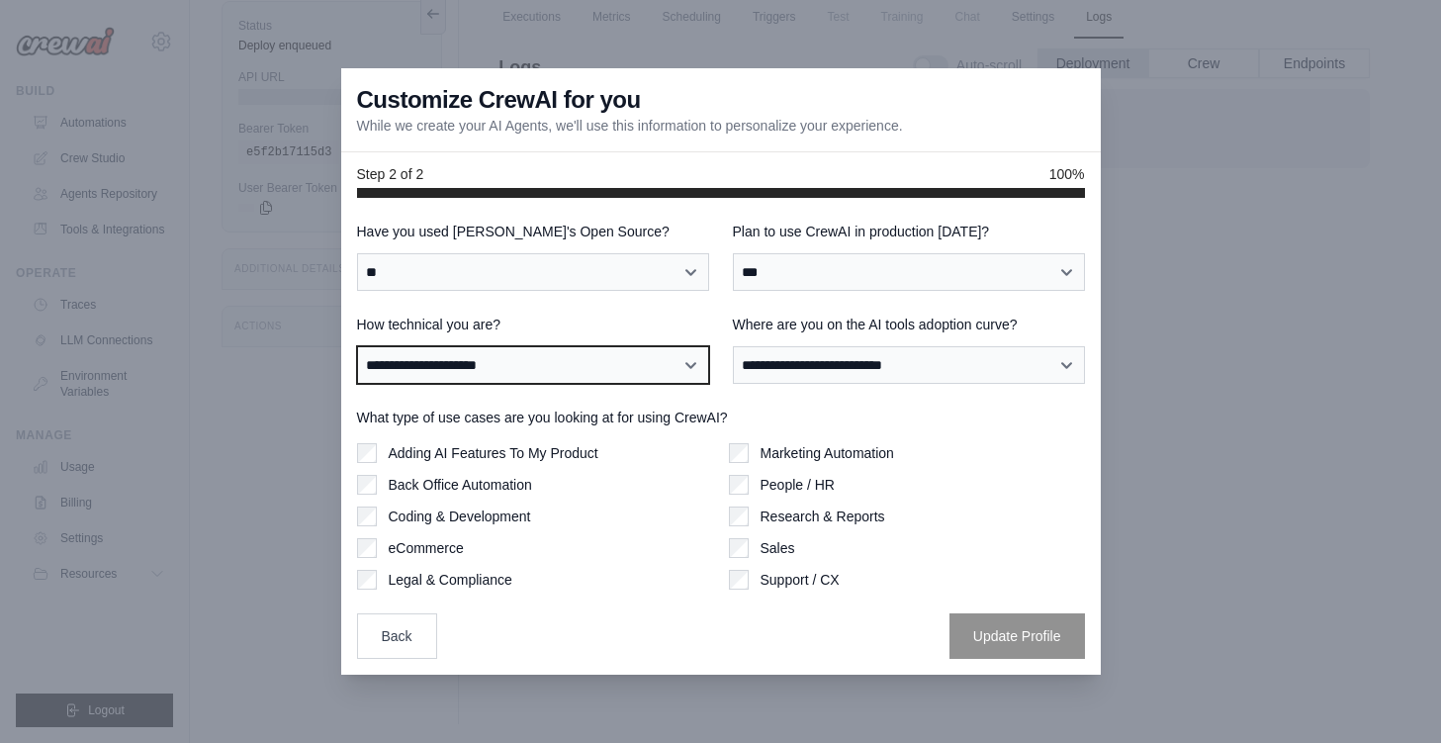
click at [456, 361] on select "**********" at bounding box center [533, 365] width 352 height 38
click at [357, 346] on select "**********" at bounding box center [533, 365] width 352 height 38
click at [442, 371] on select "**********" at bounding box center [533, 365] width 352 height 38
select select "**********"
click at [357, 346] on select "**********" at bounding box center [533, 365] width 352 height 38
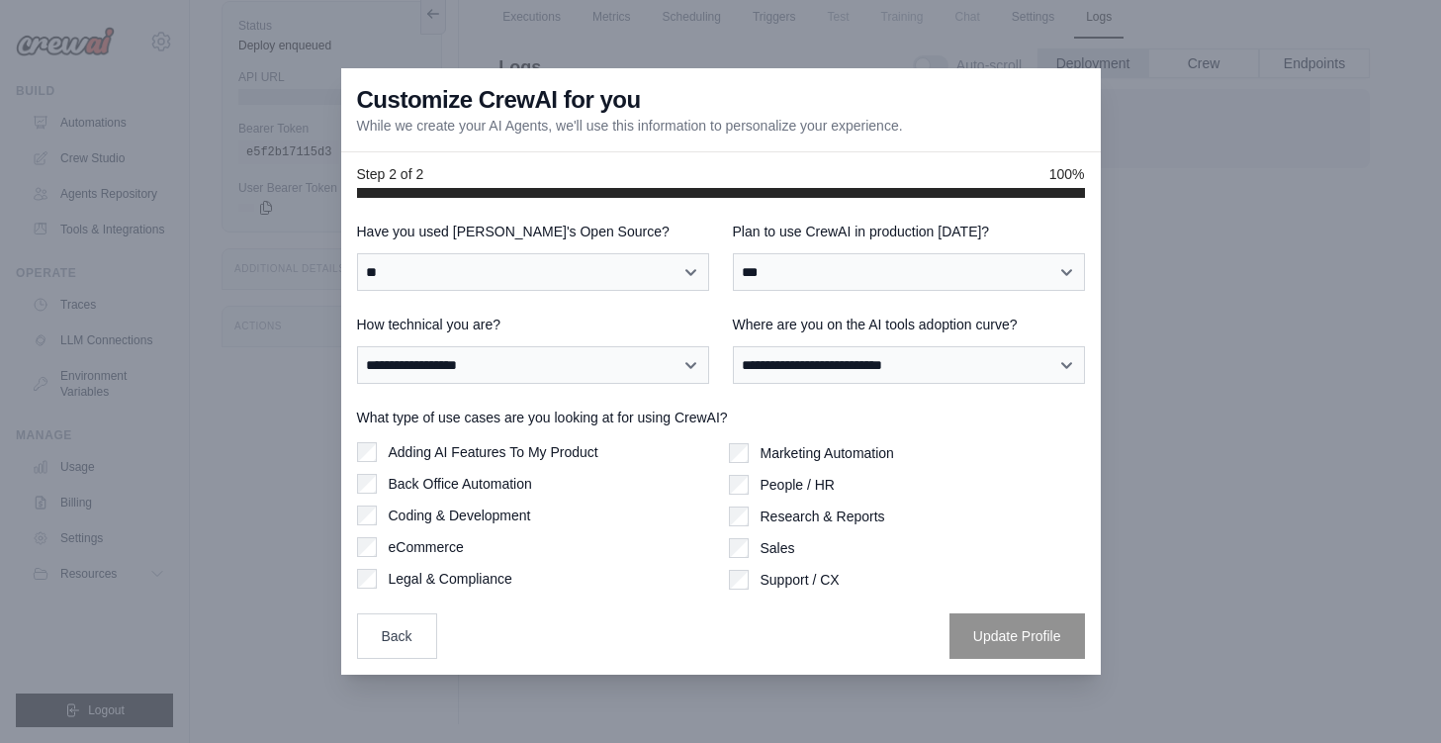
click at [457, 459] on label "Adding AI Features To My Product" at bounding box center [494, 452] width 210 height 20
click at [462, 481] on label "Back Office Automation" at bounding box center [460, 484] width 143 height 20
click at [463, 505] on label "Coding & Development" at bounding box center [460, 515] width 142 height 20
click at [802, 519] on label "Research & Reports" at bounding box center [823, 515] width 125 height 20
click at [806, 486] on label "People / HR" at bounding box center [798, 484] width 74 height 20
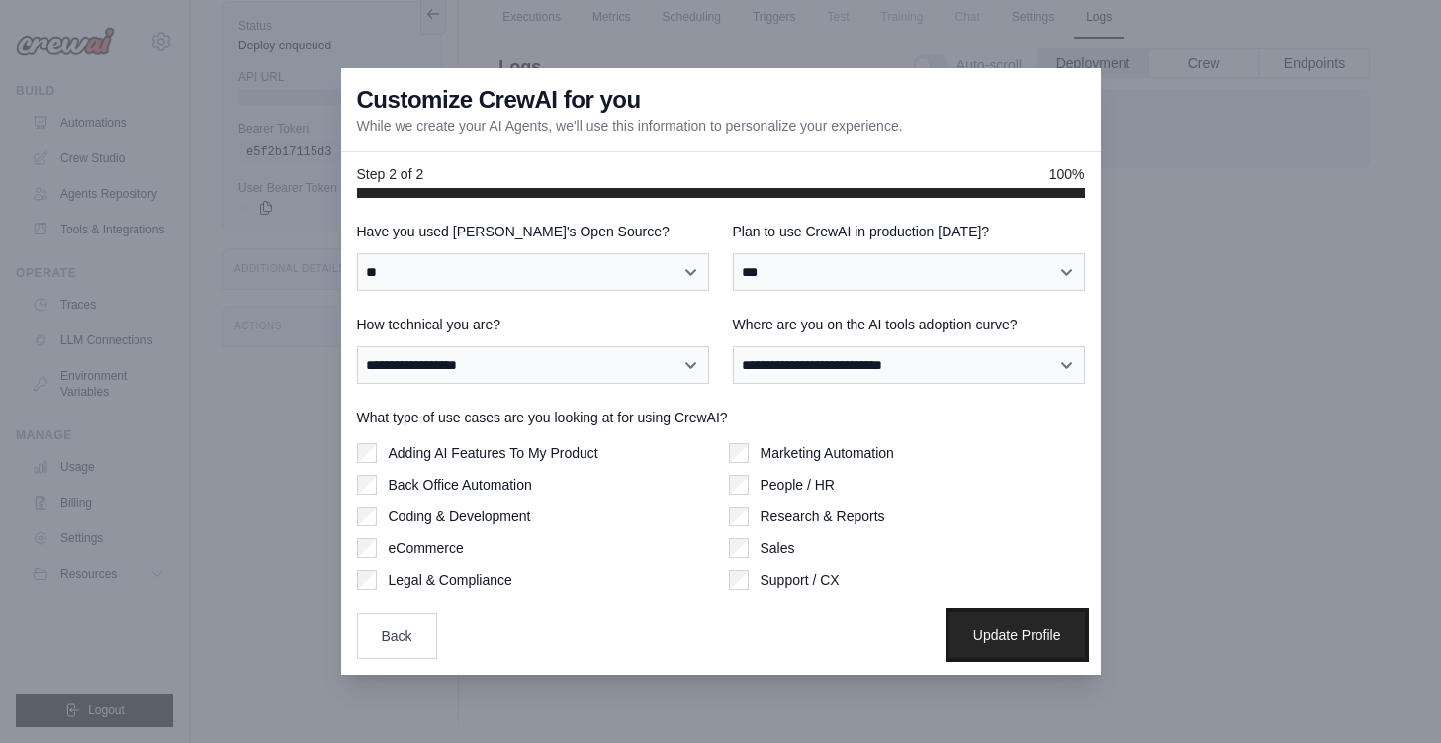
click at [972, 640] on button "Update Profile" at bounding box center [1018, 634] width 136 height 45
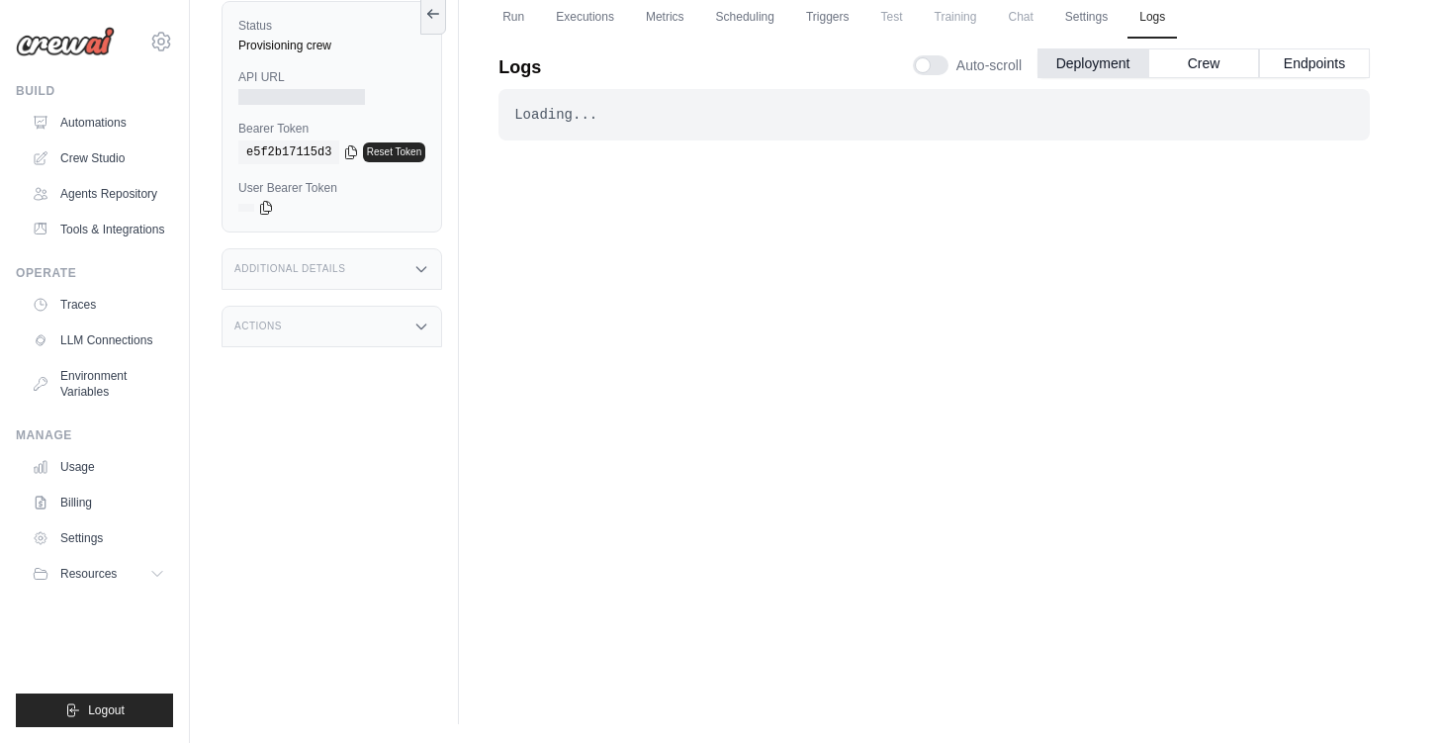
click at [631, 122] on div "Loading..." at bounding box center [934, 115] width 840 height 20
click at [1172, 54] on button "Crew" at bounding box center [1203, 62] width 111 height 30
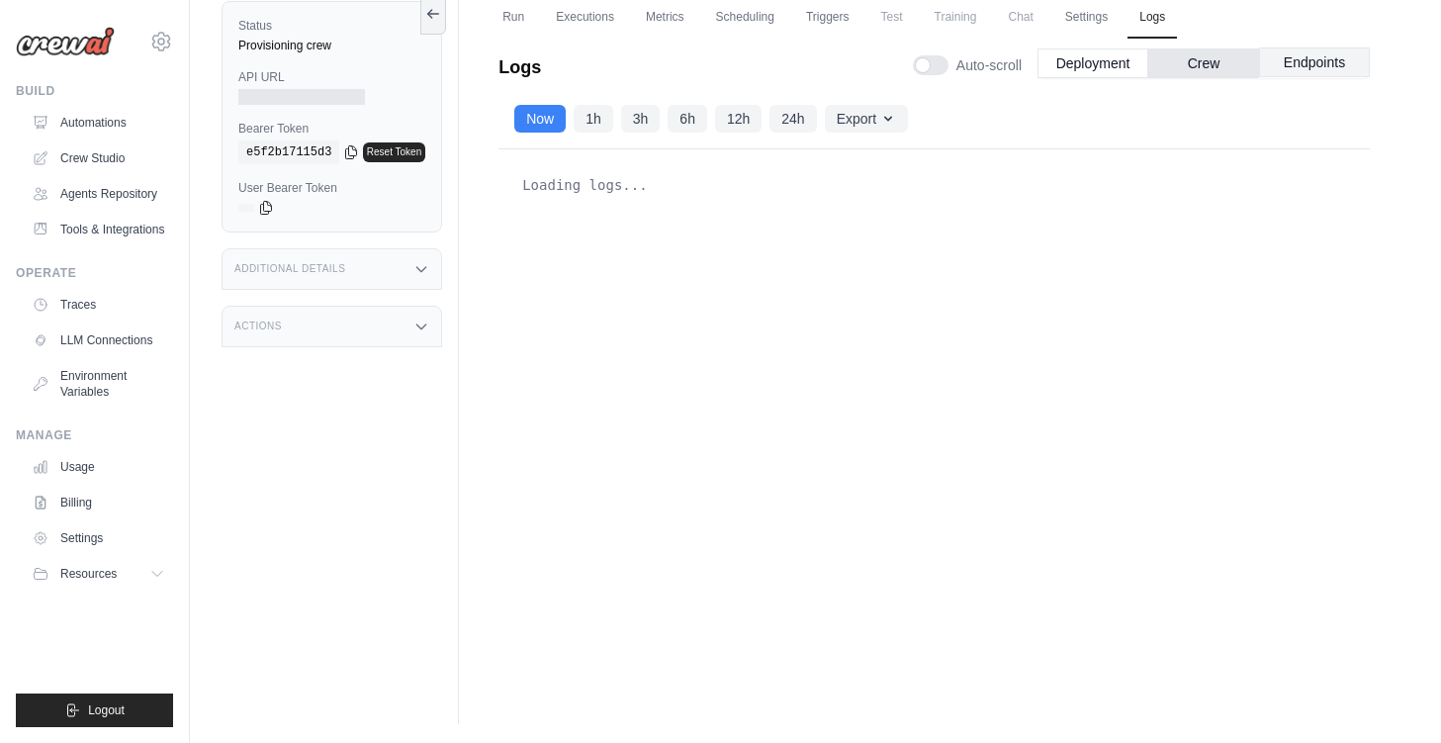
click at [1336, 67] on button "Endpoints" at bounding box center [1314, 62] width 111 height 30
click at [1042, 59] on button "Deployment" at bounding box center [1093, 62] width 111 height 30
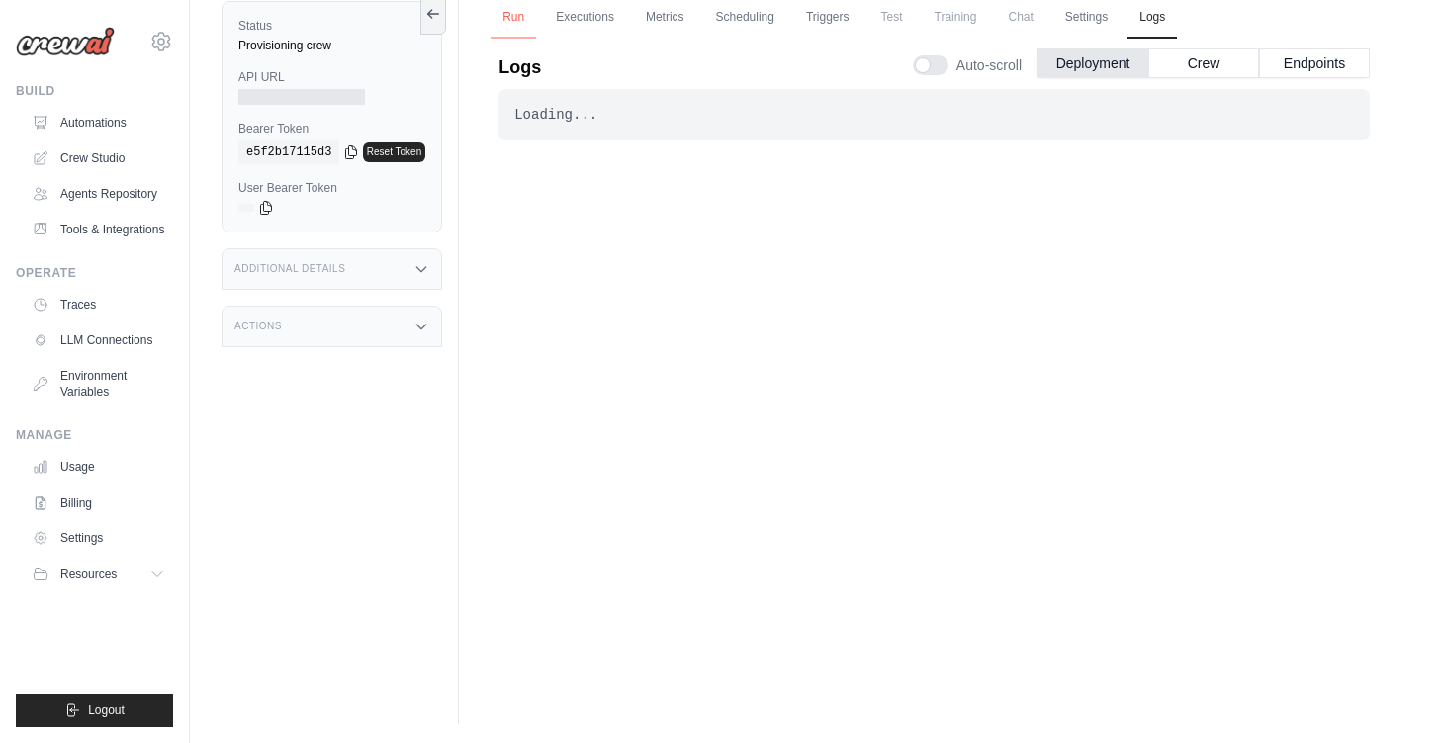
click at [509, 8] on link "Run" at bounding box center [513, 18] width 45 height 42
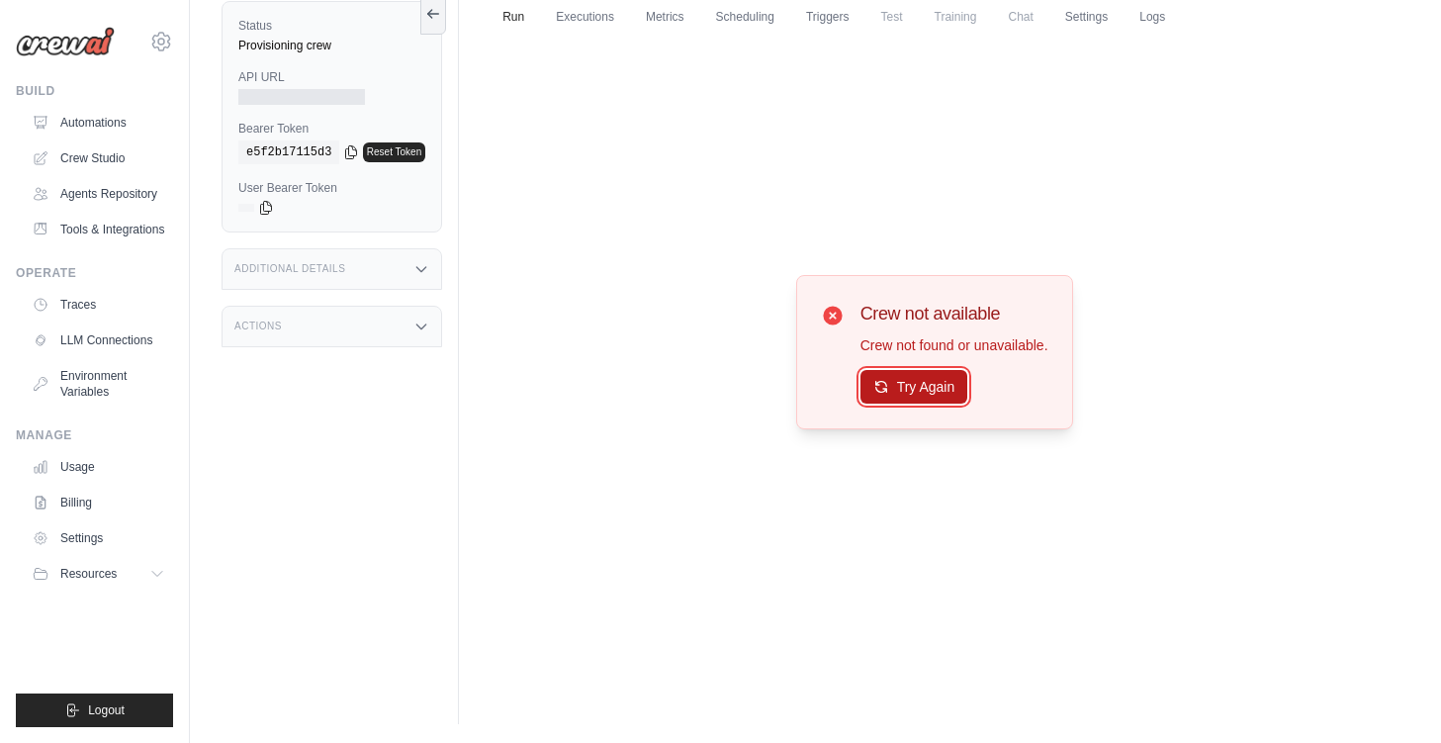
click at [943, 388] on button "Try Again" at bounding box center [915, 387] width 108 height 34
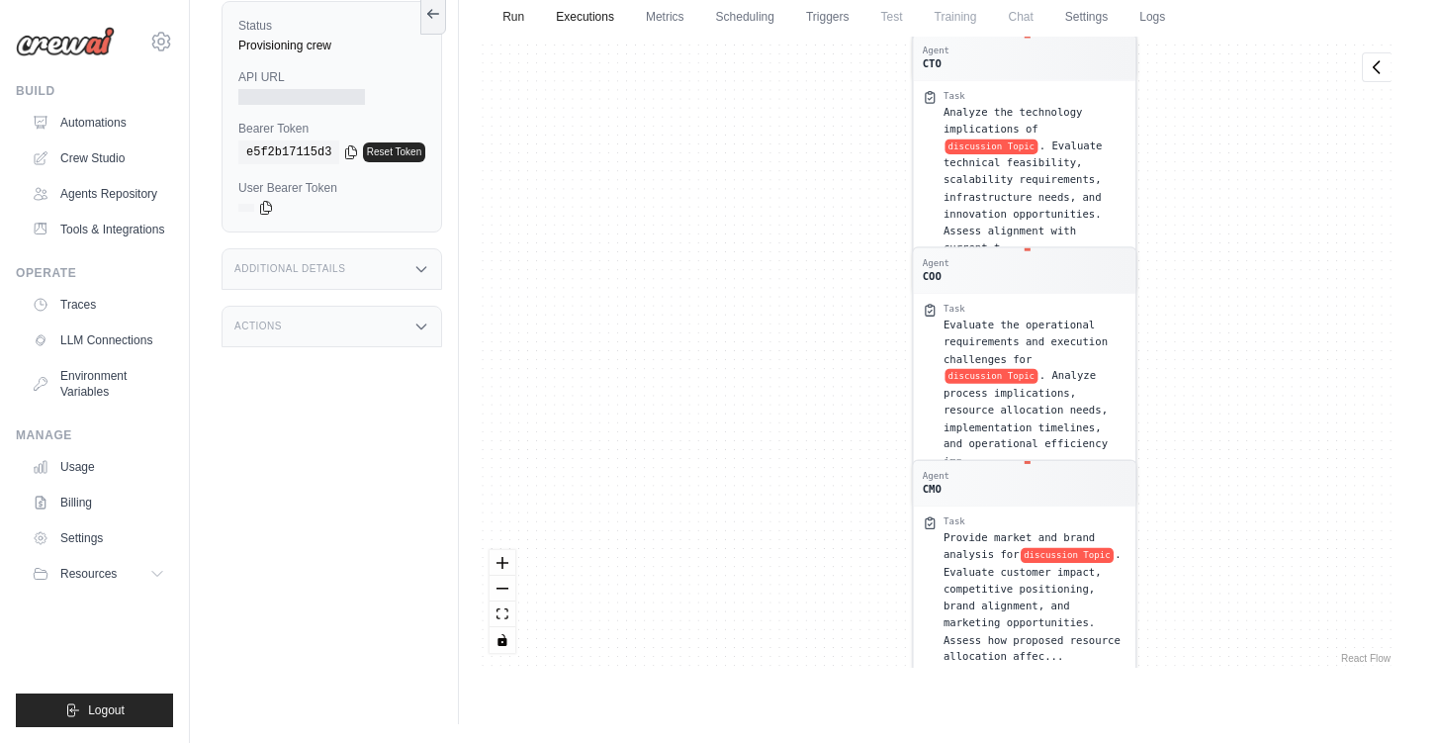
click at [596, 23] on link "Executions" at bounding box center [585, 18] width 82 height 42
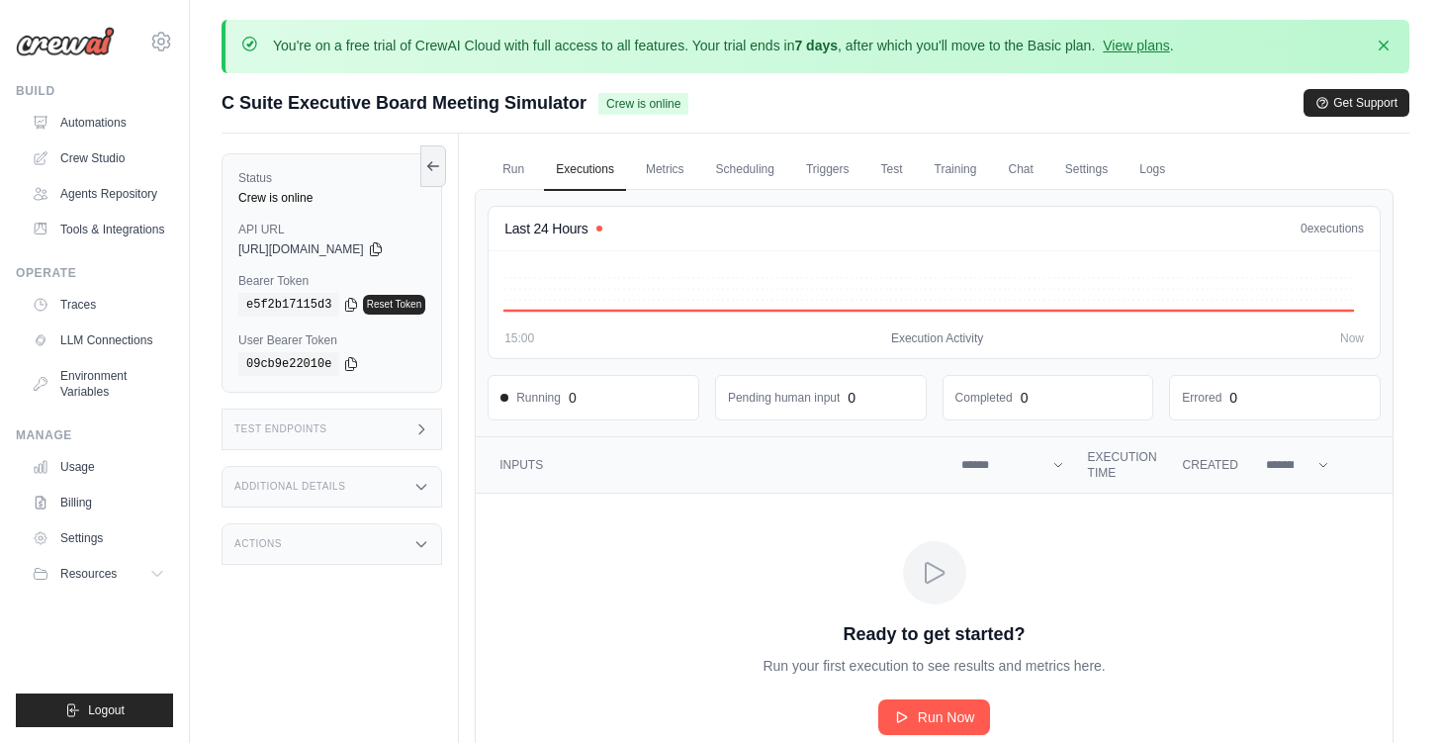
scroll to position [152, 0]
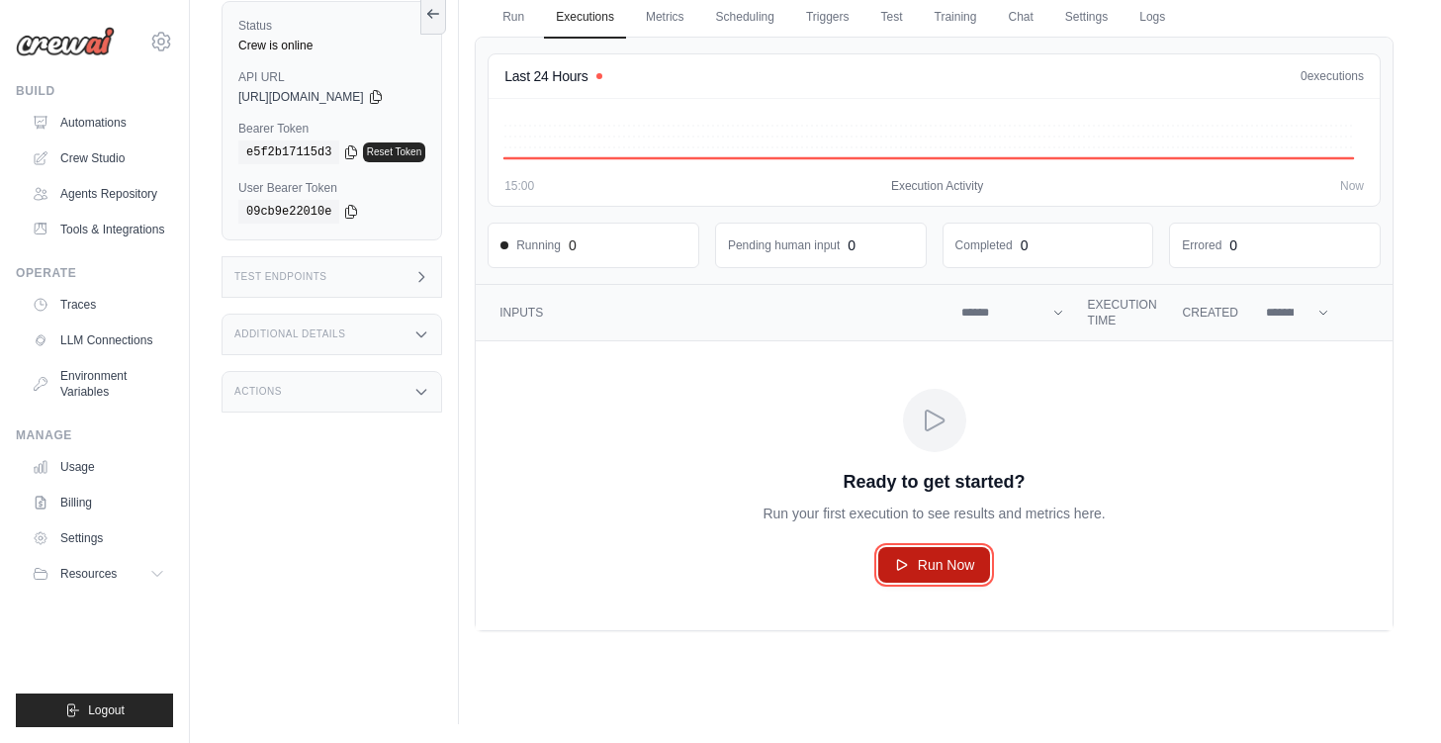
click at [970, 569] on span "Run Now" at bounding box center [946, 565] width 57 height 20
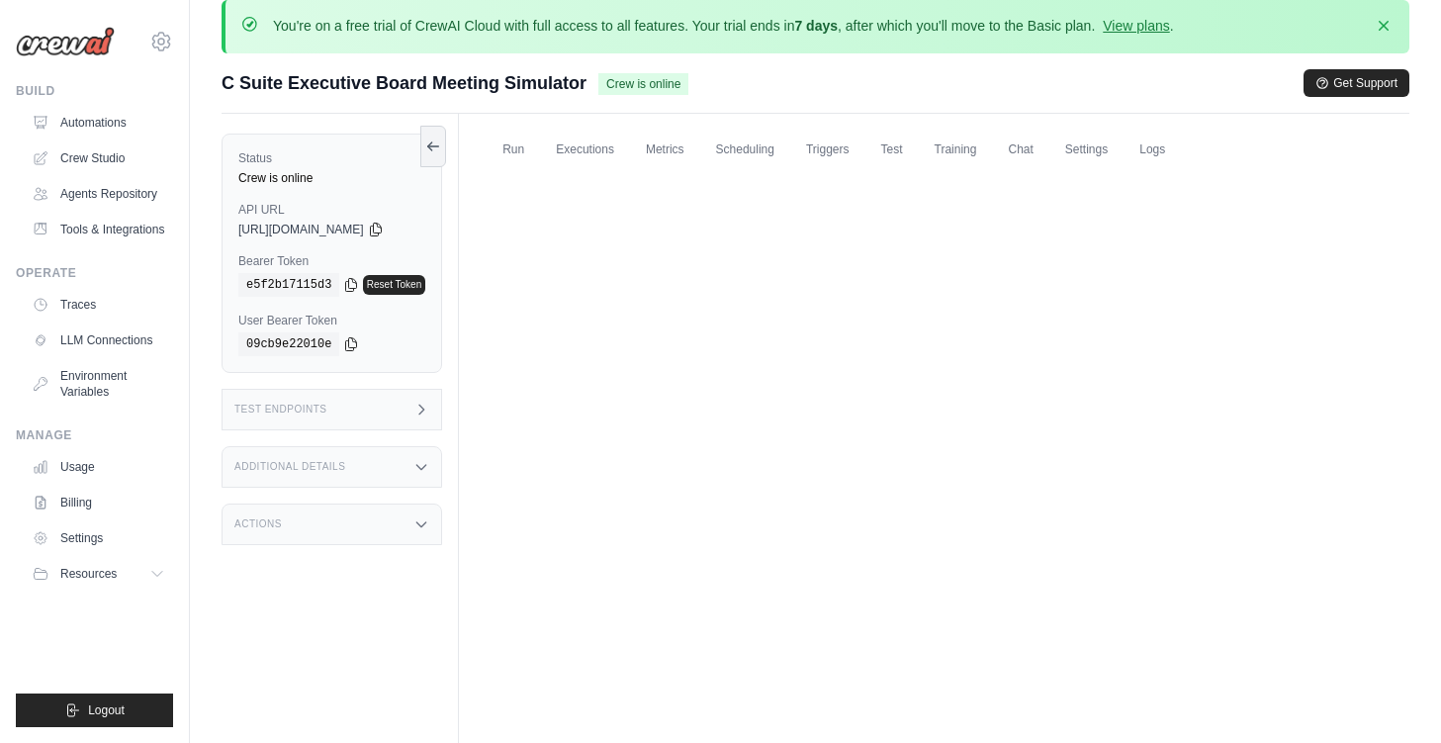
scroll to position [0, 0]
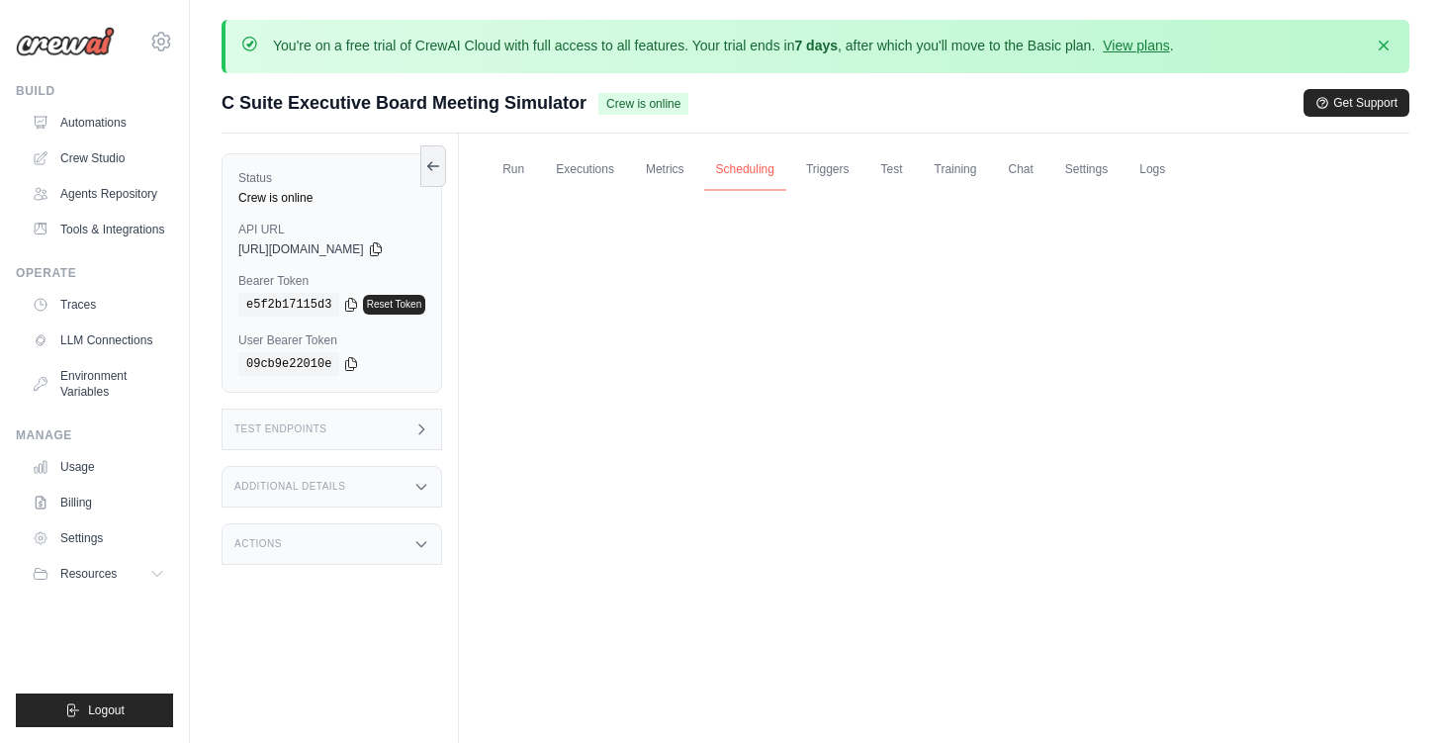
click at [755, 151] on link "Scheduling" at bounding box center [745, 170] width 82 height 42
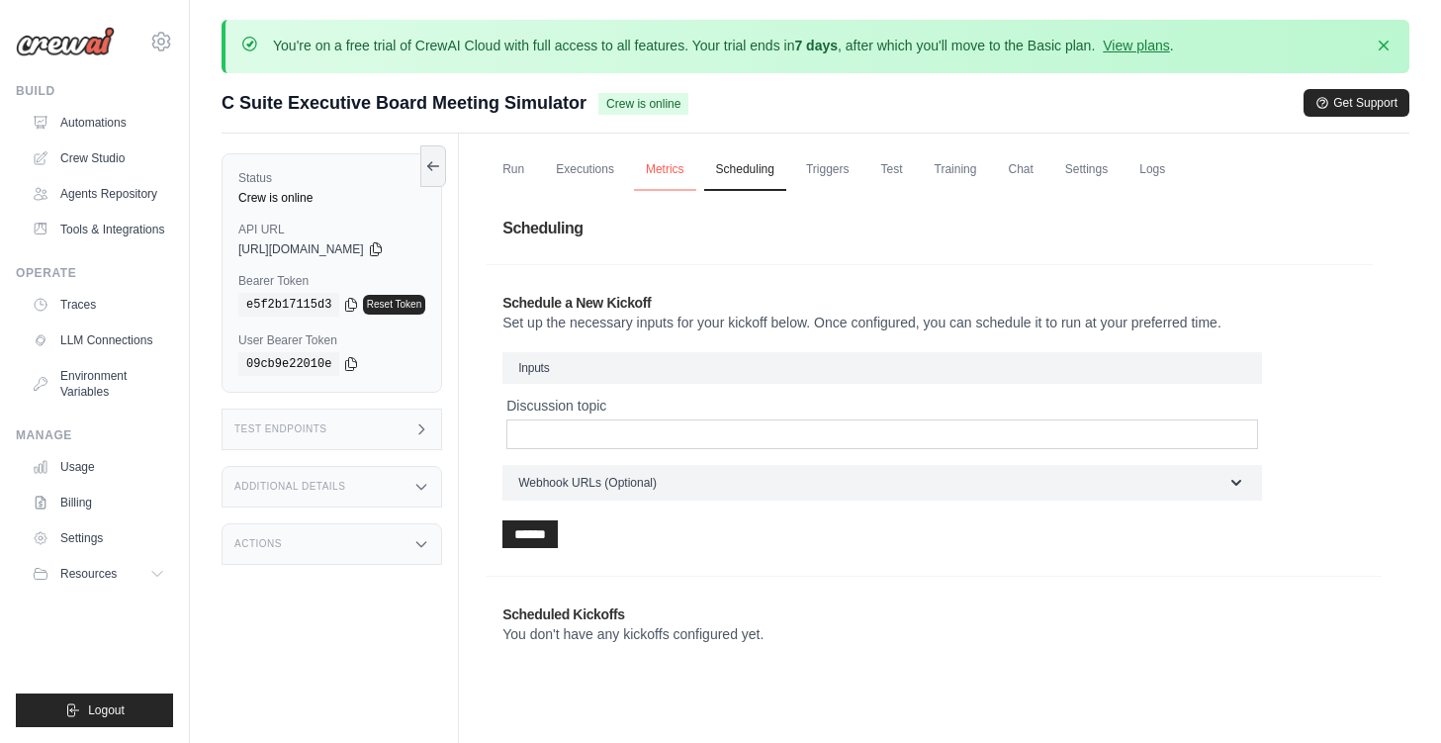
click at [667, 163] on link "Metrics" at bounding box center [665, 170] width 62 height 42
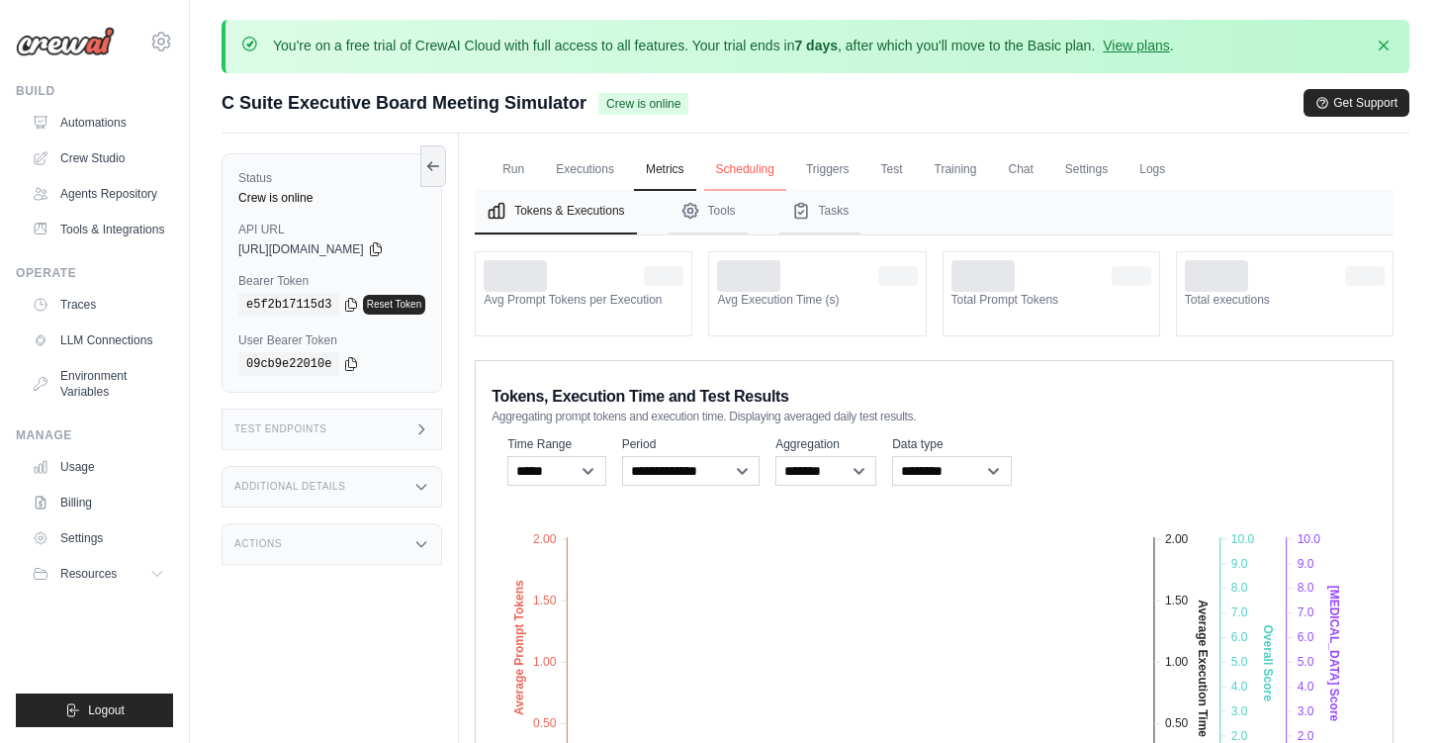
click at [735, 166] on link "Scheduling" at bounding box center [745, 170] width 82 height 42
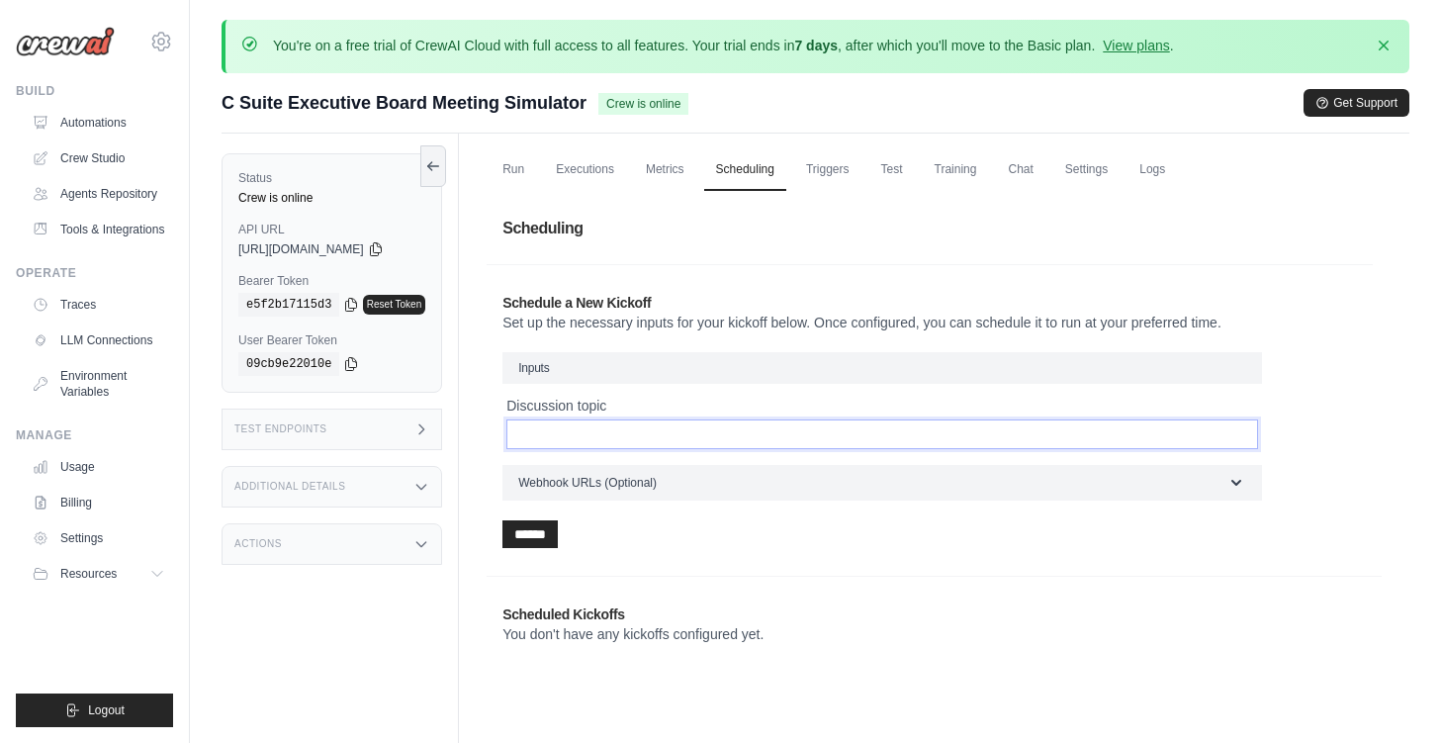
click at [903, 423] on input "Discussion topic" at bounding box center [882, 434] width 752 height 30
click at [533, 179] on link "Run" at bounding box center [513, 170] width 45 height 42
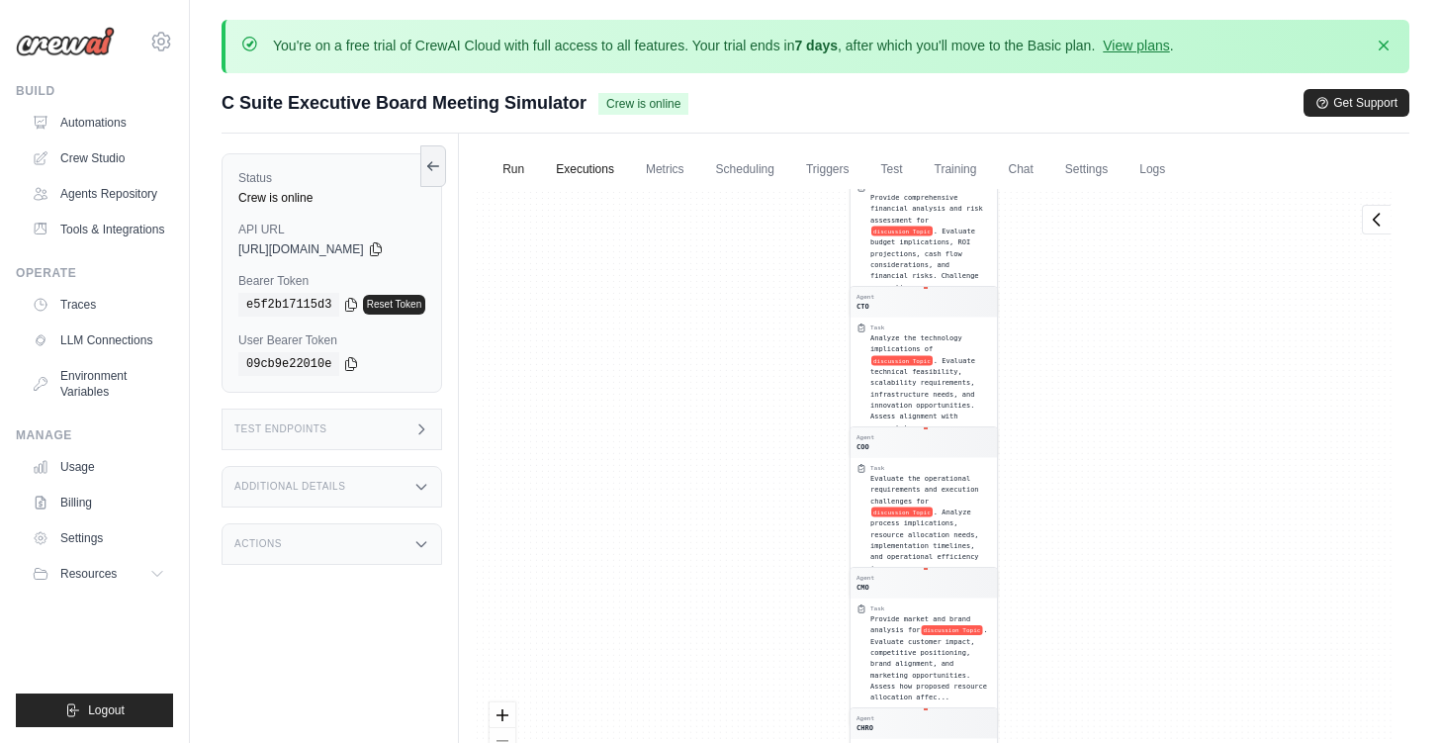
click at [617, 175] on link "Executions" at bounding box center [585, 170] width 82 height 42
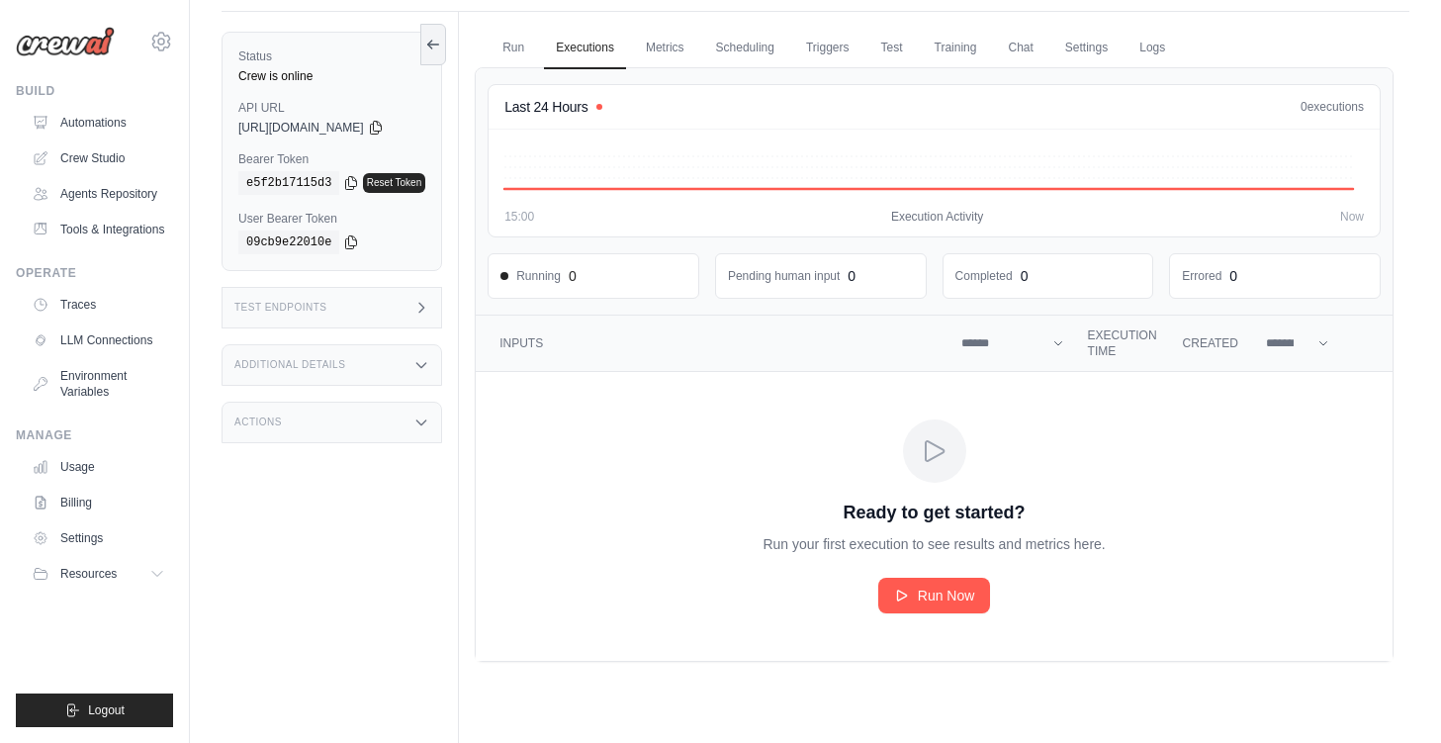
scroll to position [152, 0]
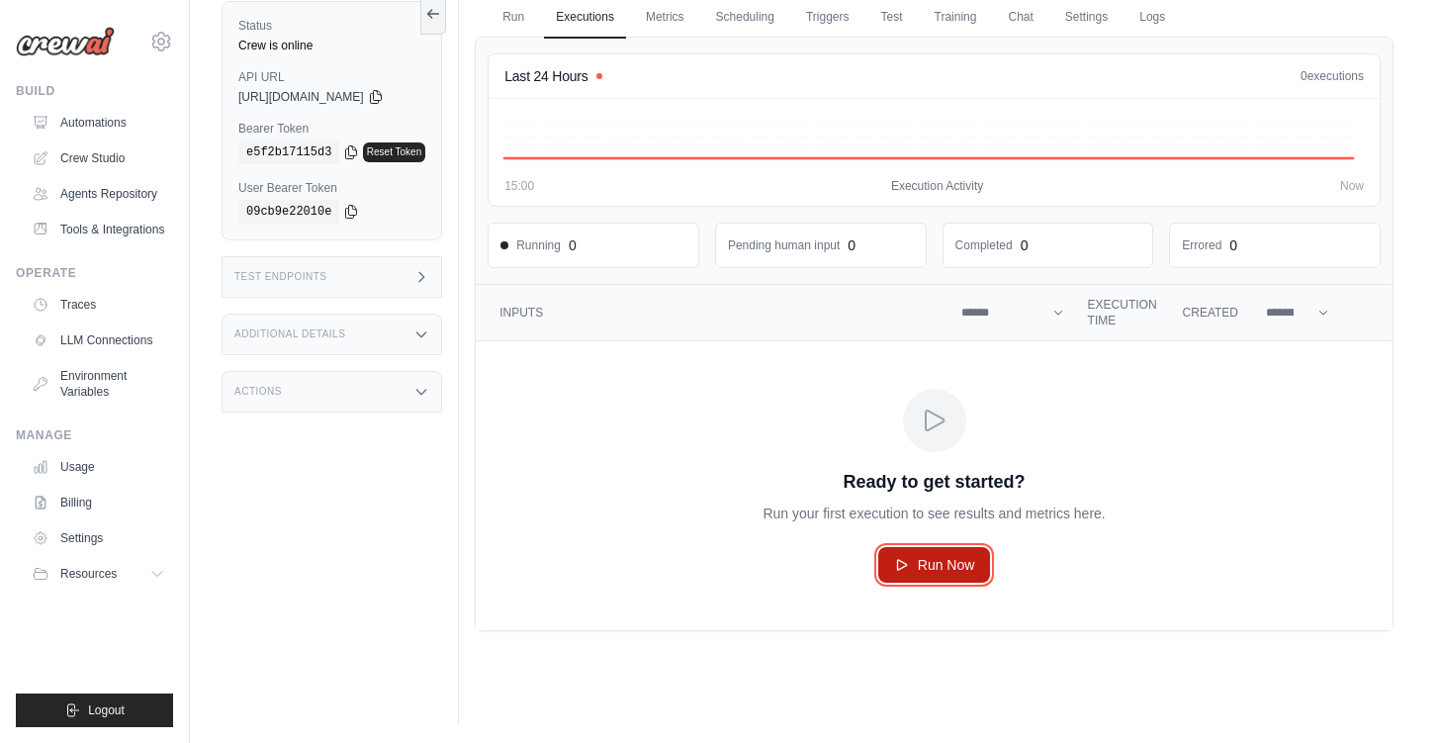
click at [910, 560] on icon "Crew executions table" at bounding box center [902, 565] width 16 height 16
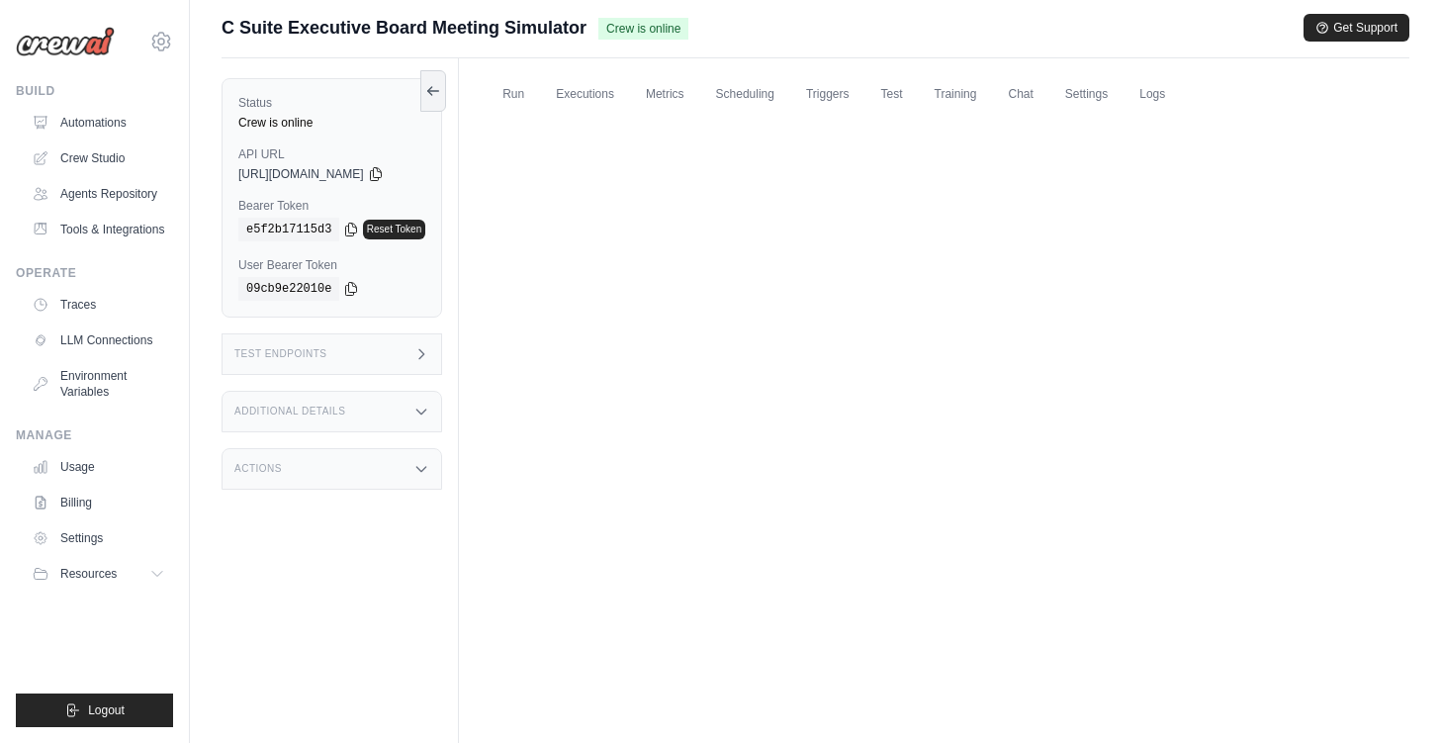
scroll to position [0, 0]
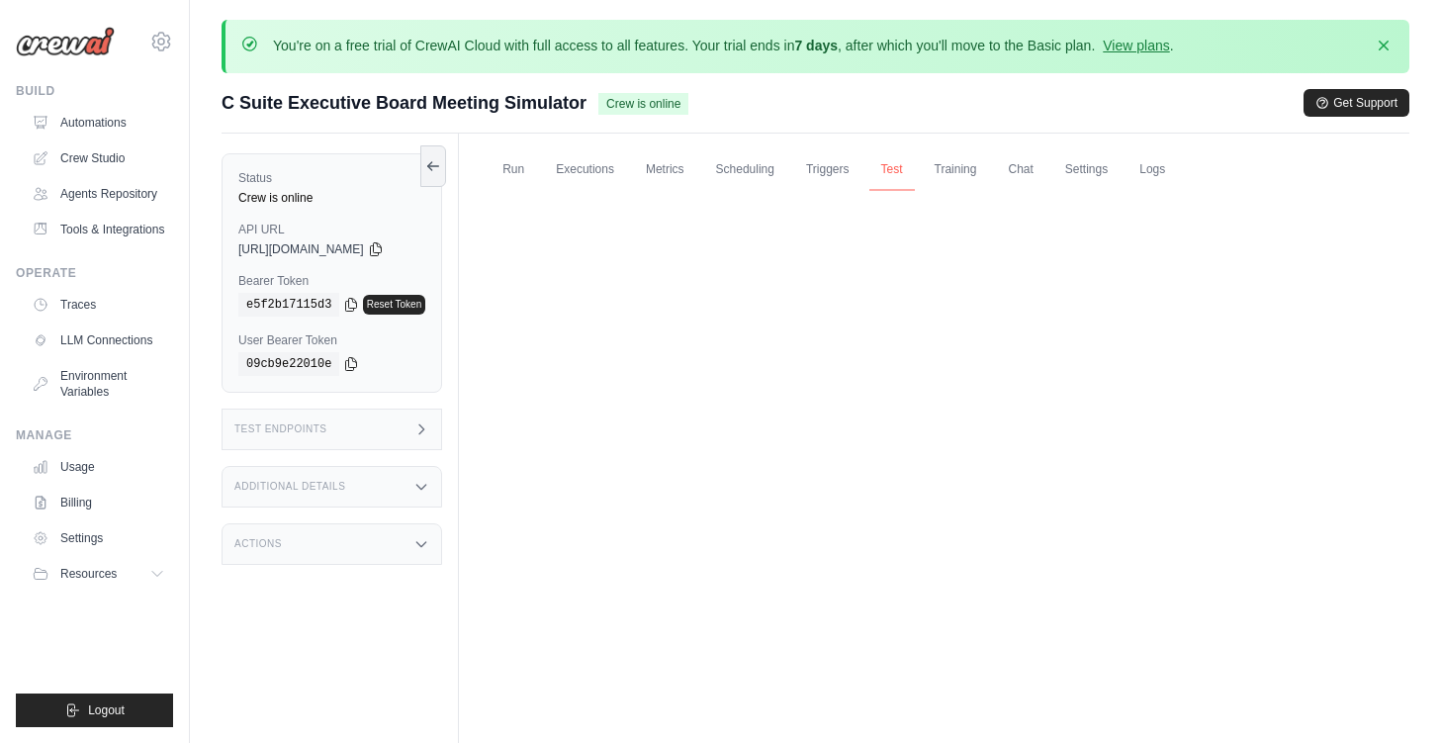
click at [899, 180] on link "Test" at bounding box center [891, 170] width 45 height 42
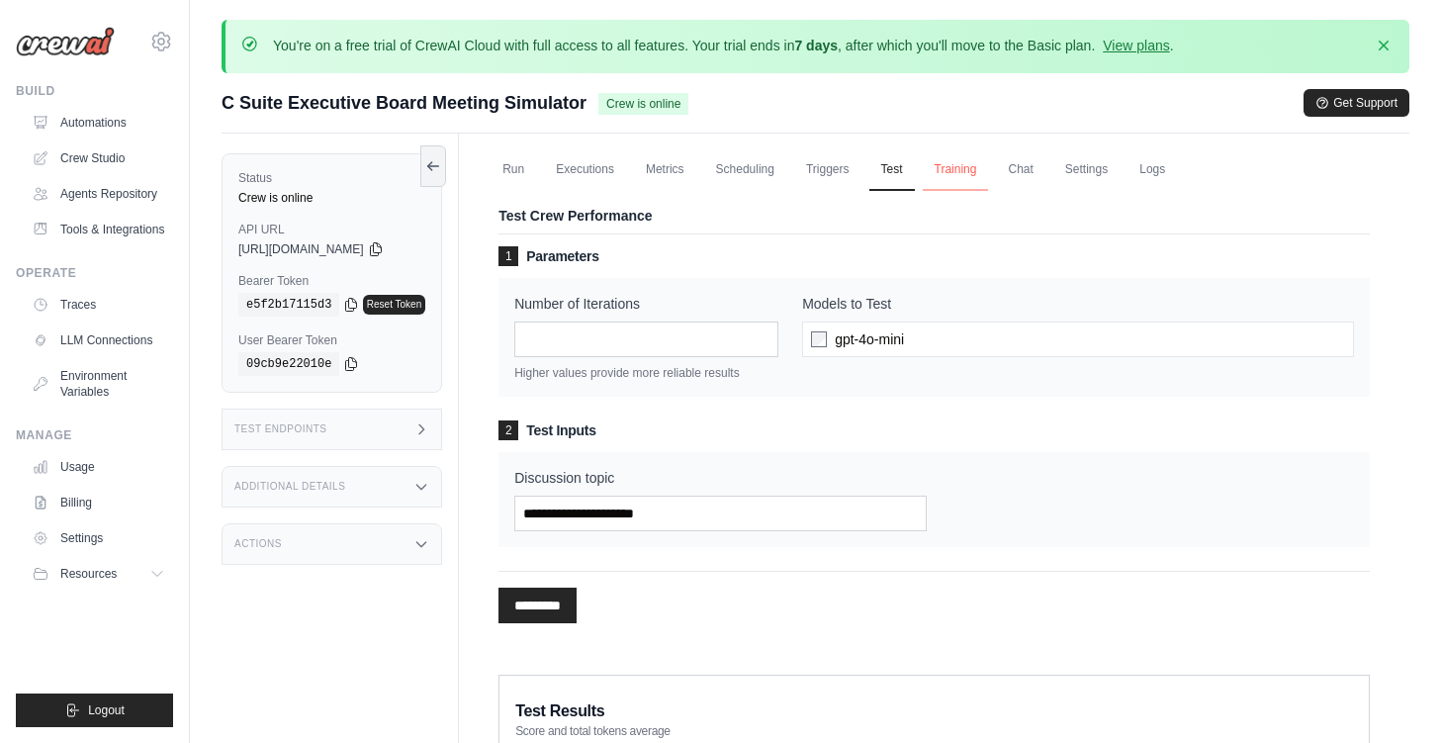
click at [957, 172] on link "Training" at bounding box center [956, 170] width 66 height 42
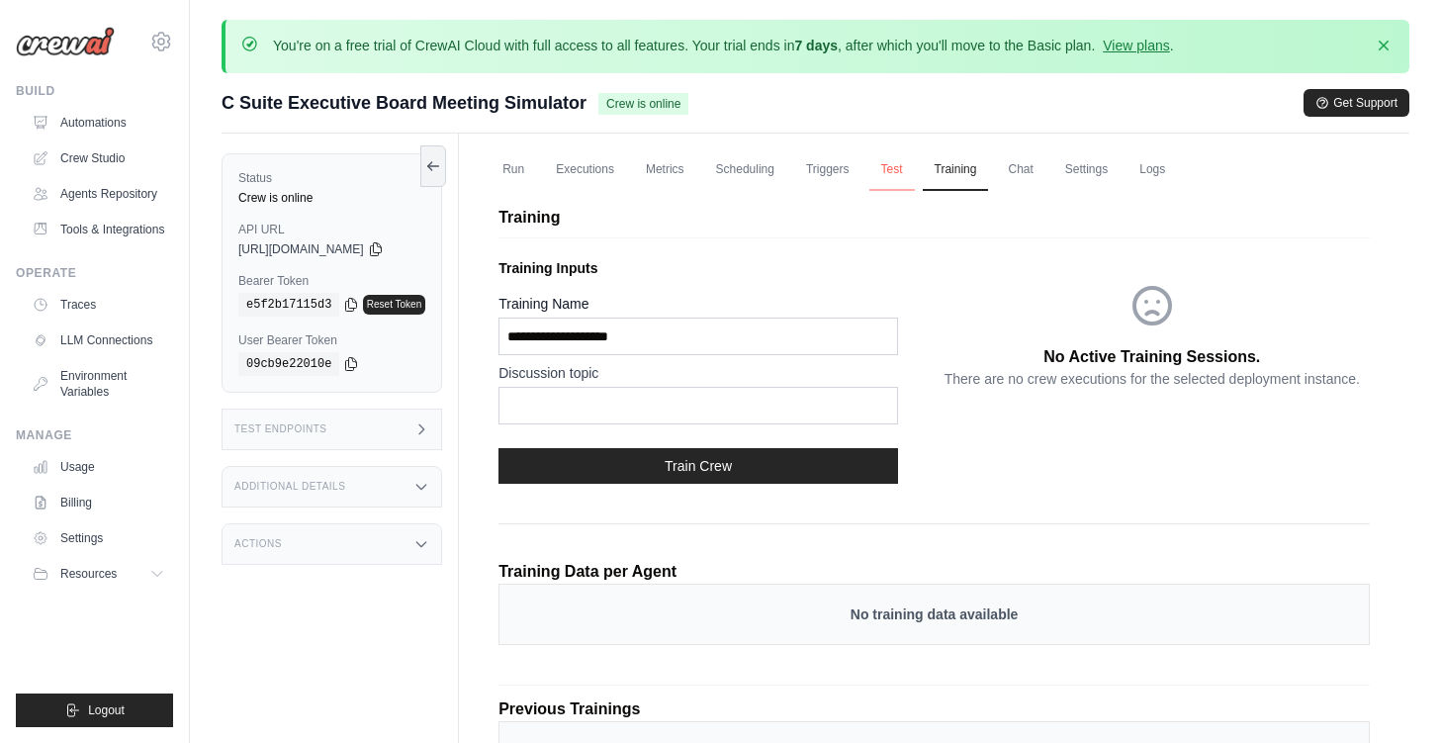
click at [896, 167] on link "Test" at bounding box center [891, 170] width 45 height 42
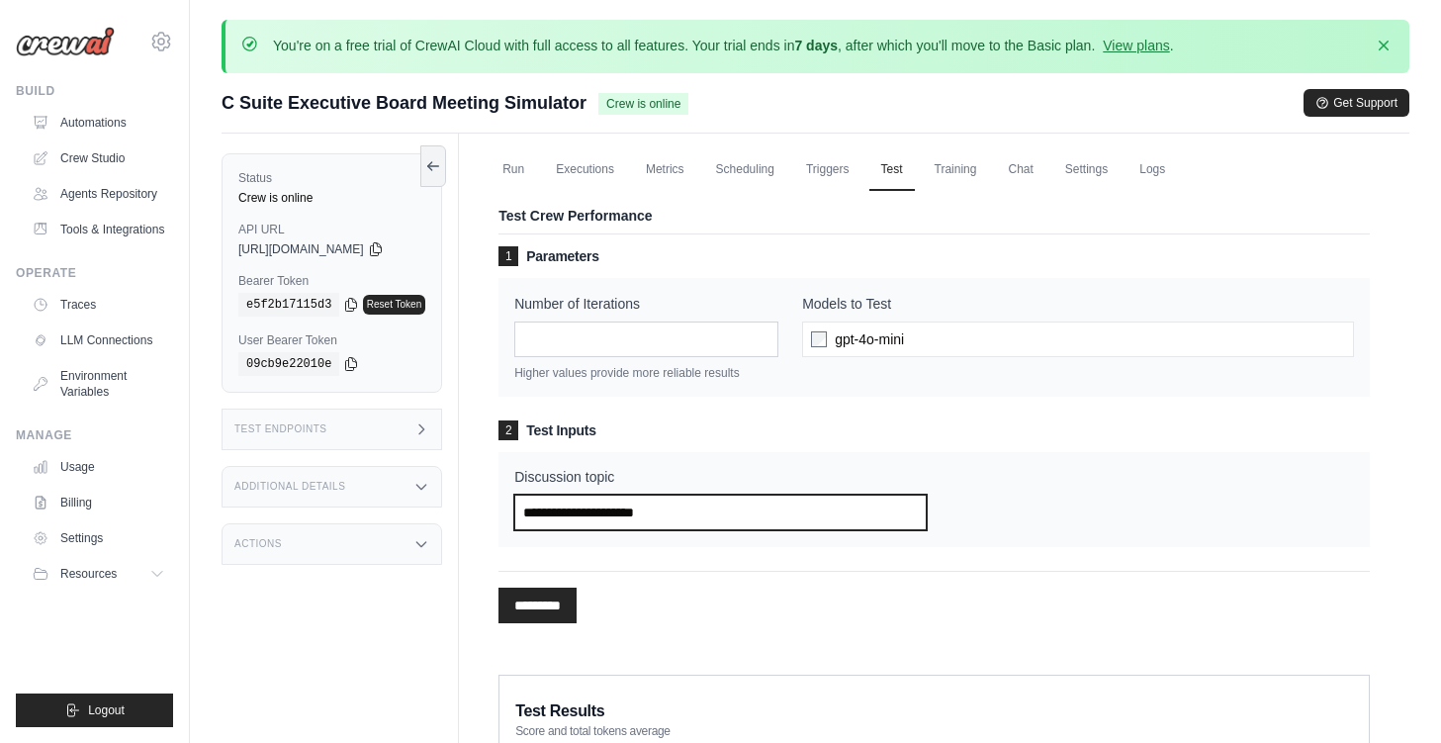
click at [662, 499] on input "Discussion topic" at bounding box center [719, 513] width 411 height 36
paste input "**********"
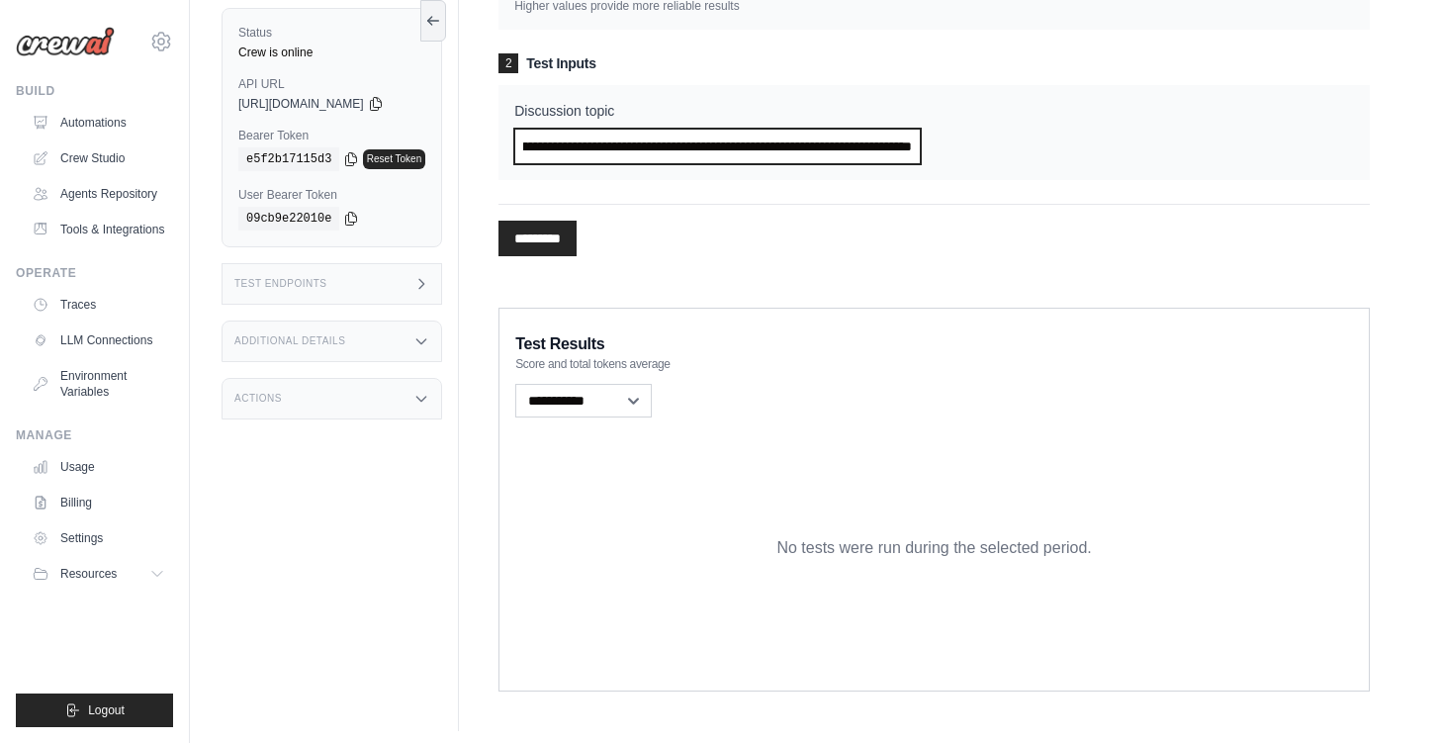
scroll to position [374, 0]
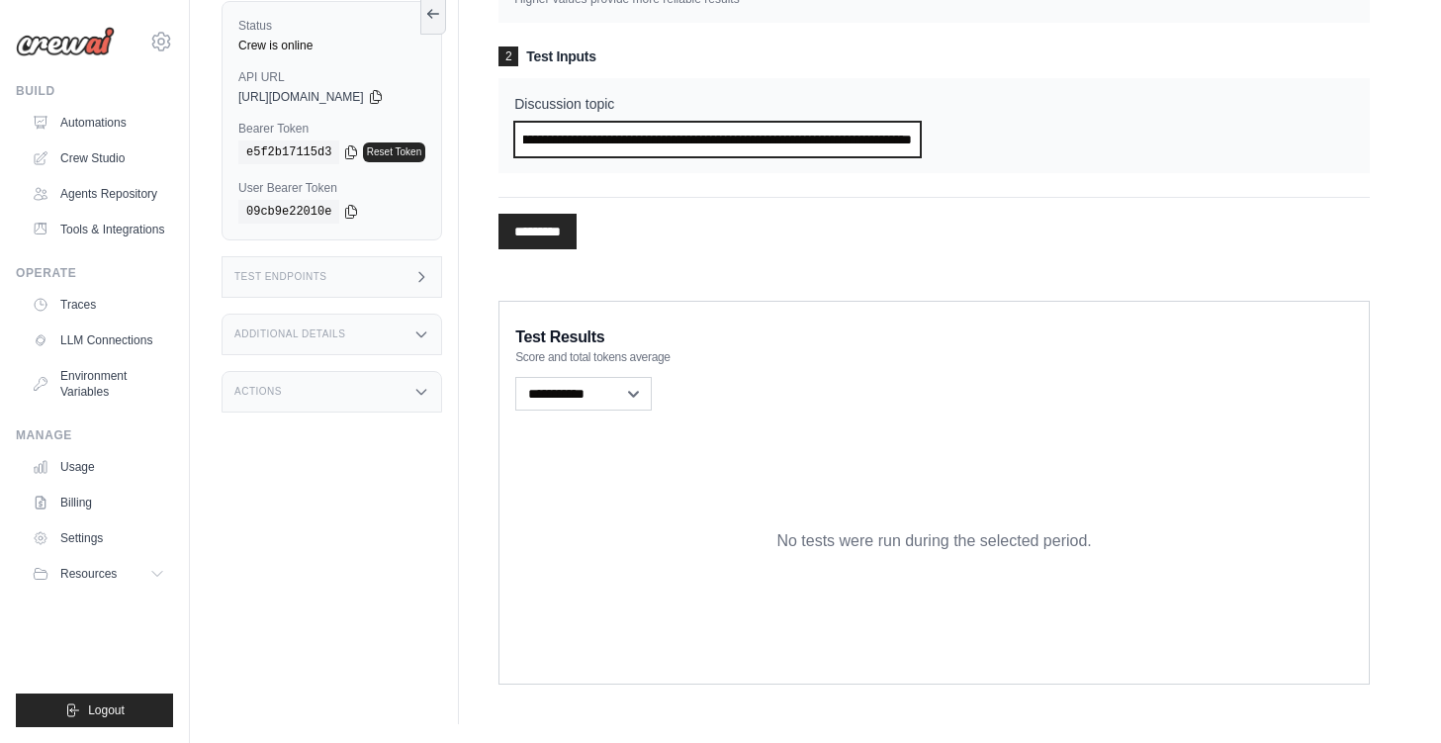
type input "**********"
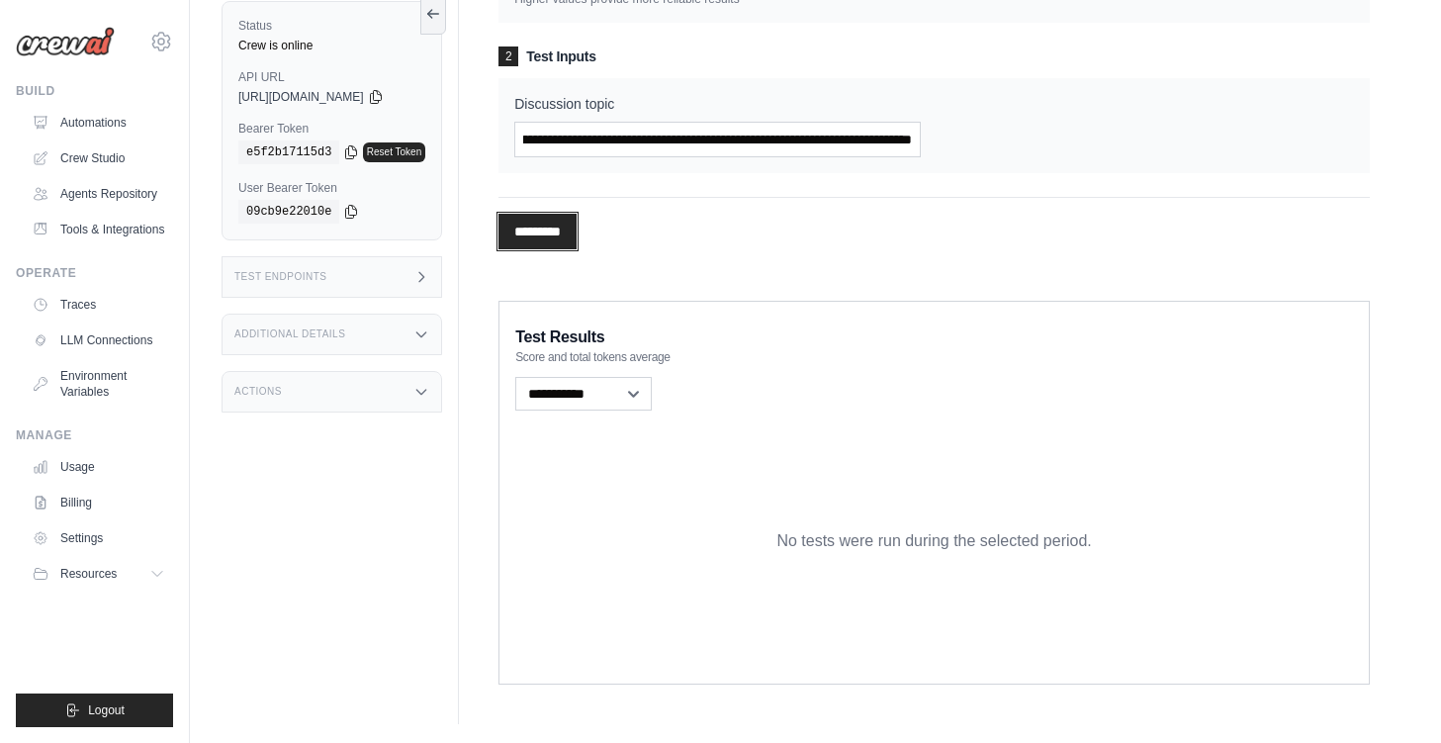
scroll to position [0, 0]
click at [550, 235] on input "*********" at bounding box center [538, 232] width 78 height 36
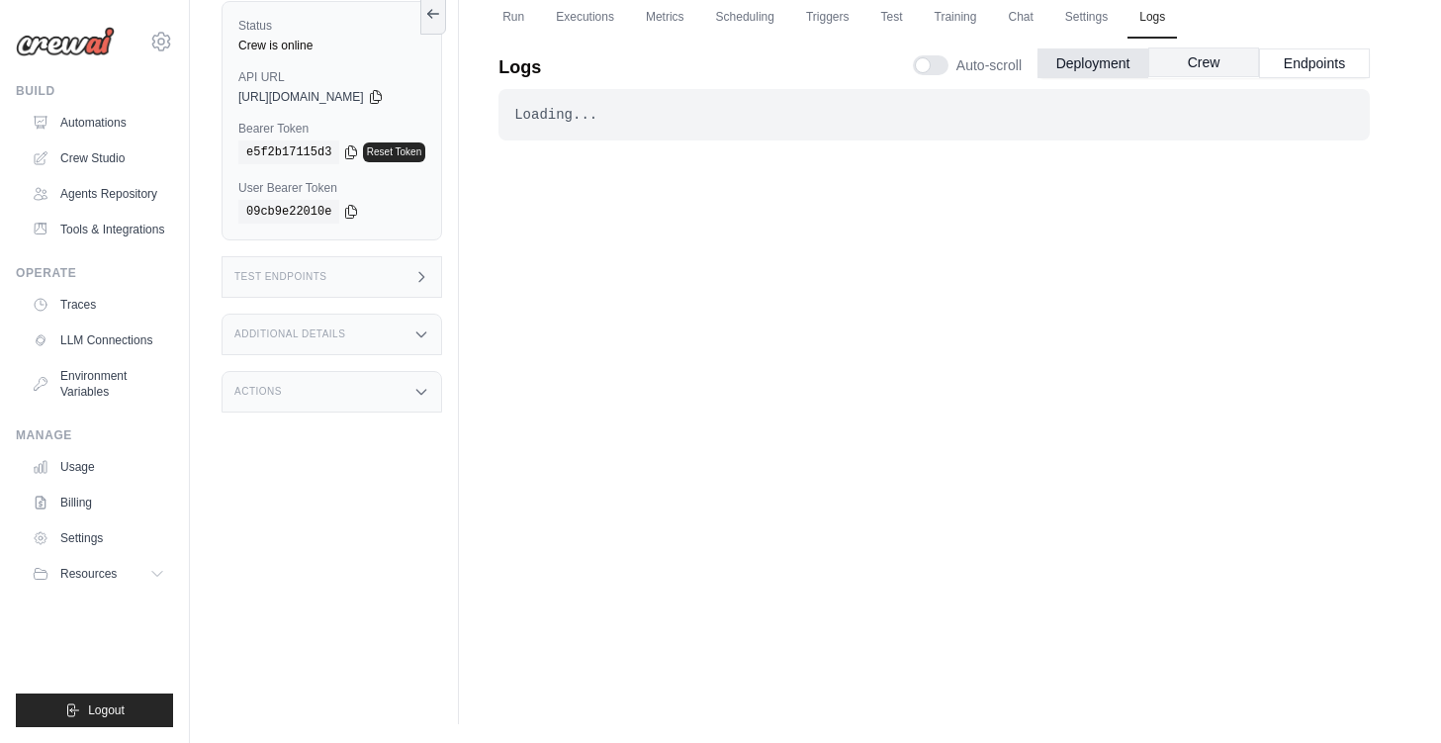
click at [1220, 75] on button "Crew" at bounding box center [1203, 62] width 111 height 30
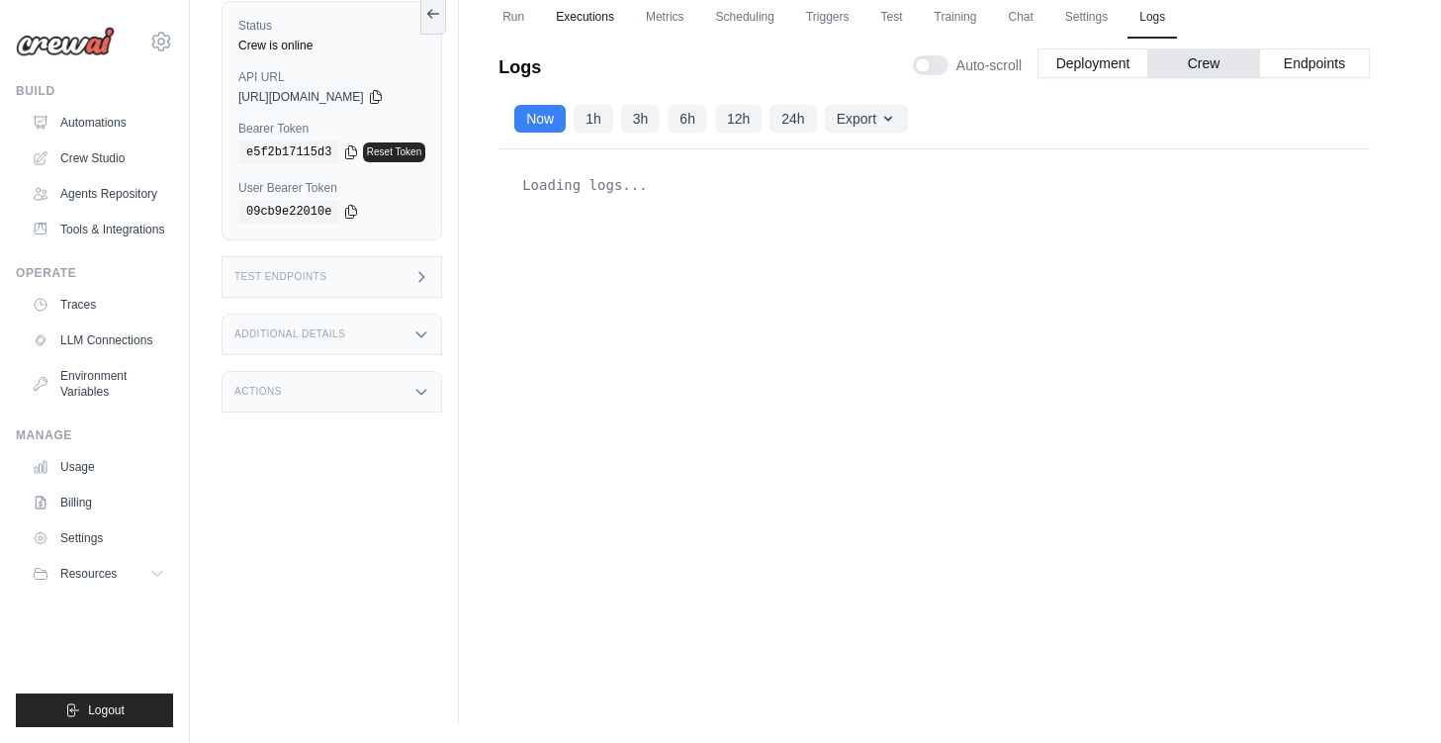
click at [577, 8] on link "Executions" at bounding box center [585, 18] width 82 height 42
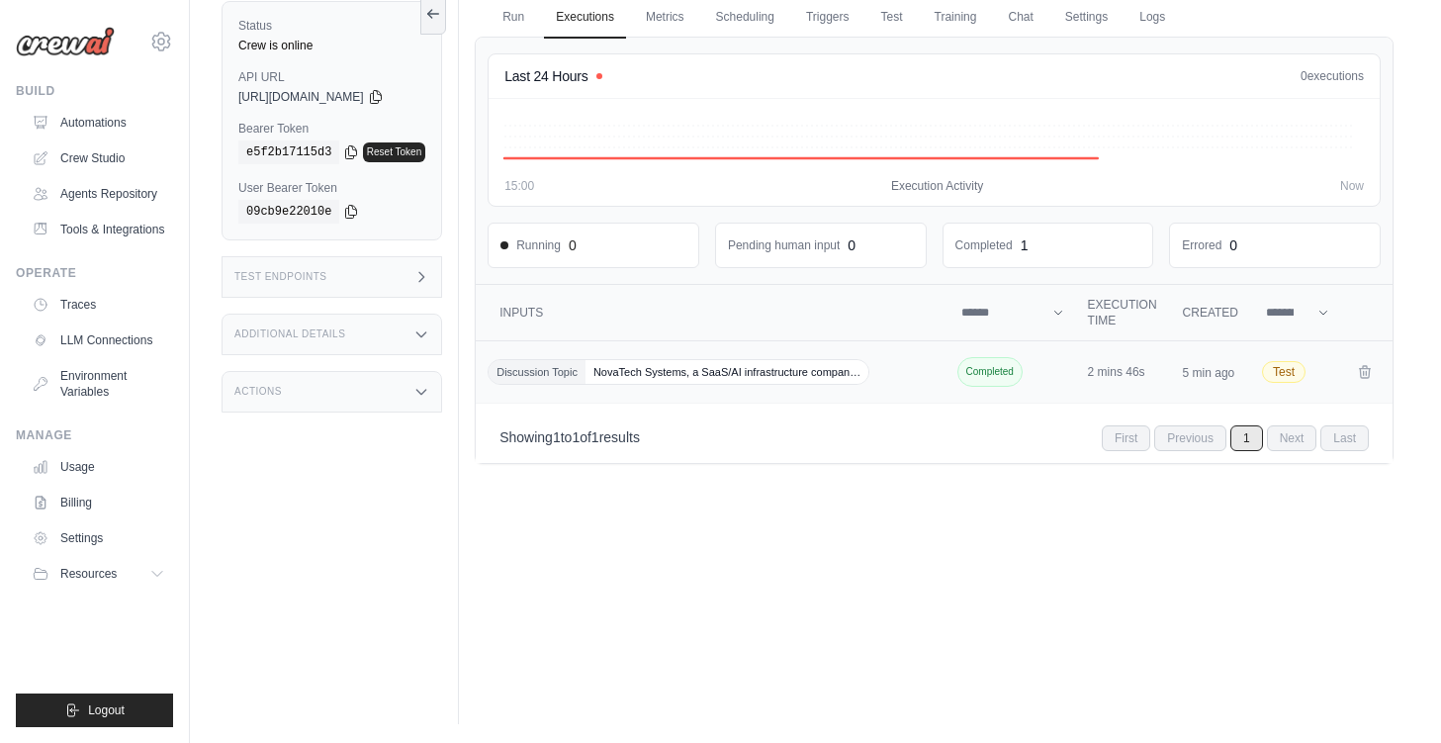
click at [747, 374] on span "NovaTech Systems, a SaaS/AI infrastructure compan…" at bounding box center [727, 372] width 283 height 24
click at [365, 277] on div "Test Endpoints" at bounding box center [332, 277] width 221 height 42
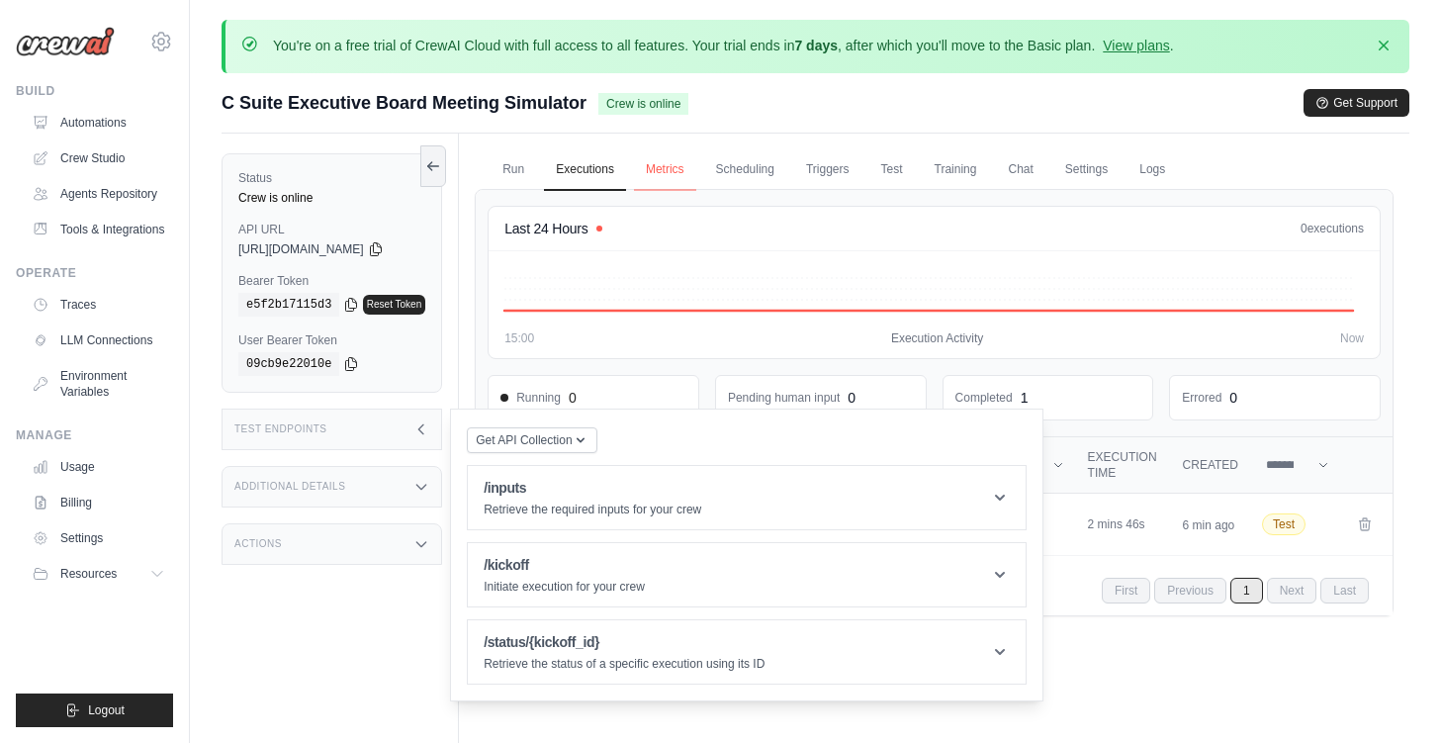
click at [689, 173] on link "Metrics" at bounding box center [665, 170] width 62 height 42
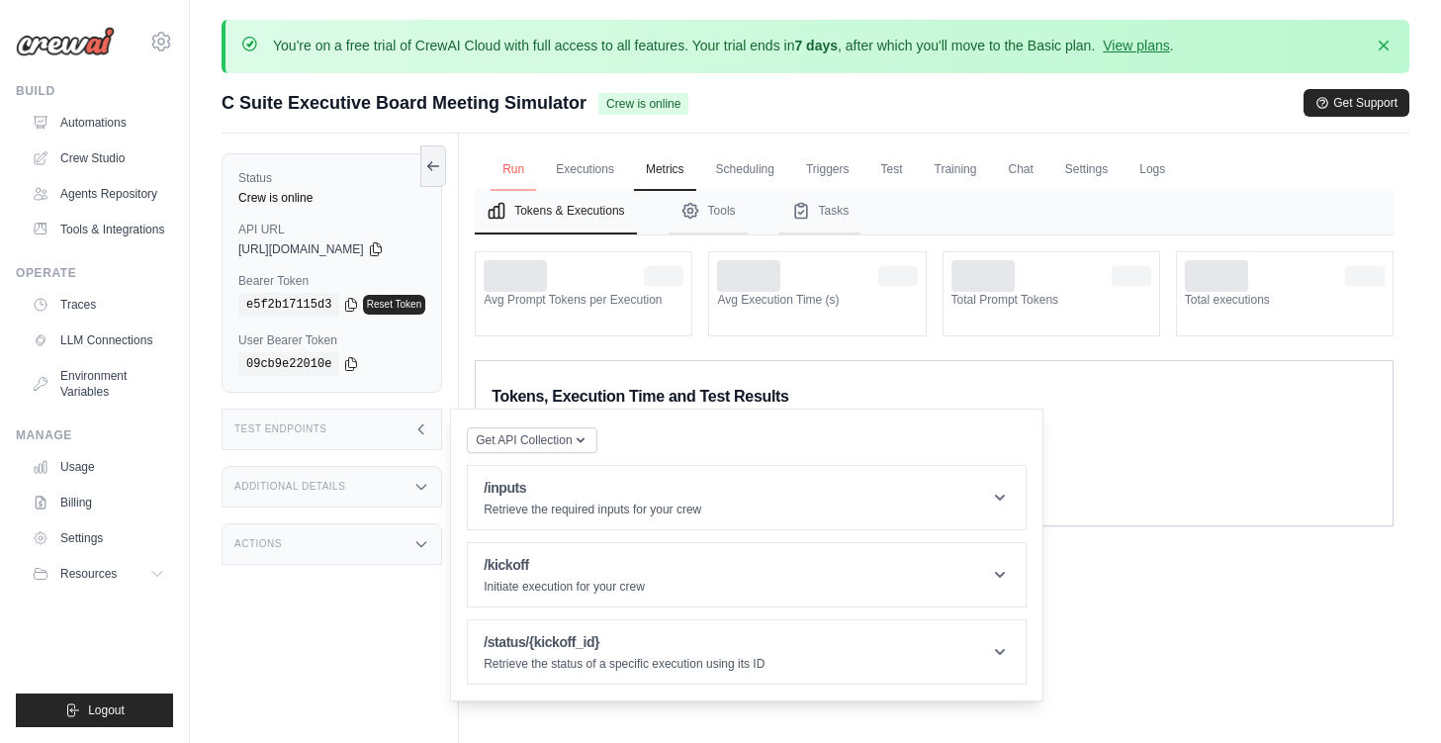
click at [505, 174] on link "Run" at bounding box center [513, 170] width 45 height 42
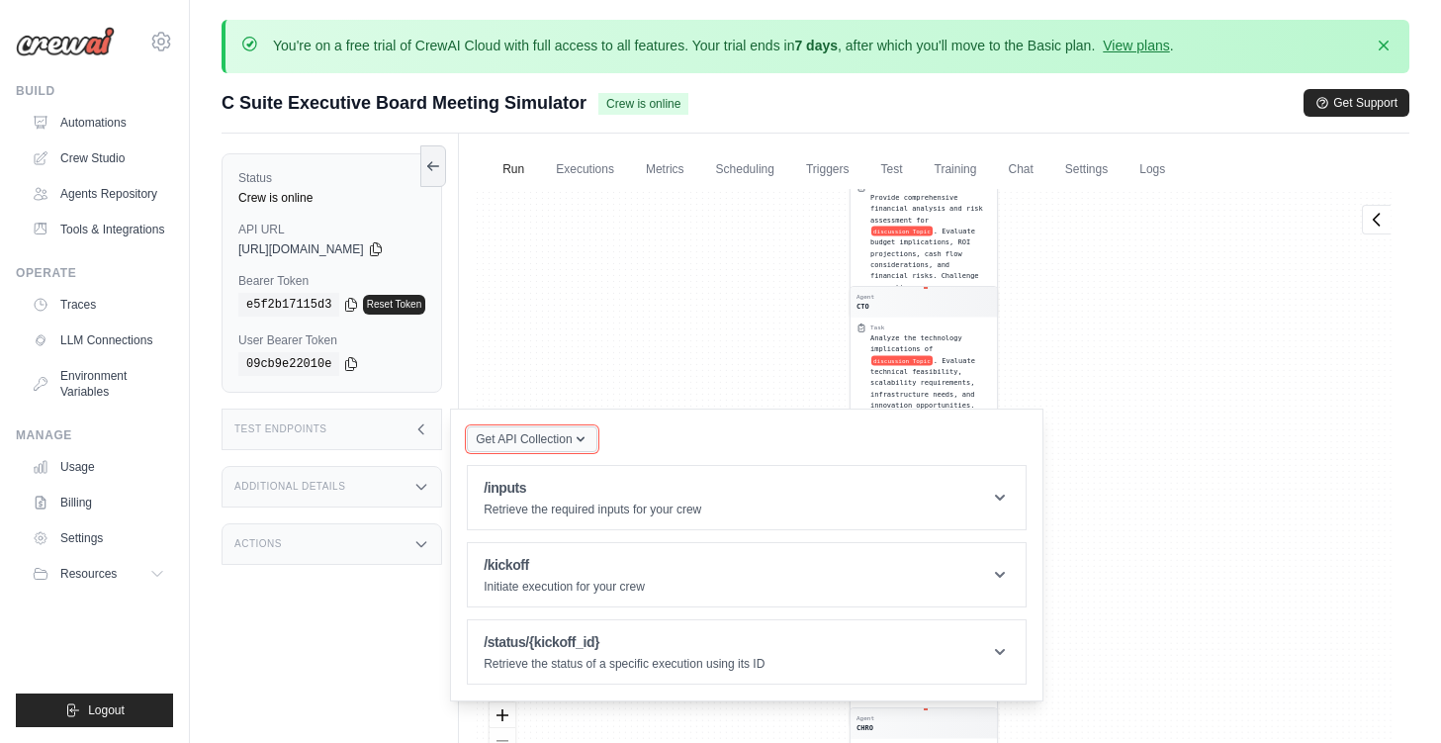
click at [589, 444] on icon "button" at bounding box center [581, 439] width 16 height 16
click at [348, 635] on div "Status Crew is online API URL copied https://c-suite-executive-board-meeting-si…" at bounding box center [340, 505] width 237 height 743
click at [1247, 234] on div "Agent CEO Task As CEO, provide your strategic perspective on discussion Topic .…" at bounding box center [934, 504] width 919 height 631
click at [1104, 169] on link "Settings" at bounding box center [1086, 170] width 66 height 42
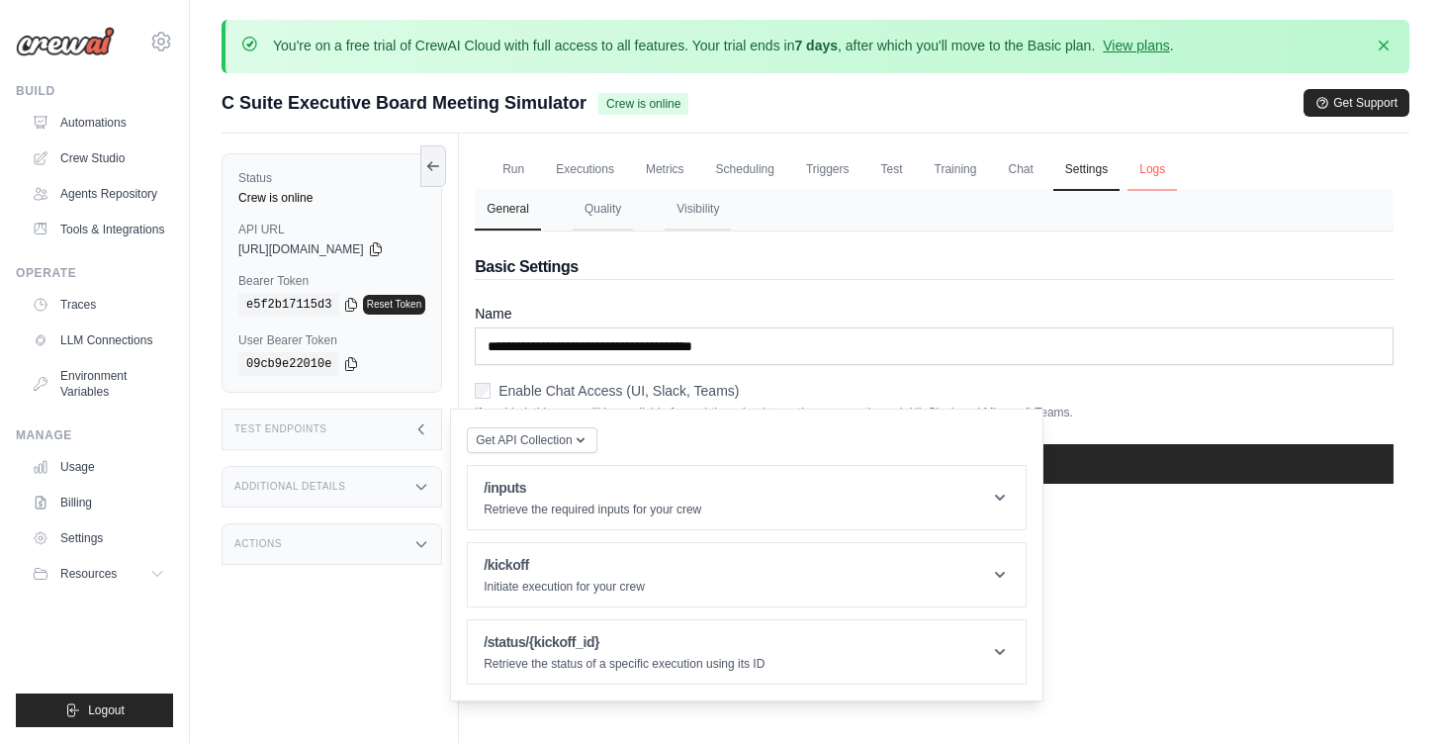
click at [1155, 170] on link "Logs" at bounding box center [1152, 170] width 49 height 42
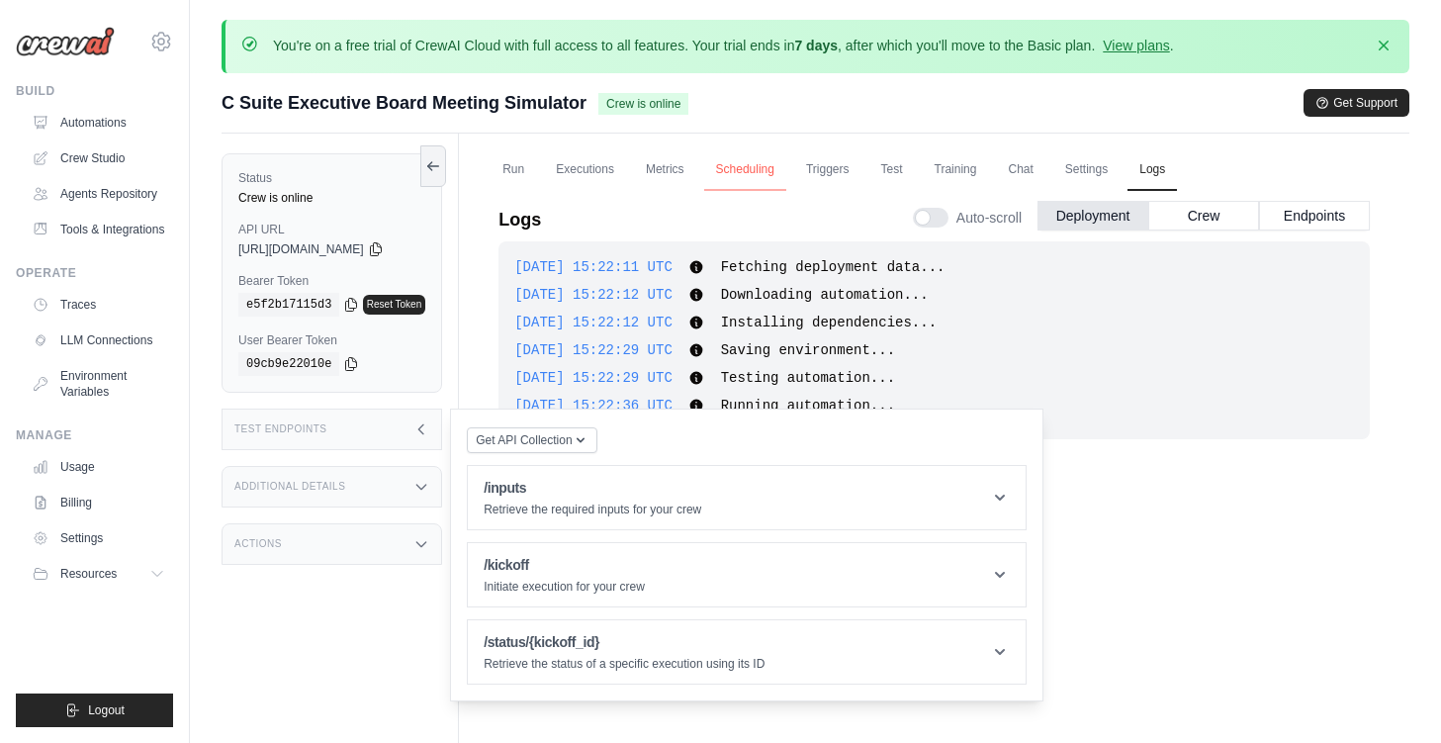
click at [724, 169] on link "Scheduling" at bounding box center [745, 170] width 82 height 42
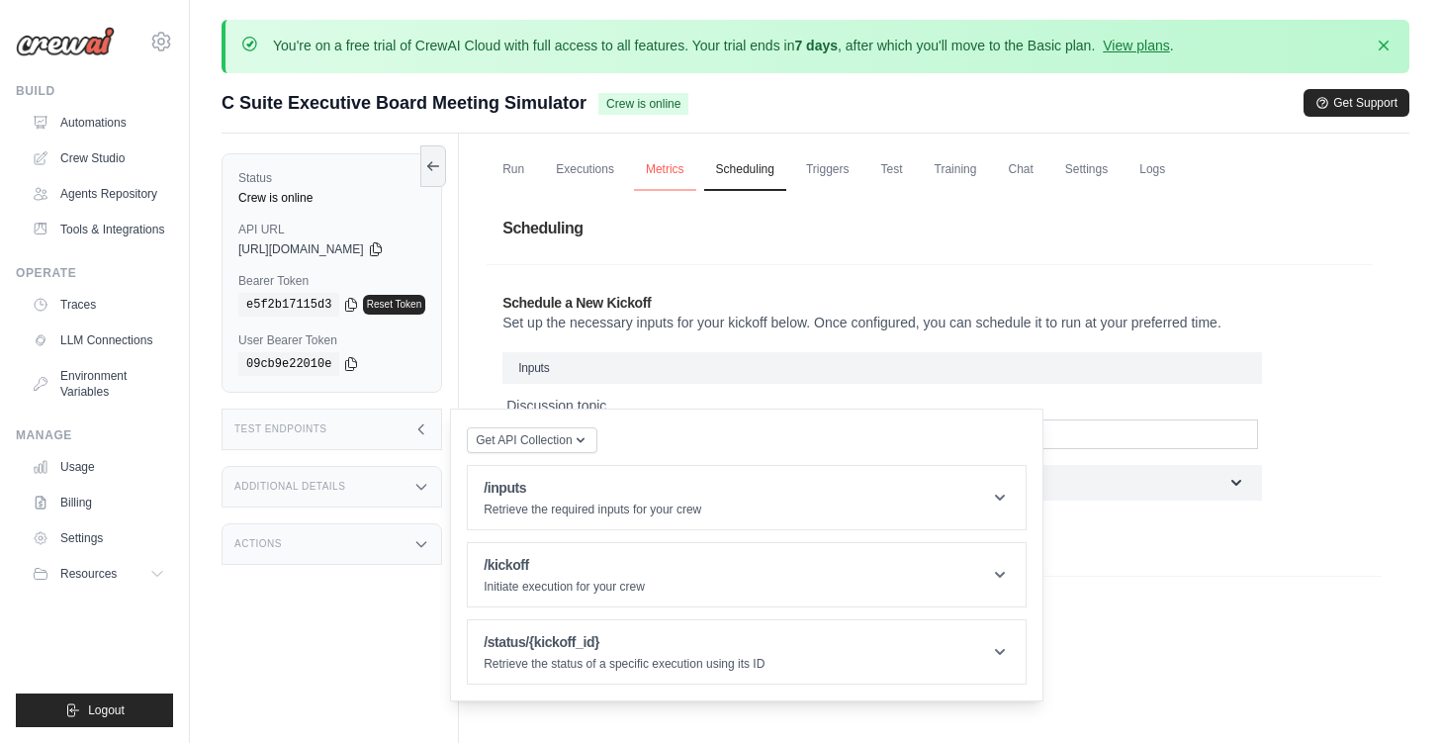
click at [662, 170] on link "Metrics" at bounding box center [665, 170] width 62 height 42
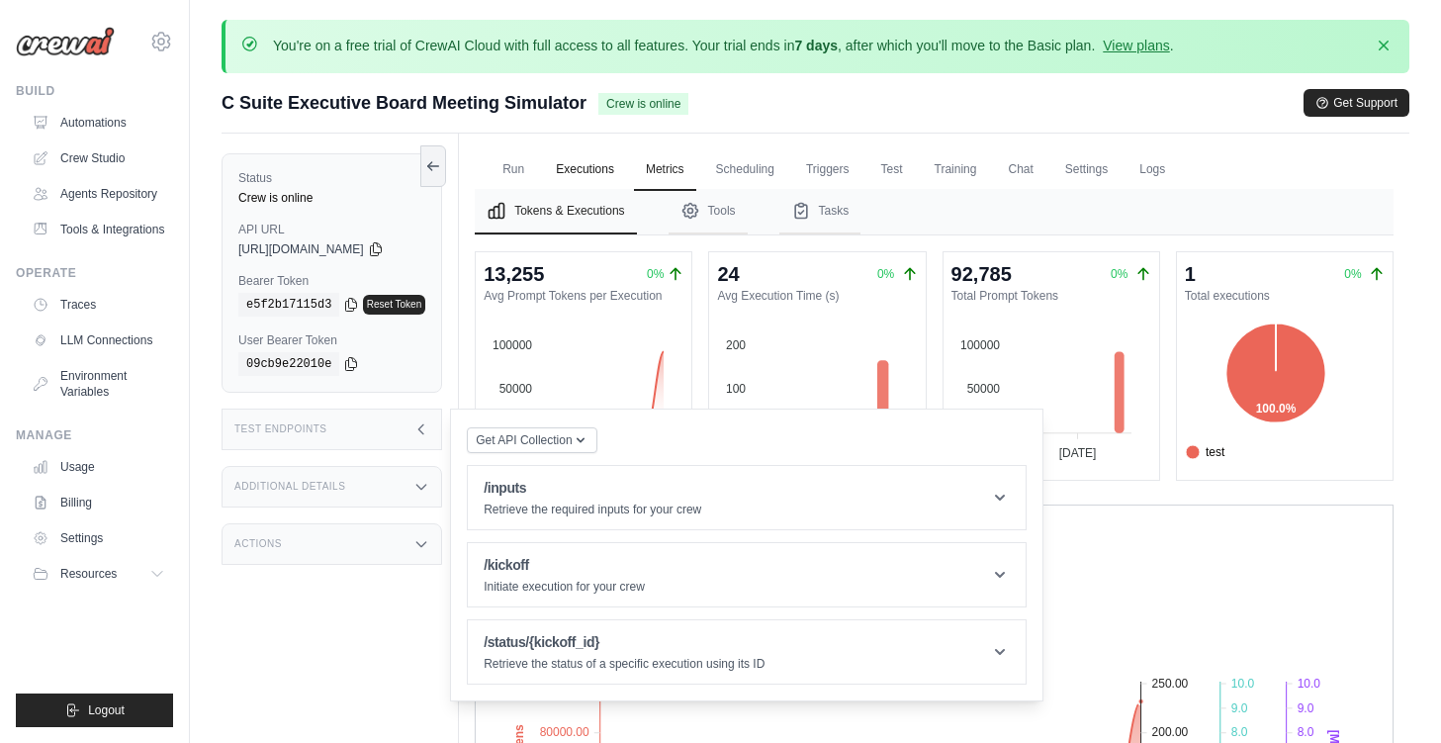
click at [612, 169] on link "Executions" at bounding box center [585, 170] width 82 height 42
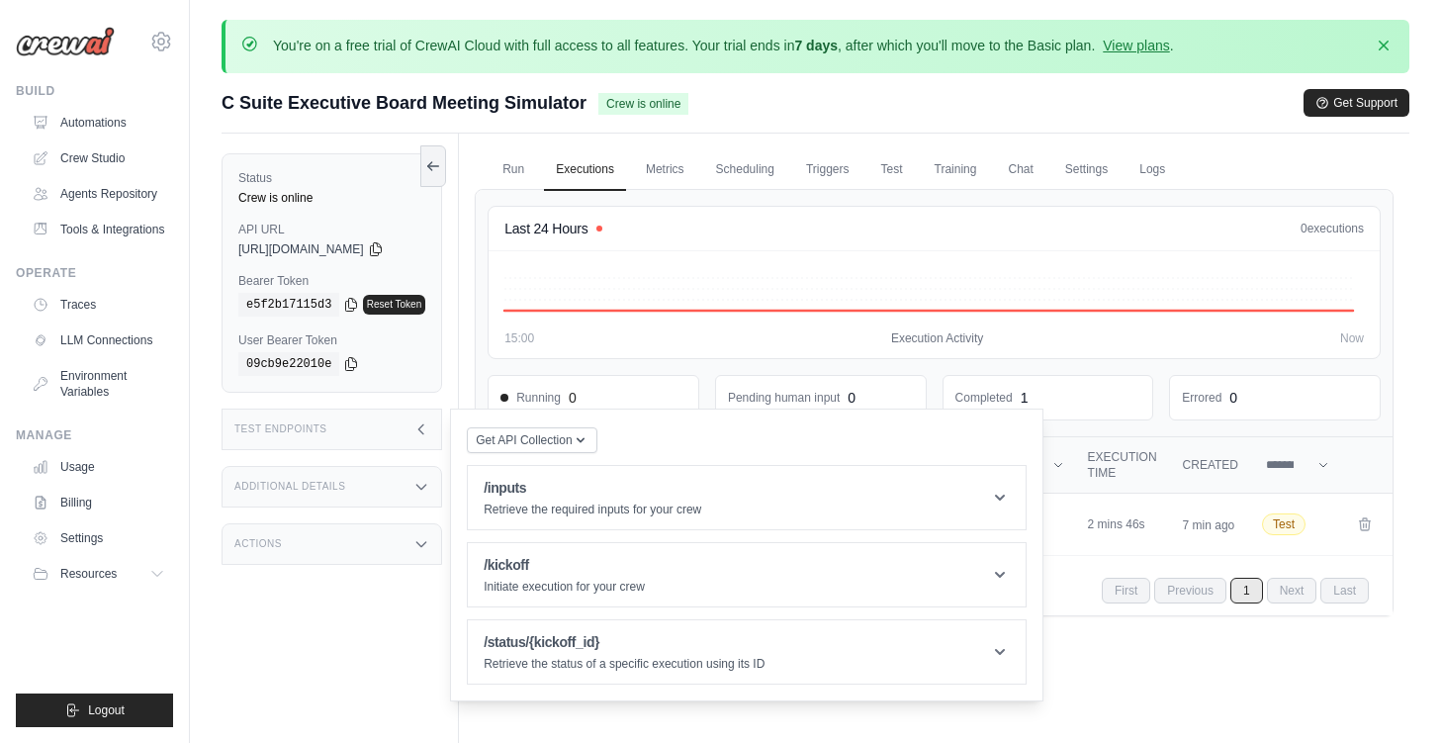
scroll to position [152, 0]
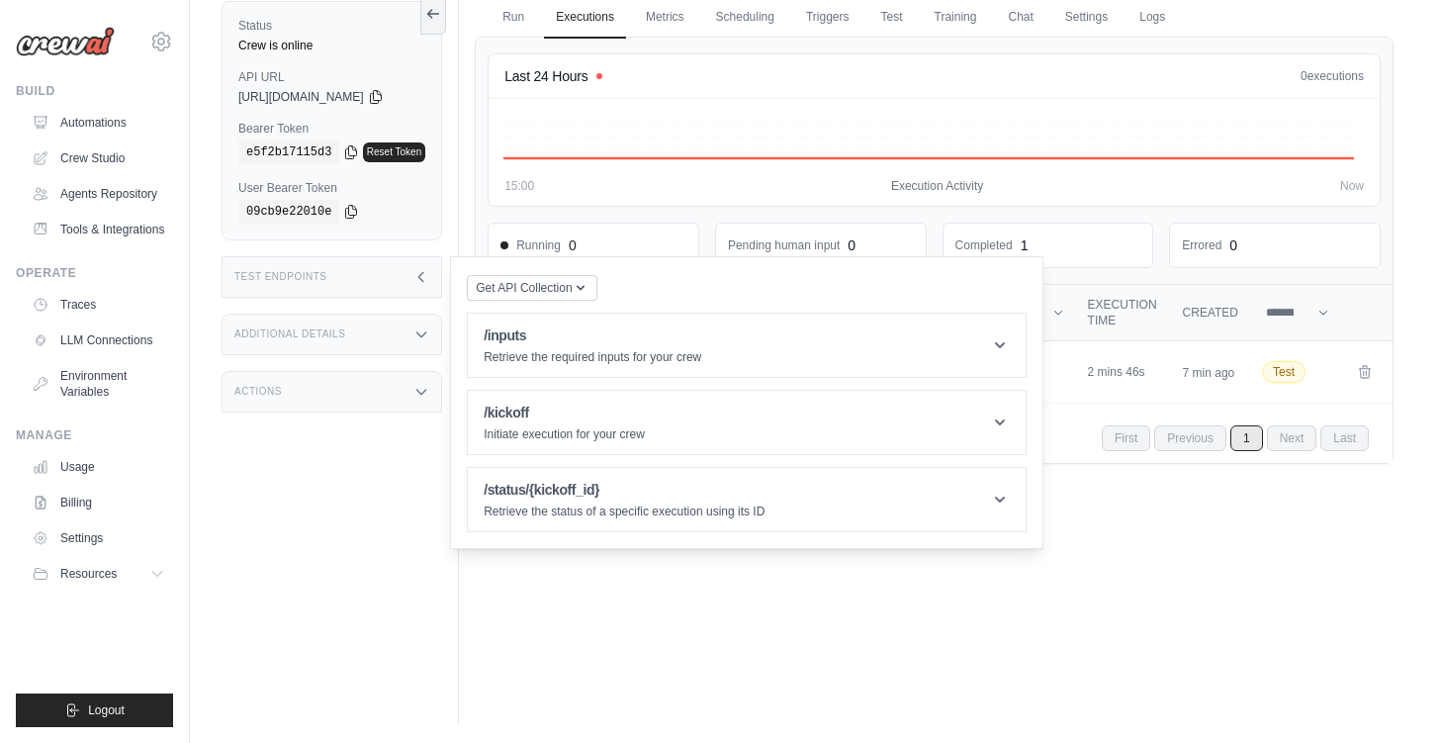
click at [426, 335] on icon at bounding box center [421, 334] width 9 height 5
click at [360, 519] on div "Actions" at bounding box center [332, 509] width 221 height 42
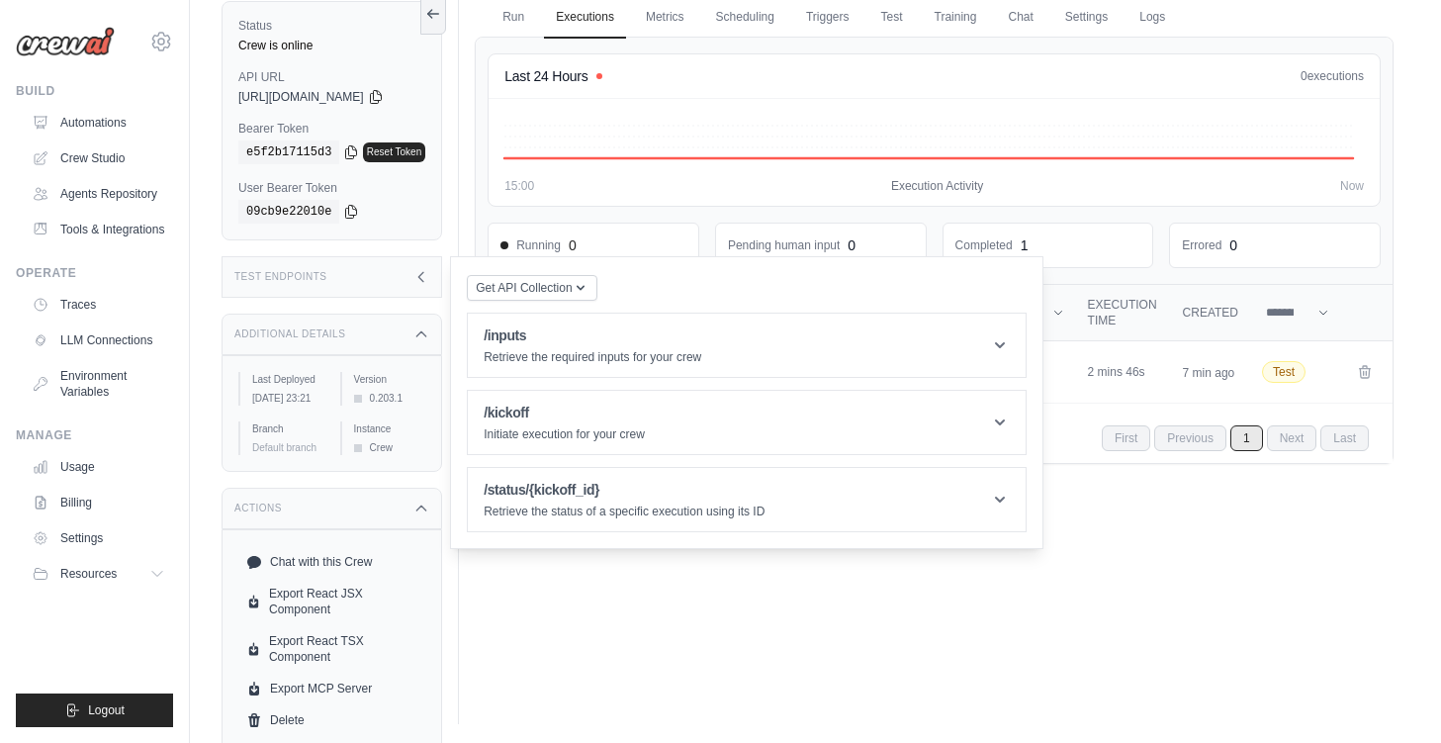
scroll to position [176, 0]
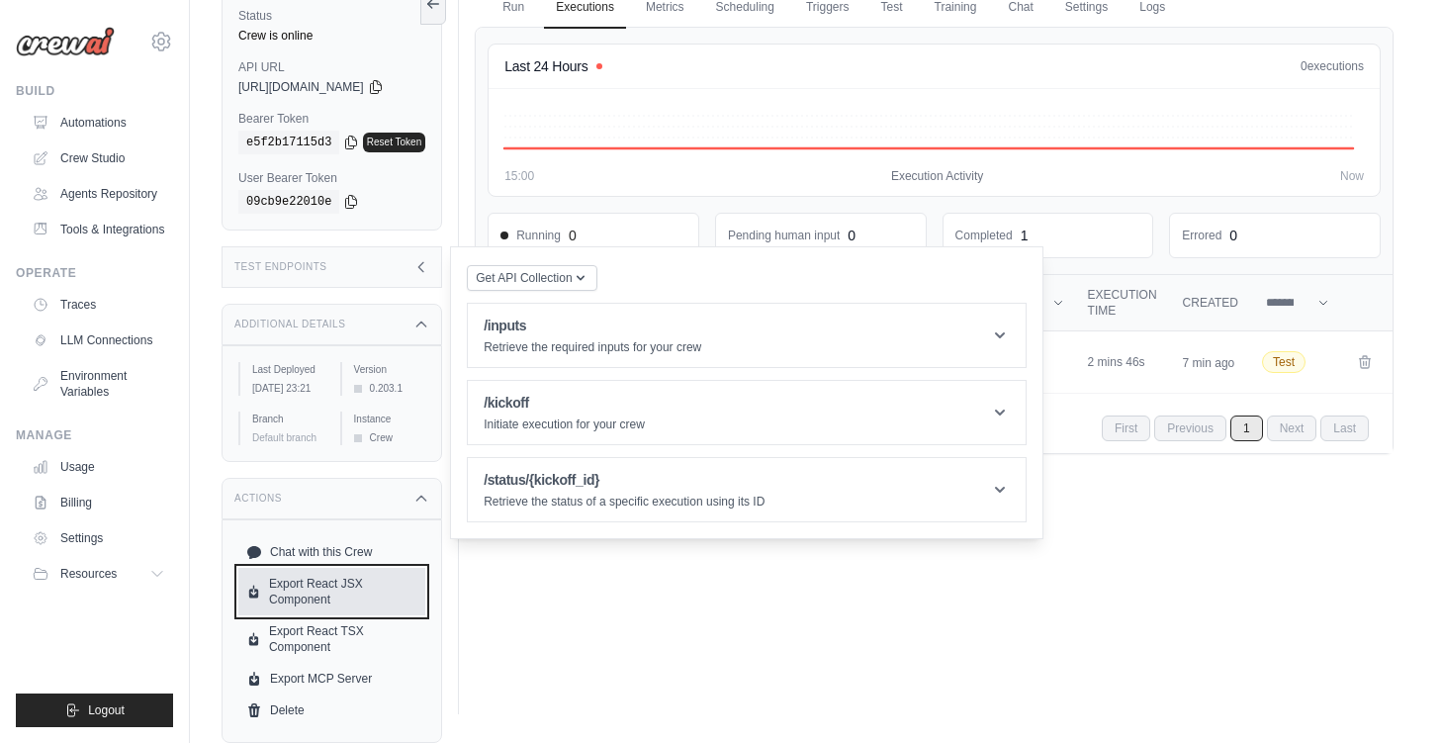
click at [366, 591] on link "Export React JSX Component" at bounding box center [331, 591] width 187 height 47
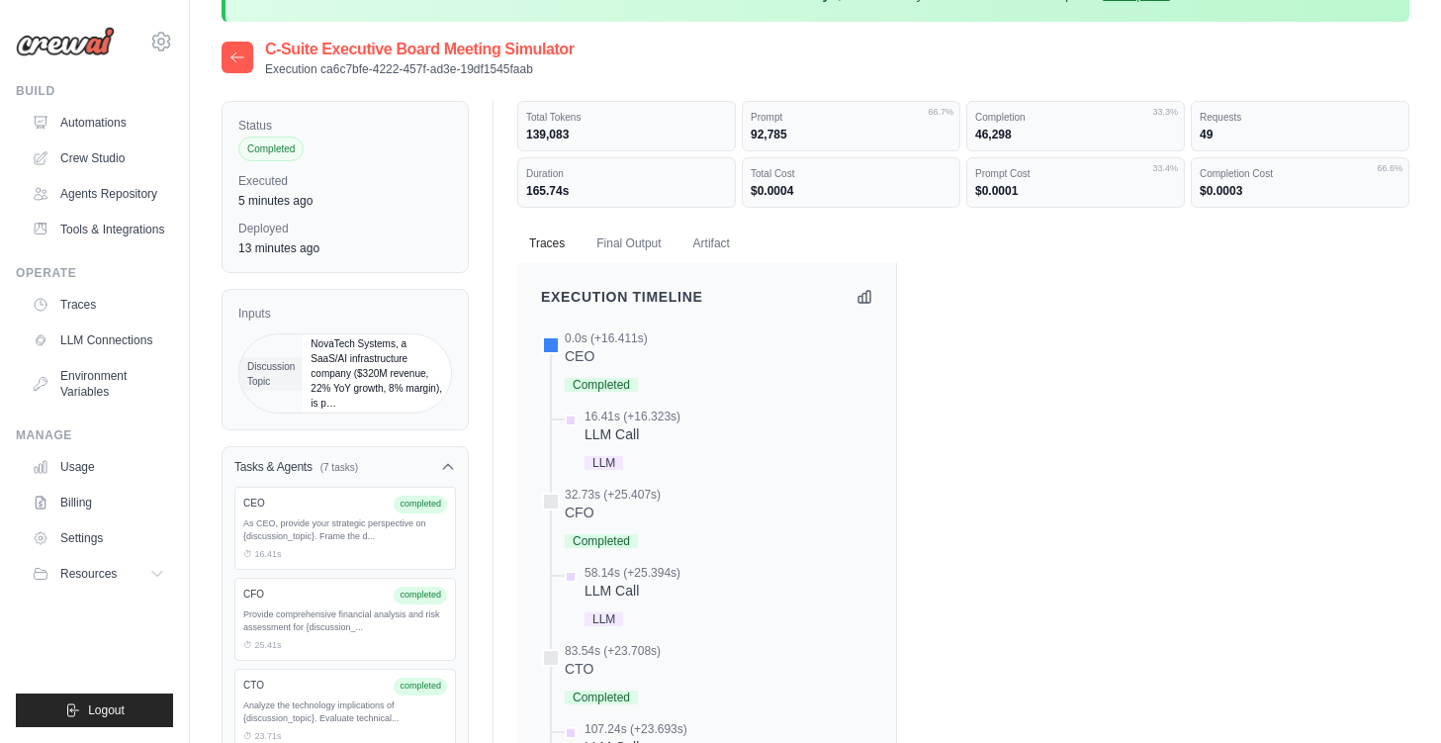
scroll to position [52, 0]
drag, startPoint x: 322, startPoint y: 507, endPoint x: 312, endPoint y: 534, distance: 28.8
click at [312, 534] on div "CEO completed As CEO, provide your strategic perspective on {discussion_topic}.…" at bounding box center [345, 527] width 222 height 83
click at [312, 534] on div "As CEO, provide your strategic perspective on {discussion_topic}. Frame the d..." at bounding box center [345, 529] width 204 height 27
click at [555, 499] on div at bounding box center [551, 501] width 18 height 18
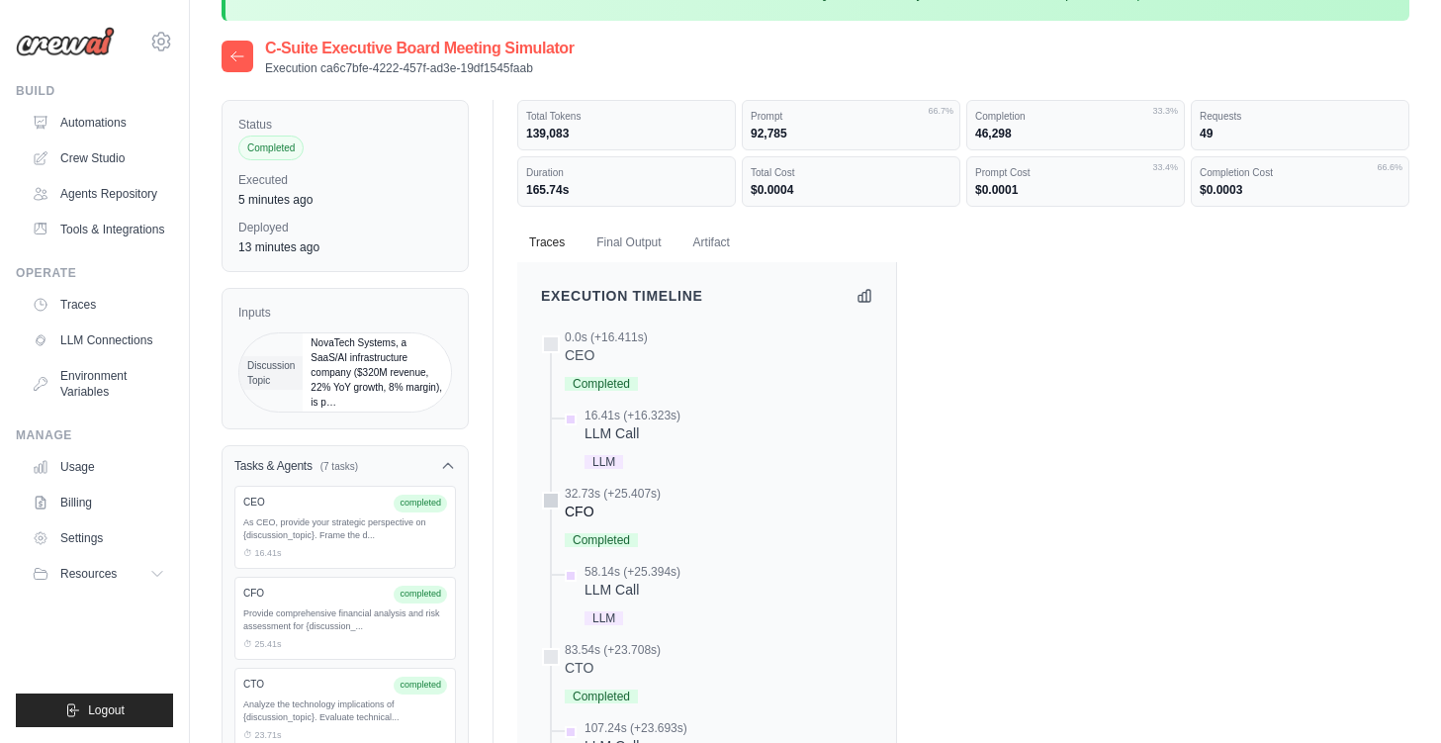
click at [590, 520] on div "CFO" at bounding box center [613, 511] width 96 height 20
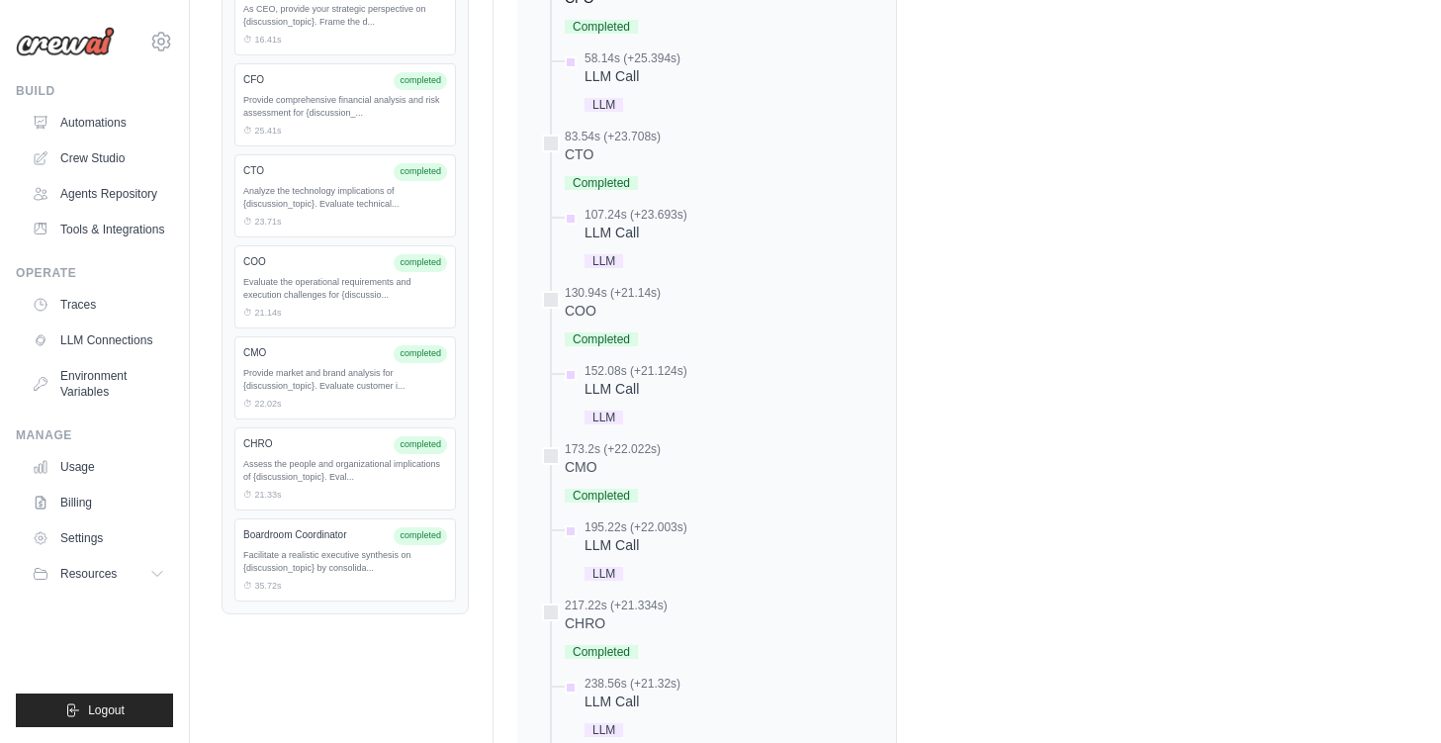
click at [590, 520] on div "195.22s (+22.003s)" at bounding box center [636, 527] width 103 height 16
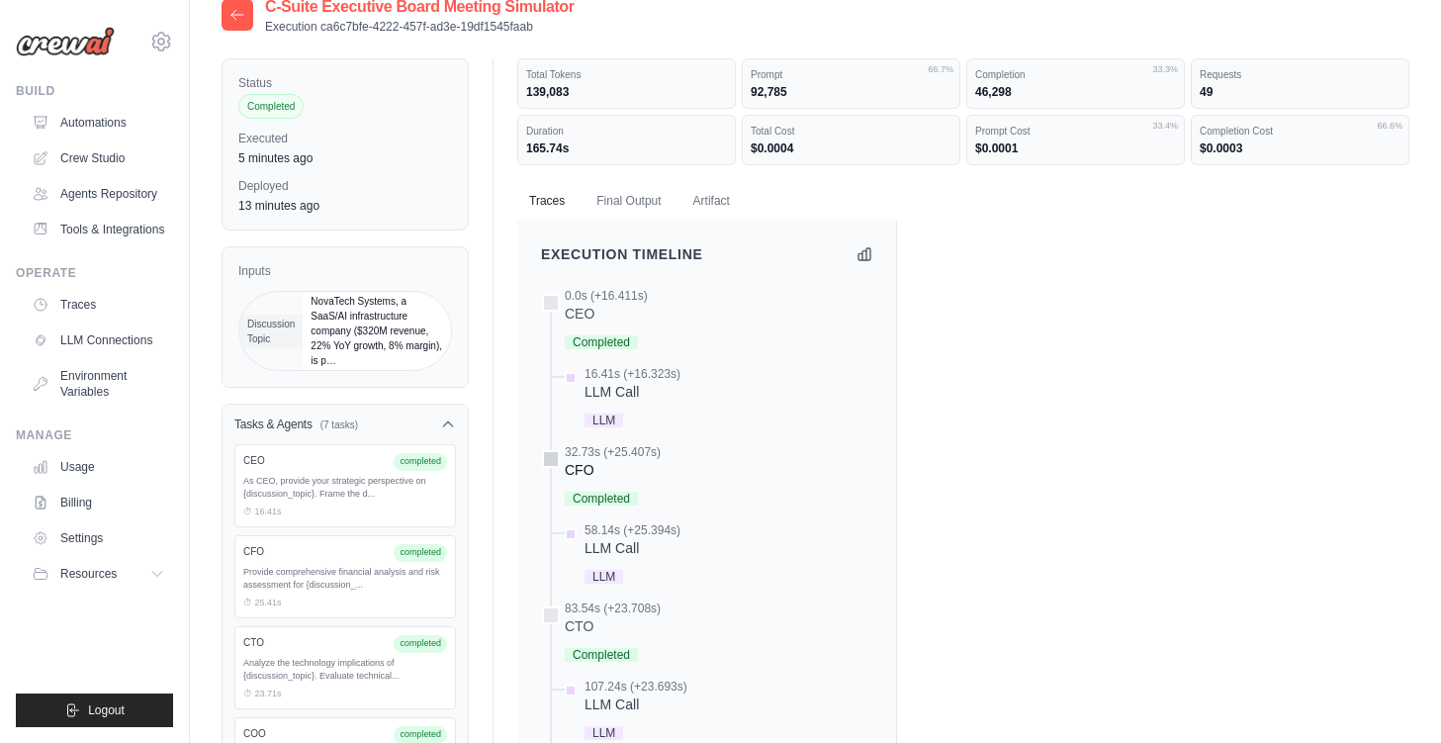
scroll to position [0, 0]
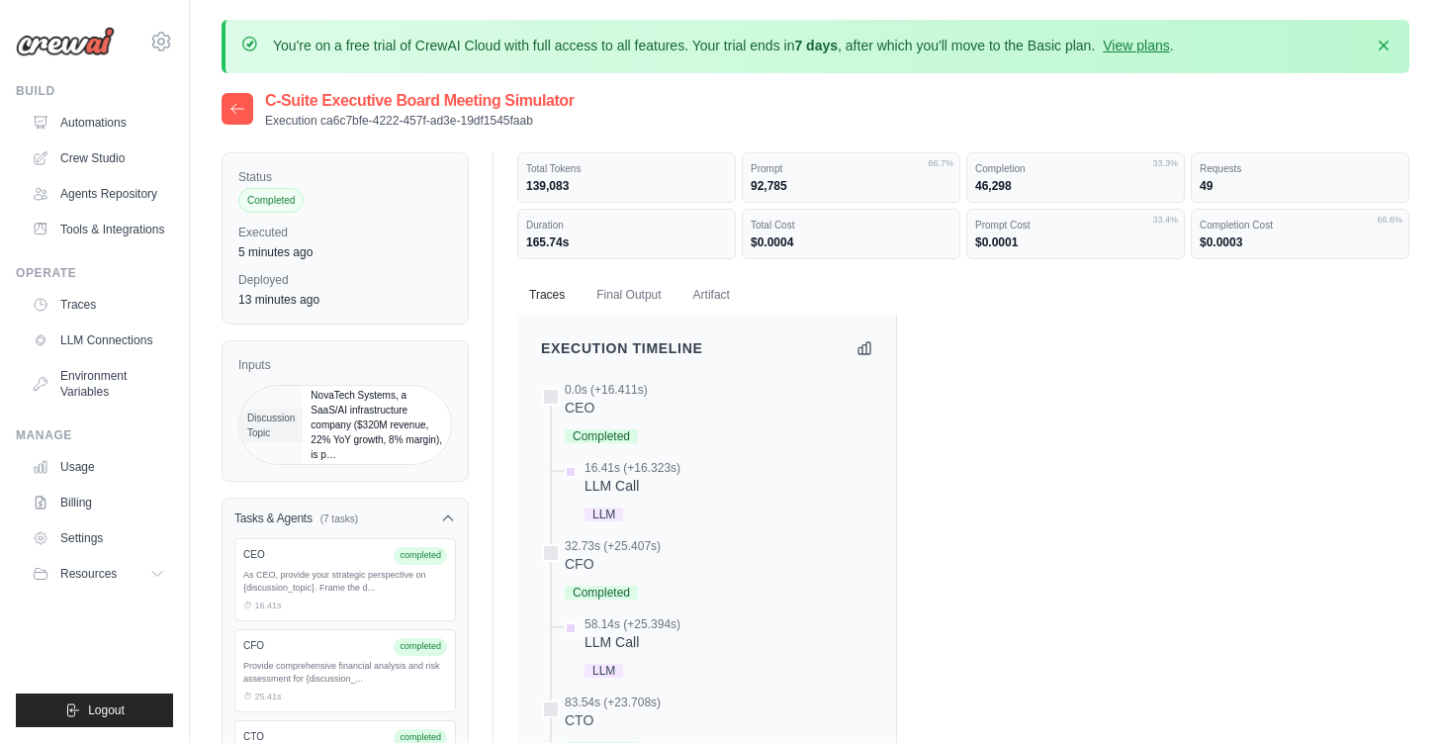
click at [232, 114] on icon at bounding box center [237, 109] width 16 height 16
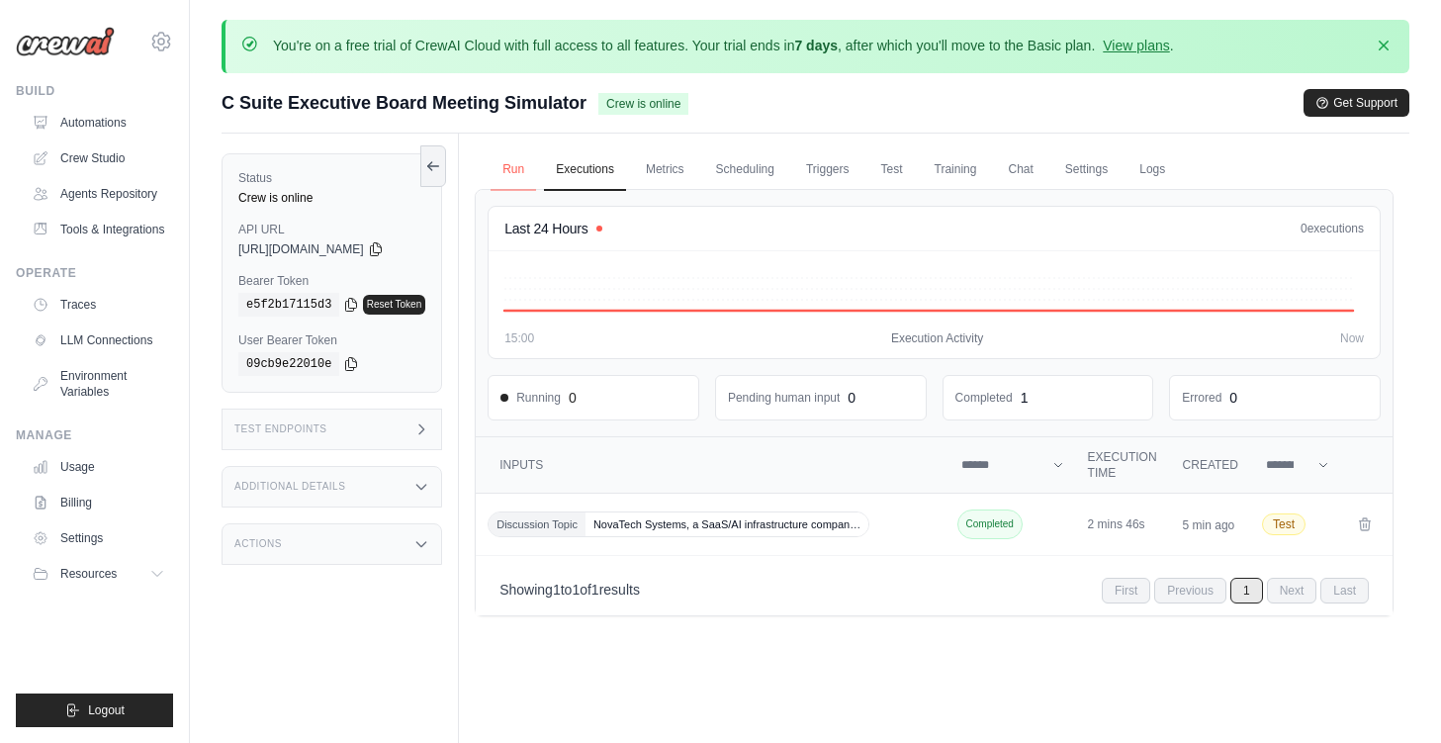
click at [532, 162] on link "Run" at bounding box center [513, 170] width 45 height 42
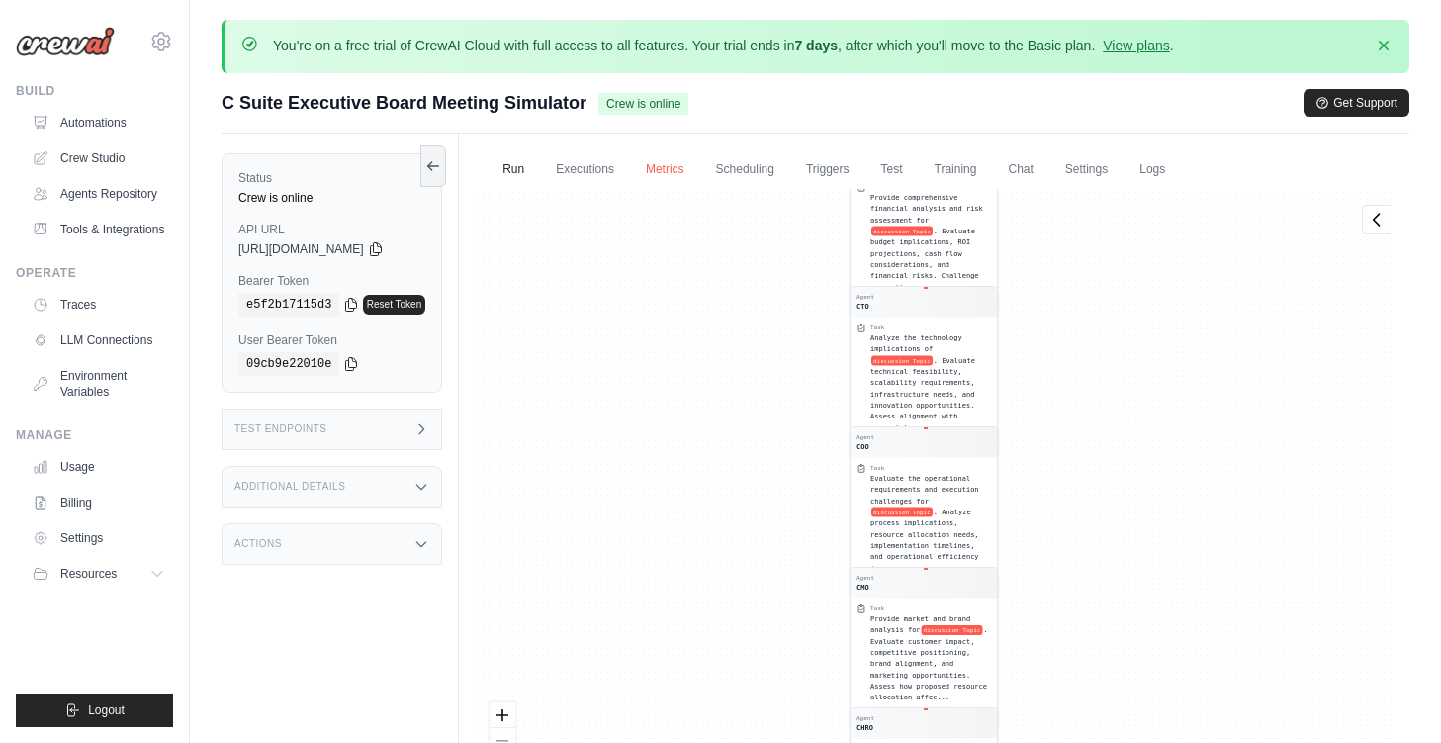
click at [681, 155] on link "Metrics" at bounding box center [665, 170] width 62 height 42
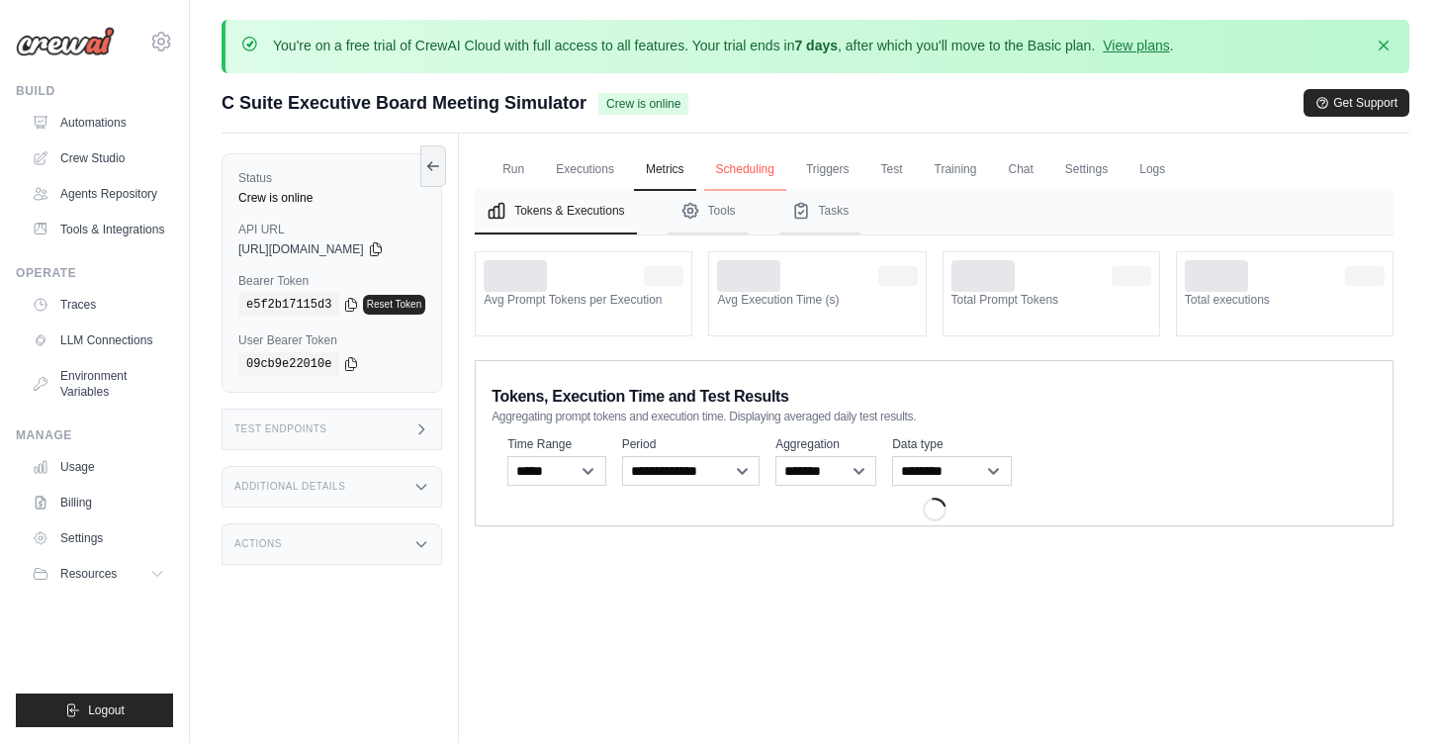
click at [757, 163] on link "Scheduling" at bounding box center [745, 170] width 82 height 42
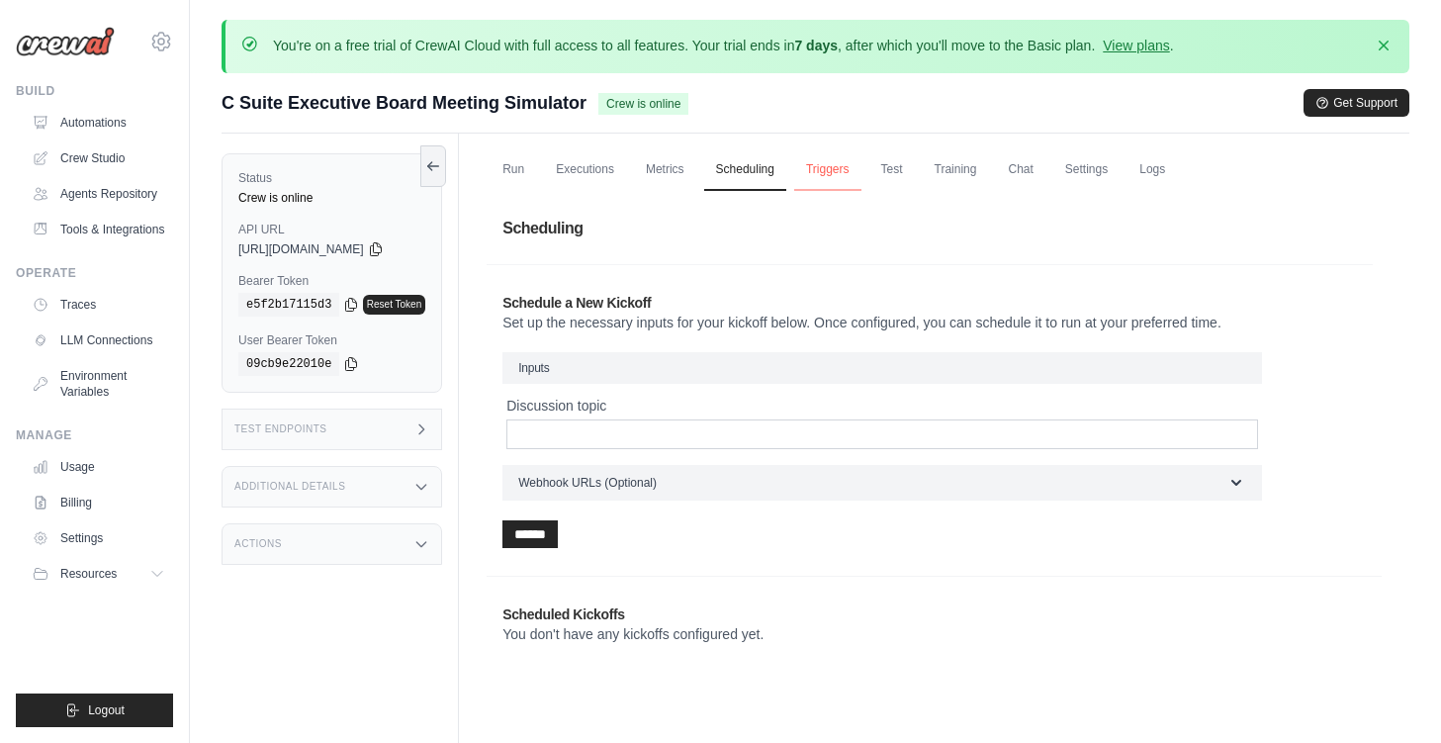
click at [835, 167] on link "Triggers" at bounding box center [827, 170] width 67 height 42
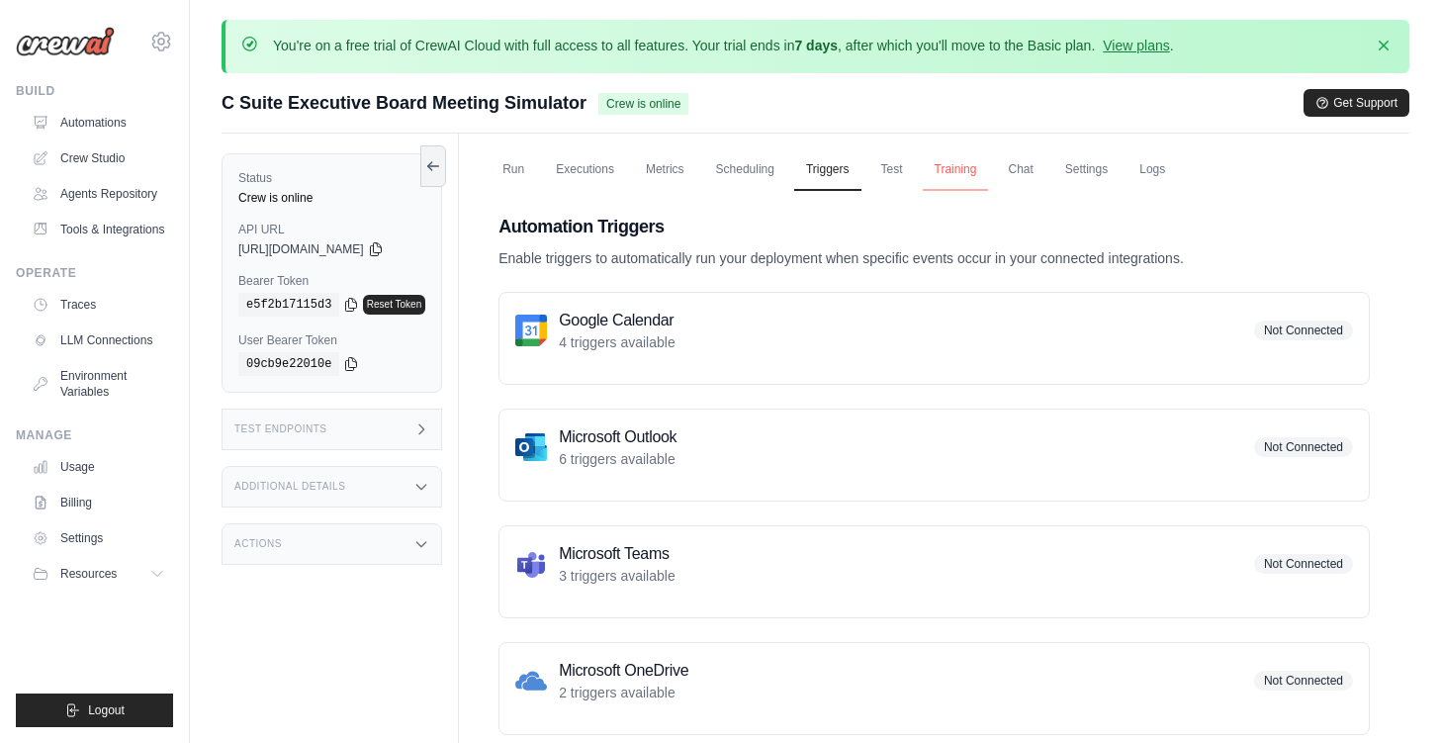
click at [955, 161] on link "Training" at bounding box center [956, 170] width 66 height 42
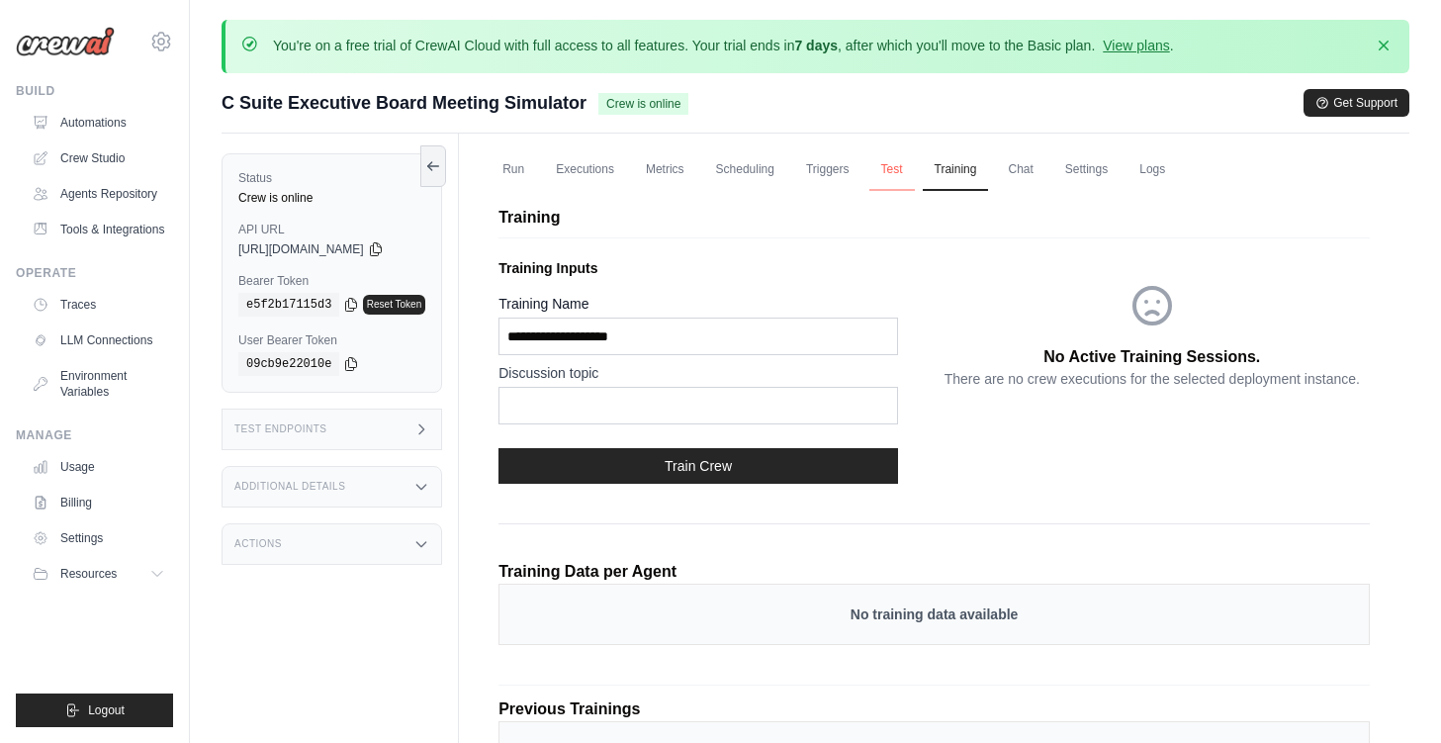
click at [909, 174] on link "Test" at bounding box center [891, 170] width 45 height 42
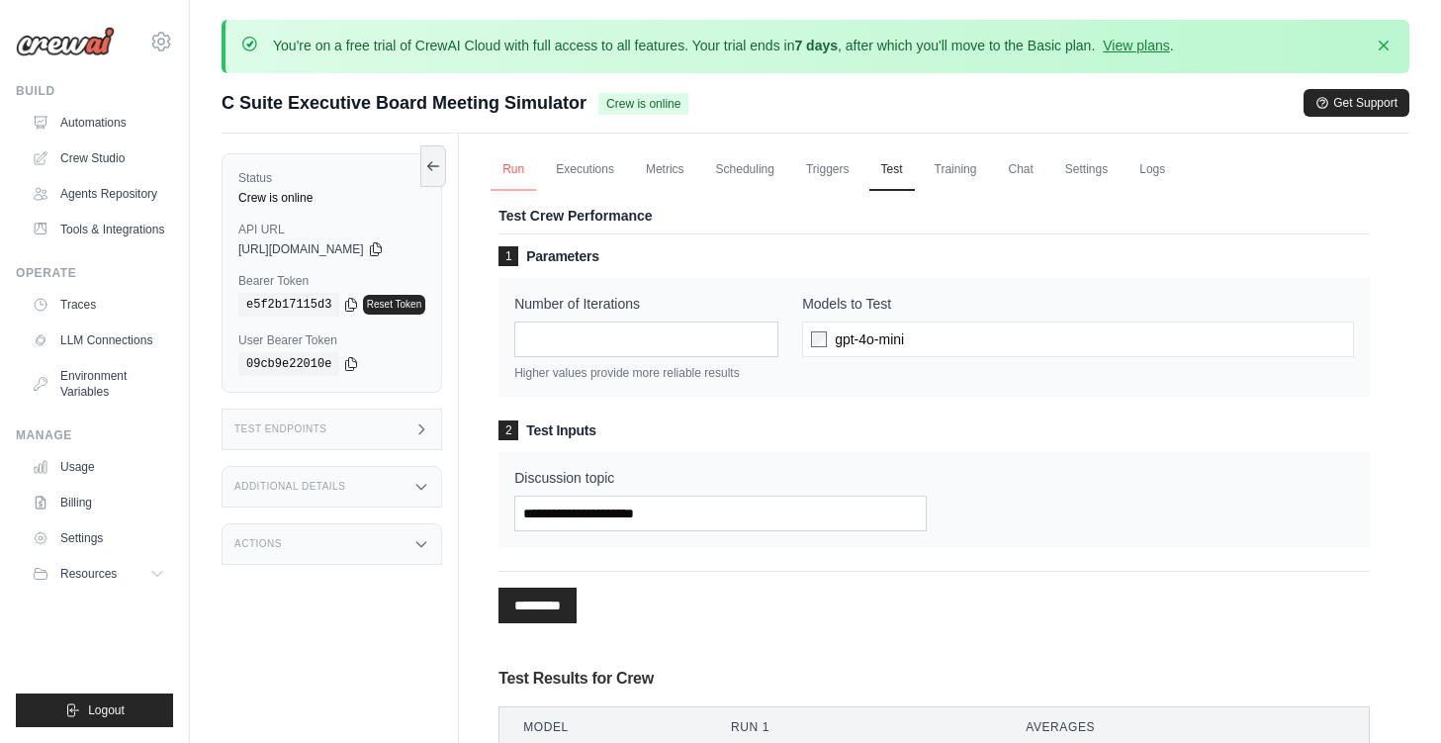
click at [520, 172] on link "Run" at bounding box center [513, 170] width 45 height 42
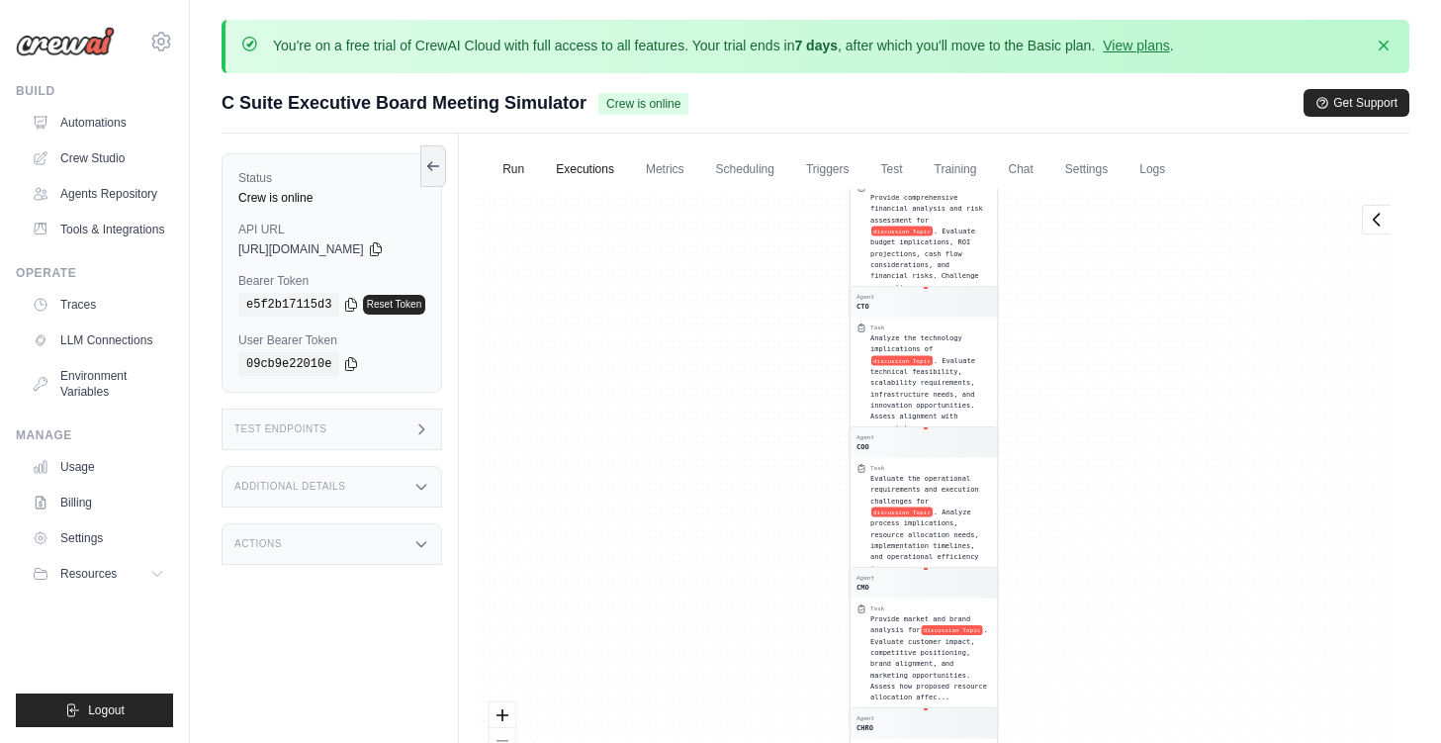
click at [610, 160] on link "Executions" at bounding box center [585, 170] width 82 height 42
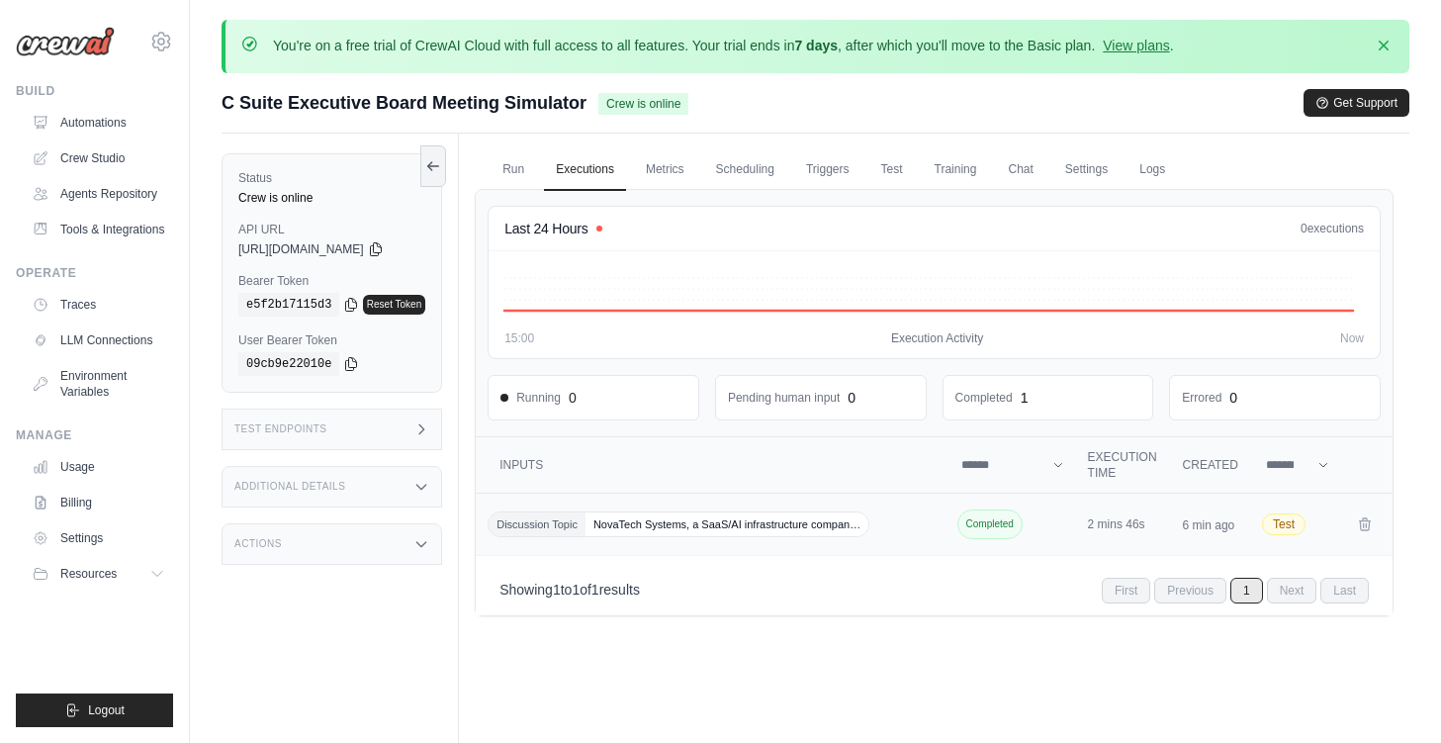
click at [574, 530] on span "Discussion Topic" at bounding box center [537, 524] width 97 height 24
click at [381, 246] on icon at bounding box center [375, 248] width 11 height 13
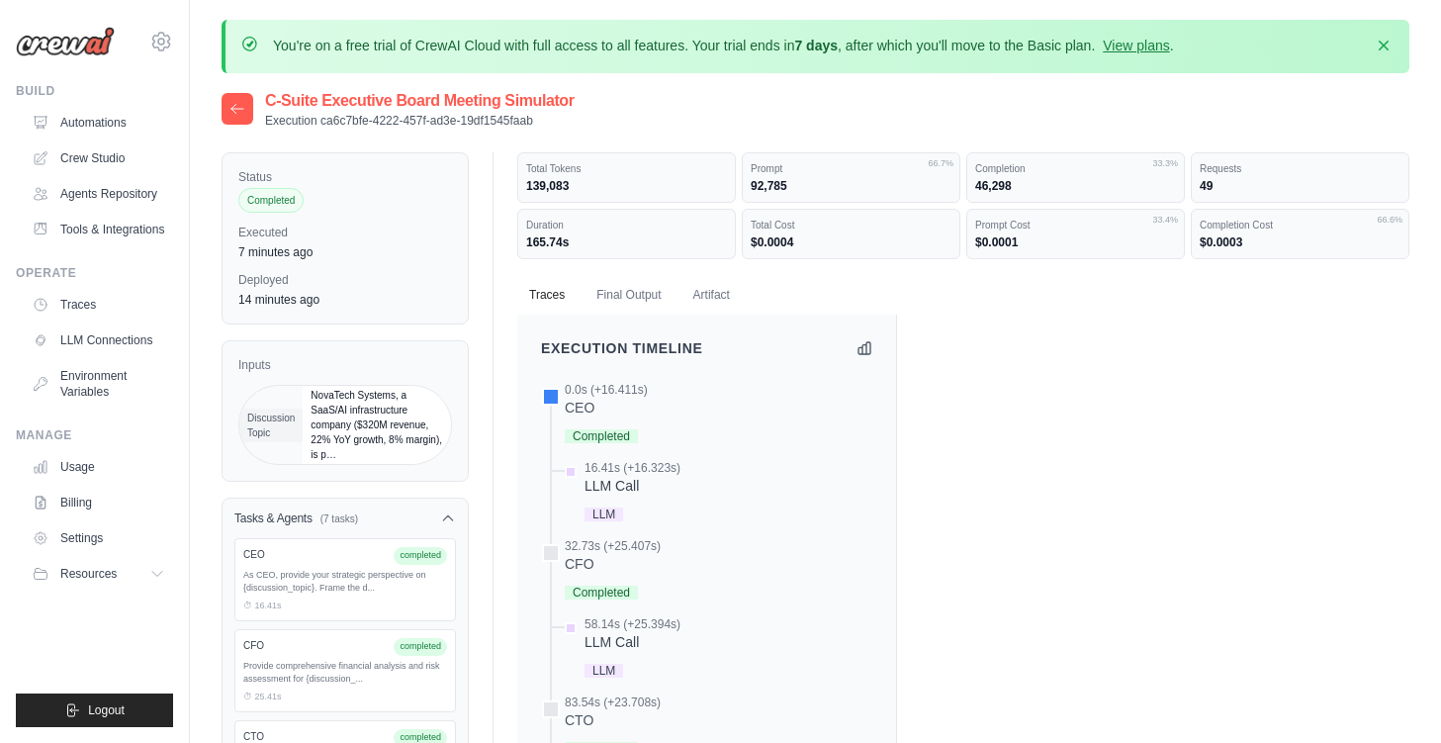
scroll to position [180, 0]
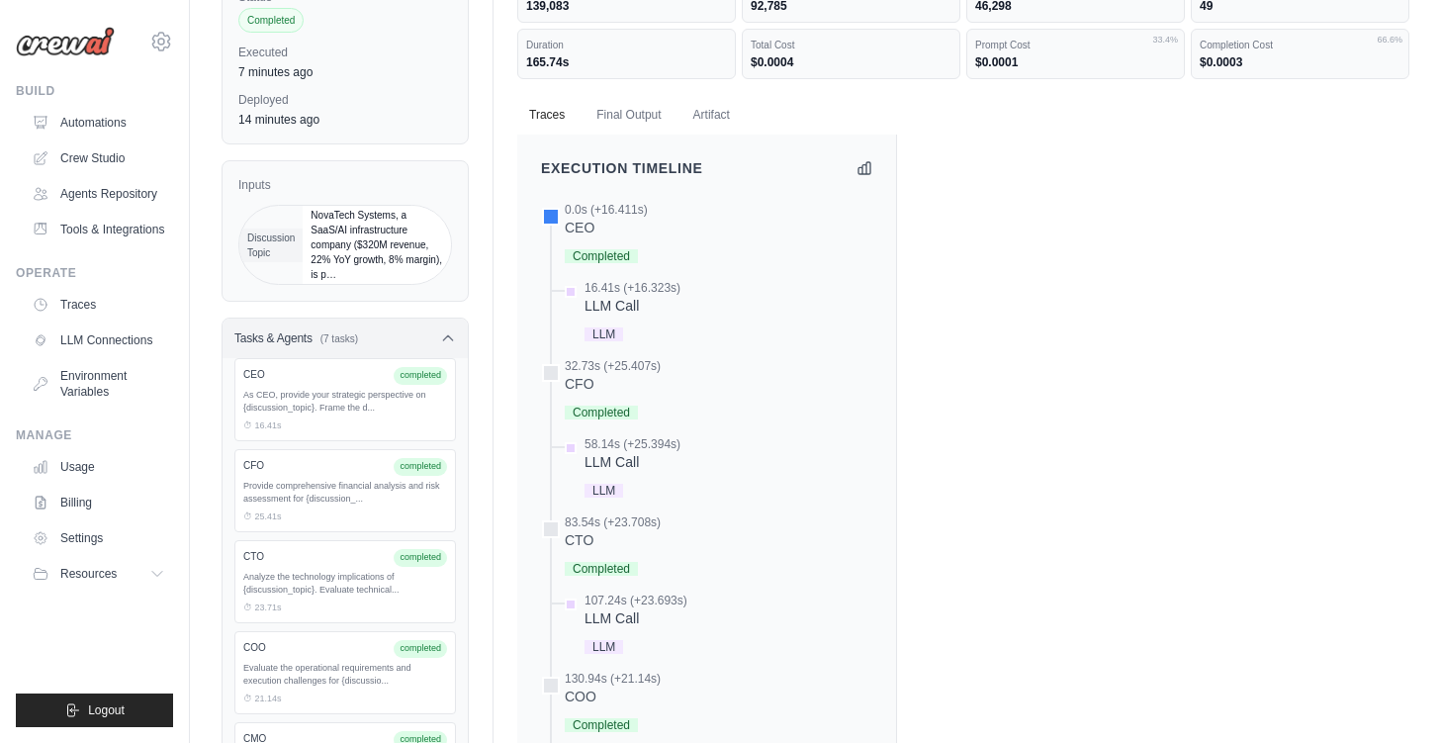
click at [299, 336] on h3 "Tasks & Agents" at bounding box center [273, 338] width 78 height 16
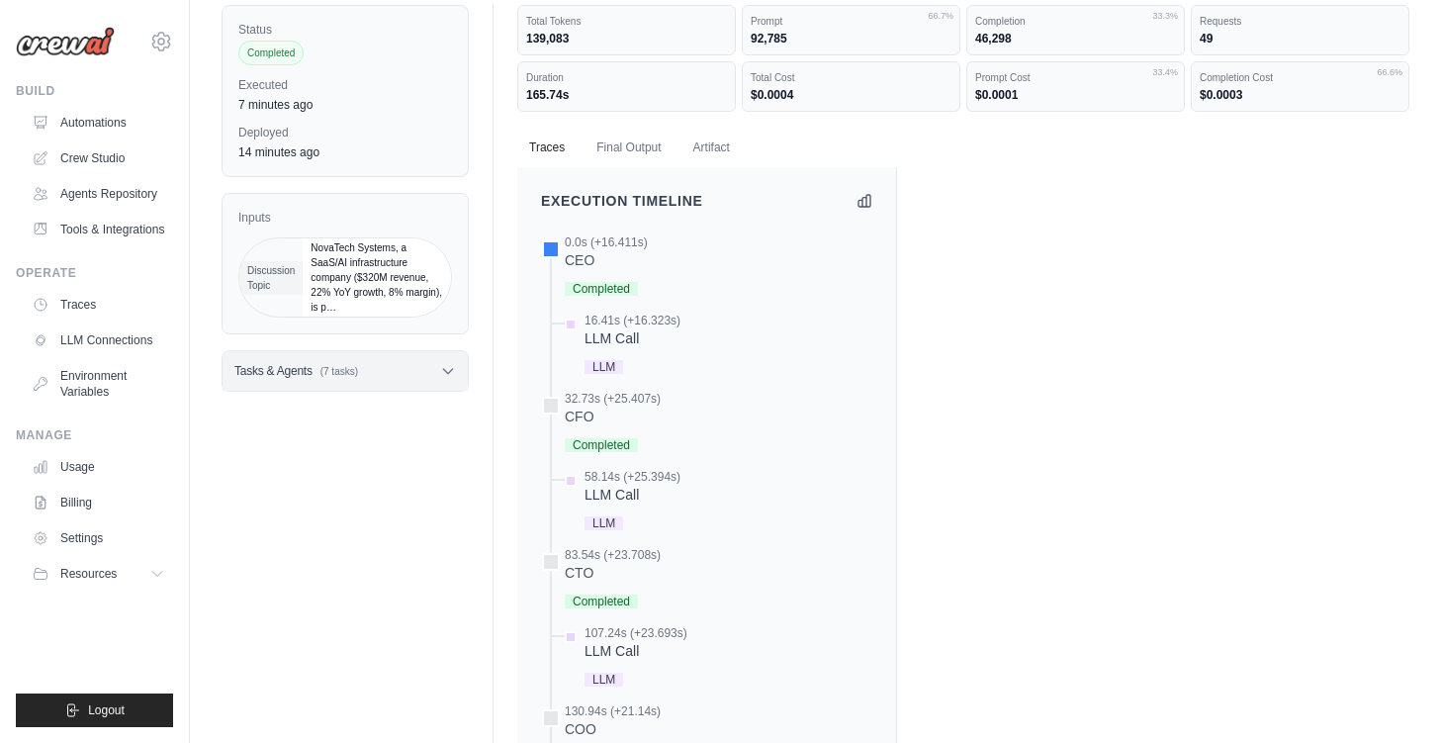
scroll to position [0, 0]
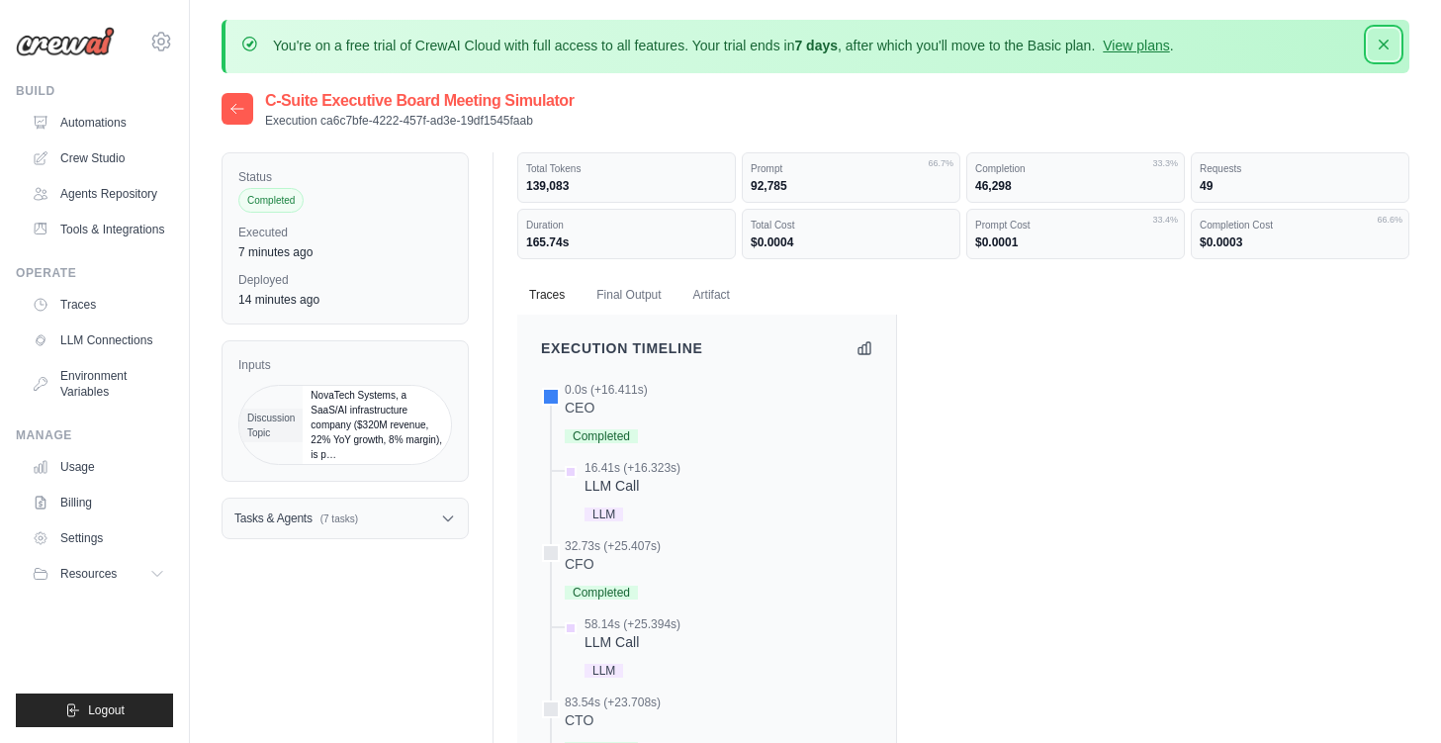
click at [1384, 45] on icon "button" at bounding box center [1384, 45] width 10 height 10
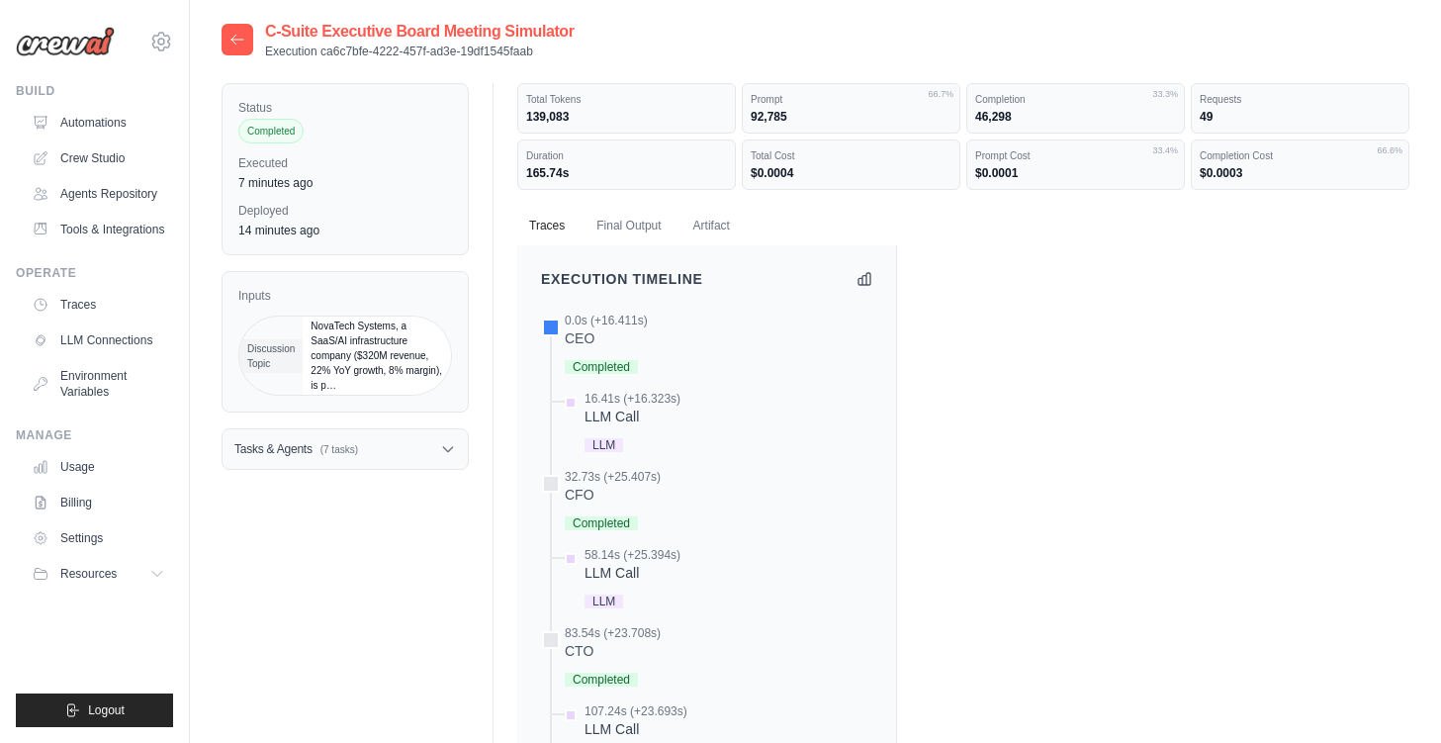
click at [224, 44] on div at bounding box center [238, 40] width 32 height 32
click at [239, 43] on icon at bounding box center [237, 40] width 16 height 16
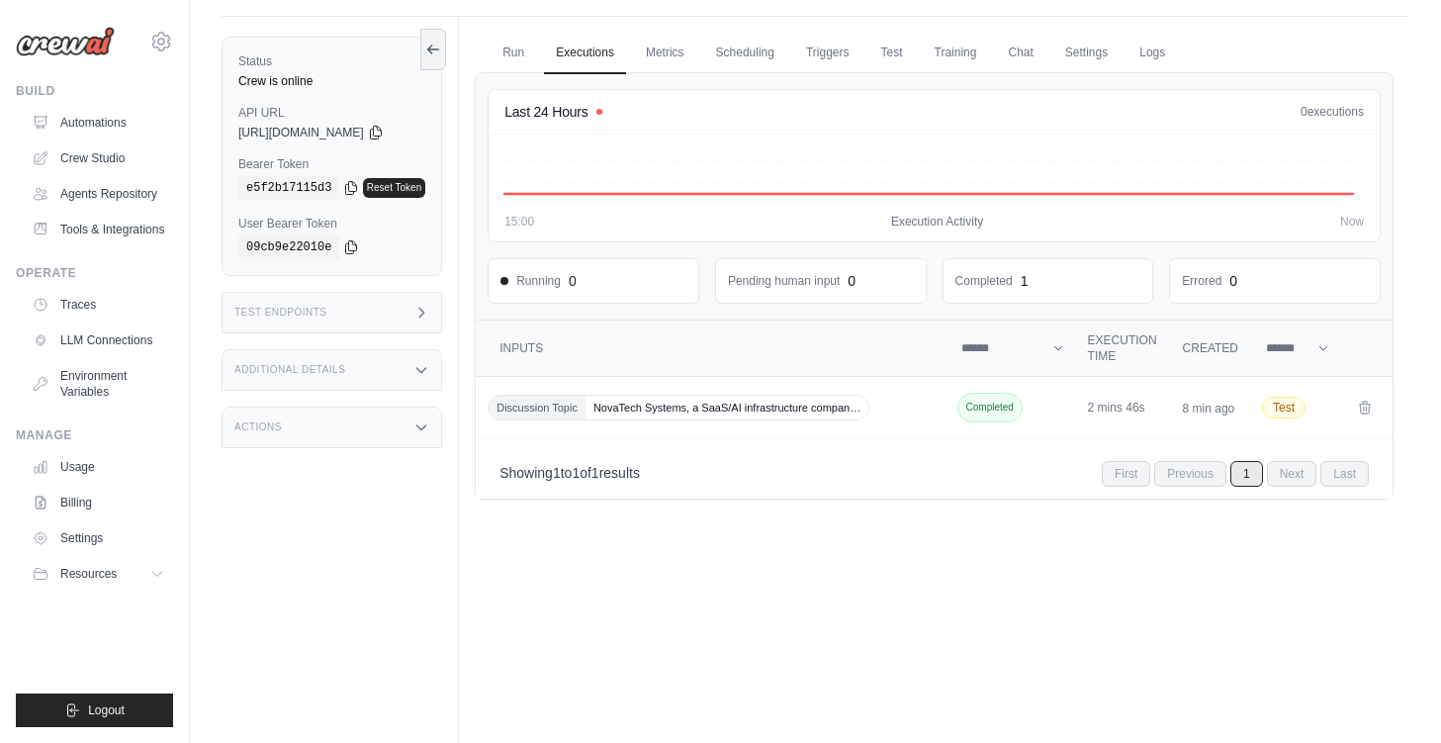
scroll to position [118, 0]
click at [1124, 405] on div "2 mins 46s" at bounding box center [1123, 407] width 71 height 16
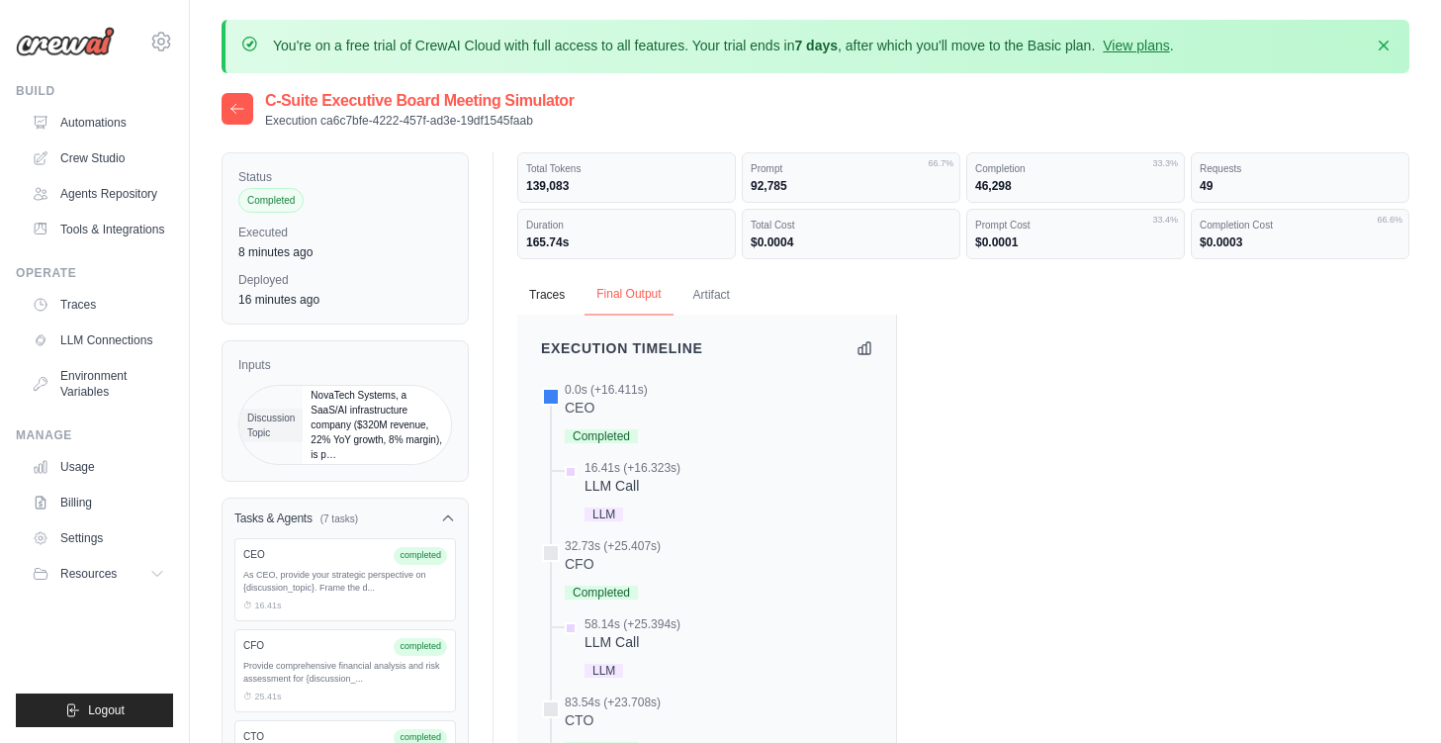
click at [636, 292] on button "Final Output" at bounding box center [629, 295] width 88 height 42
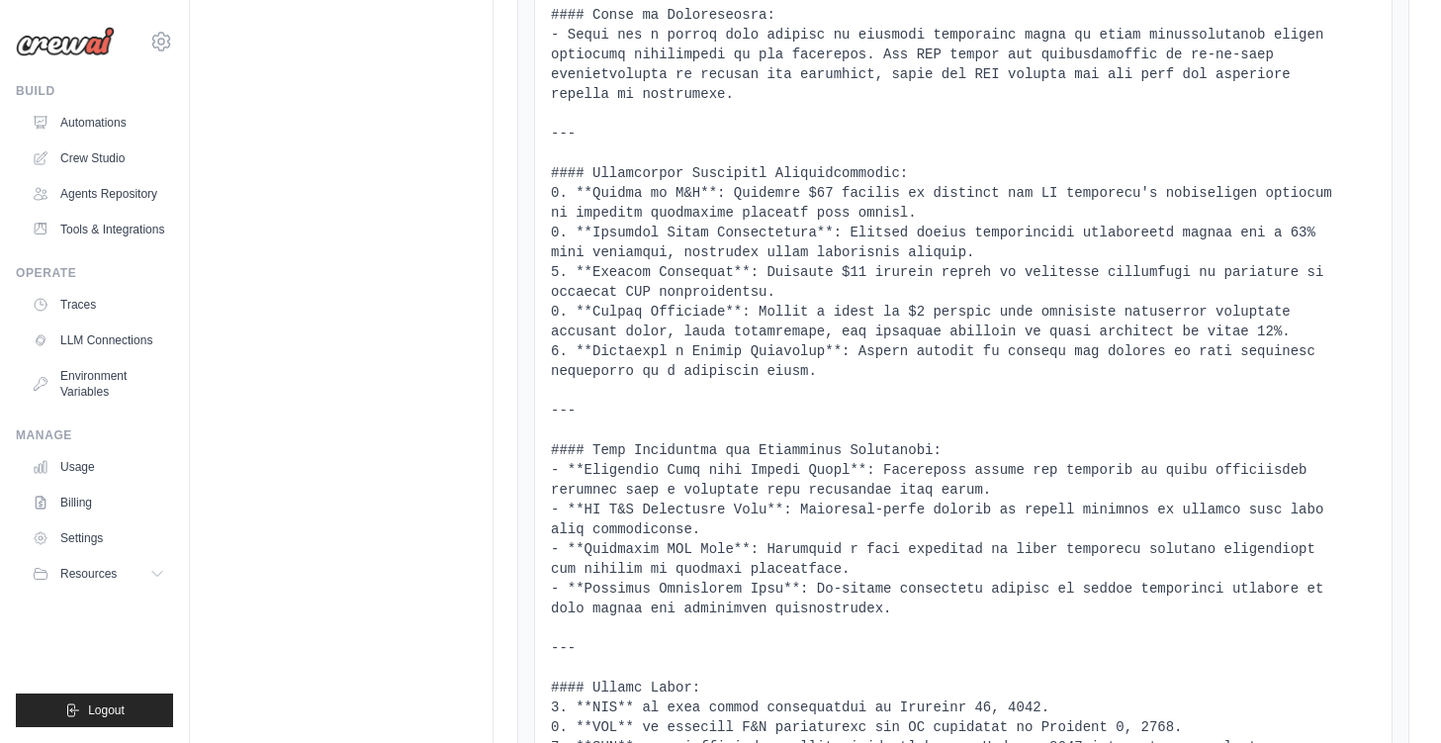
scroll to position [2091, 0]
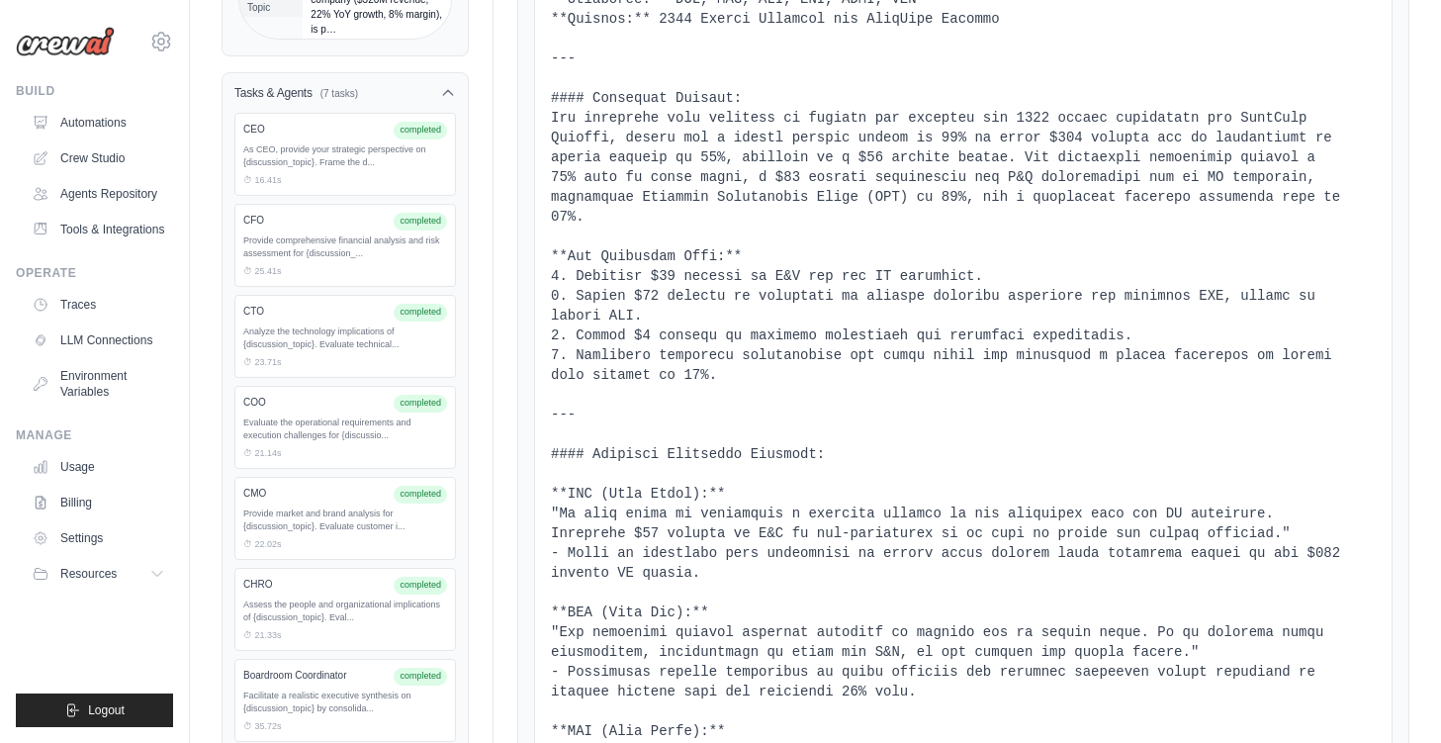
scroll to position [0, 0]
